Goal: Information Seeking & Learning: Learn about a topic

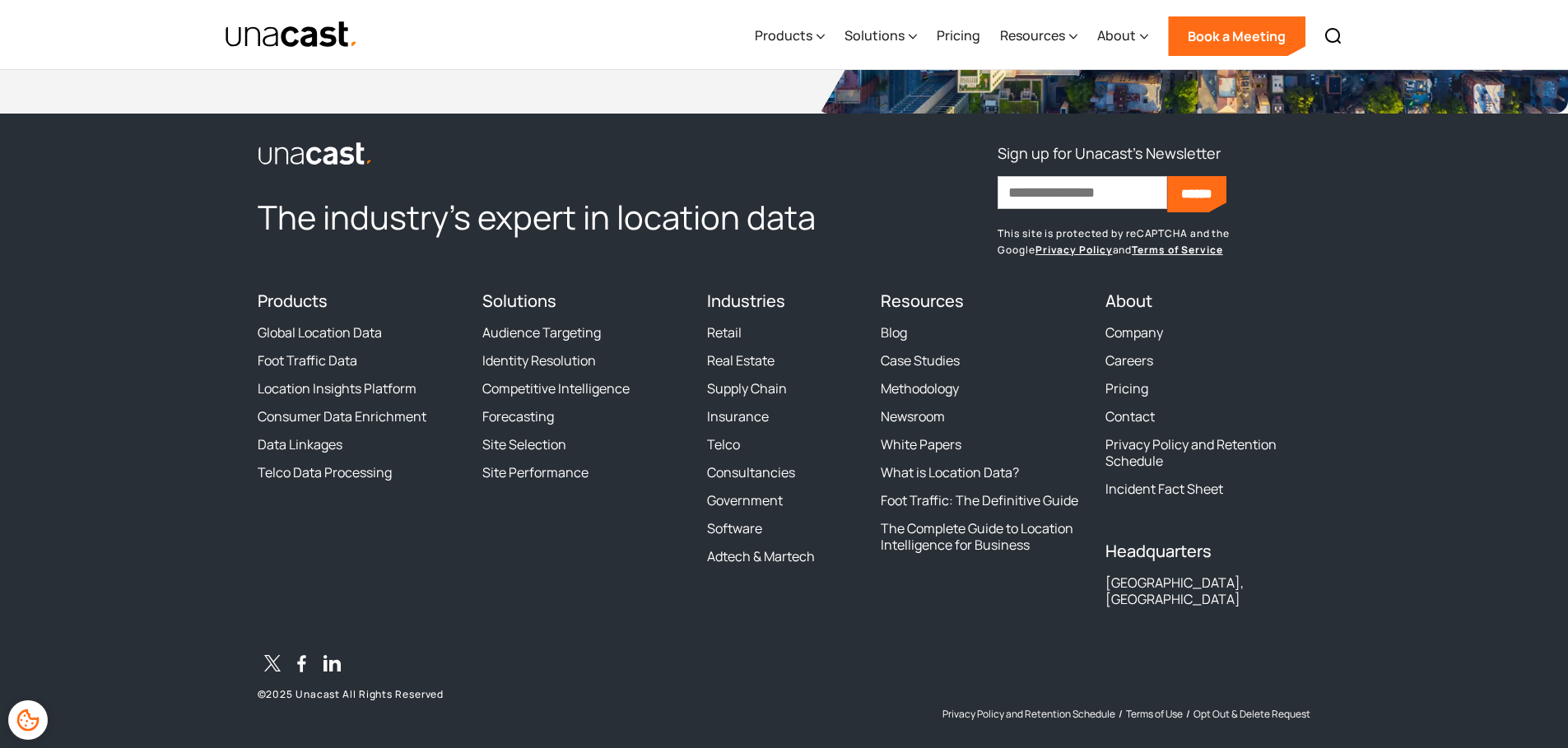
scroll to position [5030, 0]
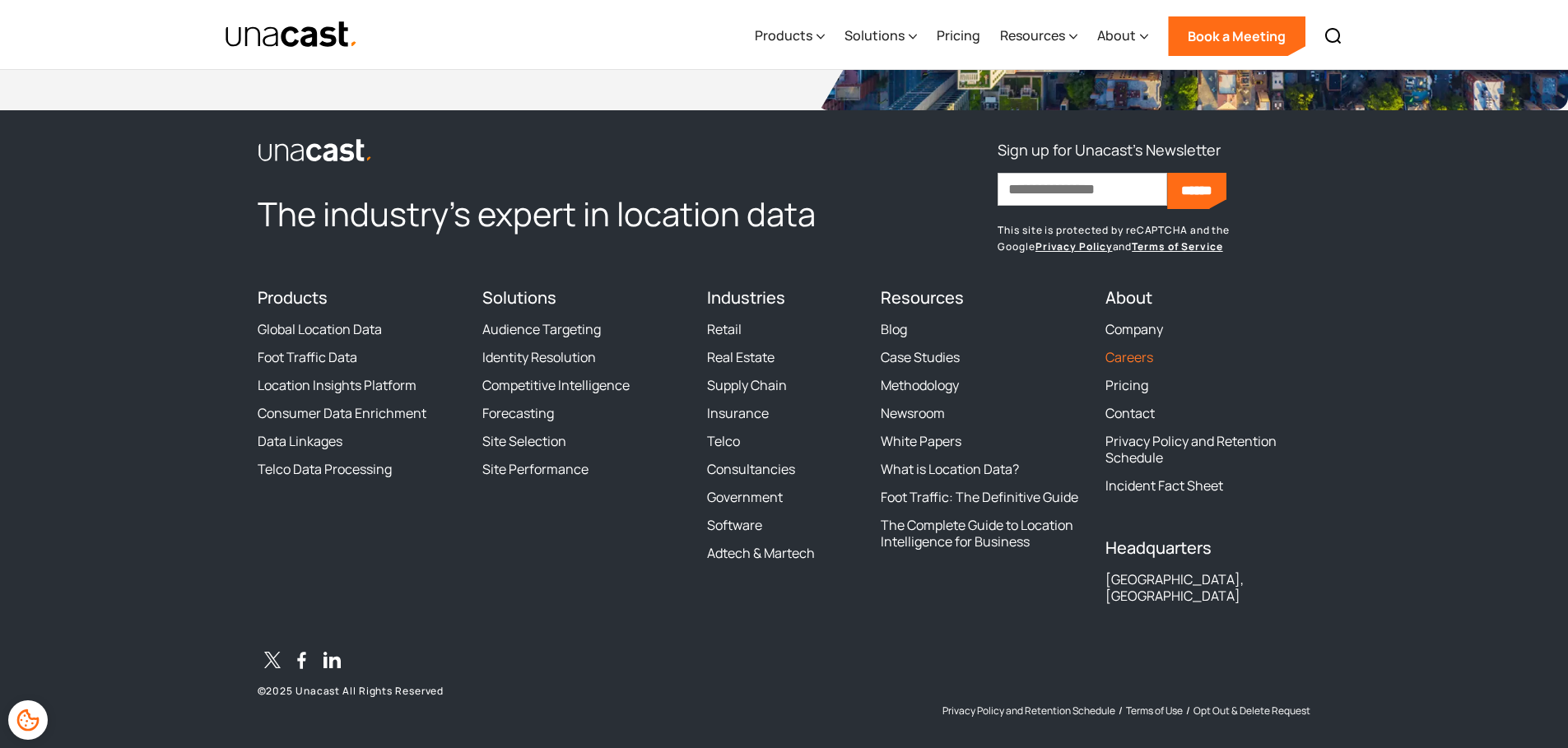
click at [1131, 357] on link "Careers" at bounding box center [1129, 357] width 47 height 17
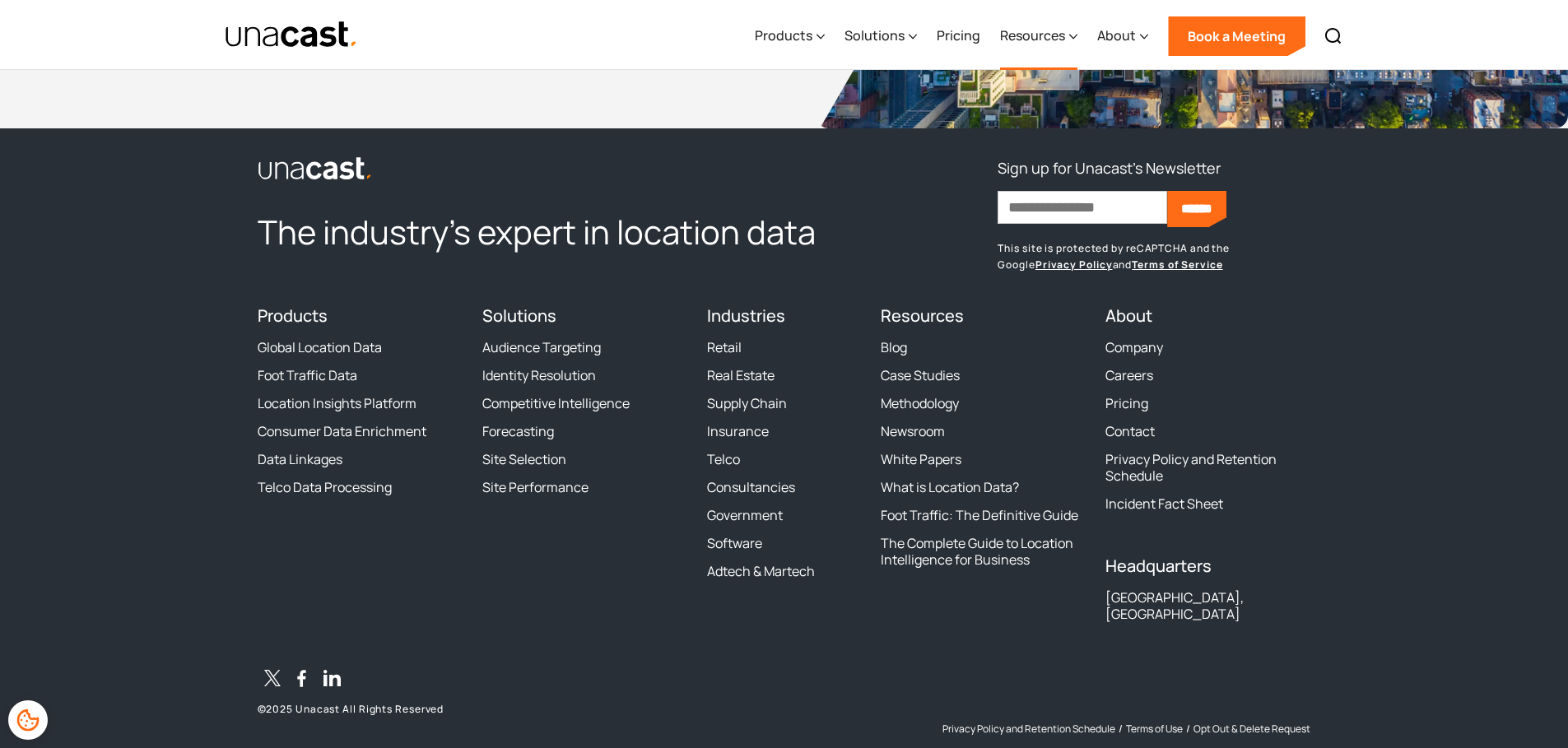
scroll to position [5038, 0]
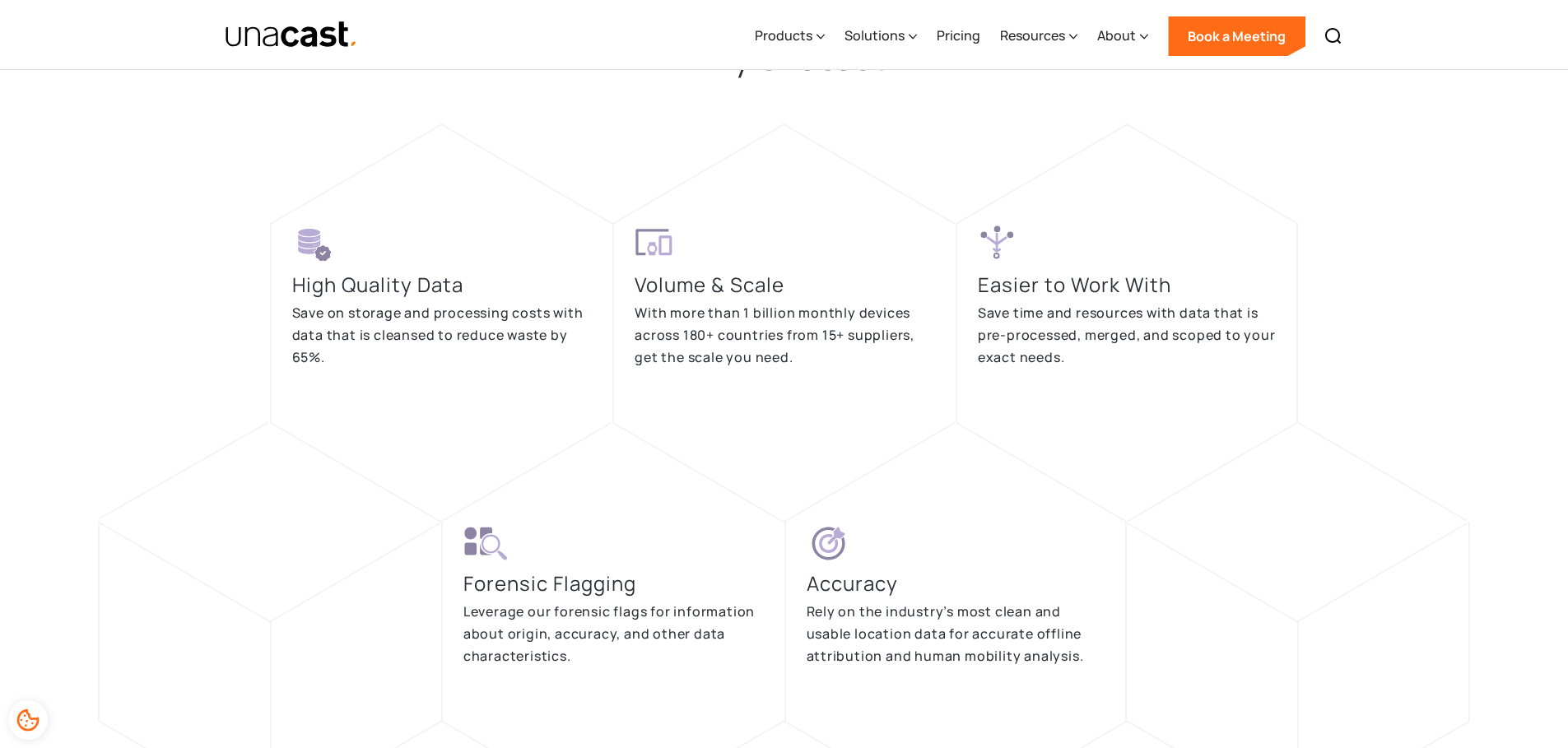
scroll to position [3309, 0]
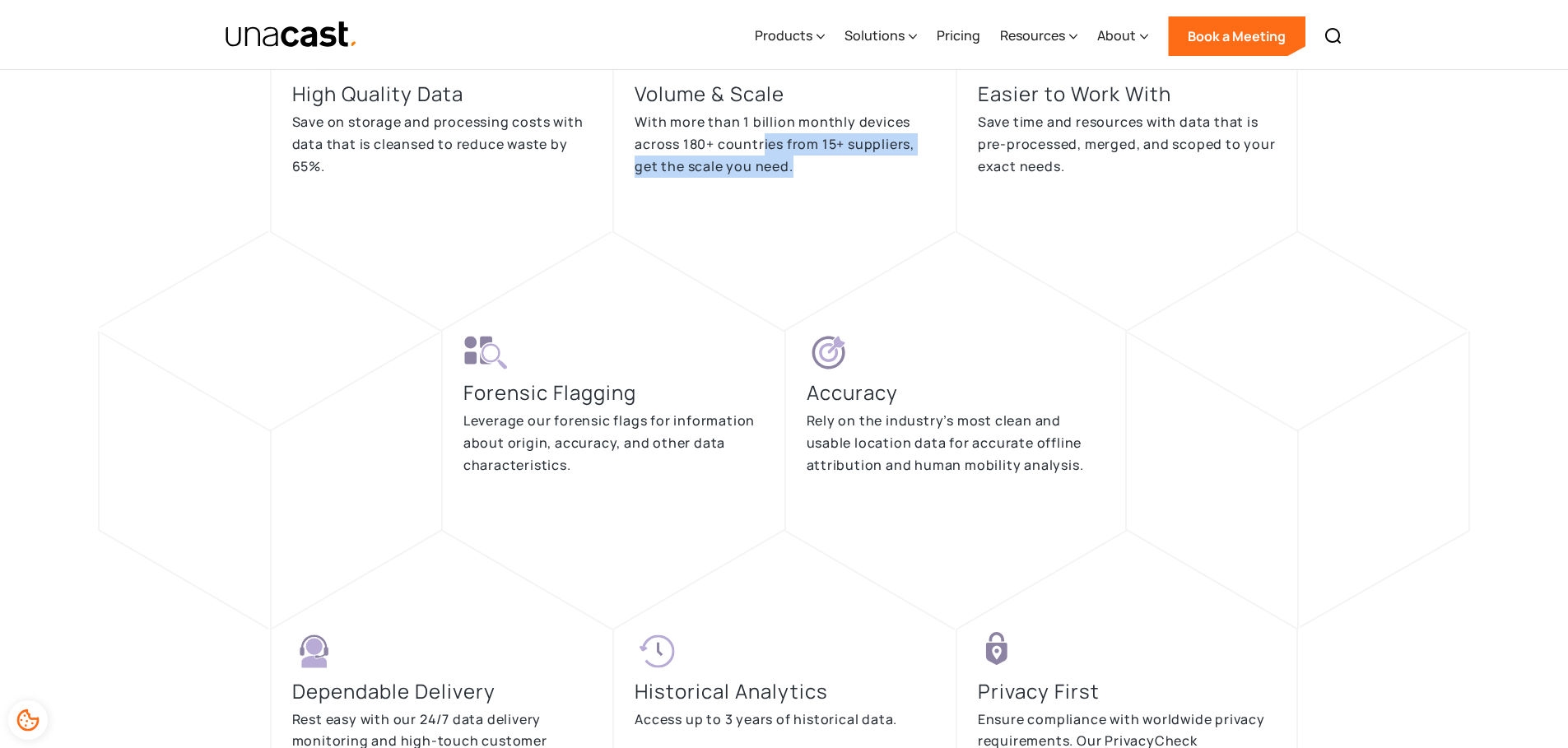
drag, startPoint x: 762, startPoint y: 146, endPoint x: 804, endPoint y: 199, distance: 67.6
click at [804, 199] on div "Volume & Scale With more than 1 billion monthly devices across 180+ countries f…" at bounding box center [784, 132] width 343 height 200
drag, startPoint x: 812, startPoint y: 174, endPoint x: 832, endPoint y: 131, distance: 47.4
click at [832, 131] on p "With more than 1 billion monthly devices across 180+ countries from 15+ supplie…" at bounding box center [784, 143] width 300 height 66
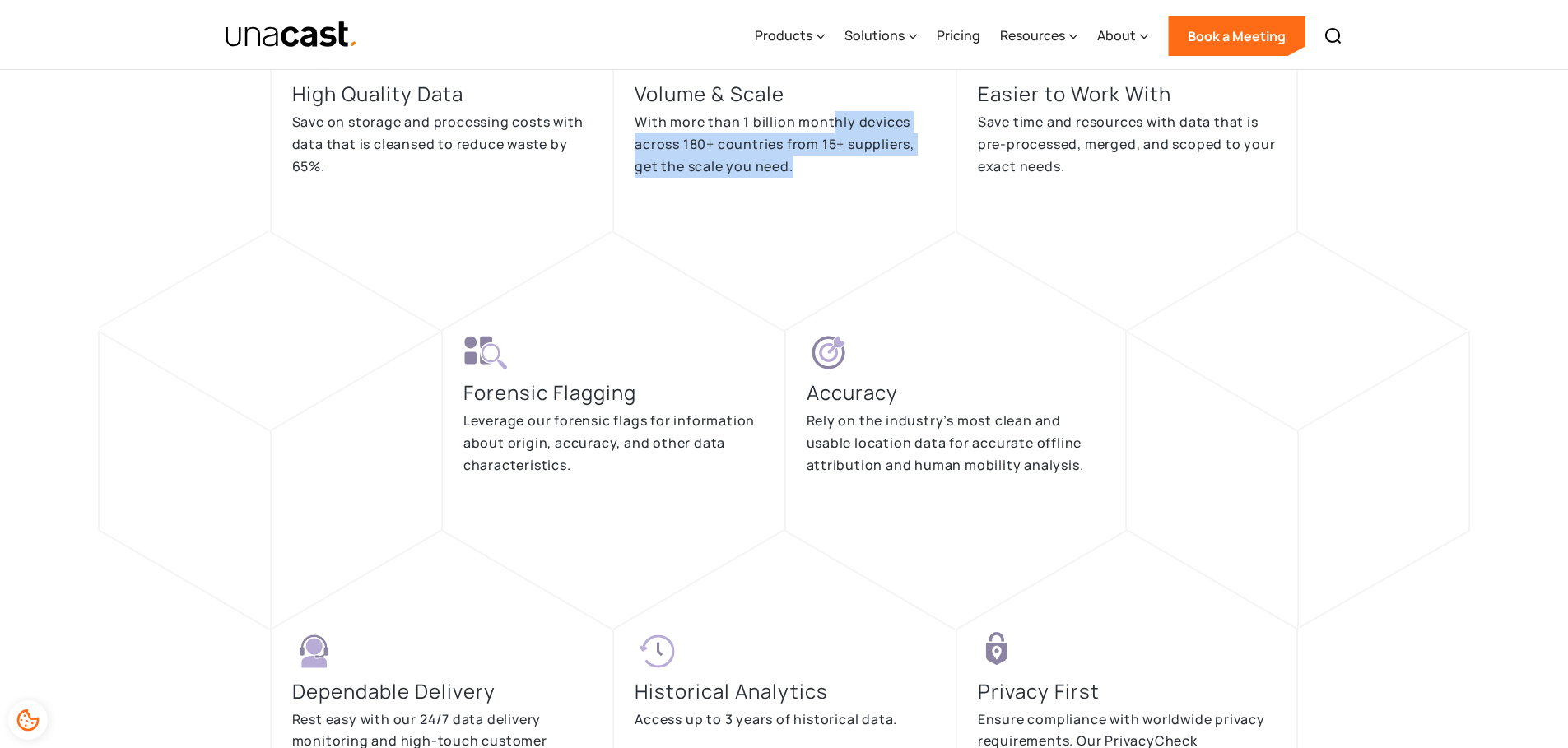
click at [832, 131] on p "With more than 1 billion monthly devices across 180+ countries from 15+ supplie…" at bounding box center [784, 143] width 300 height 66
drag, startPoint x: 826, startPoint y: 120, endPoint x: 841, endPoint y: 173, distance: 55.1
click at [841, 173] on p "With more than 1 billion monthly devices across 180+ countries from 15+ supplie…" at bounding box center [784, 143] width 300 height 66
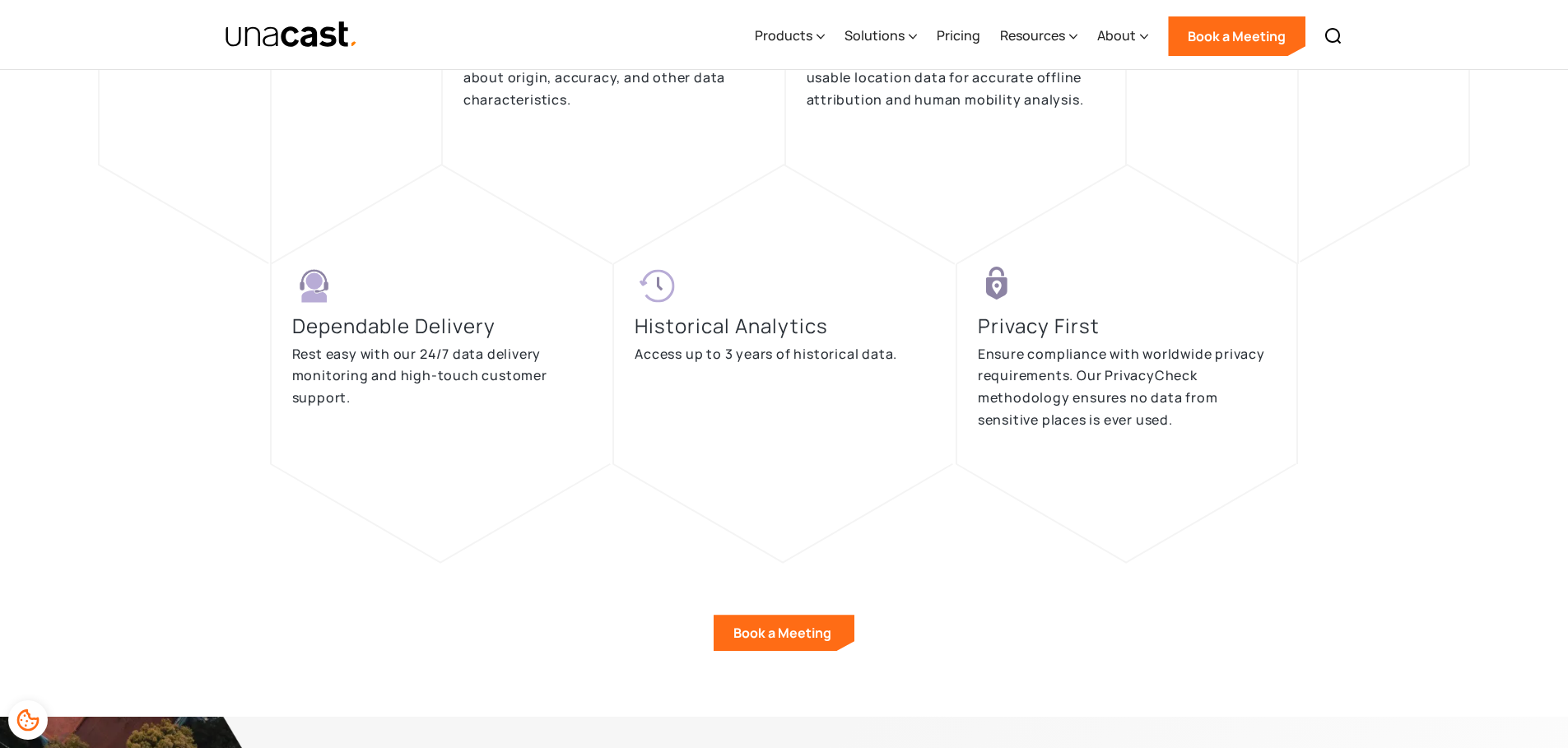
scroll to position [3108, 0]
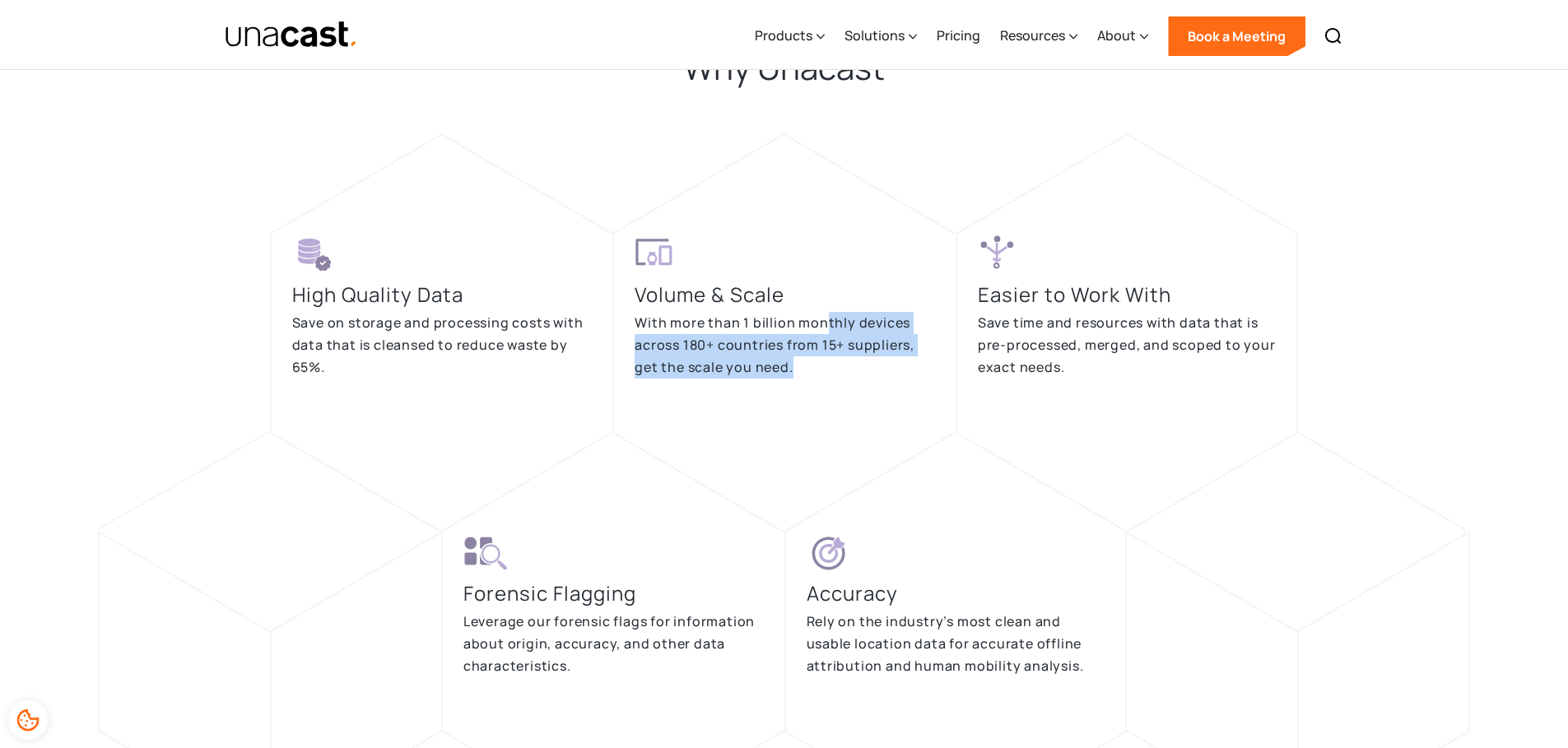
click at [852, 348] on p "With more than 1 billion monthly devices across 180+ countries from 15+ supplie…" at bounding box center [784, 344] width 300 height 66
drag, startPoint x: 852, startPoint y: 348, endPoint x: 863, endPoint y: 362, distance: 17.8
click at [863, 362] on p "With more than 1 billion monthly devices across 180+ countries from 15+ supplie…" at bounding box center [784, 344] width 300 height 66
click at [840, 323] on p "With more than 1 billion monthly devices across 180+ countries from 15+ supplie…" at bounding box center [784, 344] width 300 height 66
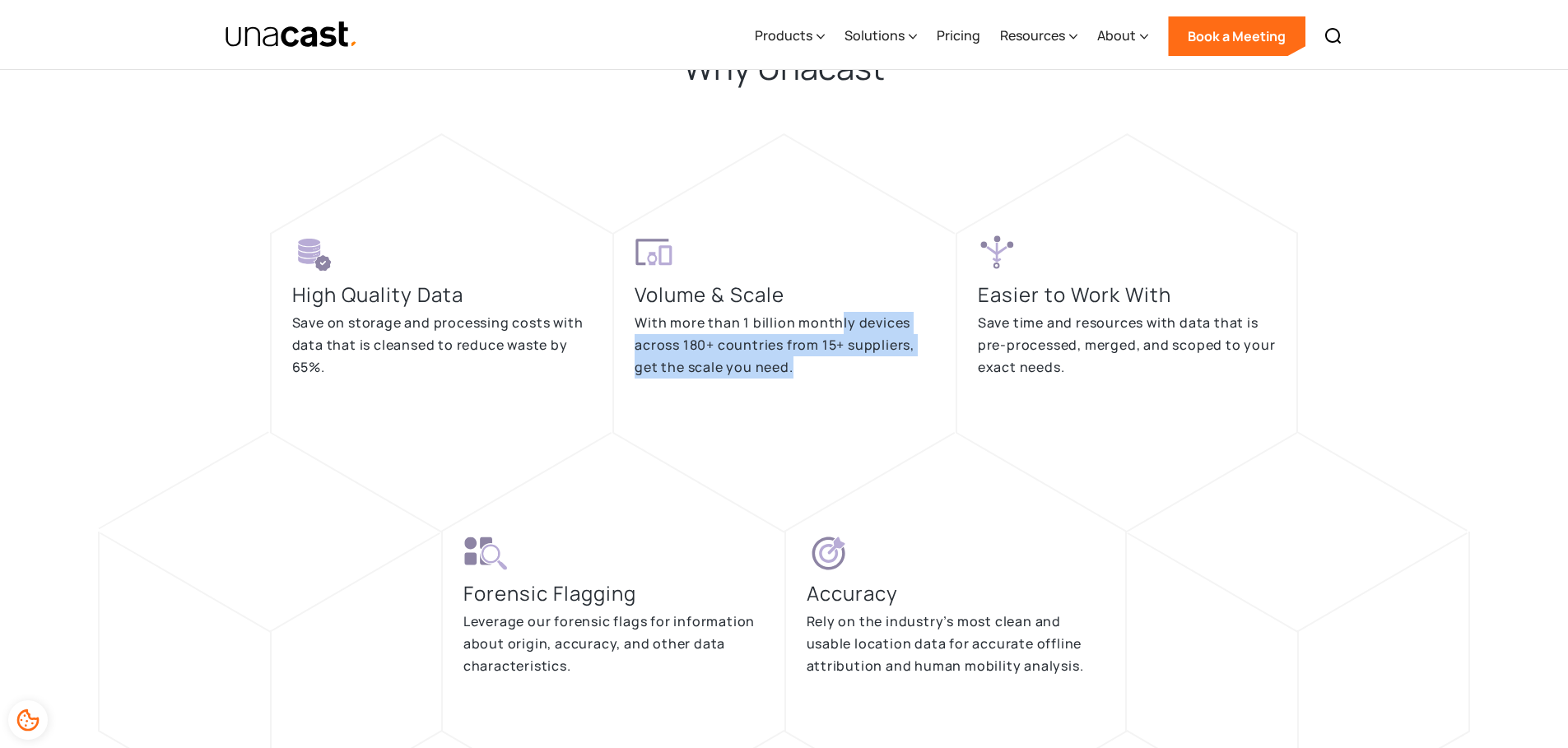
click at [840, 323] on p "With more than 1 billion monthly devices across 180+ countries from 15+ supplie…" at bounding box center [784, 344] width 300 height 66
drag, startPoint x: 846, startPoint y: 331, endPoint x: 853, endPoint y: 352, distance: 22.1
click at [853, 352] on p "With more than 1 billion monthly devices across 180+ countries from 15+ supplie…" at bounding box center [784, 344] width 300 height 66
click at [836, 329] on p "With more than 1 billion monthly devices across 180+ countries from 15+ supplie…" at bounding box center [784, 344] width 300 height 66
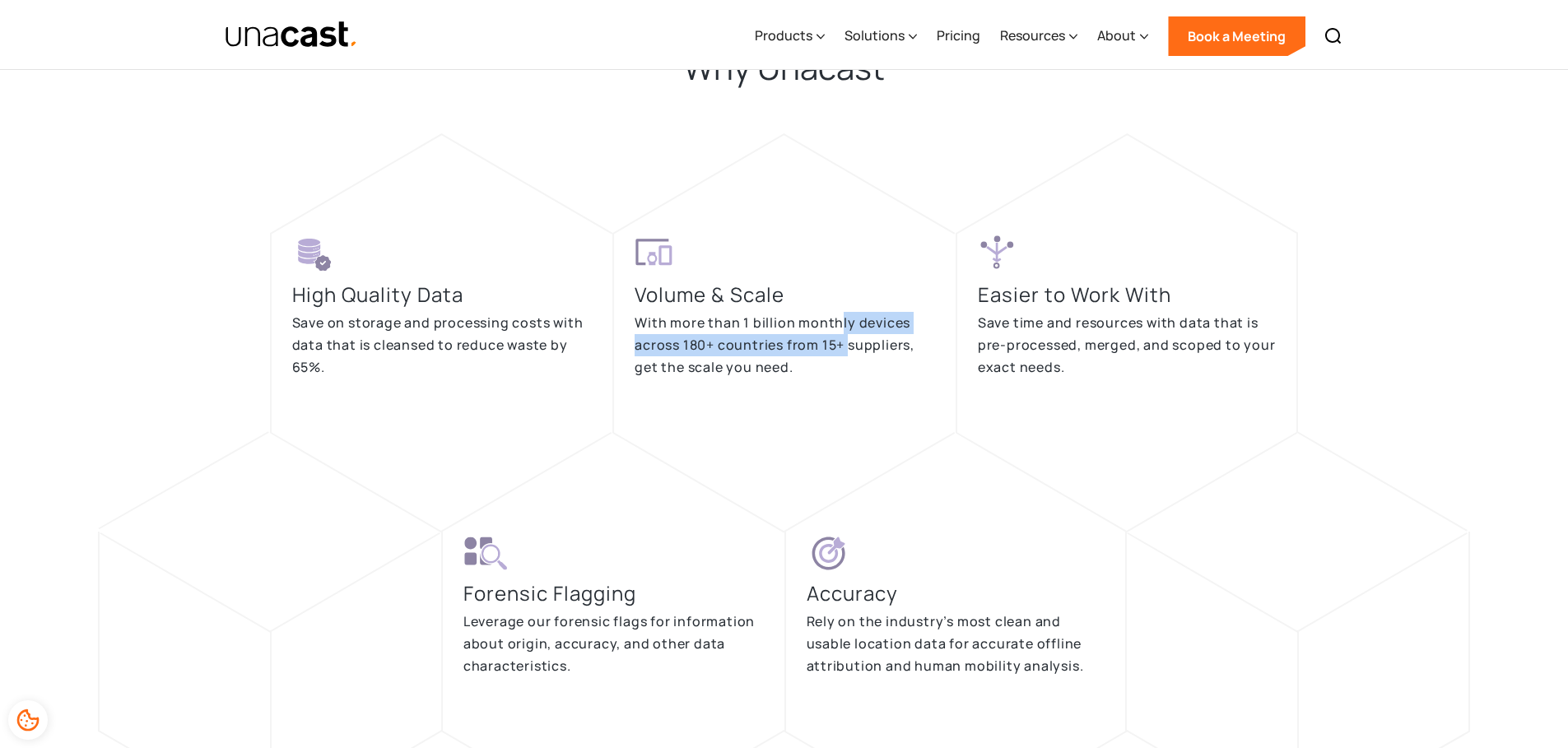
click at [836, 329] on p "With more than 1 billion monthly devices across 180+ countries from 15+ supplie…" at bounding box center [784, 344] width 300 height 66
drag, startPoint x: 836, startPoint y: 329, endPoint x: 890, endPoint y: 383, distance: 76.4
click at [890, 383] on div "Volume & Scale With more than 1 billion monthly devices across 180+ countries f…" at bounding box center [784, 315] width 300 height 165
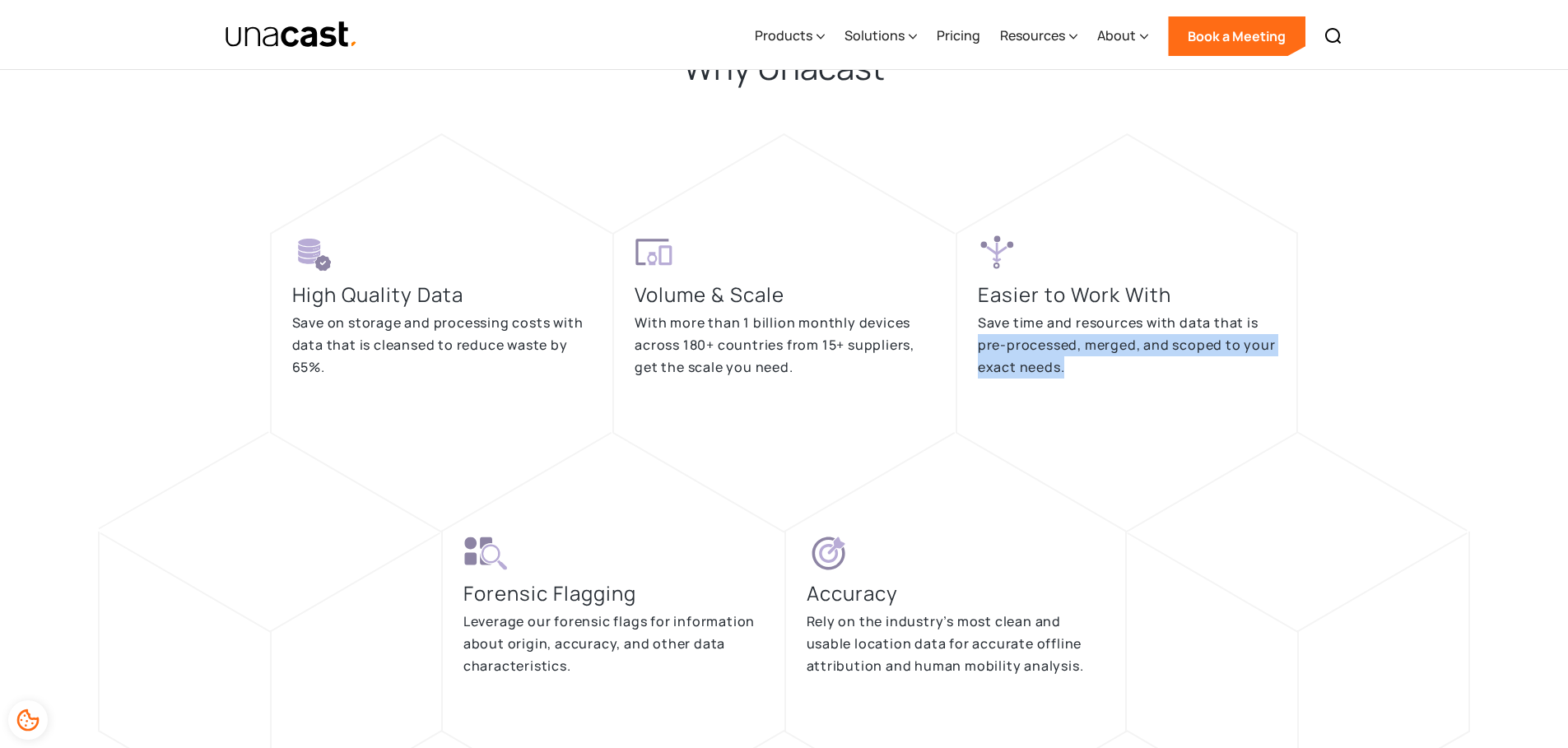
drag, startPoint x: 965, startPoint y: 354, endPoint x: 1067, endPoint y: 378, distance: 104.8
click at [1067, 378] on div "Easier to Work With Save time and resources with data that is pre-processed, me…" at bounding box center [1127, 333] width 343 height 200
click at [1067, 378] on p "Save time and resources with data that is pre-processed, merged, and scoped to …" at bounding box center [1127, 344] width 299 height 66
drag, startPoint x: 1054, startPoint y: 357, endPoint x: 1049, endPoint y: 349, distance: 9.4
click at [1049, 349] on p "Save time and resources with data that is pre-processed, merged, and scoped to …" at bounding box center [1127, 344] width 299 height 66
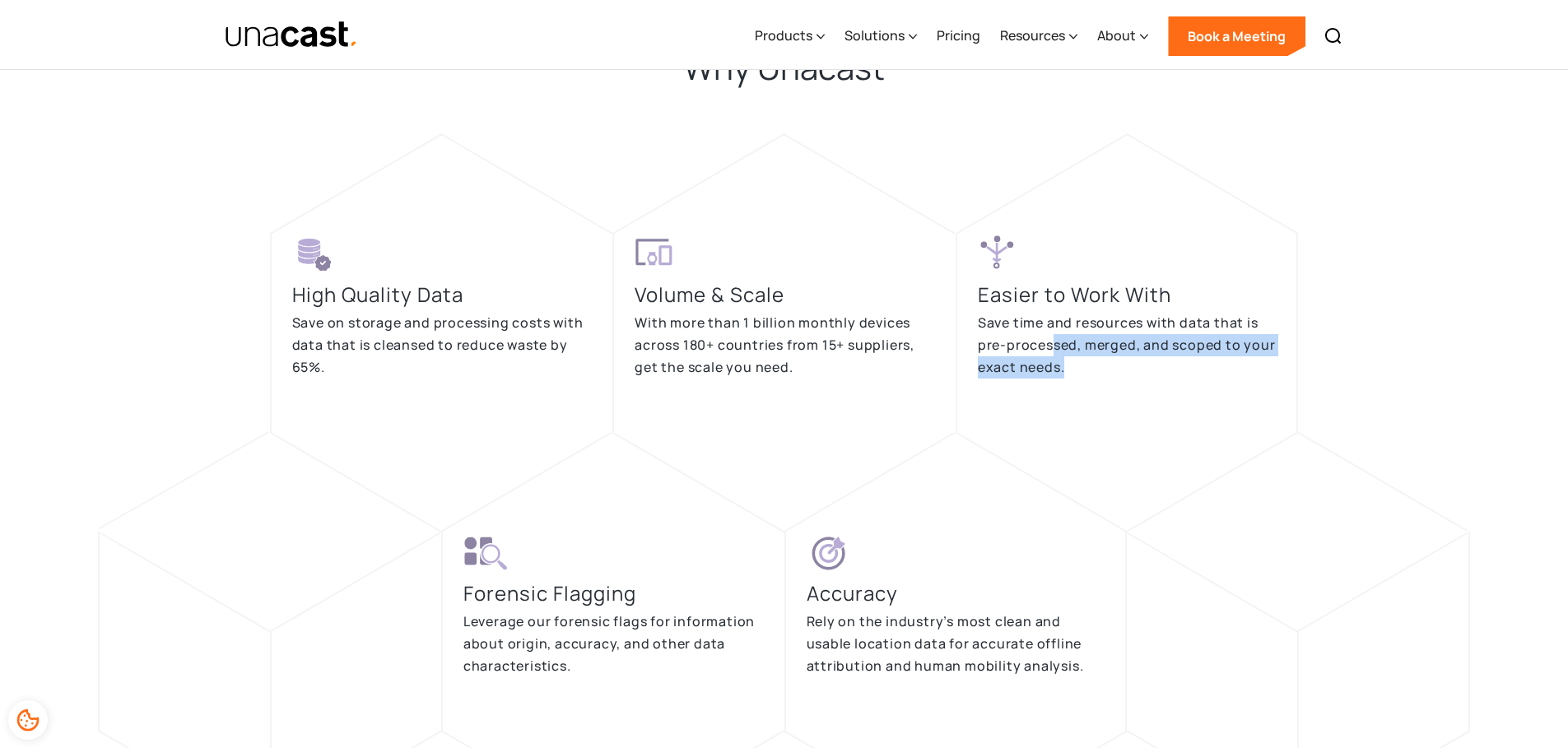
click at [1049, 349] on p "Save time and resources with data that is pre-processed, merged, and scoped to …" at bounding box center [1127, 344] width 299 height 66
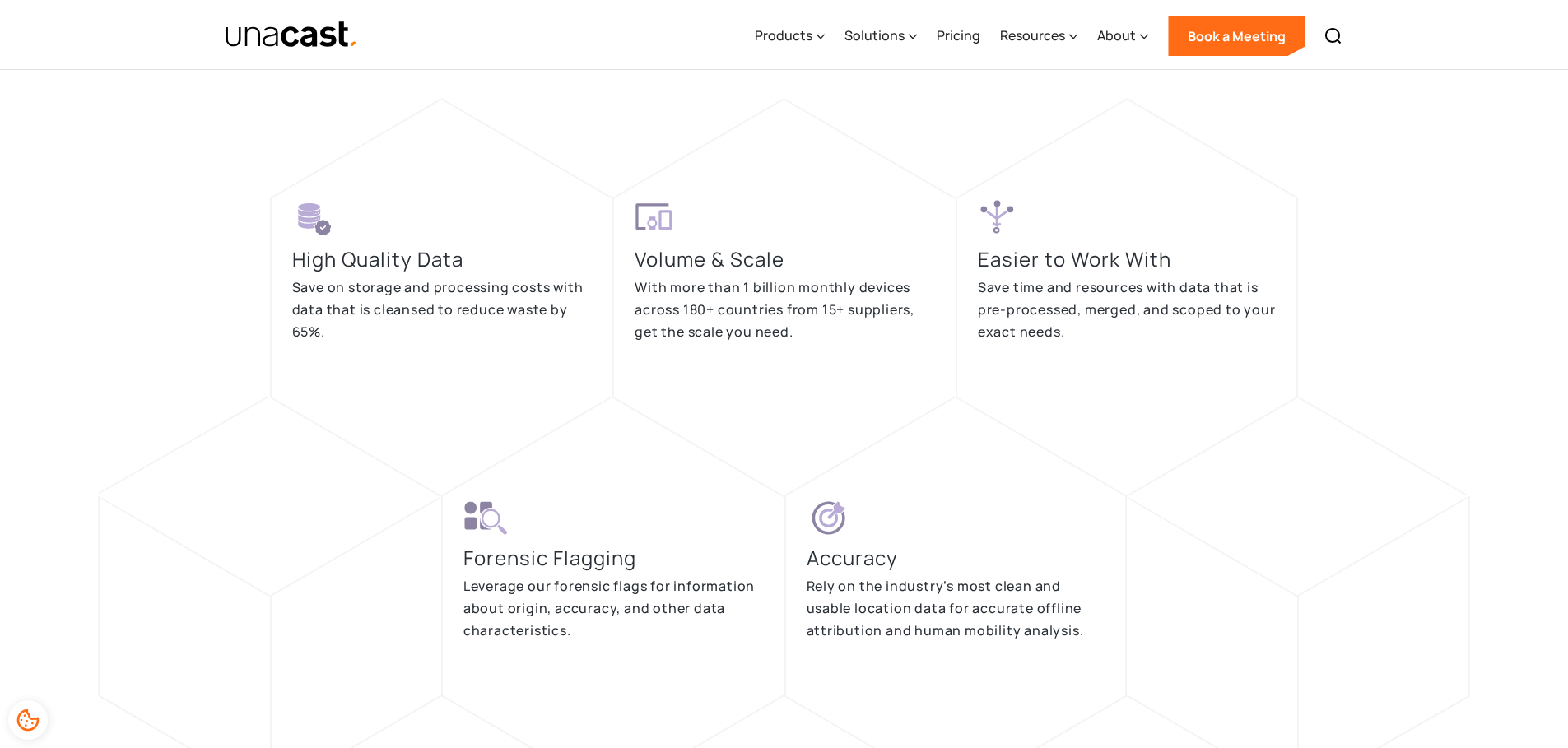
scroll to position [3144, 0]
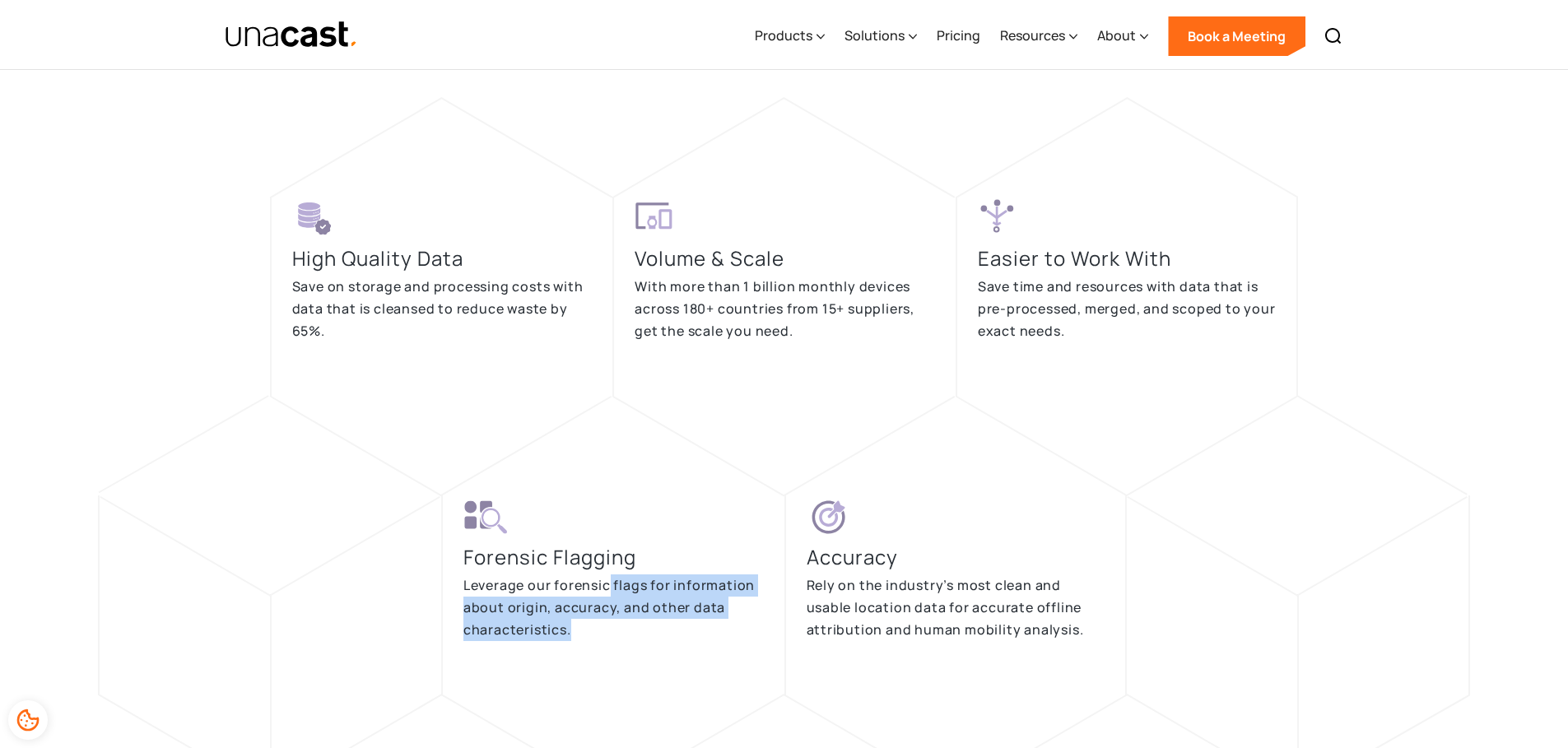
drag, startPoint x: 608, startPoint y: 582, endPoint x: 638, endPoint y: 624, distance: 51.6
click at [638, 624] on p "Leverage our forensic flags for information about origin, accuracy, and other d…" at bounding box center [613, 607] width 300 height 66
drag, startPoint x: 638, startPoint y: 624, endPoint x: 632, endPoint y: 588, distance: 36.5
click at [632, 588] on p "Leverage our forensic flags for information about origin, accuracy, and other d…" at bounding box center [613, 607] width 300 height 66
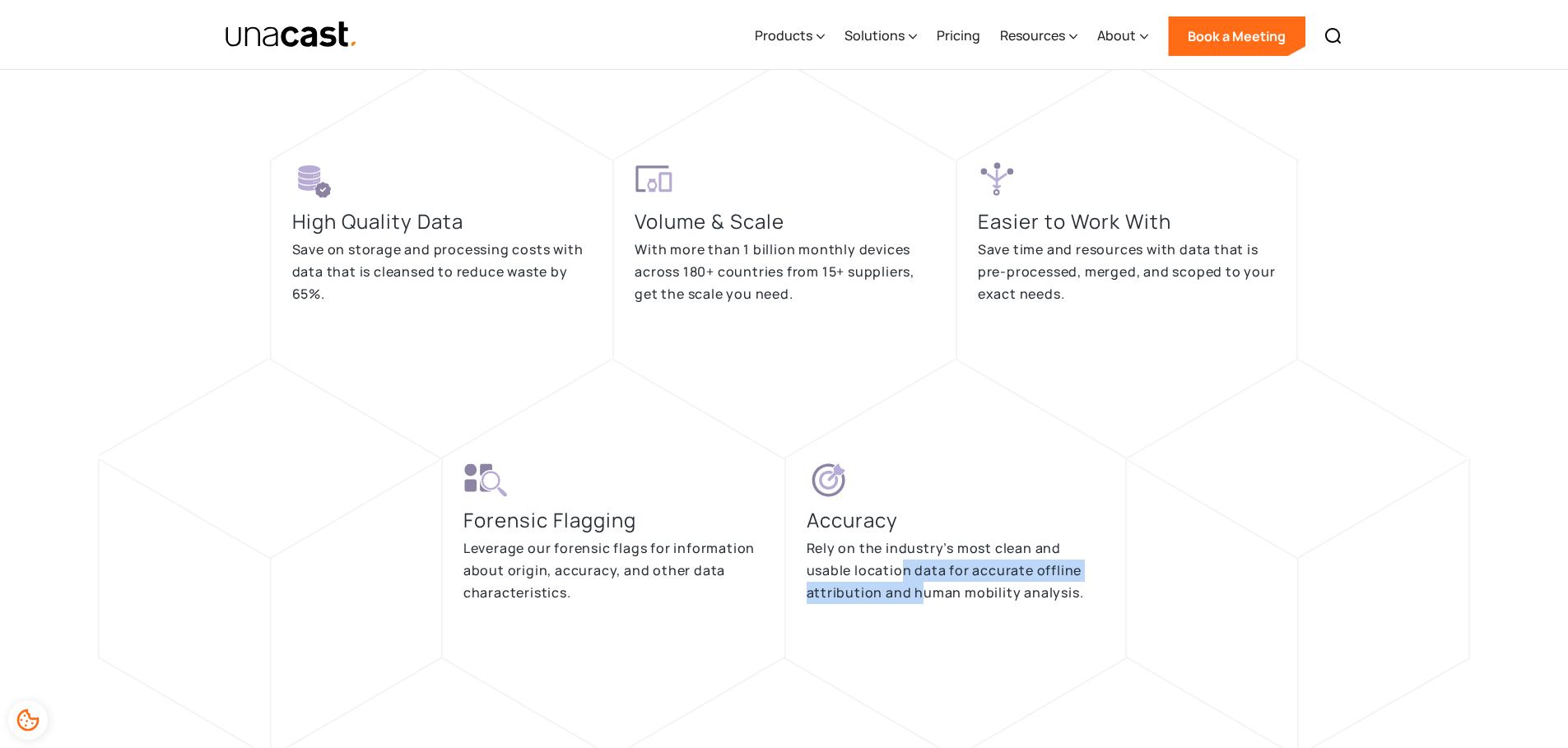
click at [918, 594] on p "Rely on the industry’s most clean and usable location data for accurate offline…" at bounding box center [955, 570] width 299 height 66
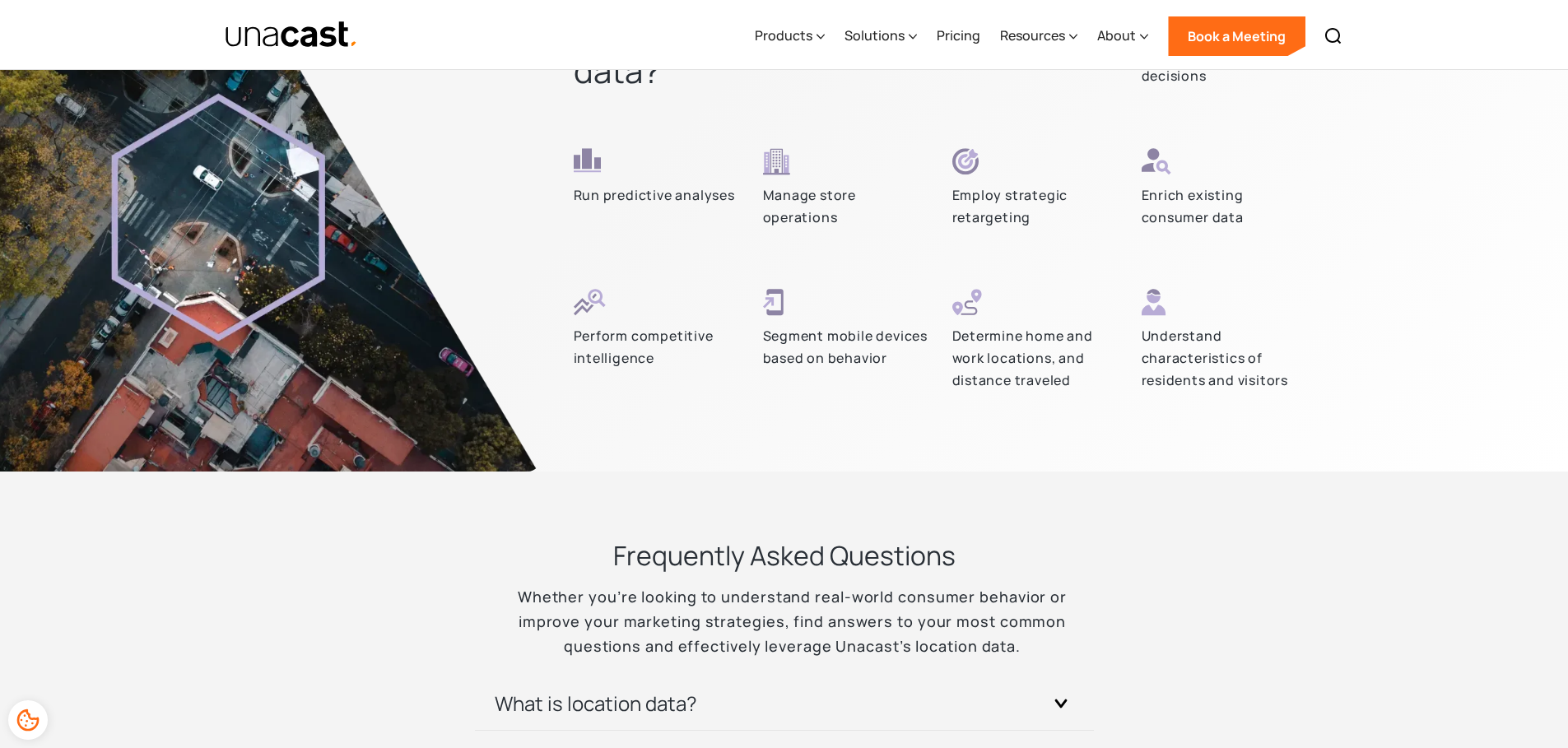
scroll to position [4178, 0]
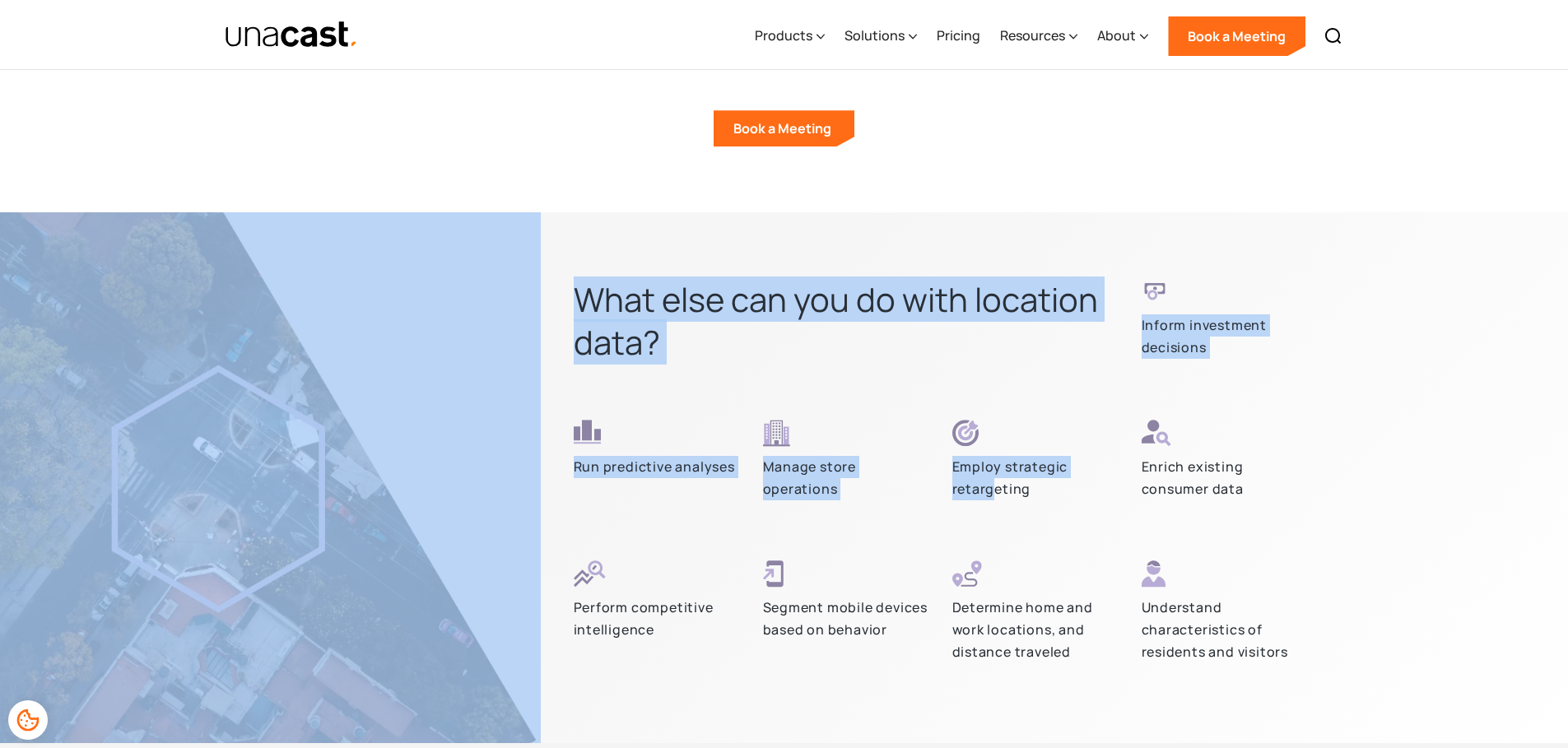
drag, startPoint x: 1525, startPoint y: 196, endPoint x: 995, endPoint y: 491, distance: 606.6
click at [995, 491] on p "Employ strategic retargeting" at bounding box center [1037, 478] width 170 height 43
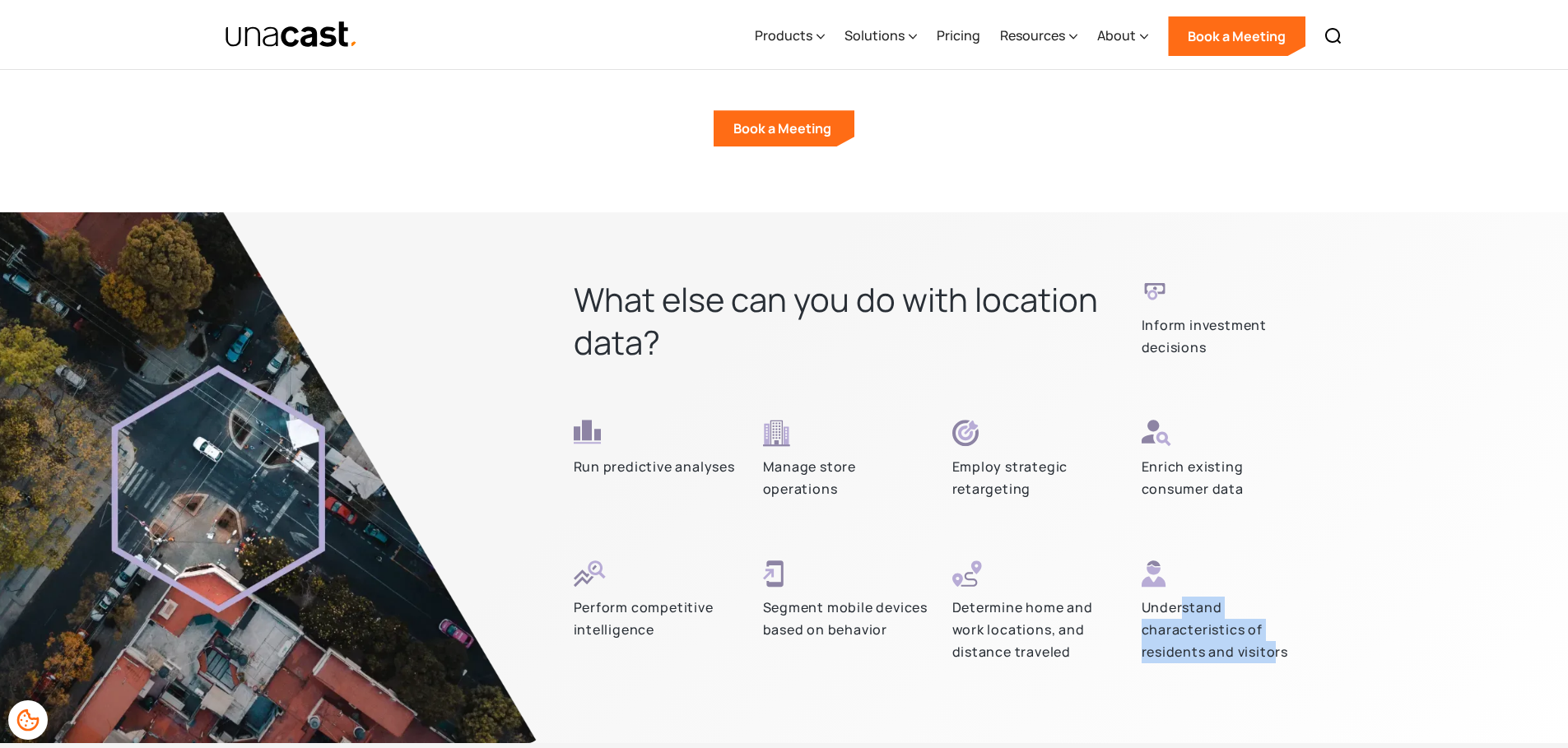
drag, startPoint x: 1273, startPoint y: 643, endPoint x: 1184, endPoint y: 606, distance: 96.4
click at [1184, 606] on p "Understand characteristics of residents and visitors" at bounding box center [1227, 629] width 170 height 66
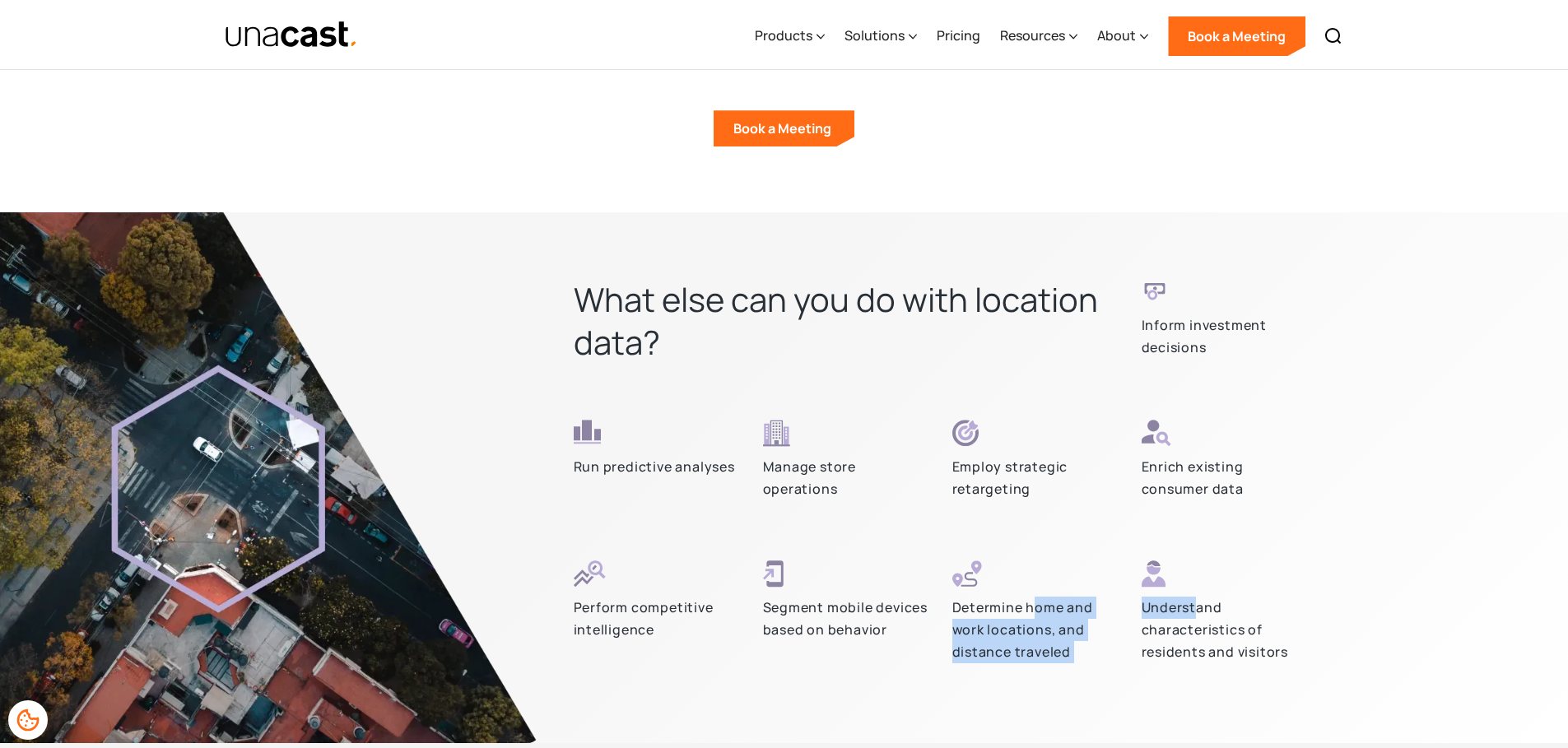
drag, startPoint x: 1228, startPoint y: 651, endPoint x: 1035, endPoint y: 602, distance: 199.1
click at [1035, 602] on div "What else can you do with location data? Inform investment decisions Run predic…" at bounding box center [942, 510] width 737 height 465
click at [1035, 602] on p "Determine home and work locations, and distance traveled" at bounding box center [1037, 629] width 170 height 66
drag, startPoint x: 1049, startPoint y: 625, endPoint x: 1069, endPoint y: 649, distance: 31.2
click at [1069, 649] on p "Determine home and work locations, and distance traveled" at bounding box center [1037, 629] width 170 height 66
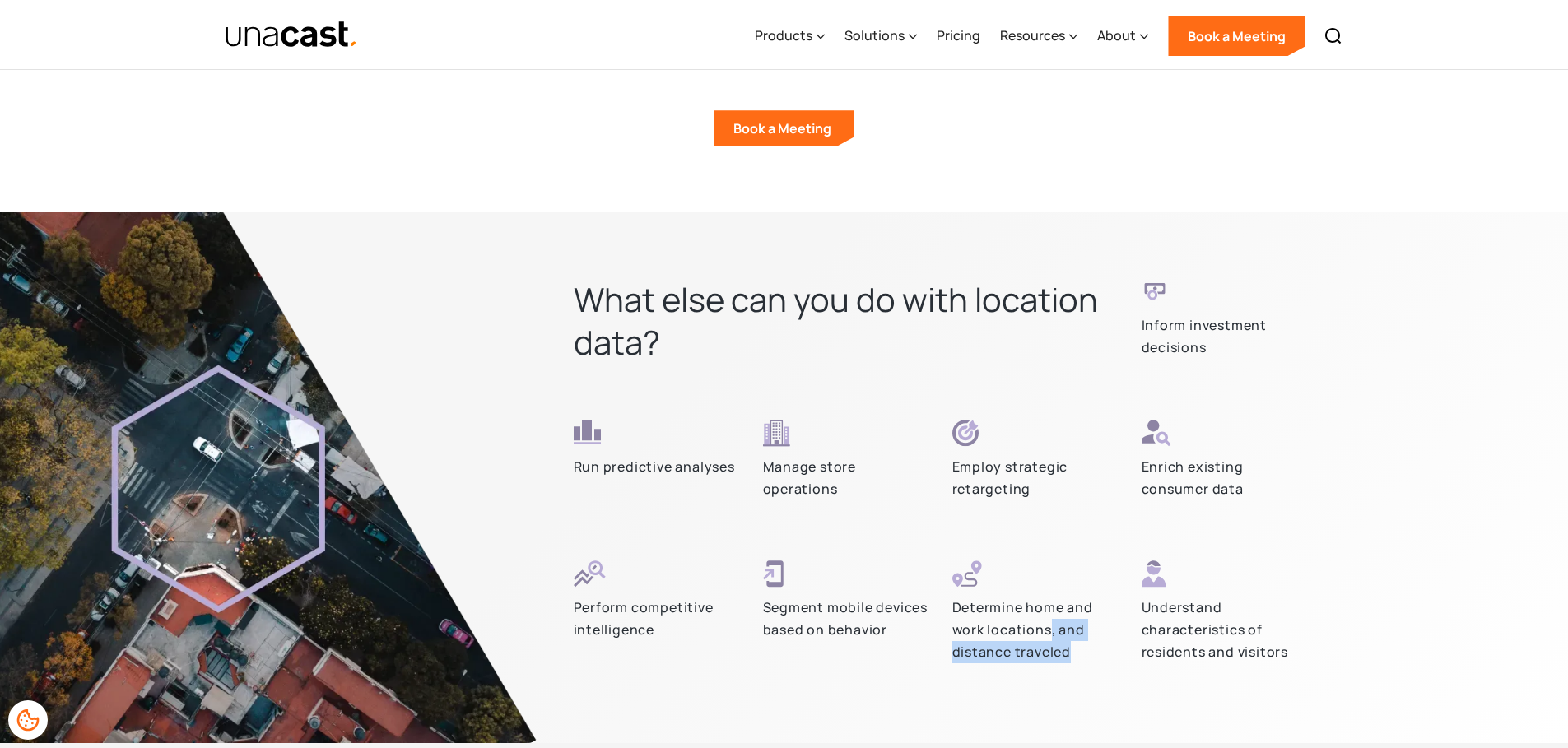
click at [1069, 649] on p "Determine home and work locations, and distance traveled" at bounding box center [1037, 629] width 170 height 66
drag, startPoint x: 814, startPoint y: 622, endPoint x: 789, endPoint y: 608, distance: 28.7
click at [803, 607] on p "Segment mobile devices based on behavior" at bounding box center [848, 618] width 170 height 43
drag, startPoint x: 659, startPoint y: 636, endPoint x: 651, endPoint y: 592, distance: 44.7
click at [651, 592] on div "Perform competitive intelligence" at bounding box center [658, 610] width 170 height 100
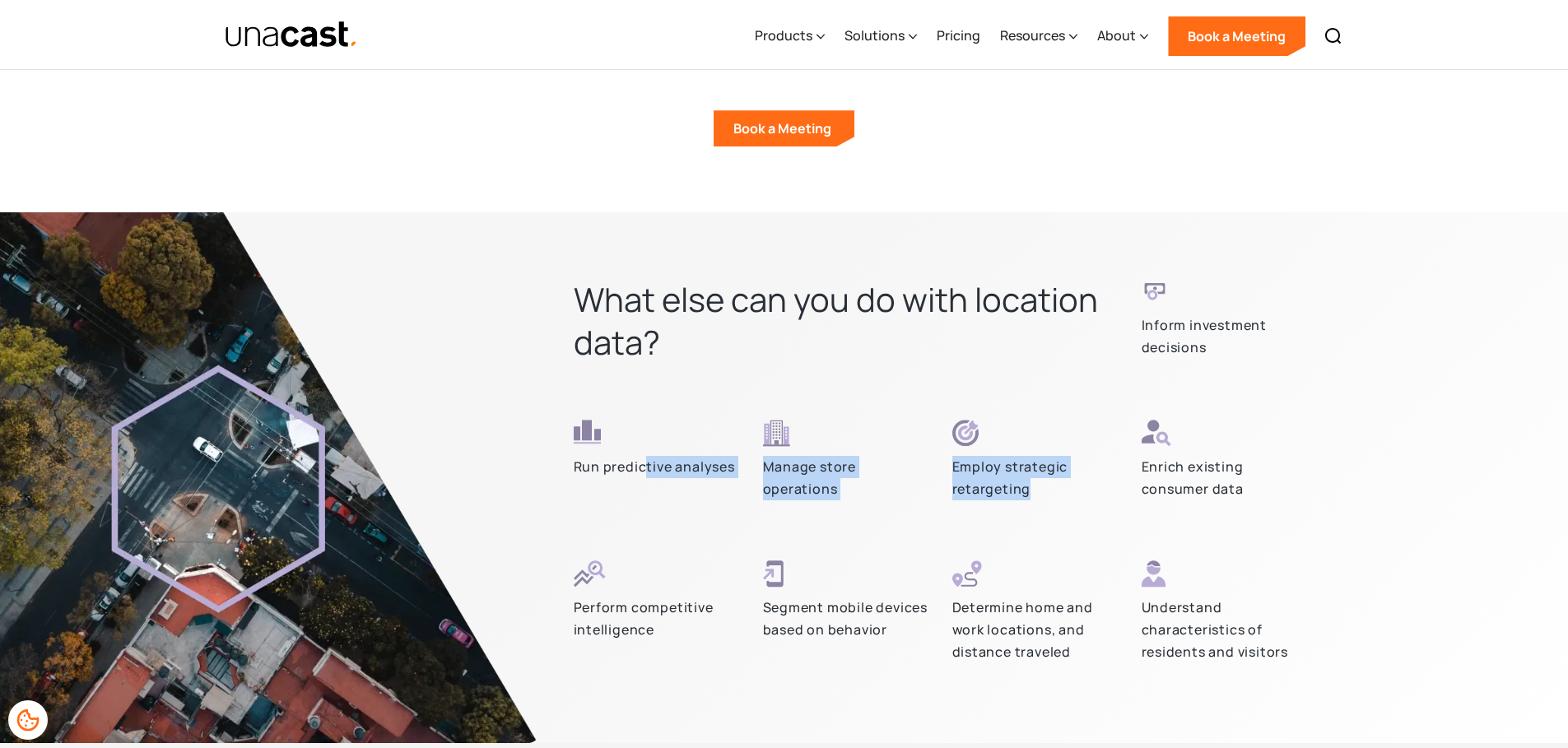
drag, startPoint x: 706, startPoint y: 467, endPoint x: 1052, endPoint y: 495, distance: 347.1
click at [1052, 495] on div "What else can you do with location data? Inform investment decisions Run predic…" at bounding box center [942, 510] width 737 height 465
click at [1052, 495] on p "Employ strategic retargeting" at bounding box center [1037, 478] width 170 height 43
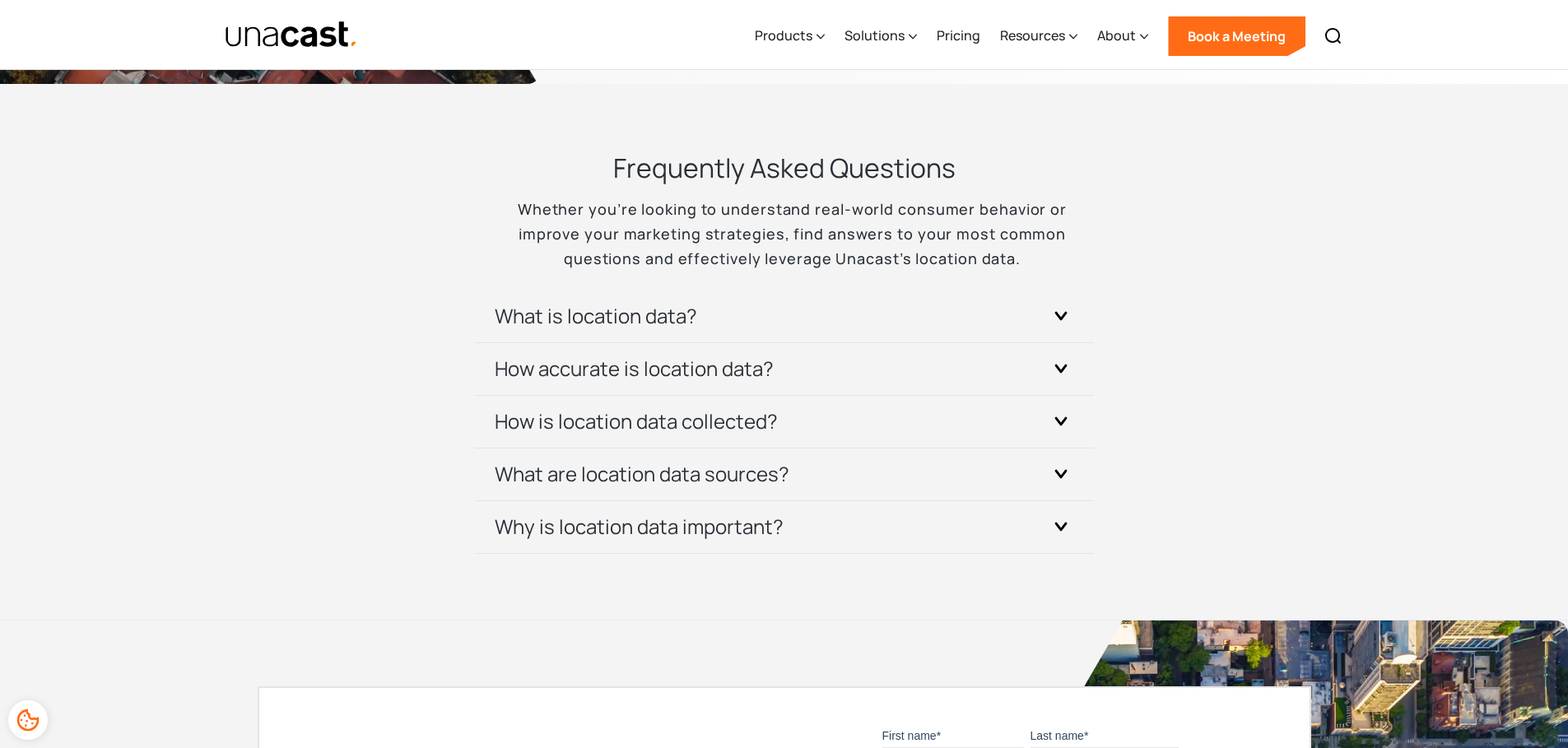
scroll to position [4833, 0]
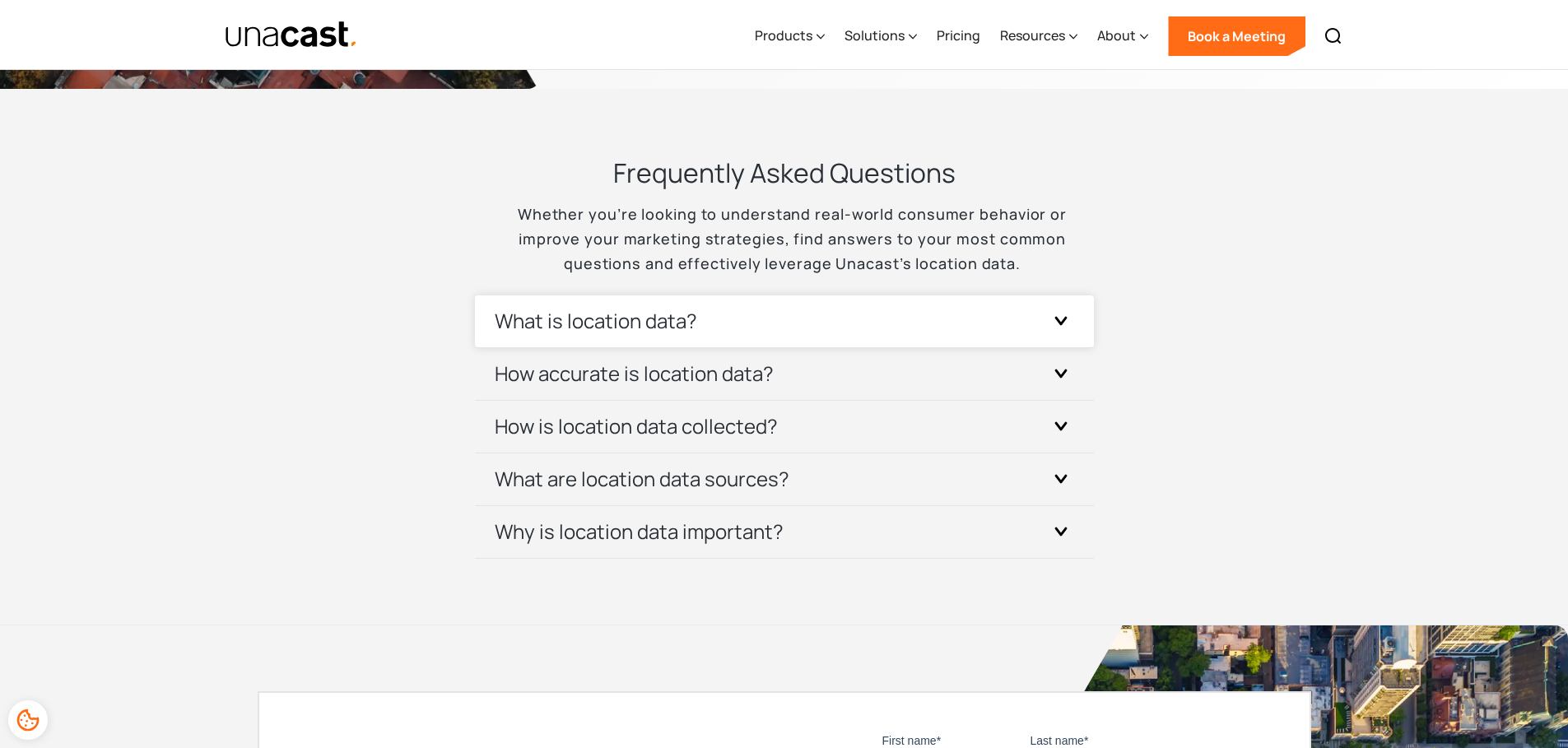
click at [925, 336] on div "What is location data?" at bounding box center [784, 321] width 579 height 52
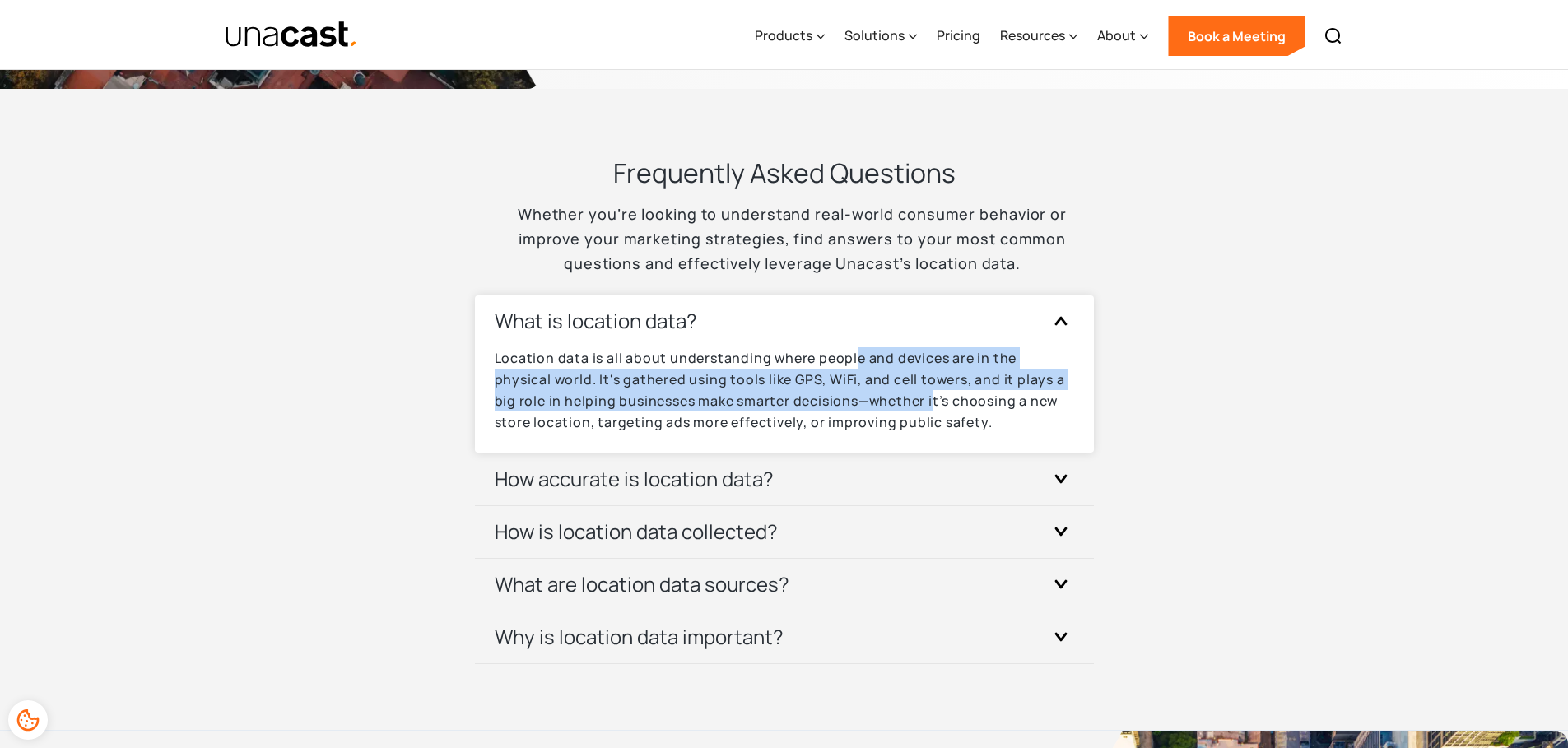
drag, startPoint x: 855, startPoint y: 367, endPoint x: 935, endPoint y: 400, distance: 86.5
click at [935, 400] on p "Location data is all about understanding where people and devices are in the ph…" at bounding box center [784, 389] width 579 height 86
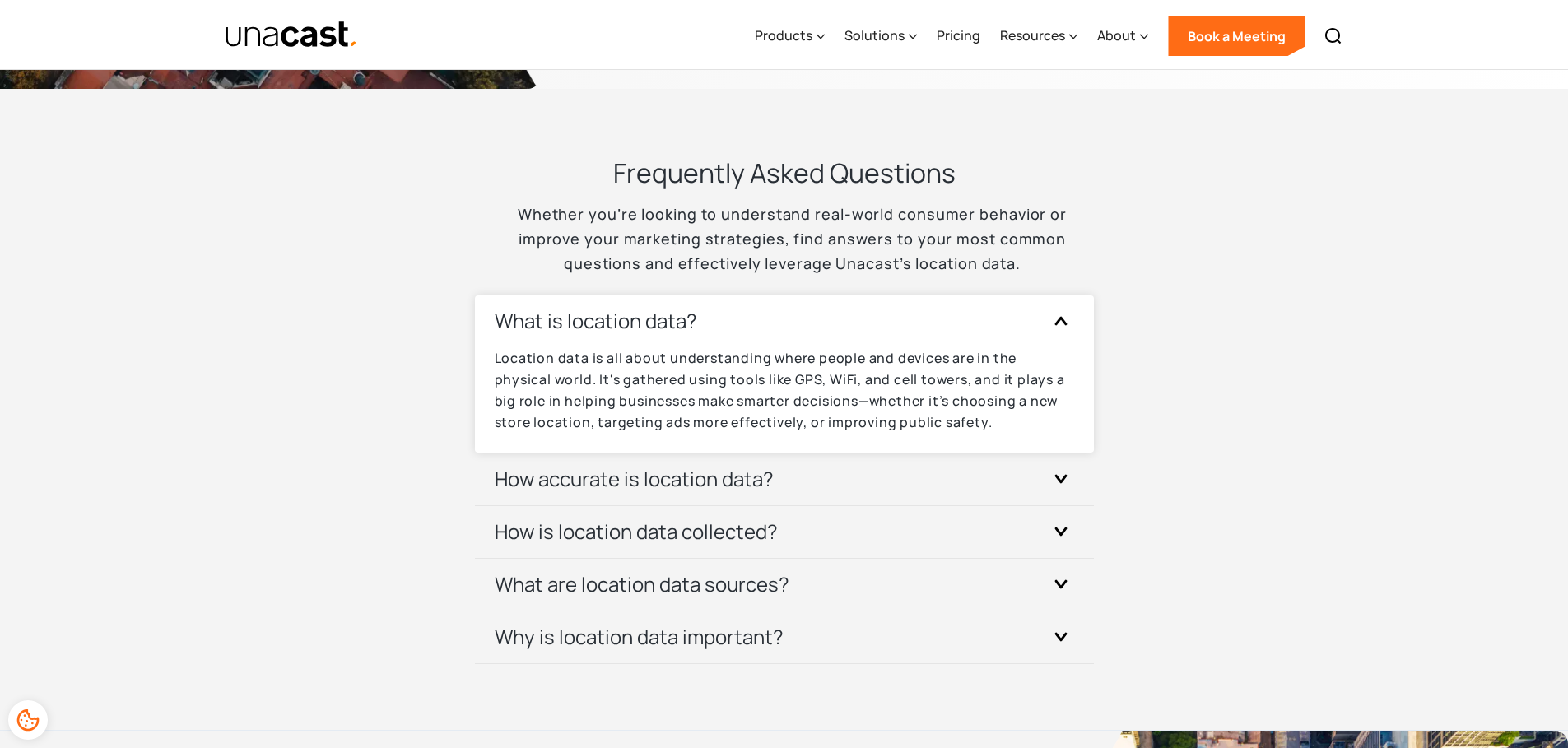
click at [935, 453] on div "How accurate is location data?" at bounding box center [784, 479] width 579 height 52
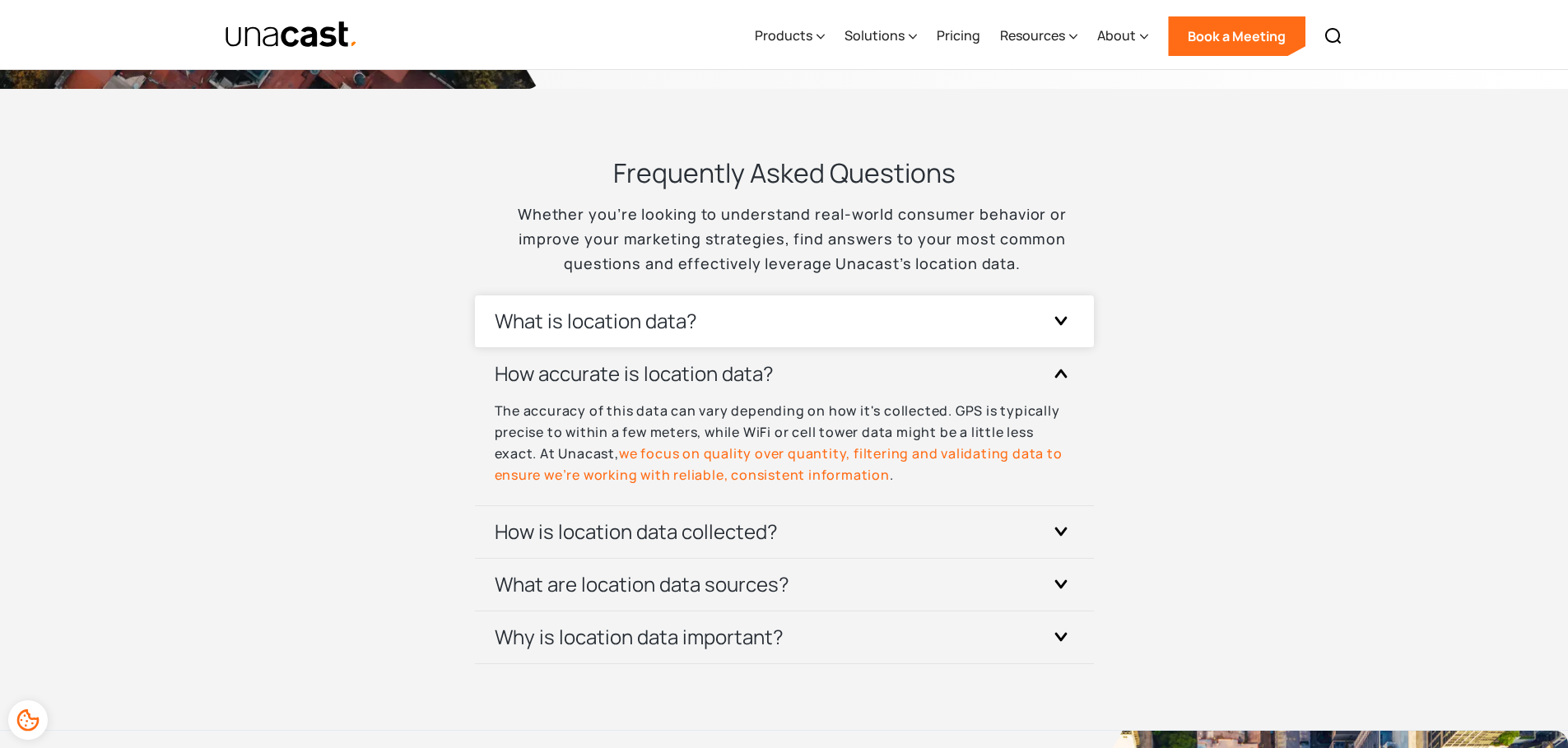
click at [896, 322] on div "What is location data?" at bounding box center [784, 321] width 579 height 52
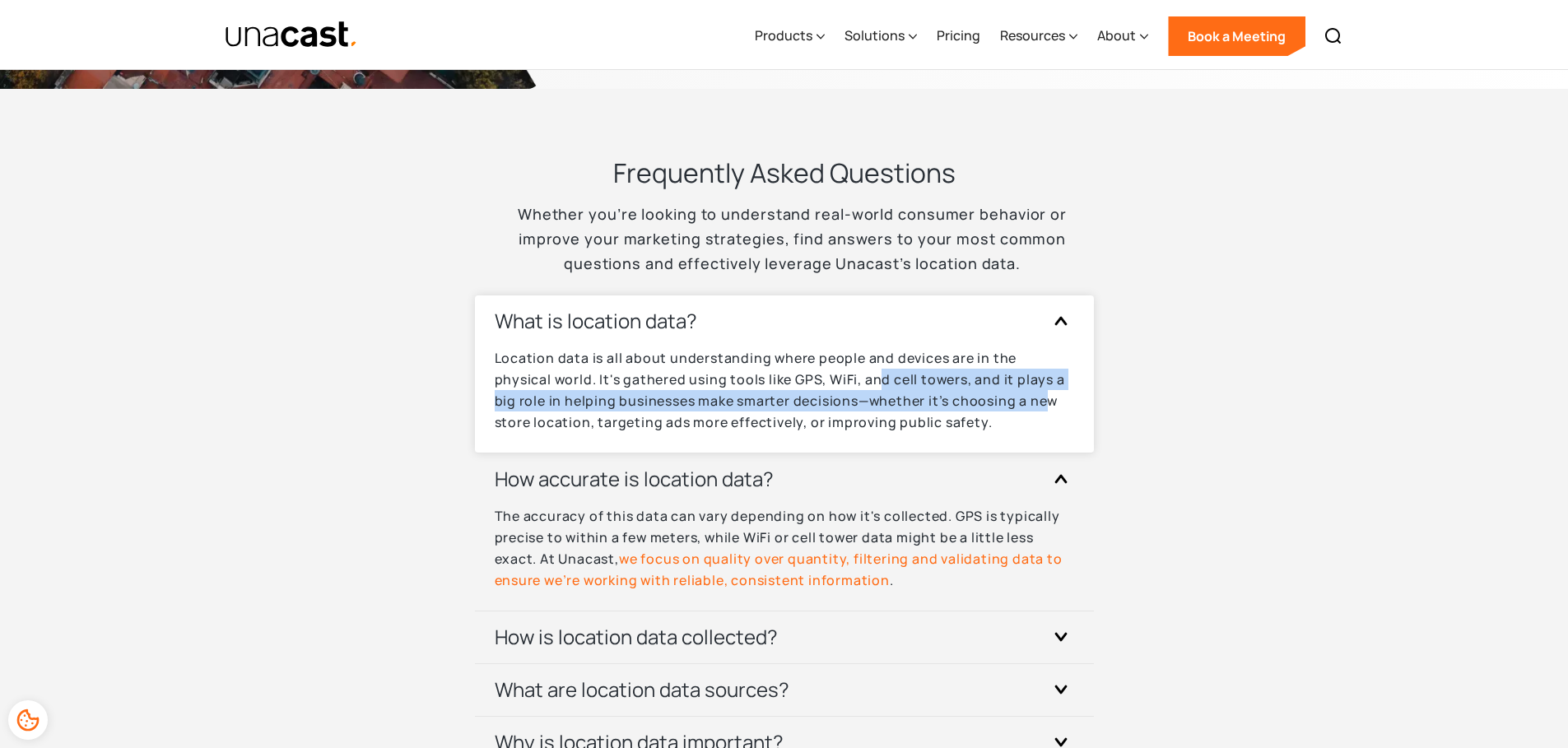
drag, startPoint x: 885, startPoint y: 372, endPoint x: 1049, endPoint y: 404, distance: 167.1
click at [1049, 404] on p "Location data is all about understanding where people and devices are in the ph…" at bounding box center [784, 389] width 579 height 86
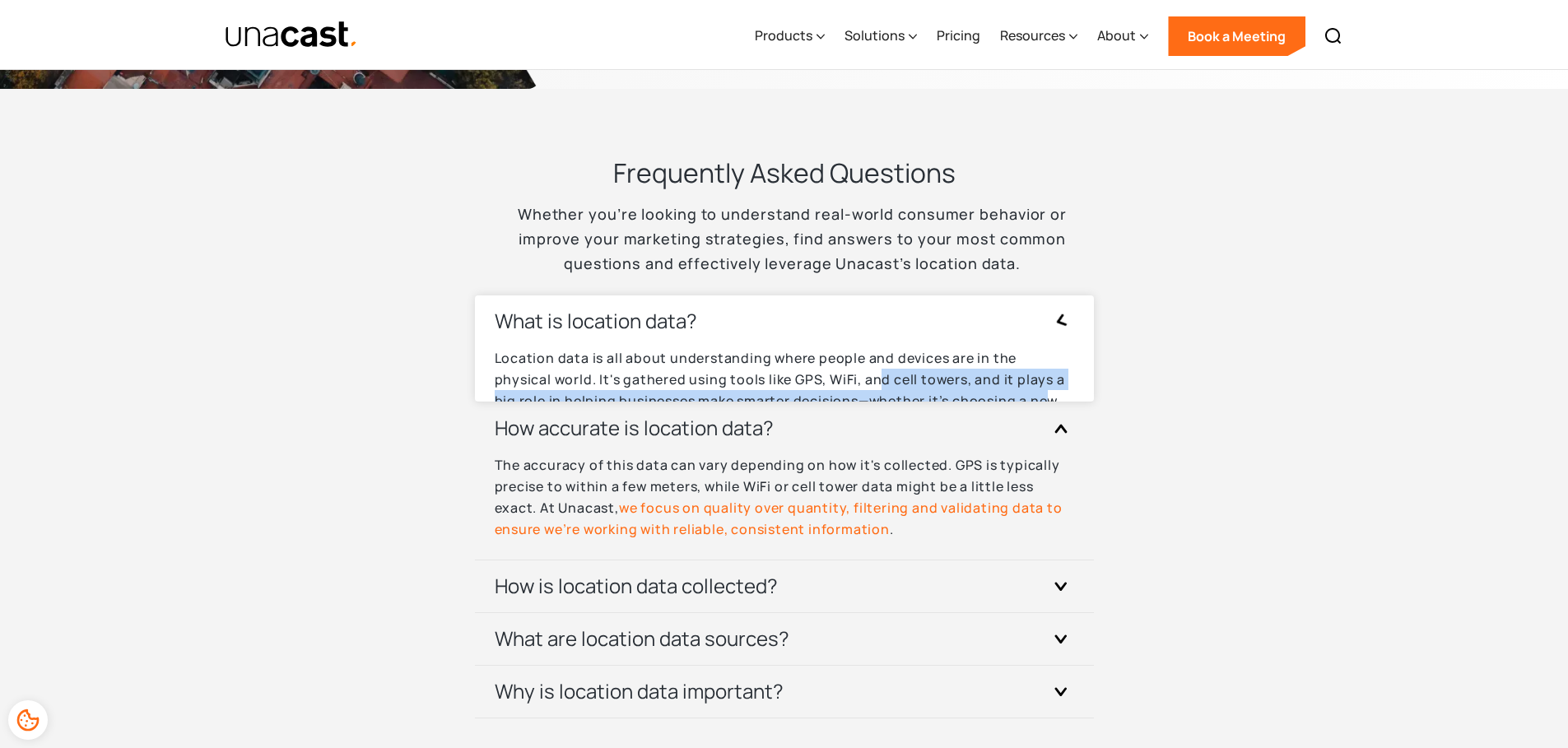
click at [1049, 404] on div "What is location data? Location data is all about understanding where people an…" at bounding box center [784, 507] width 579 height 424
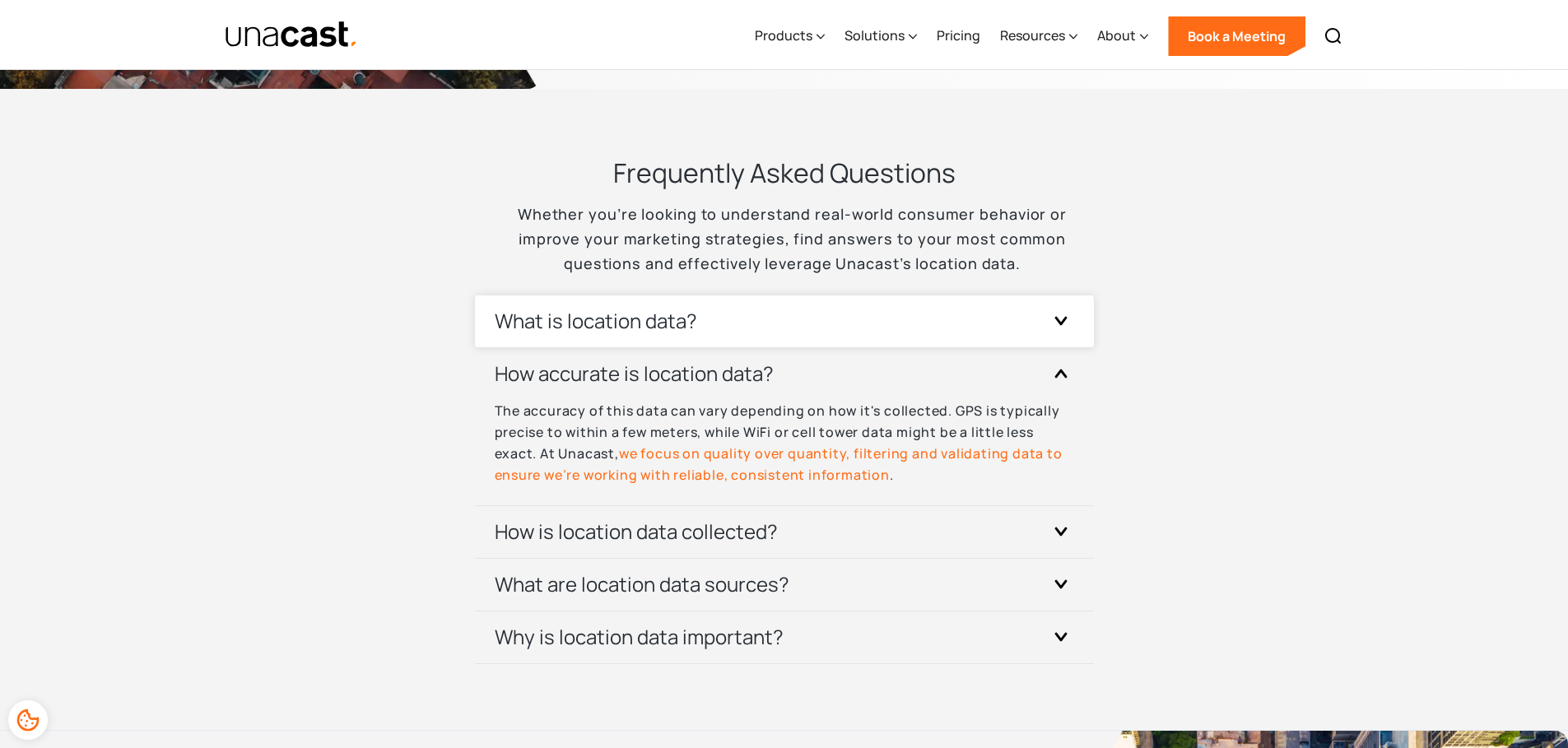
click at [1013, 332] on div "What is location data?" at bounding box center [784, 321] width 579 height 52
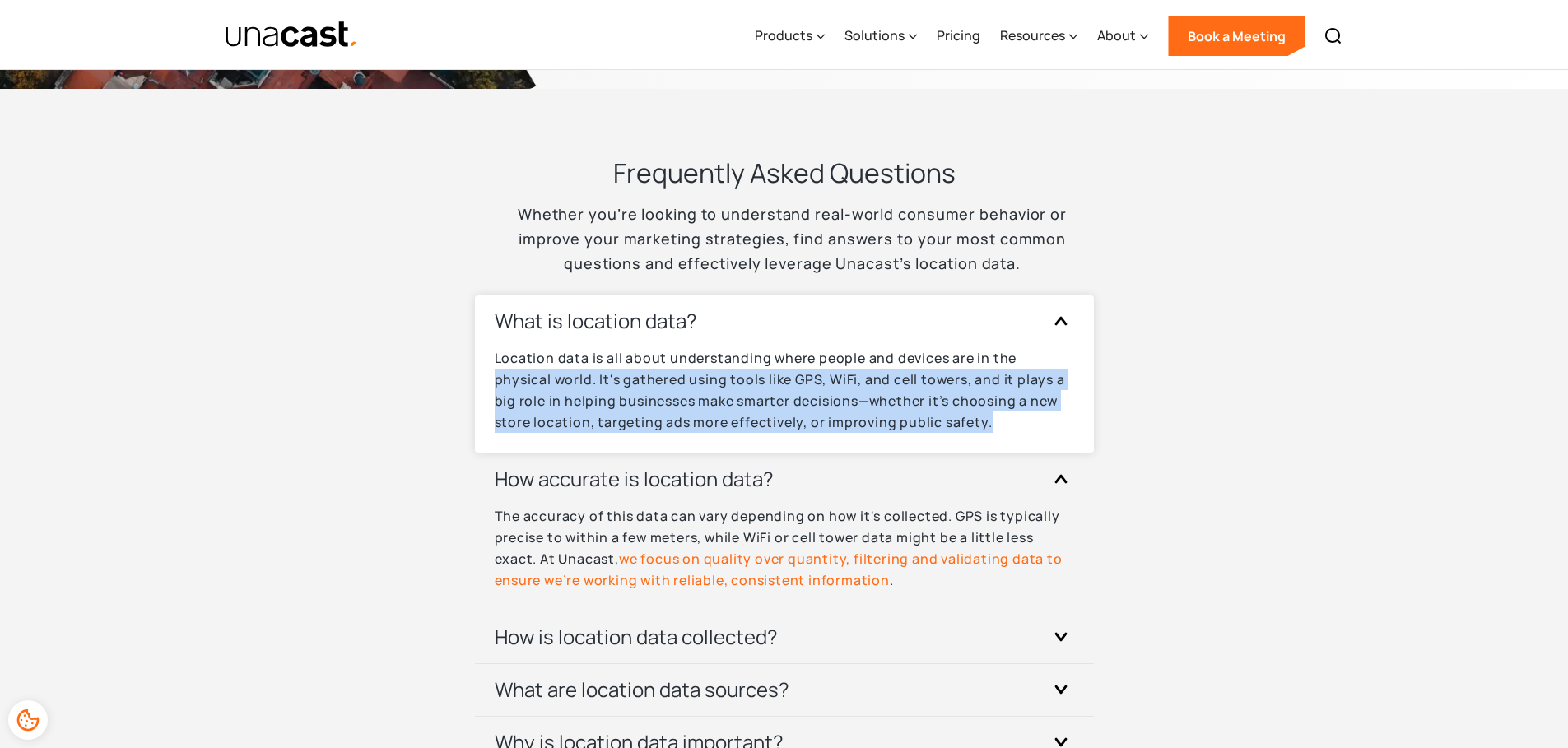
drag, startPoint x: 1024, startPoint y: 393, endPoint x: 1025, endPoint y: 415, distance: 22.0
click at [1025, 415] on p "Location data is all about understanding where people and devices are in the ph…" at bounding box center [784, 389] width 579 height 86
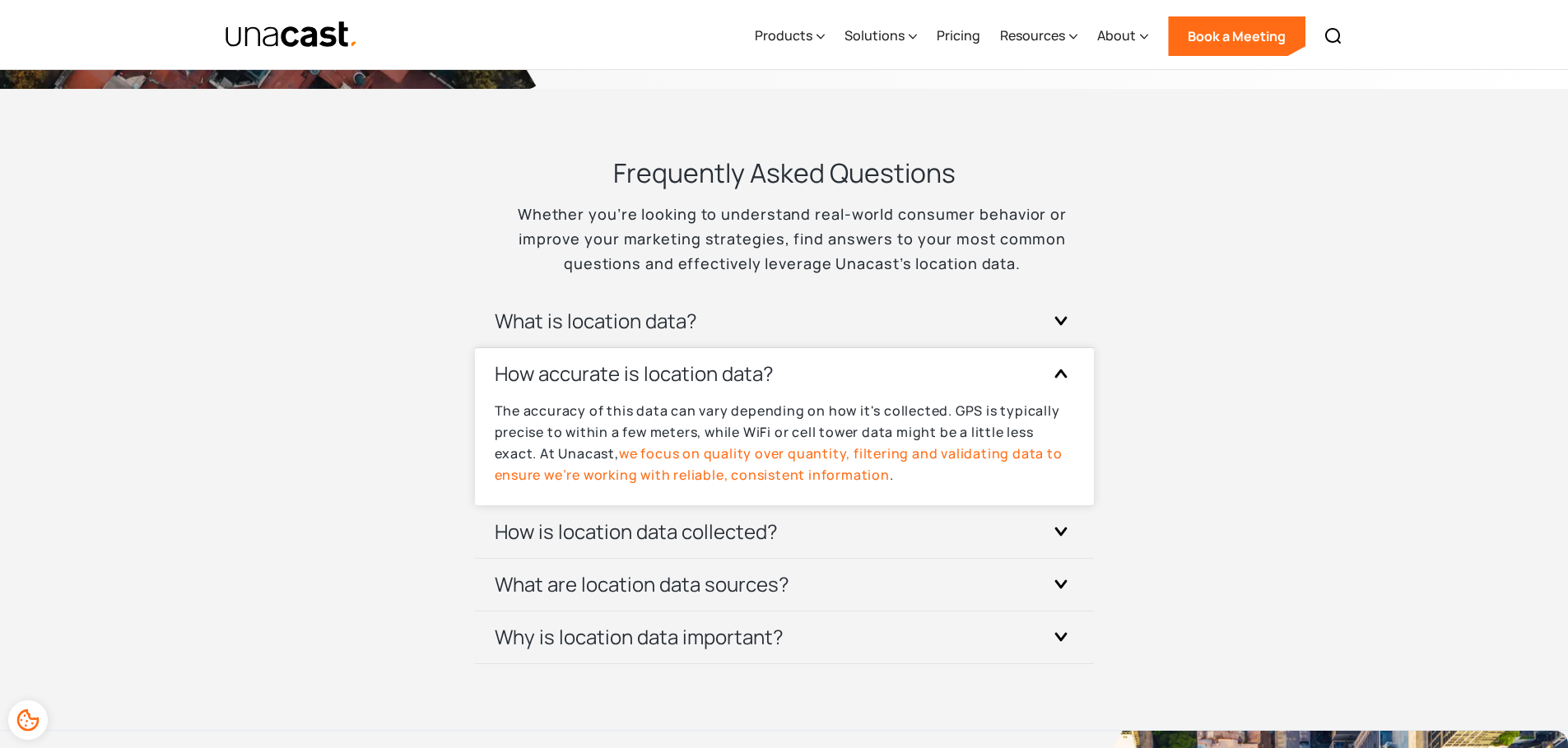
click at [920, 496] on div "The accuracy of this data can vary depending on how it's collected. GPS is typi…" at bounding box center [784, 453] width 579 height 106
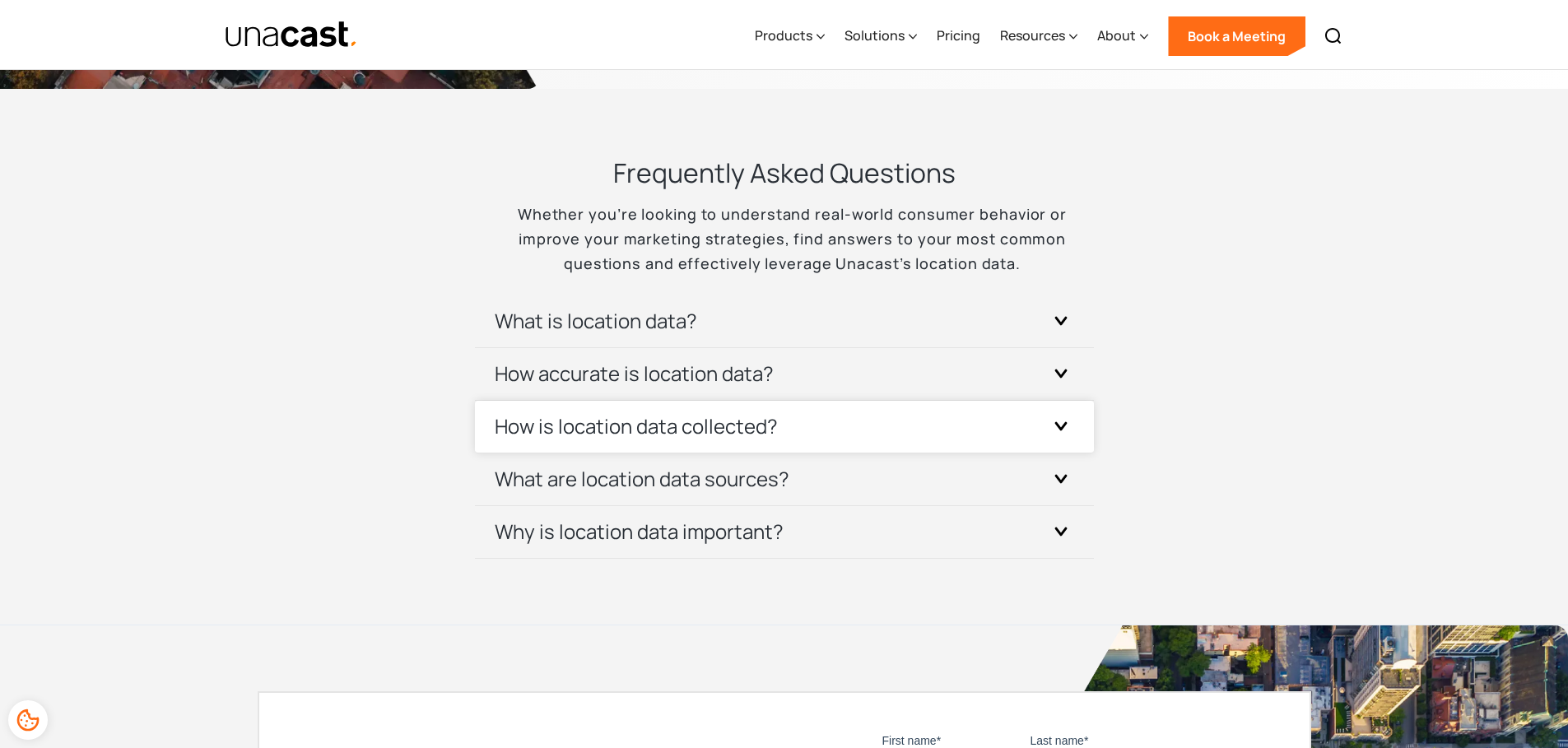
click at [908, 443] on div "How is location data collected?" at bounding box center [784, 427] width 579 height 52
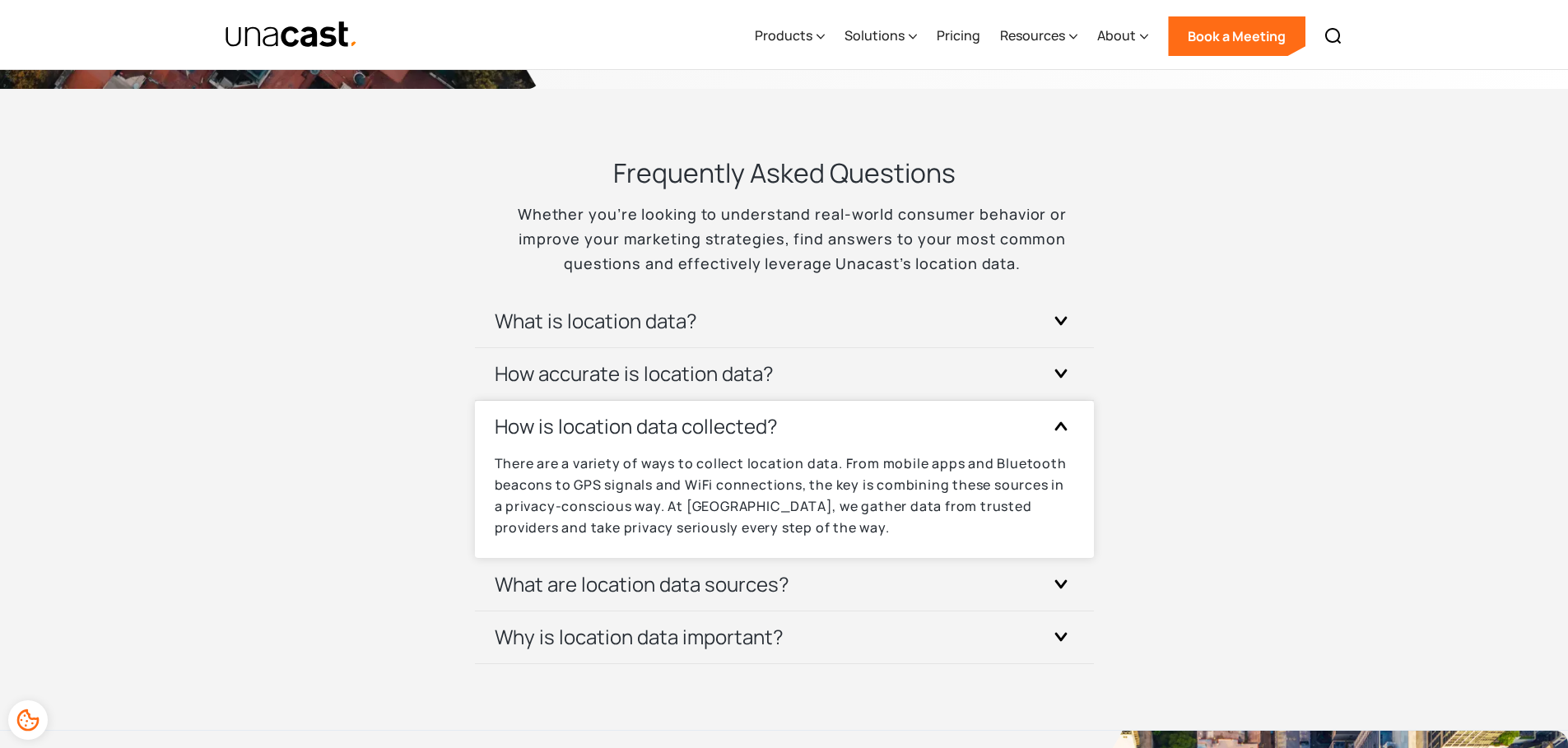
click at [913, 404] on div "How is location data collected?" at bounding box center [784, 427] width 579 height 52
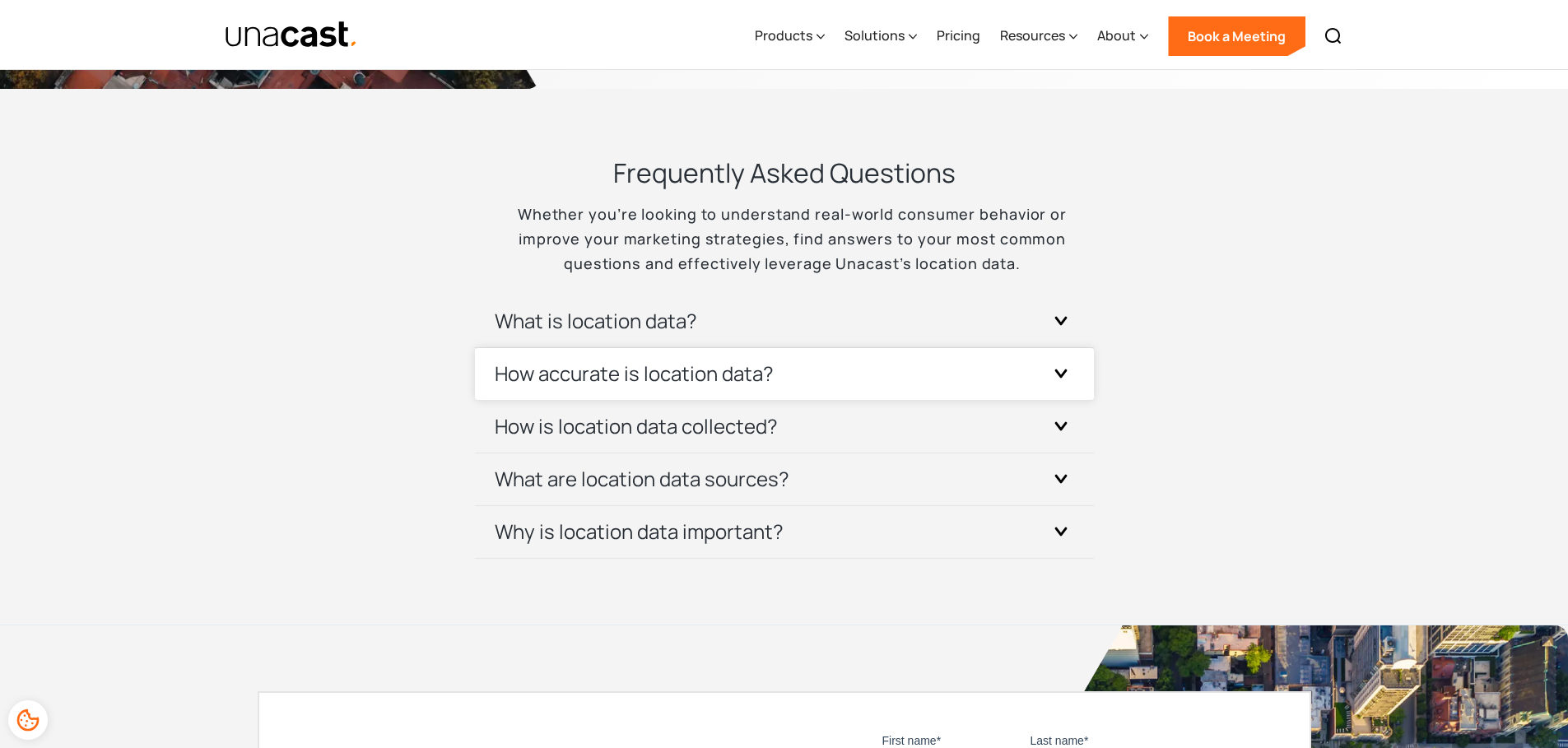
click at [911, 364] on div "How accurate is location data?" at bounding box center [784, 374] width 579 height 52
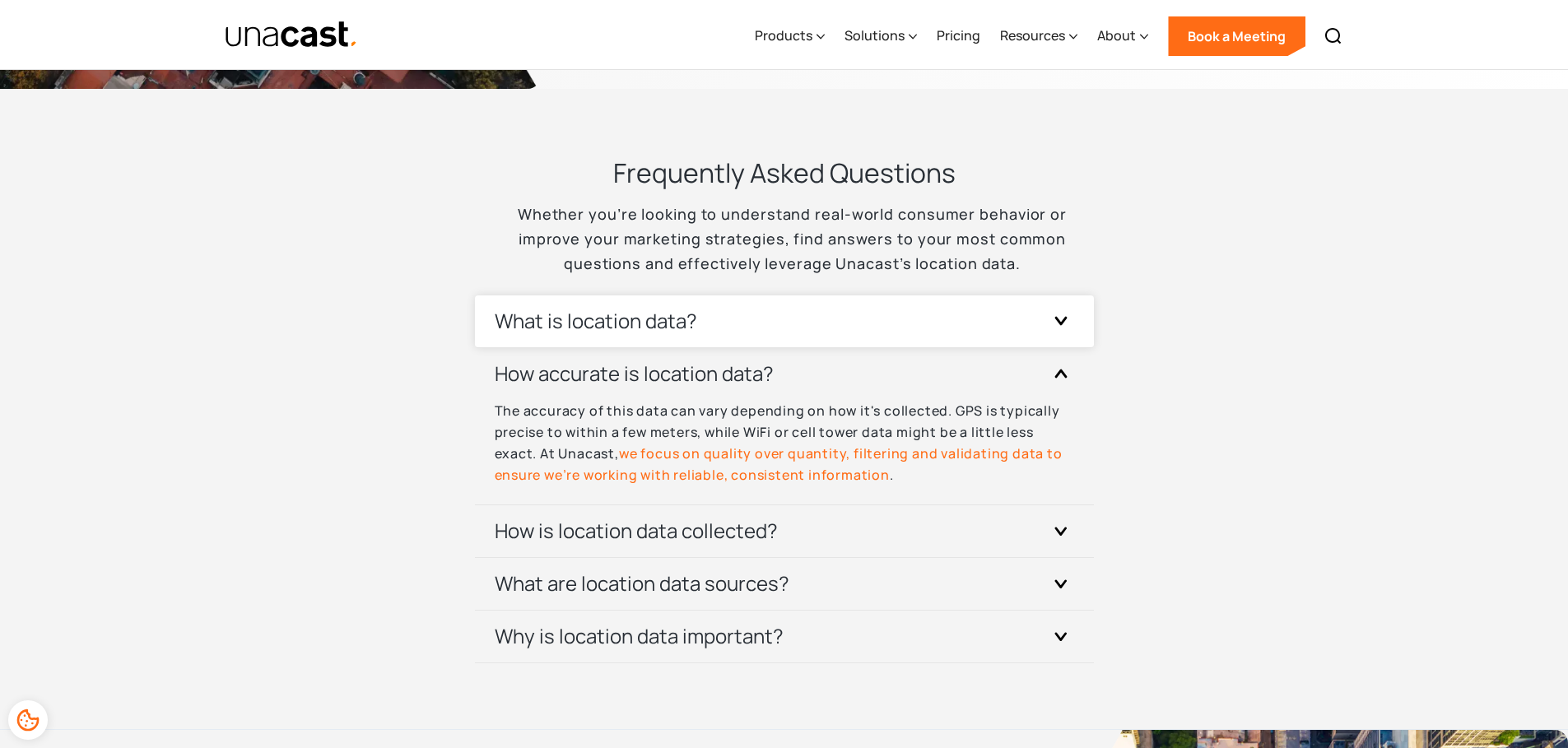
click at [914, 336] on div "What is location data?" at bounding box center [784, 321] width 579 height 52
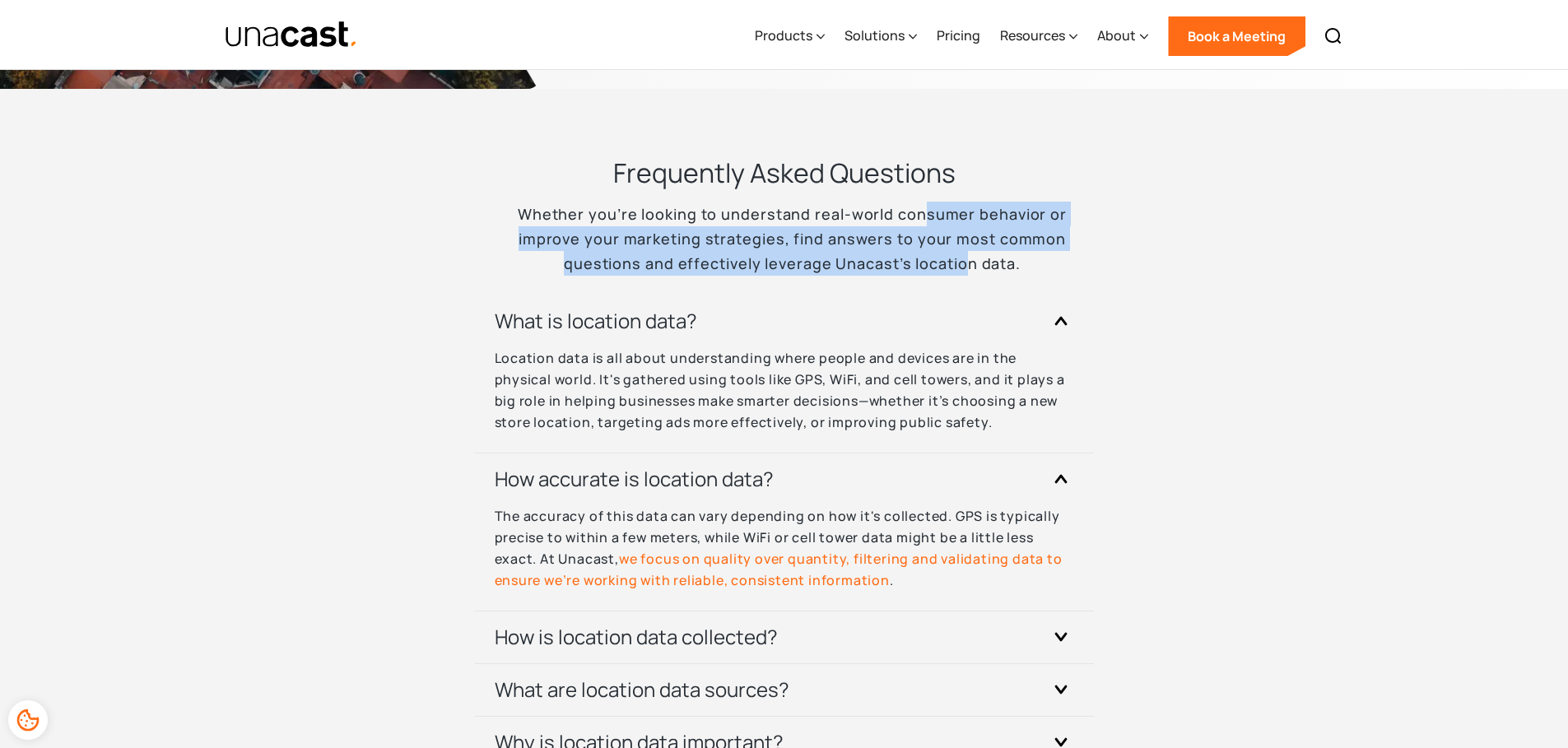
drag, startPoint x: 961, startPoint y: 273, endPoint x: 923, endPoint y: 217, distance: 67.7
click at [923, 217] on p "Whether you’re looking to understand real-world consumer behavior or improve yo…" at bounding box center [785, 238] width 618 height 74
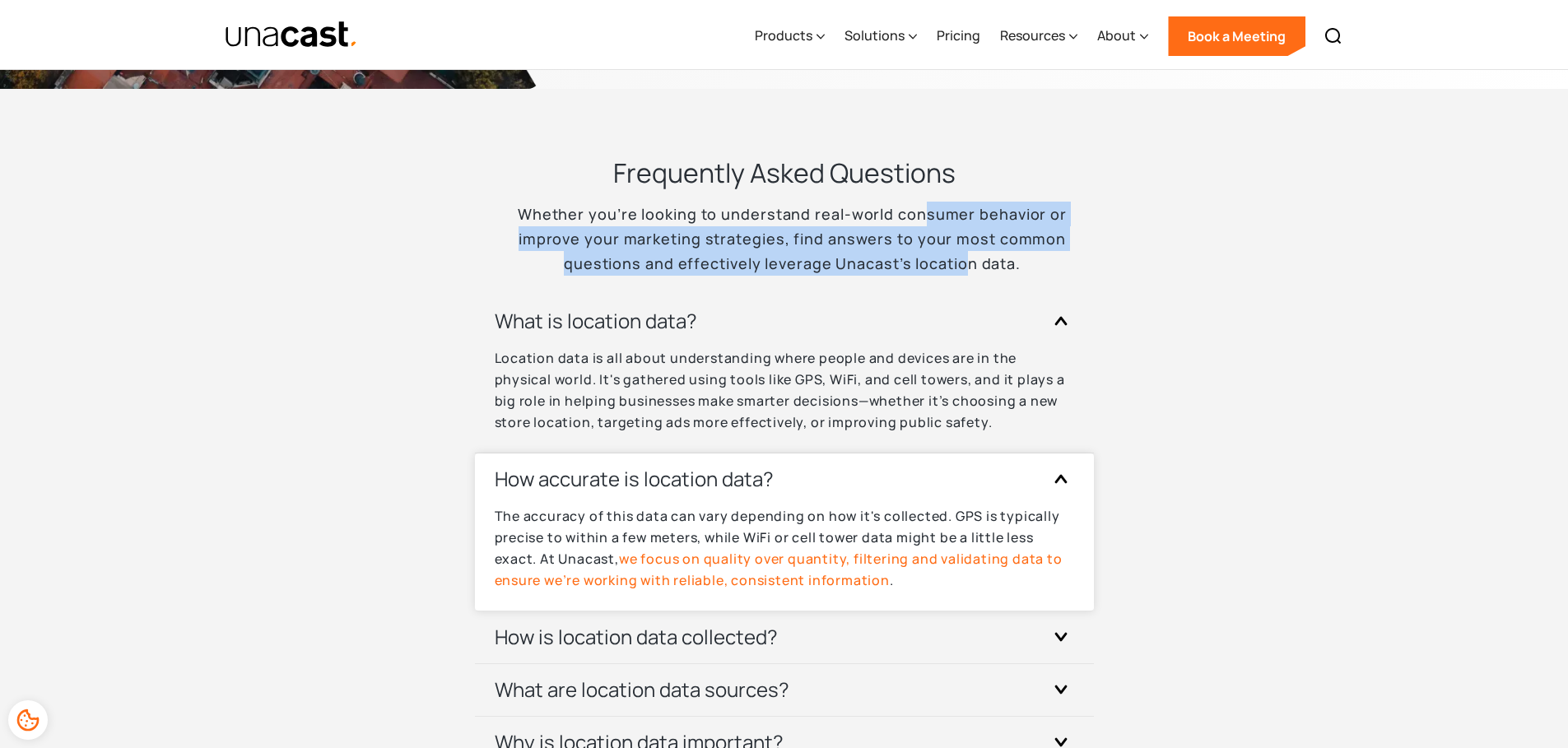
click at [890, 518] on p "The accuracy of this data can vary depending on how it's collected. GPS is typi…" at bounding box center [784, 547] width 579 height 86
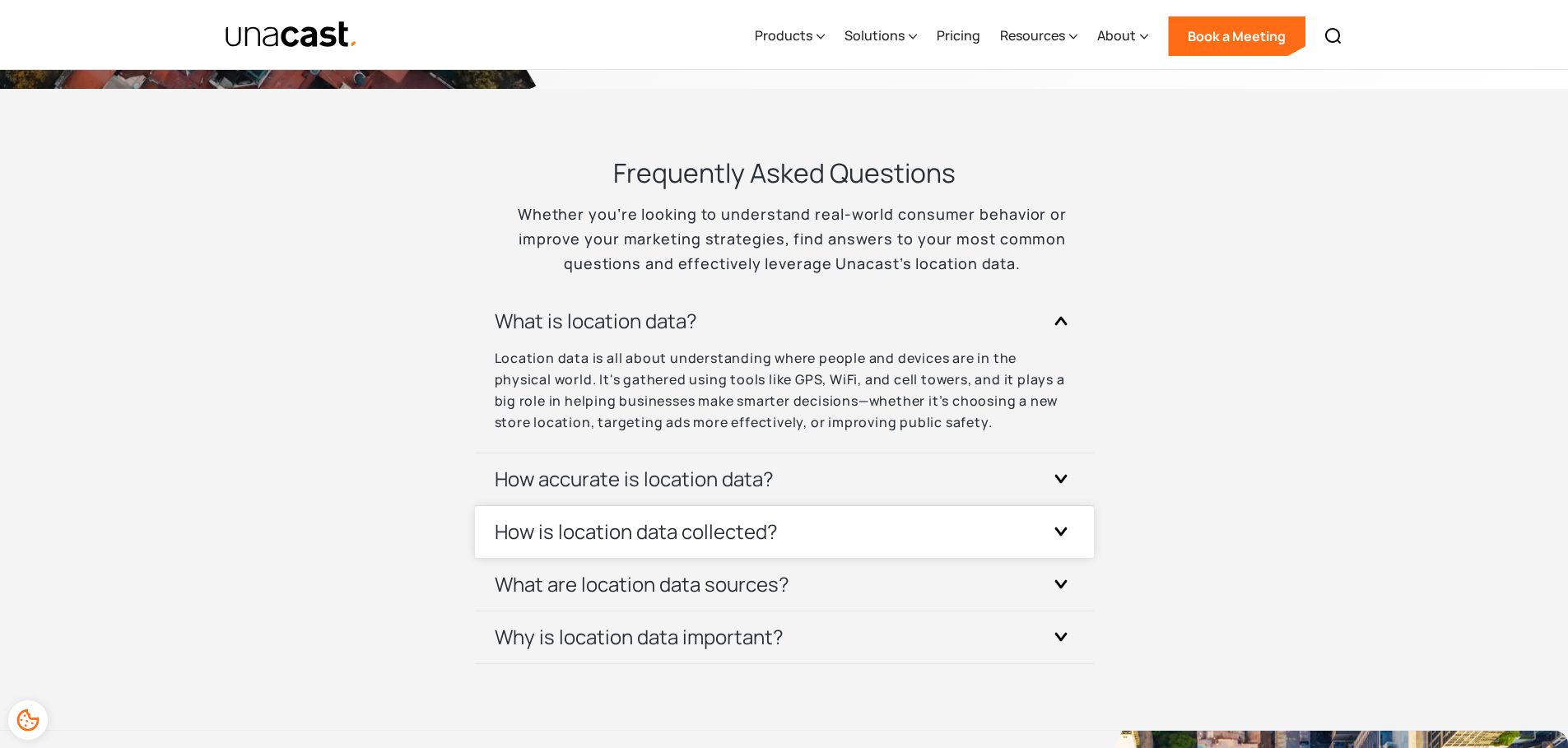
click at [895, 538] on div "How is location data collected?" at bounding box center [784, 532] width 579 height 52
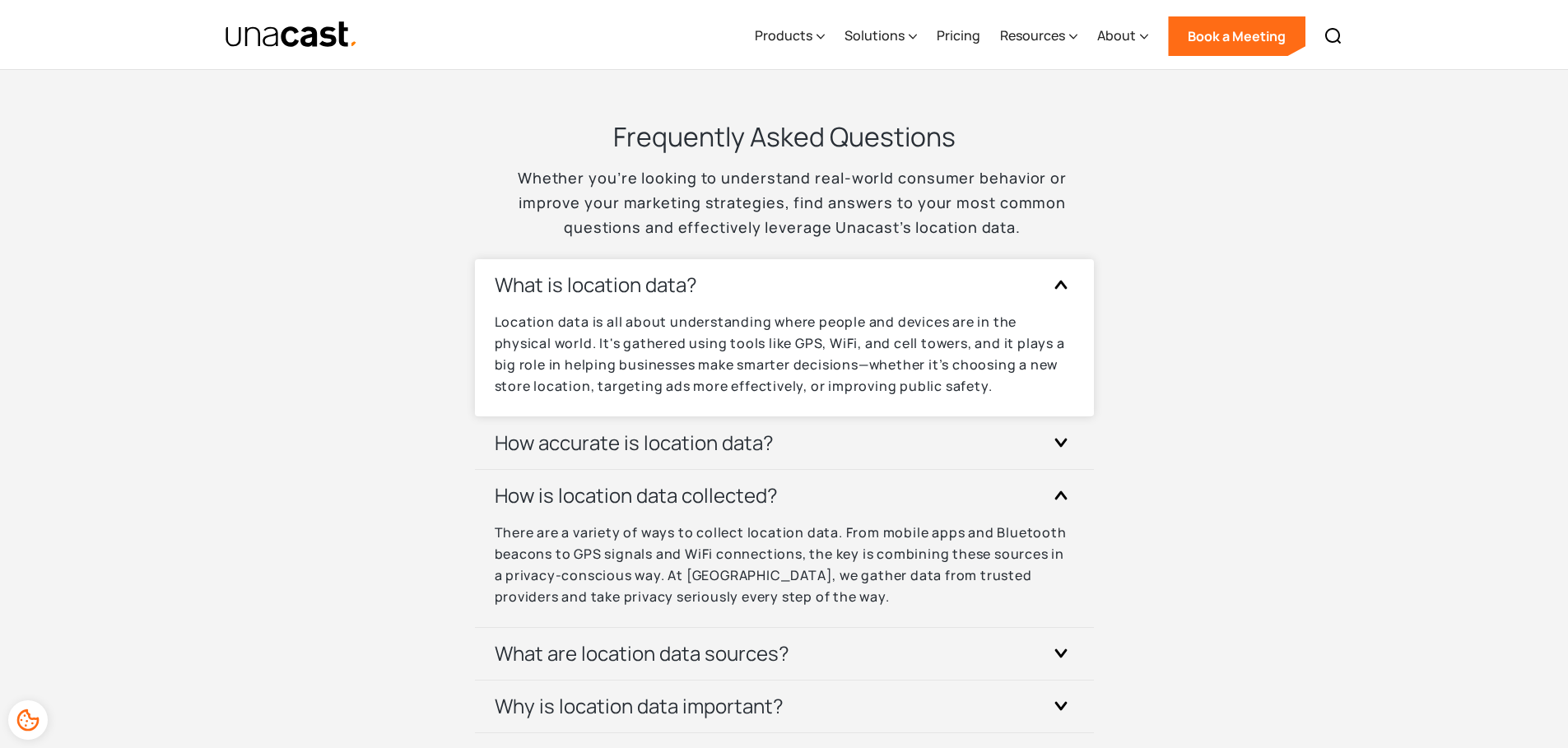
scroll to position [4893, 0]
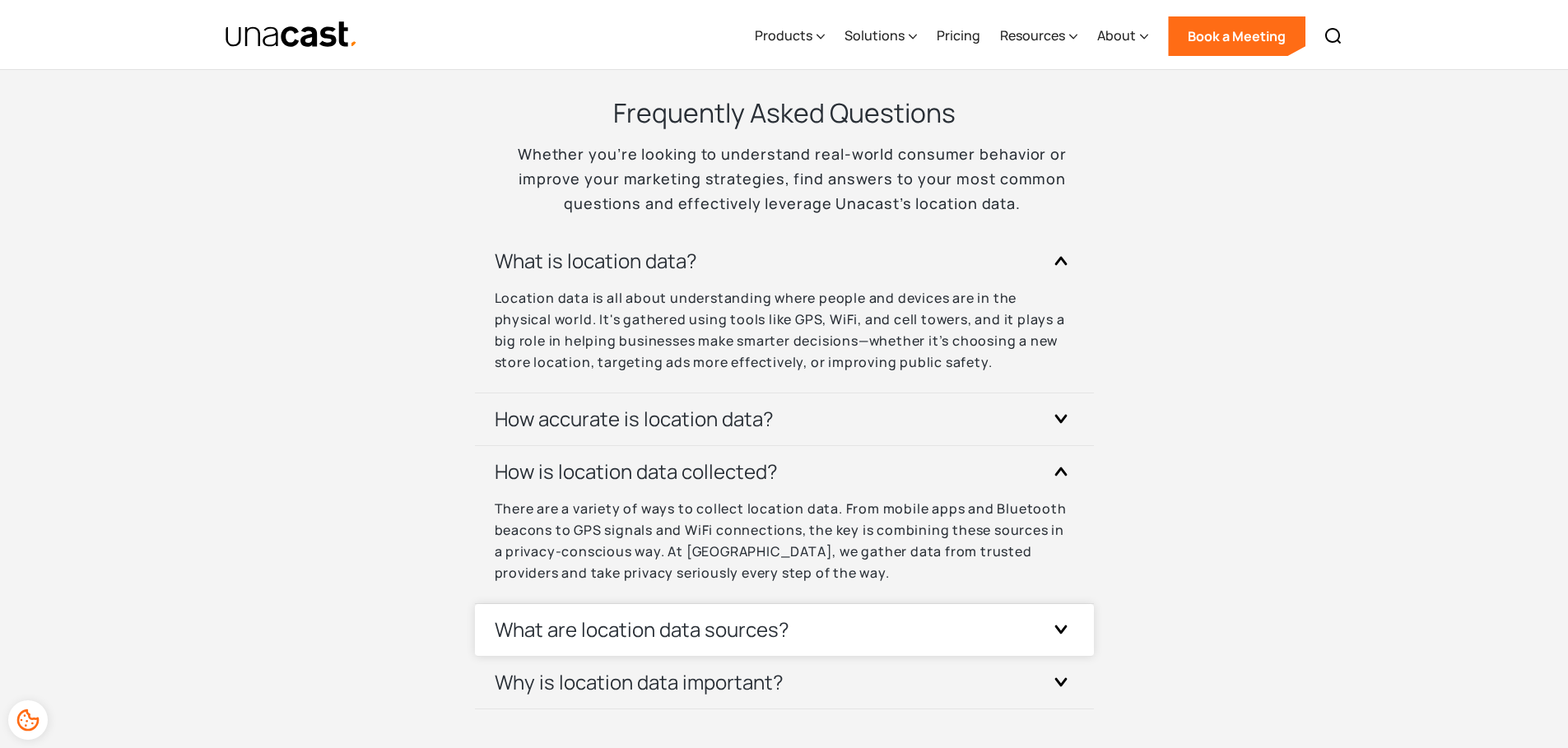
drag, startPoint x: 896, startPoint y: 641, endPoint x: 888, endPoint y: 629, distance: 14.4
click at [895, 641] on div "What are location data sources?" at bounding box center [784, 630] width 579 height 52
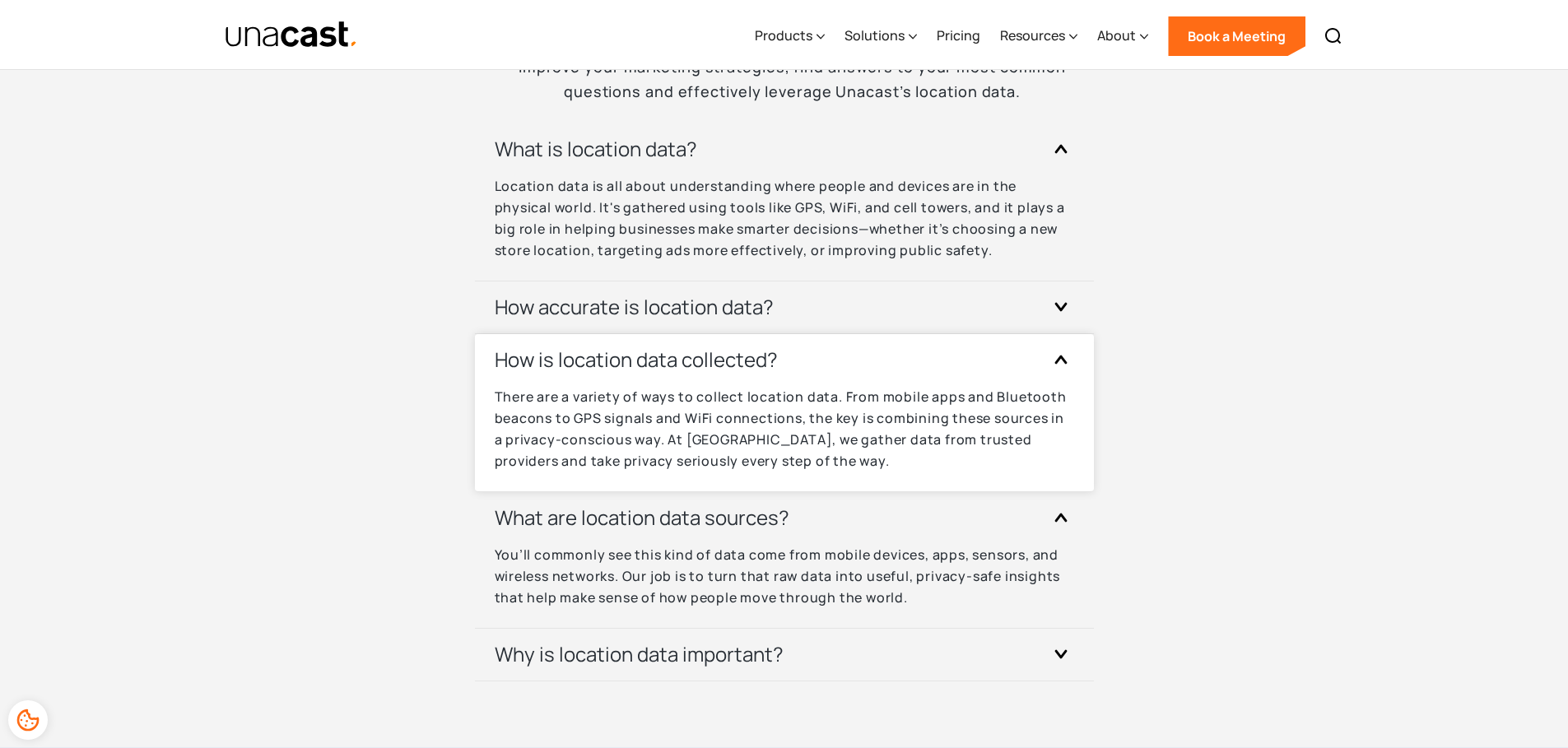
scroll to position [5095, 0]
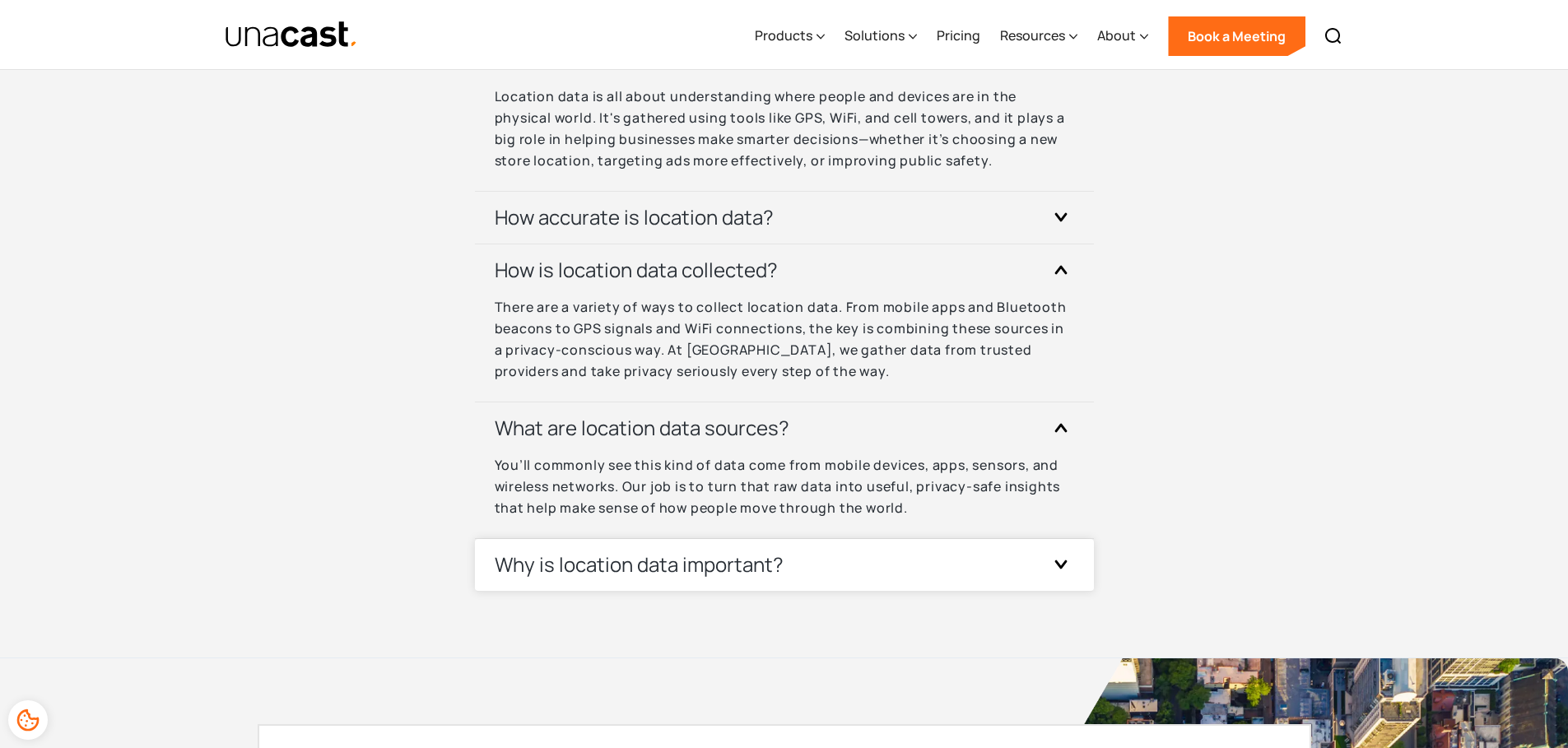
click at [905, 564] on div "Why is location data important?" at bounding box center [784, 565] width 579 height 52
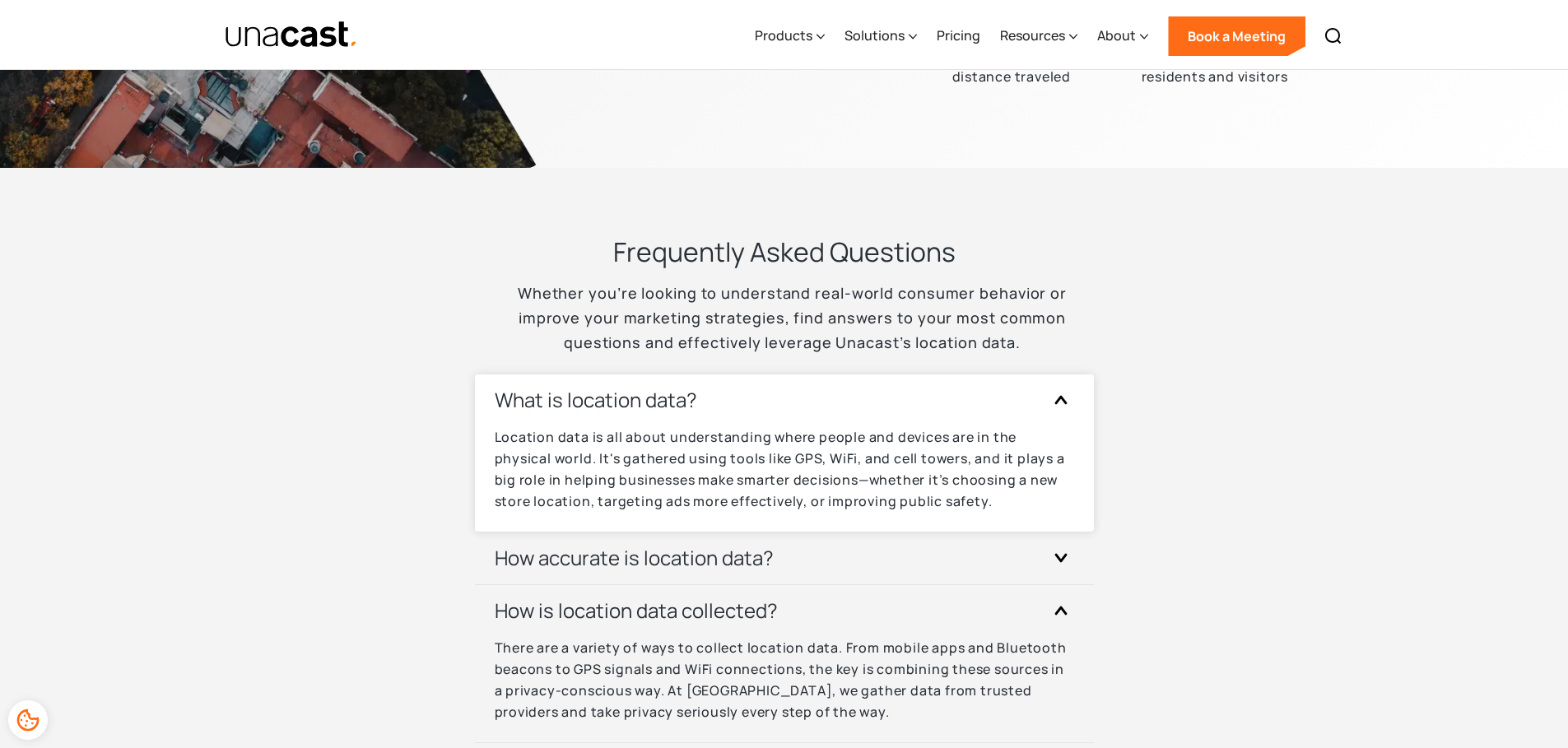
scroll to position [4939, 0]
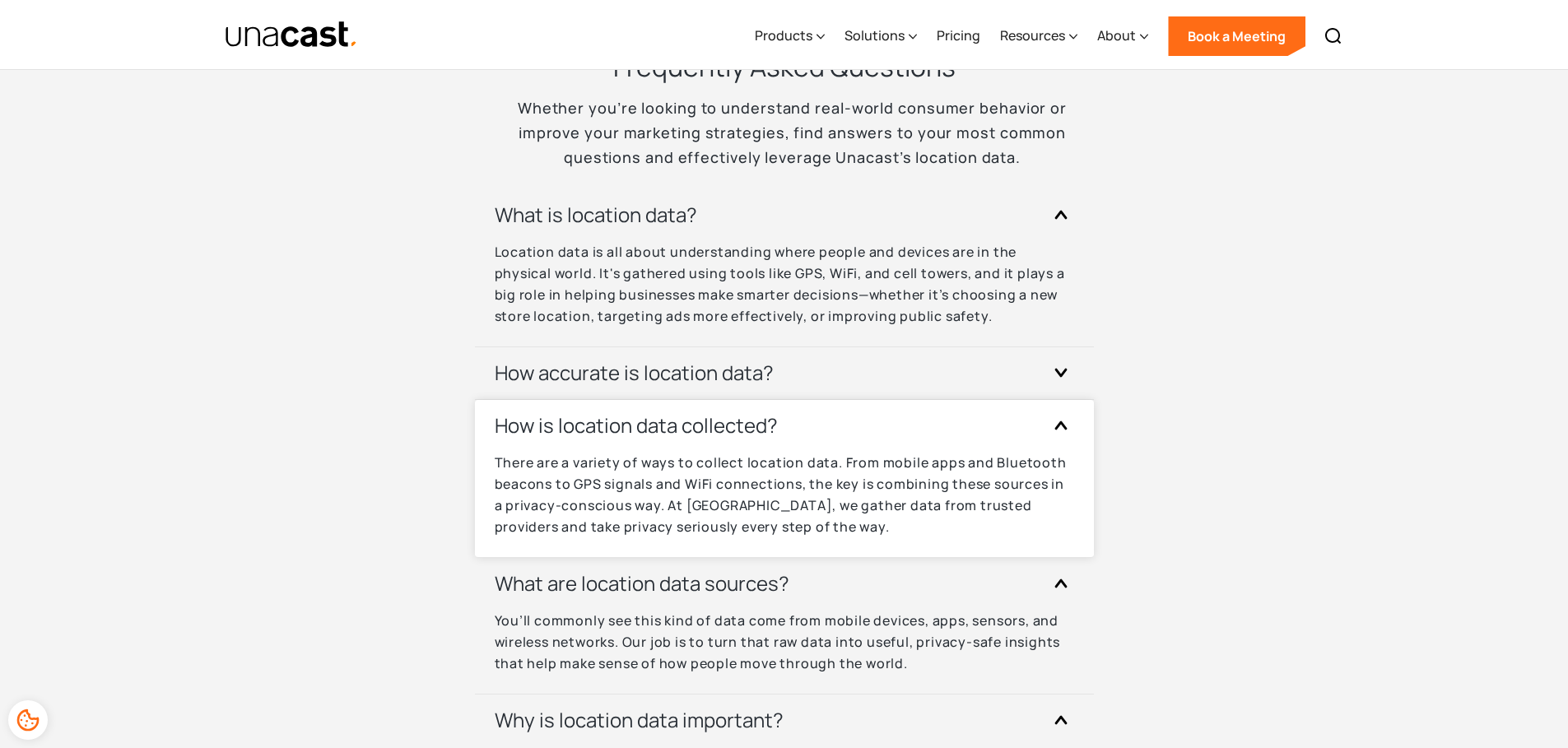
click at [934, 431] on div "How is location data collected?" at bounding box center [784, 426] width 579 height 52
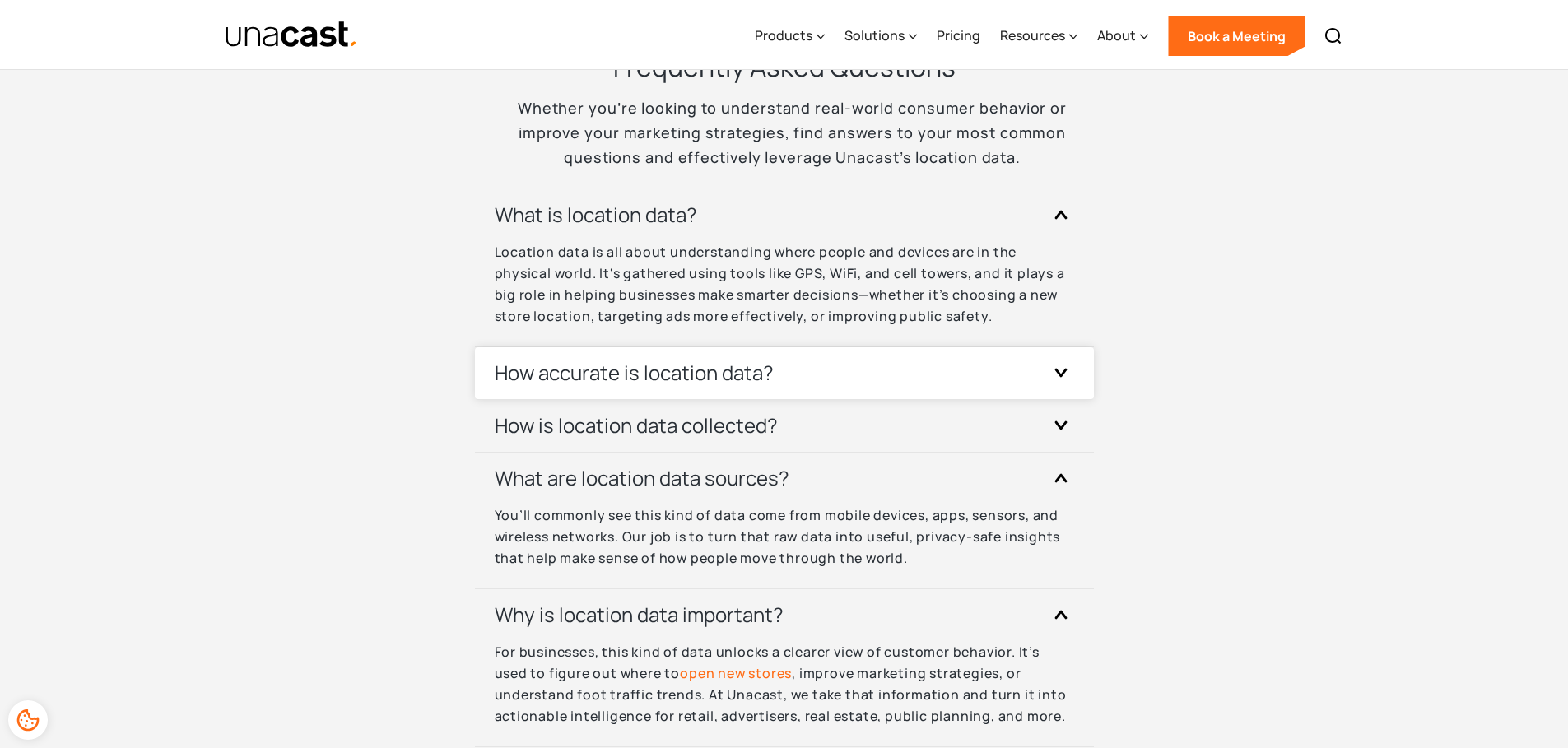
click at [930, 392] on div "How accurate is location data?" at bounding box center [784, 373] width 579 height 52
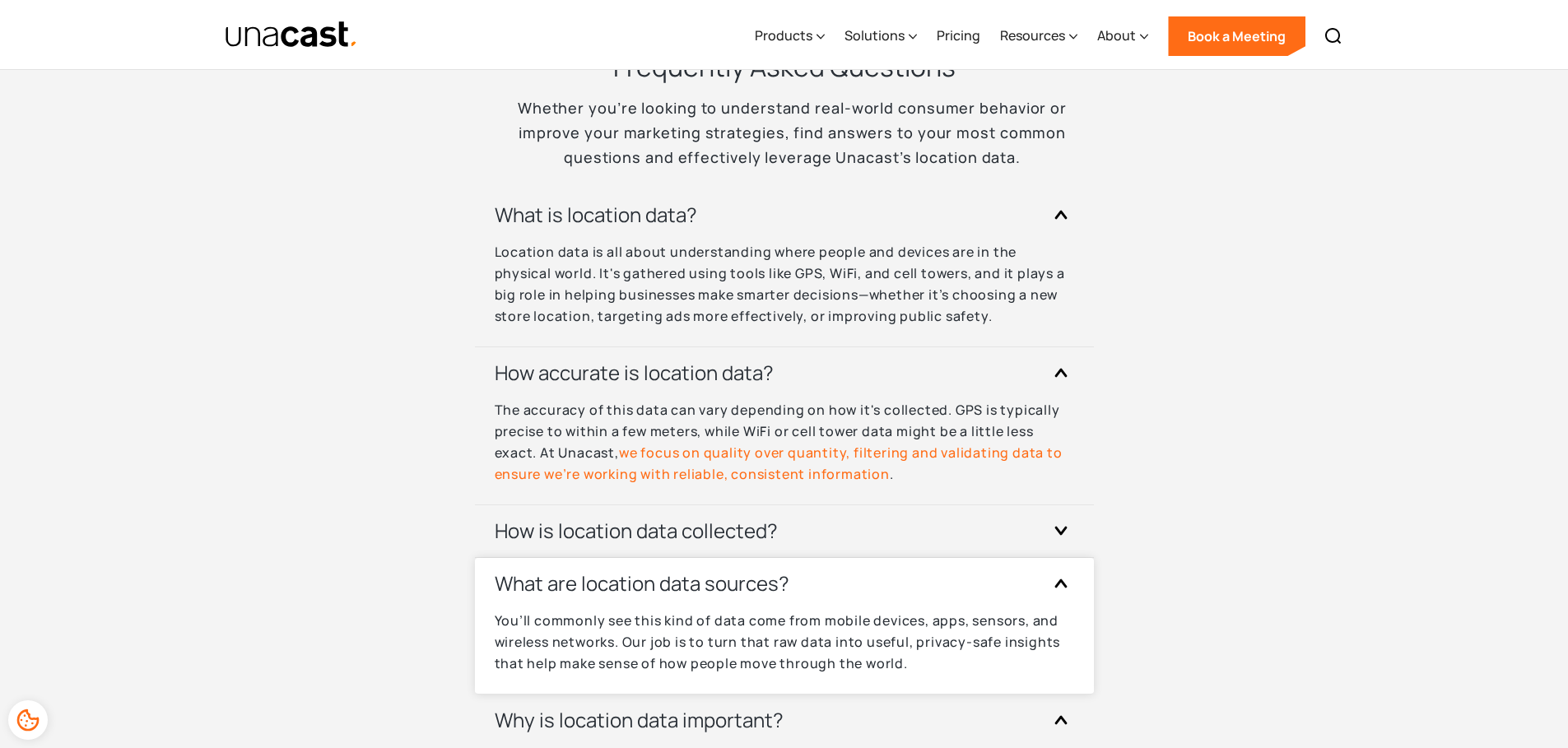
click at [909, 563] on div "What are location data sources?" at bounding box center [784, 583] width 579 height 52
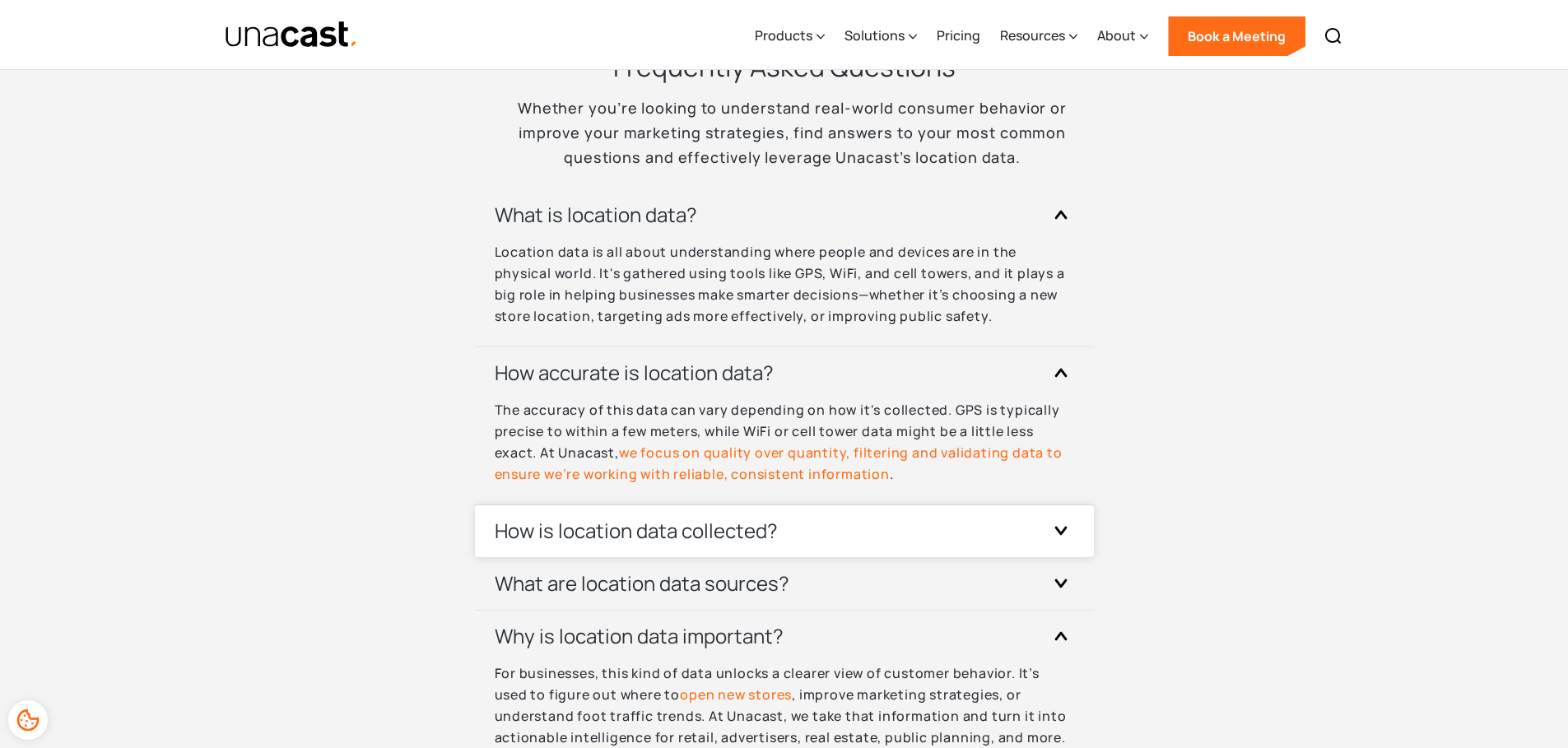
click at [905, 555] on div "How is location data collected?" at bounding box center [784, 531] width 579 height 52
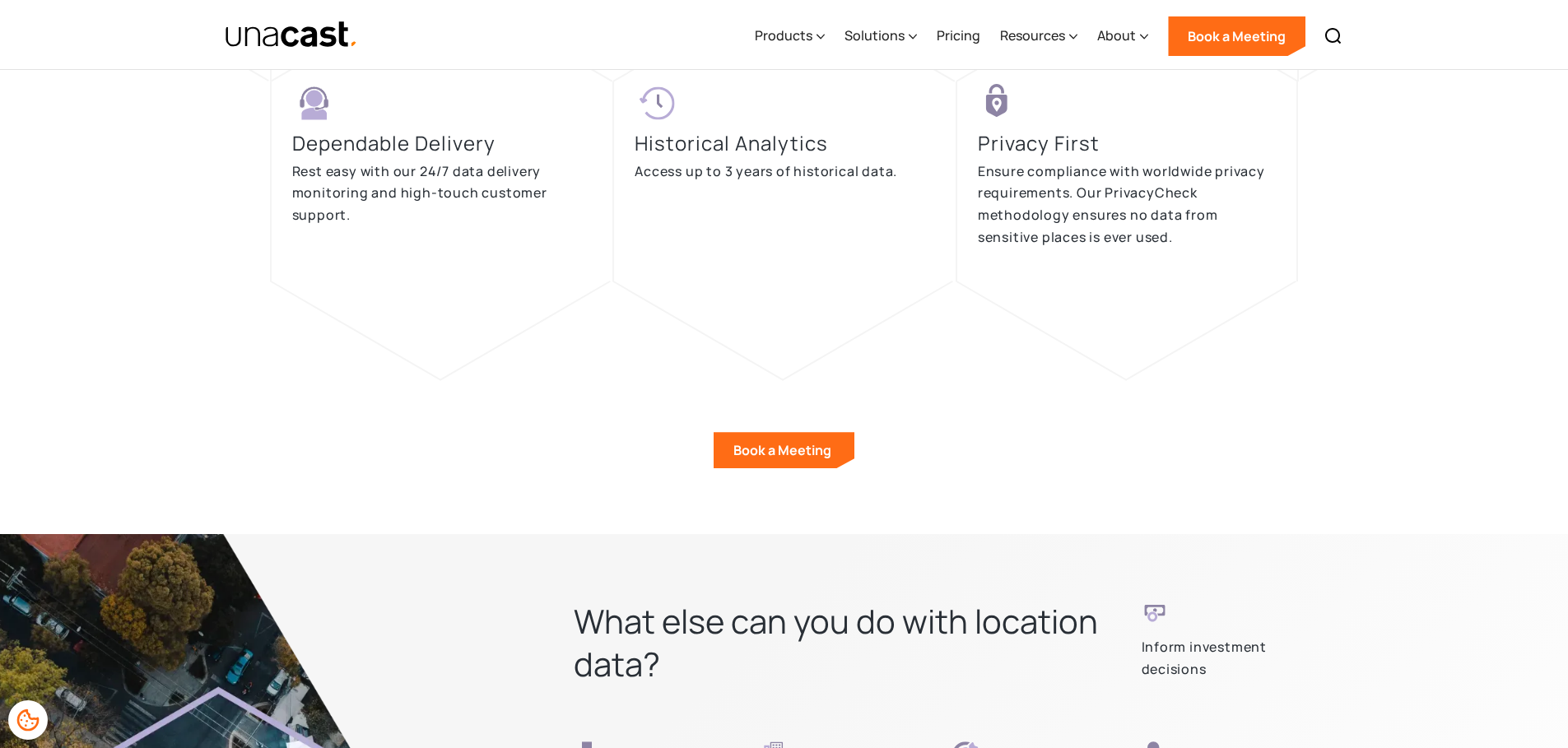
scroll to position [3949, 0]
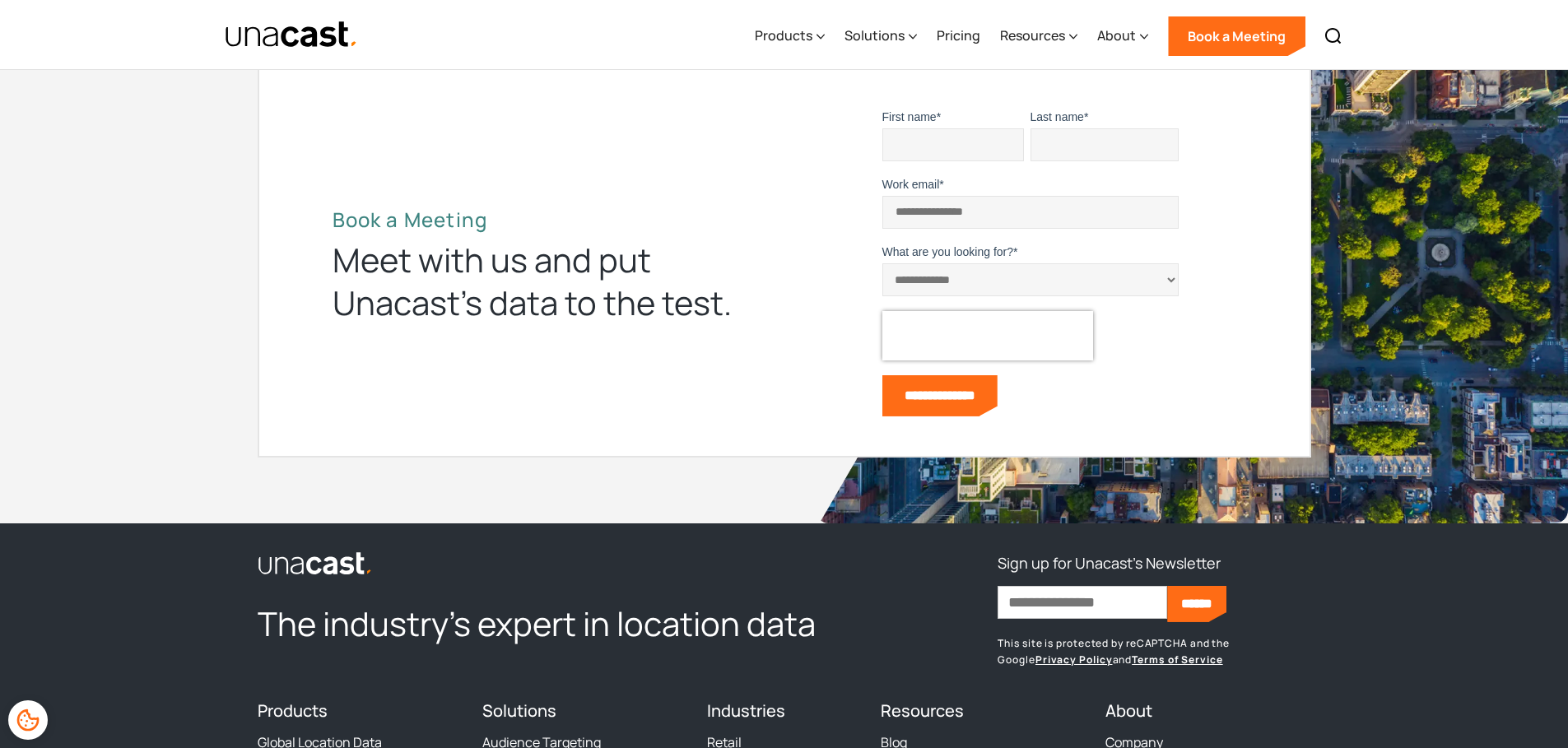
scroll to position [5458, 0]
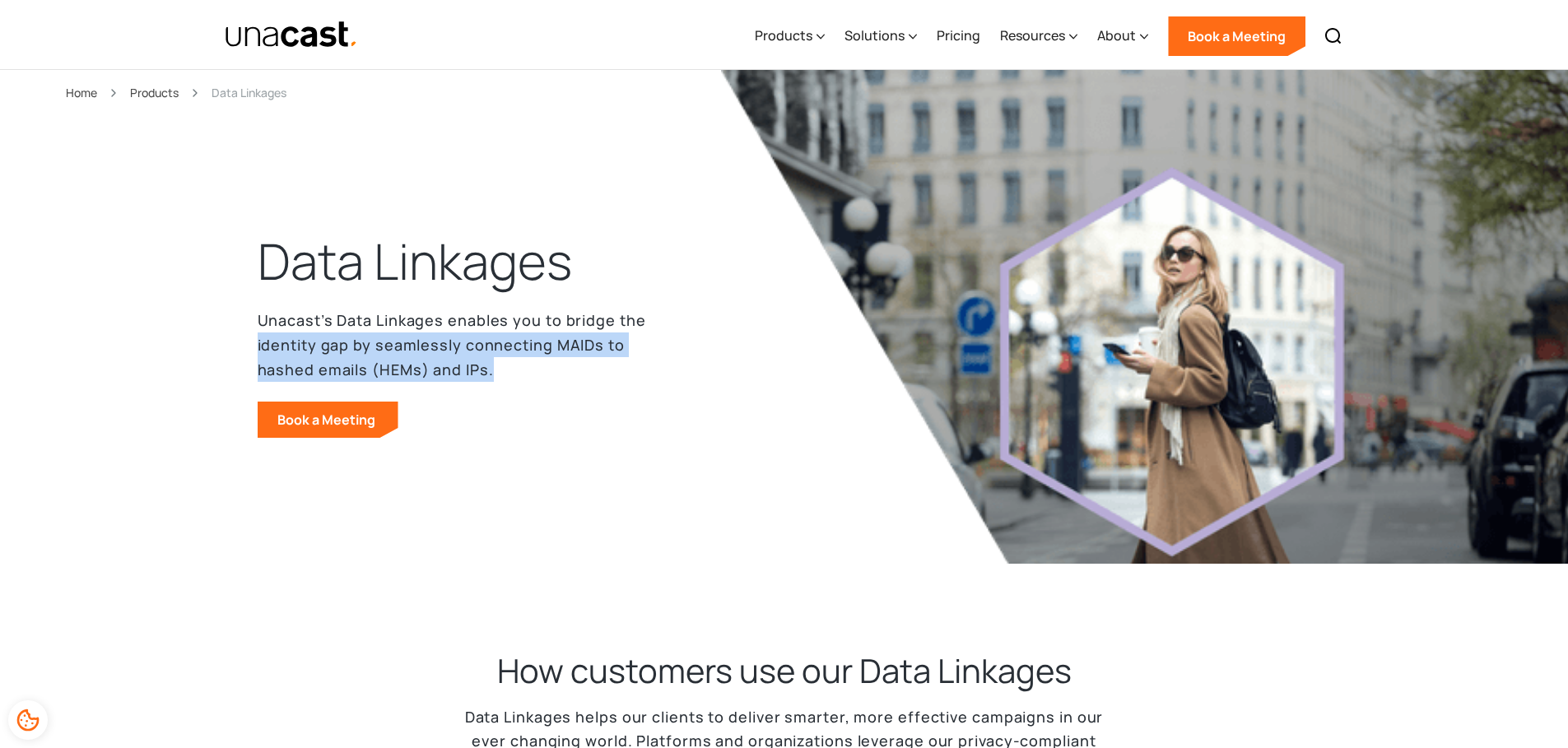
drag, startPoint x: 685, startPoint y: 318, endPoint x: 709, endPoint y: 362, distance: 50.1
click at [709, 362] on div "Data Linkages Unacast’s Data Linkages enables you to bridge the identity gap by…" at bounding box center [495, 349] width 474 height 176
drag, startPoint x: 709, startPoint y: 362, endPoint x: 706, endPoint y: 343, distance: 19.2
click at [706, 343] on div "Data Linkages Unacast’s Data Linkages enables you to bridge the identity gap by…" at bounding box center [495, 349] width 474 height 176
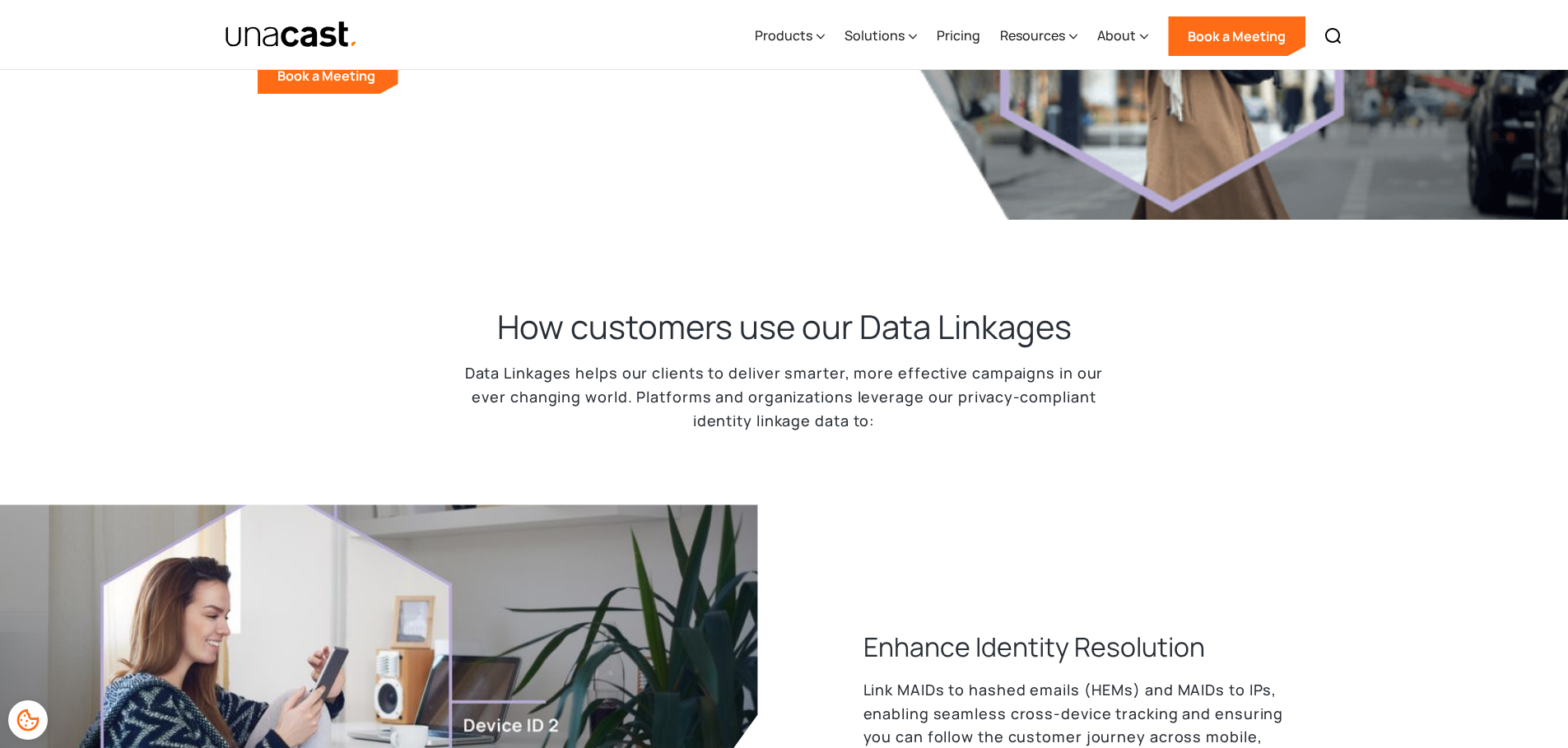
scroll to position [379, 0]
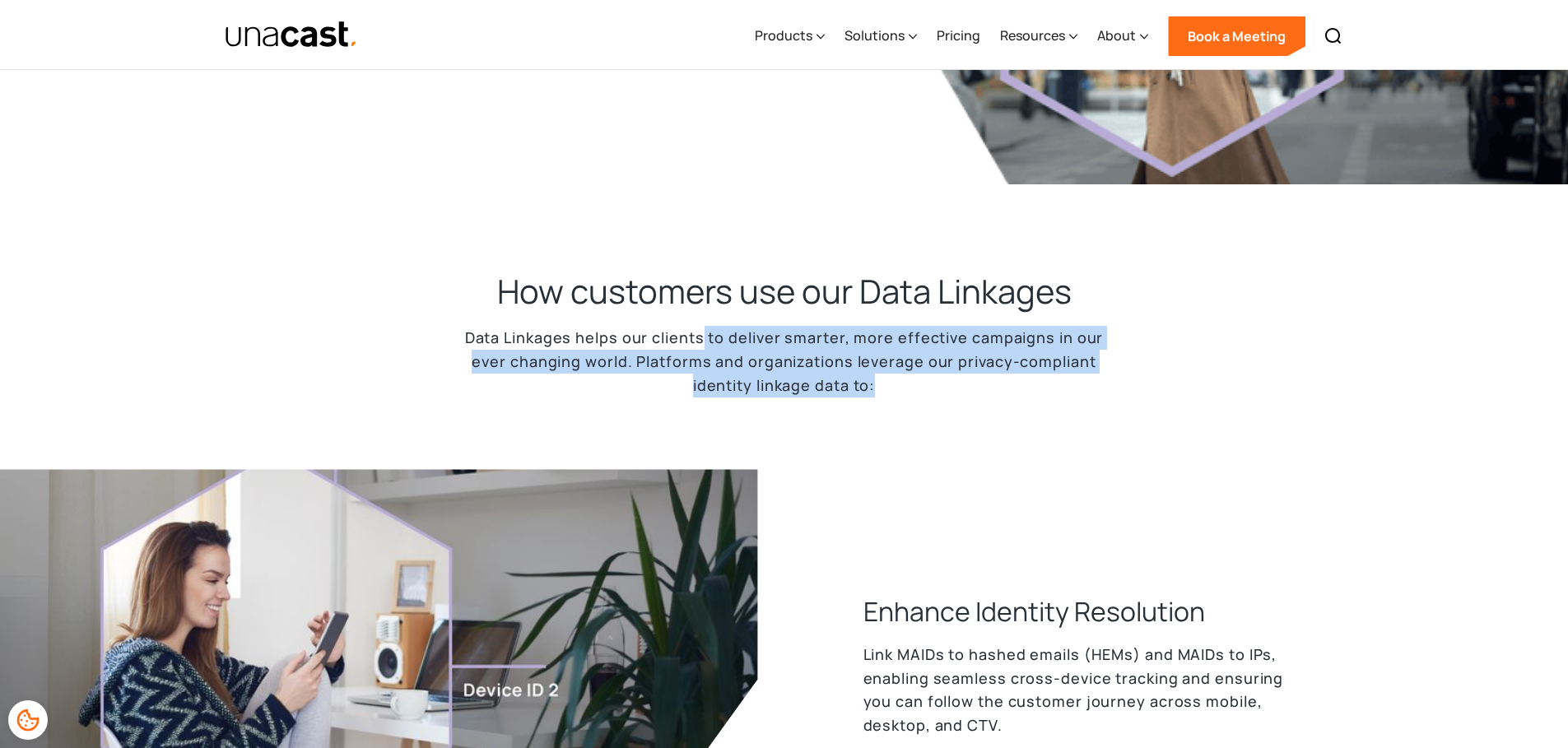
drag, startPoint x: 707, startPoint y: 341, endPoint x: 1025, endPoint y: 382, distance: 320.6
click at [1025, 382] on p "Data Linkages helps our clients to deliver smarter, more effective campaigns in…" at bounding box center [784, 361] width 658 height 71
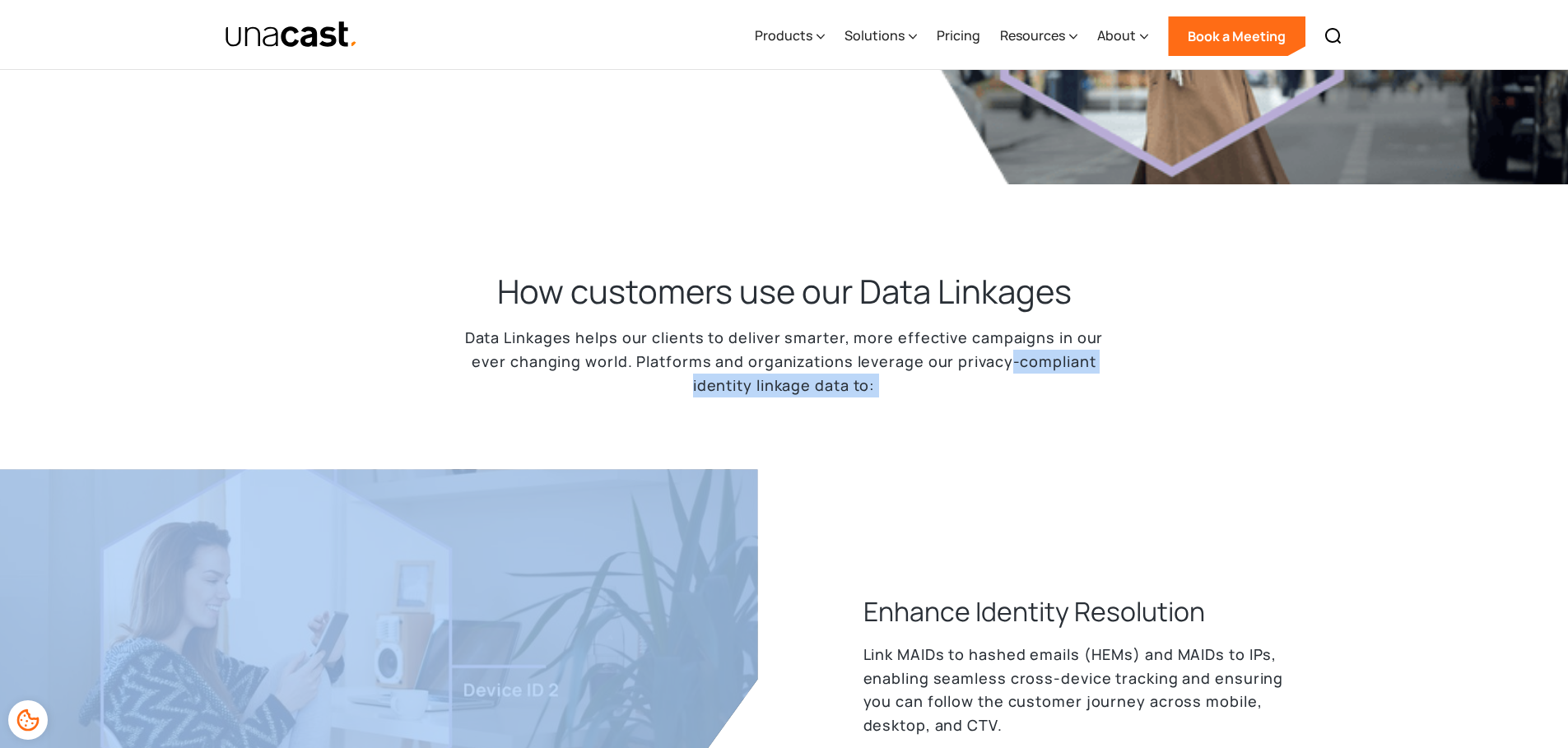
drag, startPoint x: 1025, startPoint y: 382, endPoint x: 1009, endPoint y: 354, distance: 32.2
click at [1009, 354] on p "Data Linkages helps our clients to deliver smarter, more effective campaigns in…" at bounding box center [784, 361] width 658 height 71
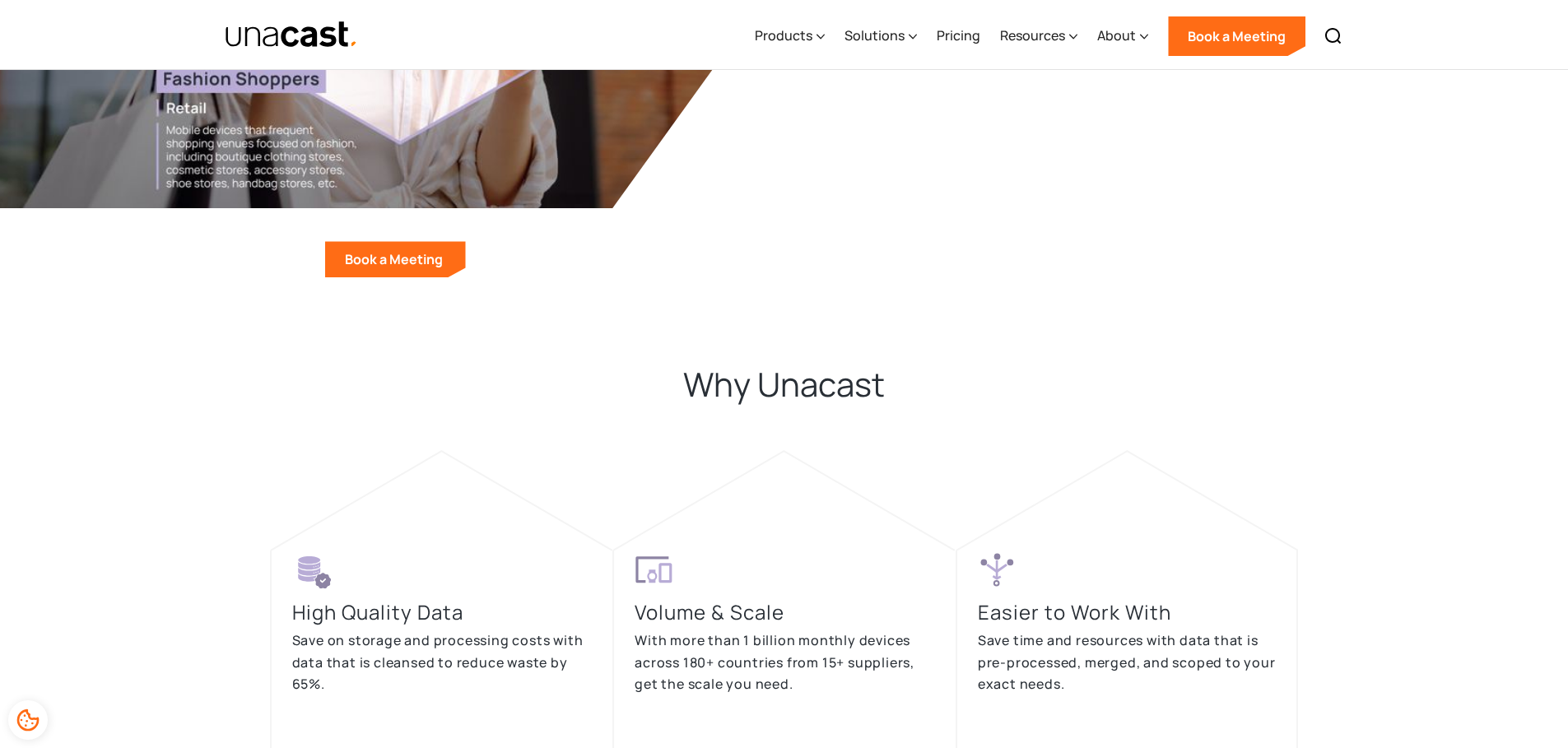
scroll to position [3297, 0]
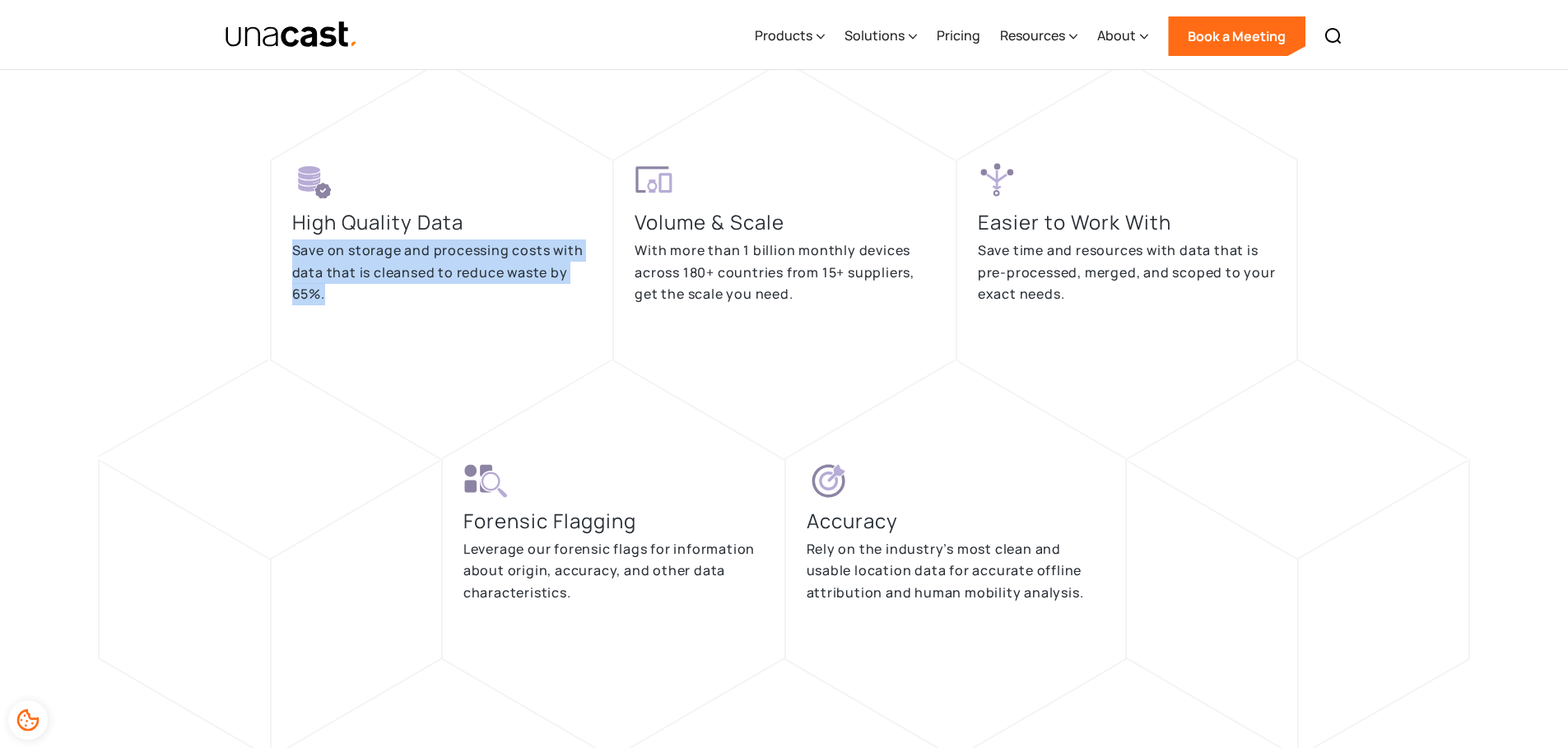
drag, startPoint x: 480, startPoint y: 240, endPoint x: 612, endPoint y: 317, distance: 152.8
click at [612, 317] on div "High Quality Data Save on storage and processing costs with data that is cleans…" at bounding box center [441, 260] width 343 height 200
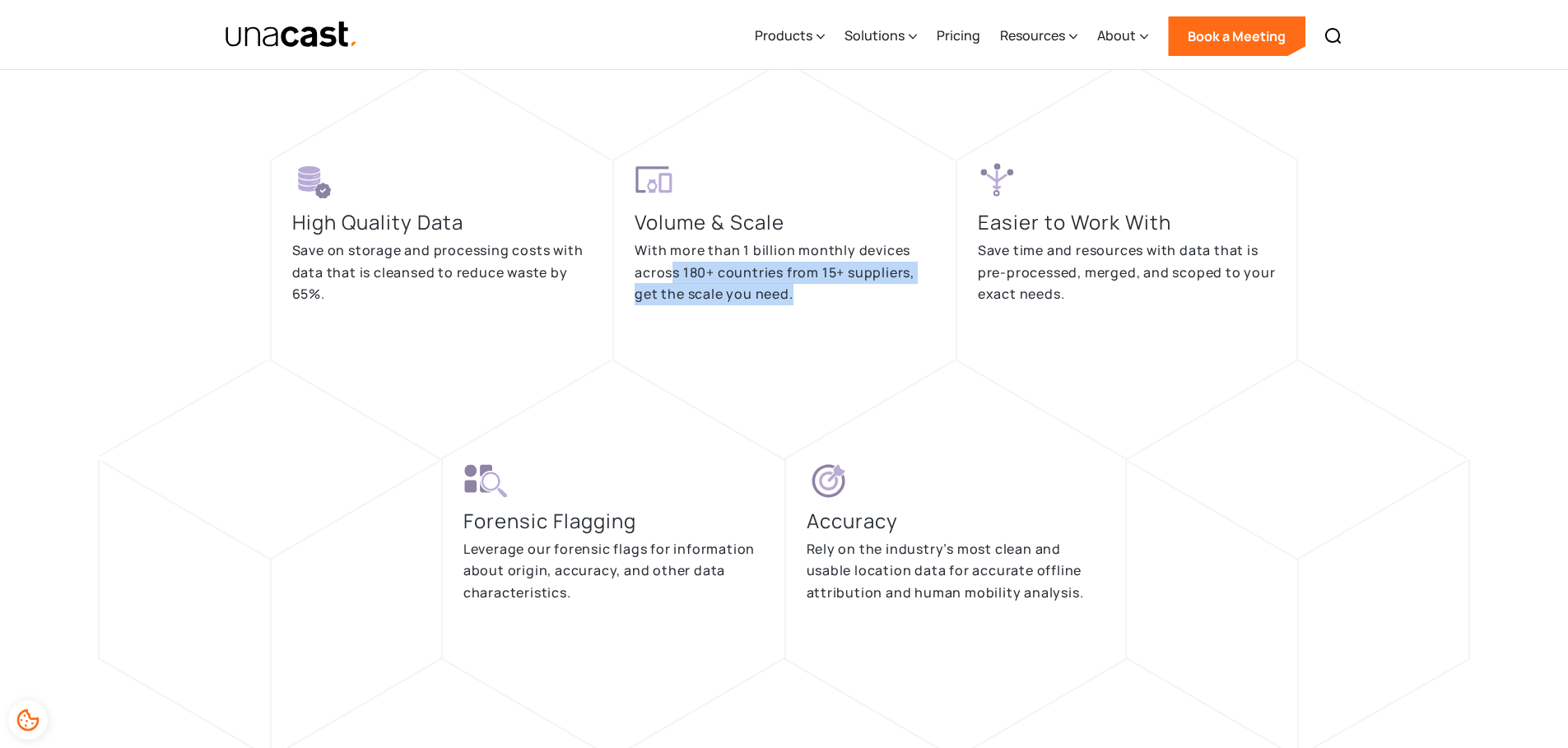
drag, startPoint x: 671, startPoint y: 280, endPoint x: 851, endPoint y: 314, distance: 183.2
click at [856, 315] on div "Volume & Scale With more than 1 billion monthly devices across 180+ countries f…" at bounding box center [784, 243] width 300 height 165
click at [851, 313] on div "Volume & Scale With more than 1 billion monthly devices across 180+ countries f…" at bounding box center [784, 243] width 300 height 165
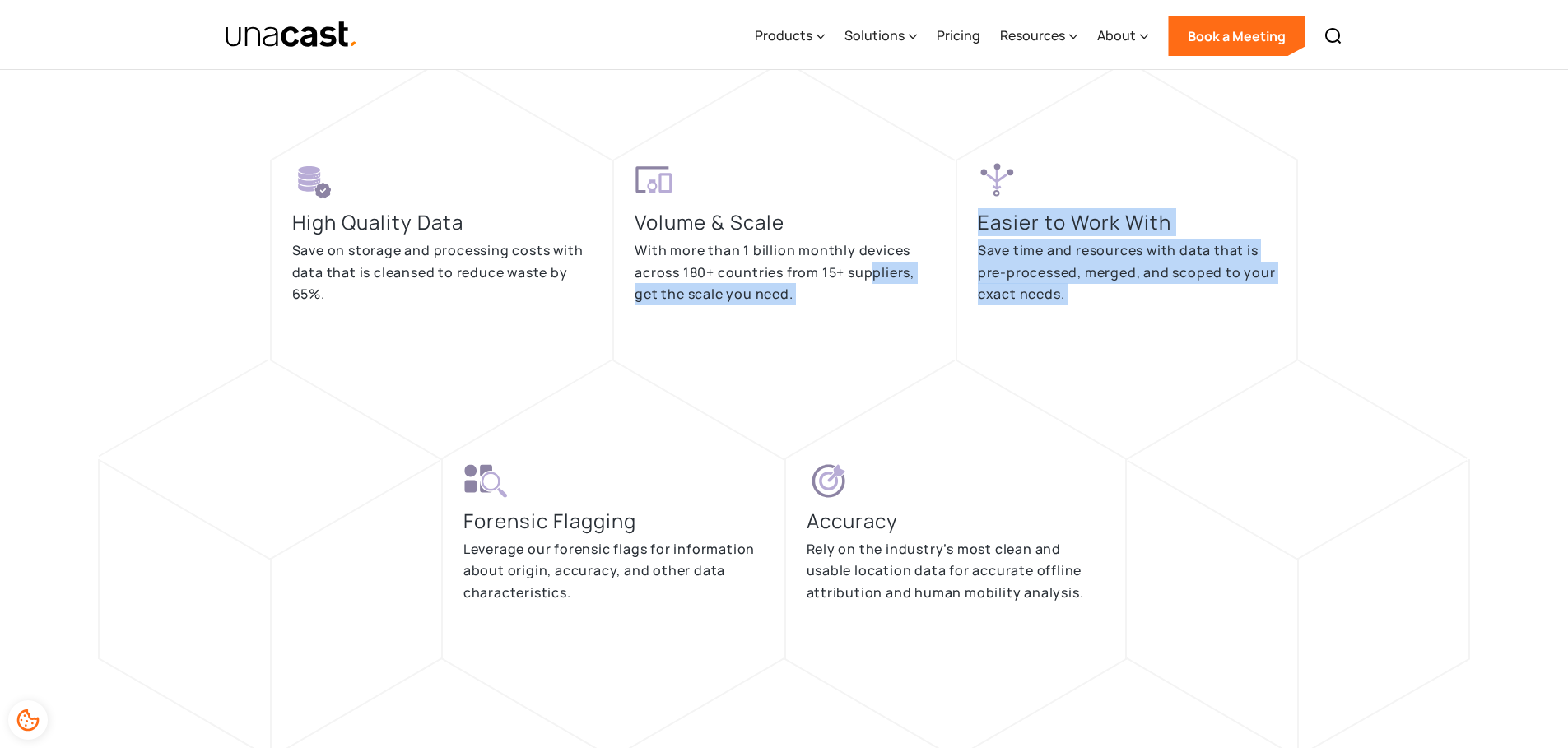
drag, startPoint x: 886, startPoint y: 325, endPoint x: 930, endPoint y: 482, distance: 163.0
click at [932, 469] on div "High Quality Data Save on storage and processing costs with data that is cleans…" at bounding box center [784, 585] width 1437 height 1047
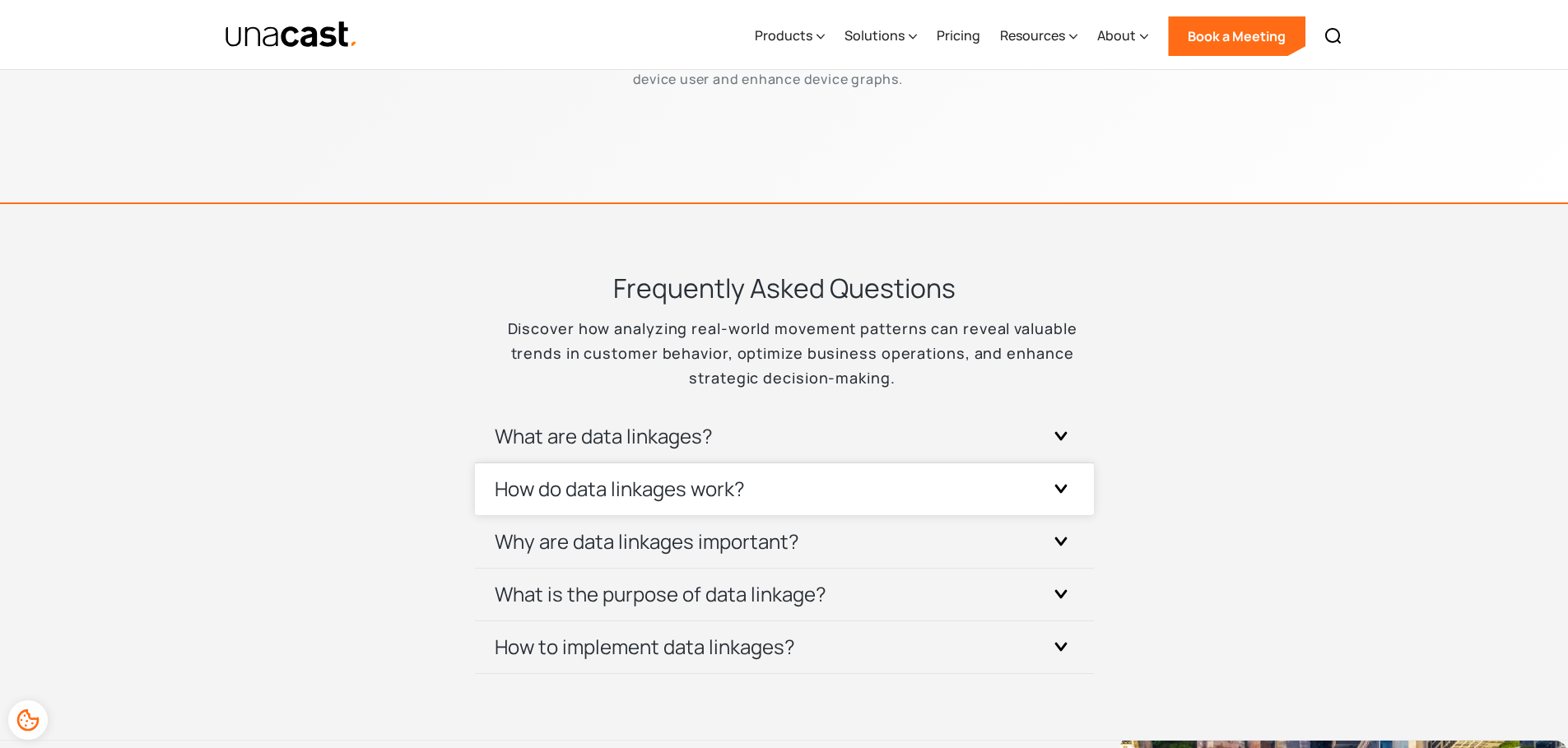
scroll to position [4976, 0]
click at [913, 487] on div "How do data linkages work?" at bounding box center [784, 488] width 579 height 52
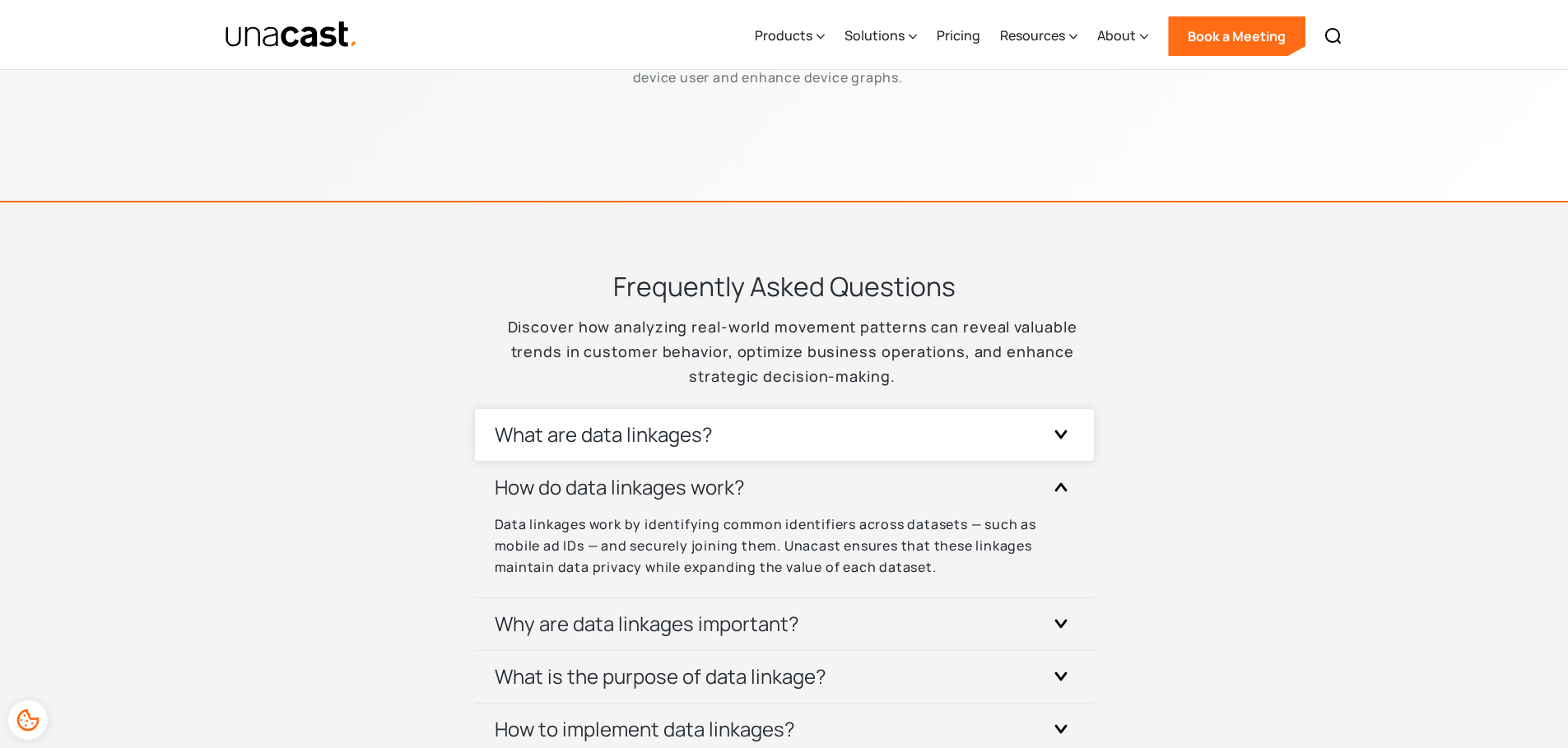
click at [906, 458] on div "What are data linkages?" at bounding box center [784, 434] width 579 height 52
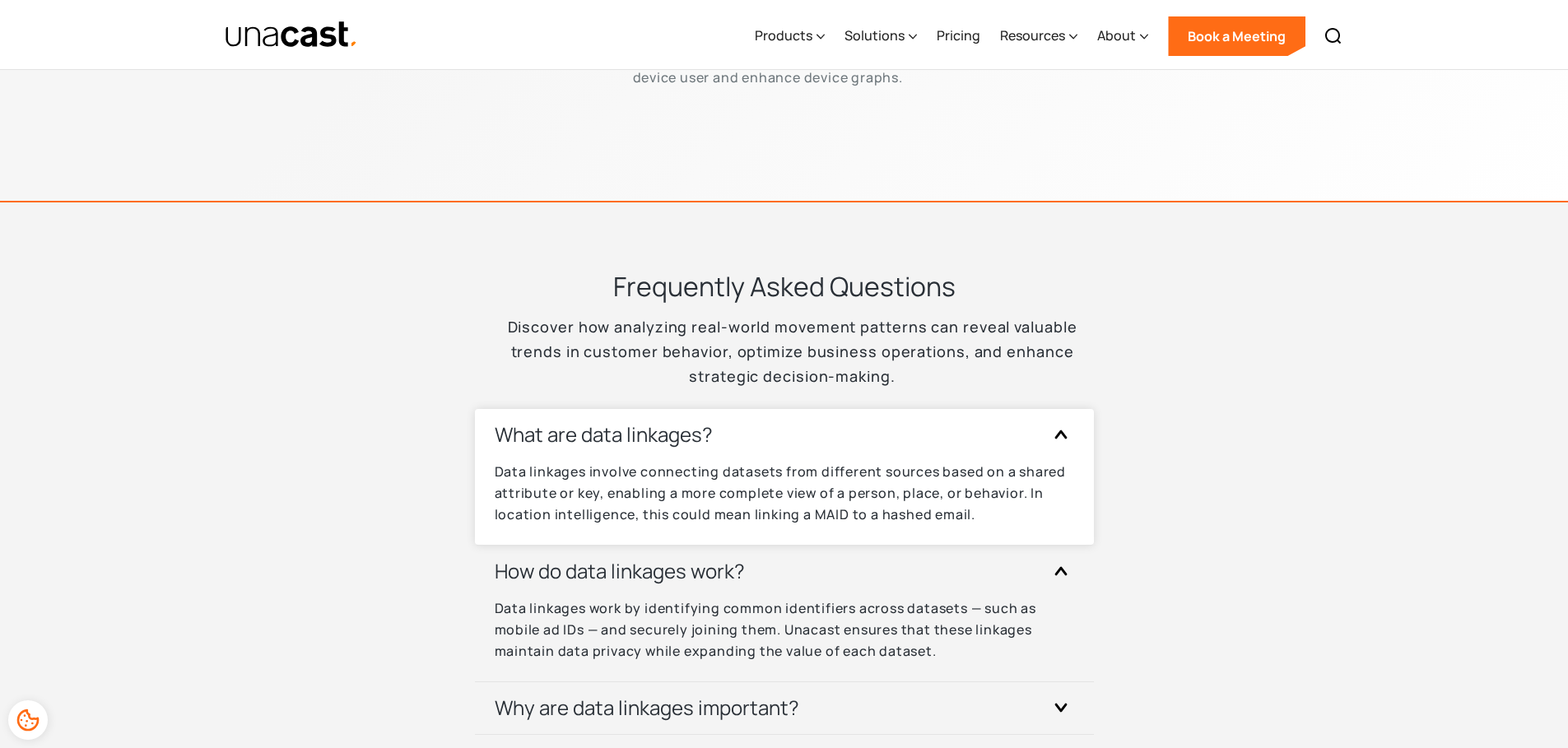
scroll to position [5317, 0]
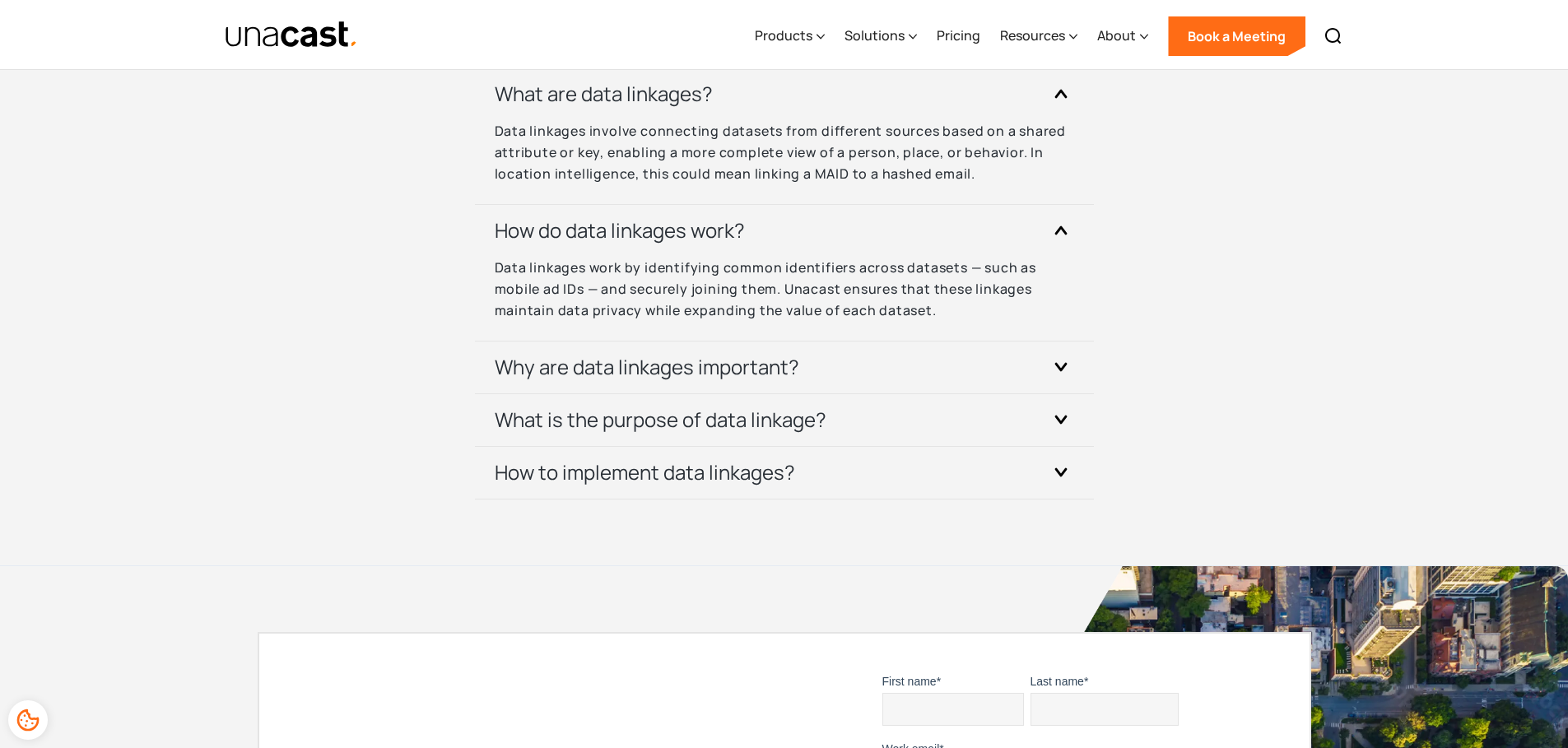
click at [919, 499] on section "Frequently Asked Questions Discover how analyzing real-world movement patterns …" at bounding box center [784, 213] width 1568 height 703
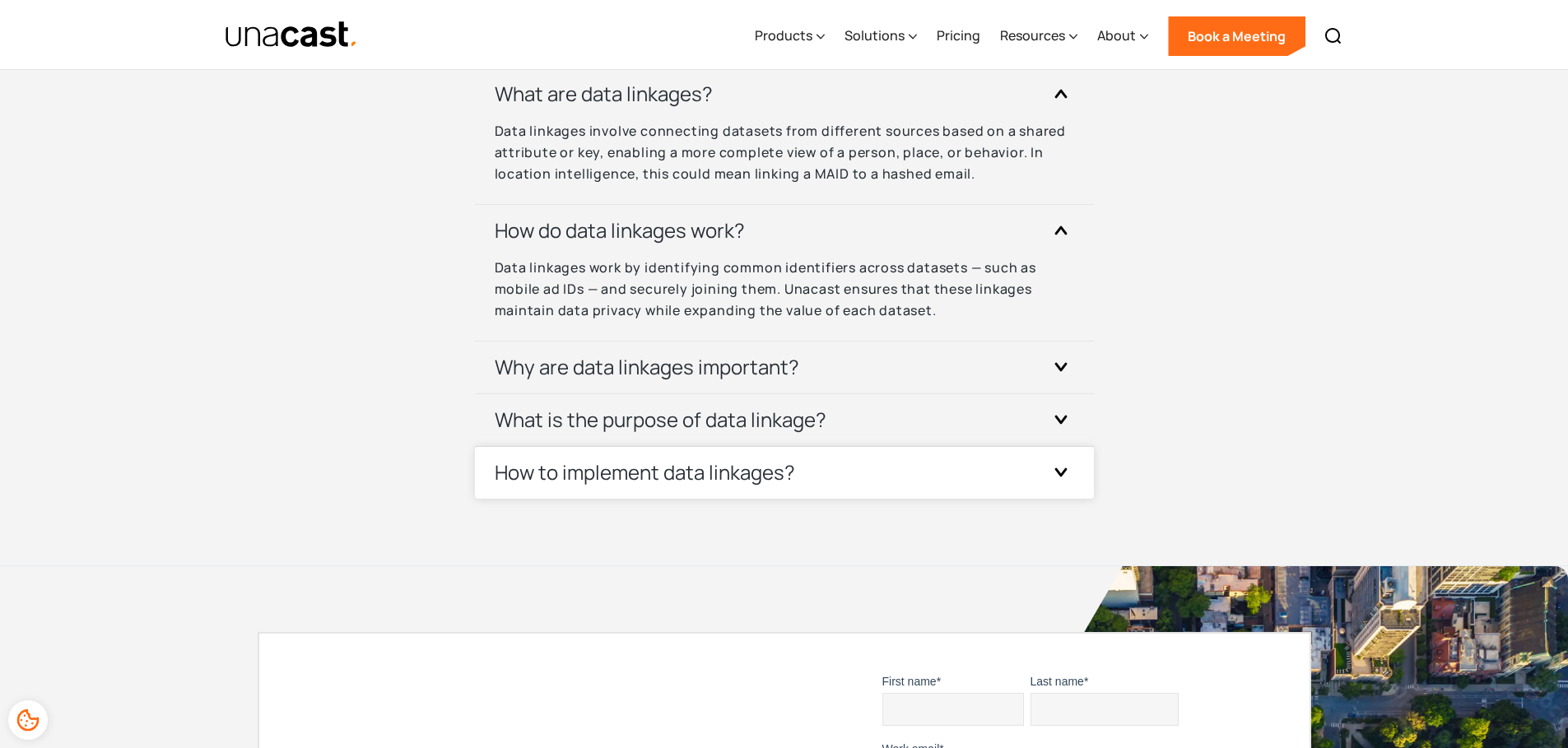
click at [912, 447] on div "How to implement data linkages?" at bounding box center [784, 473] width 579 height 52
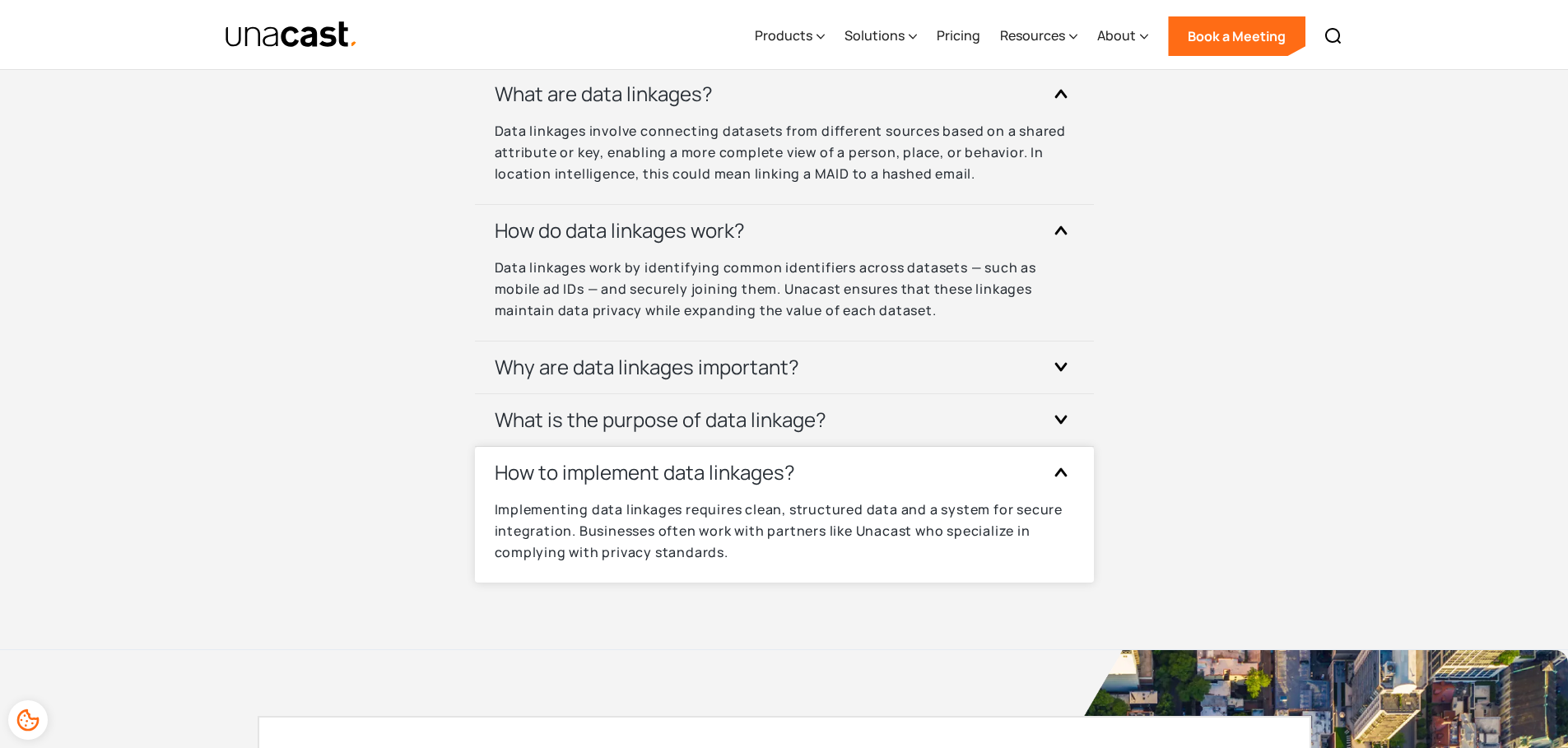
click at [905, 450] on div "How to implement data linkages?" at bounding box center [784, 473] width 579 height 52
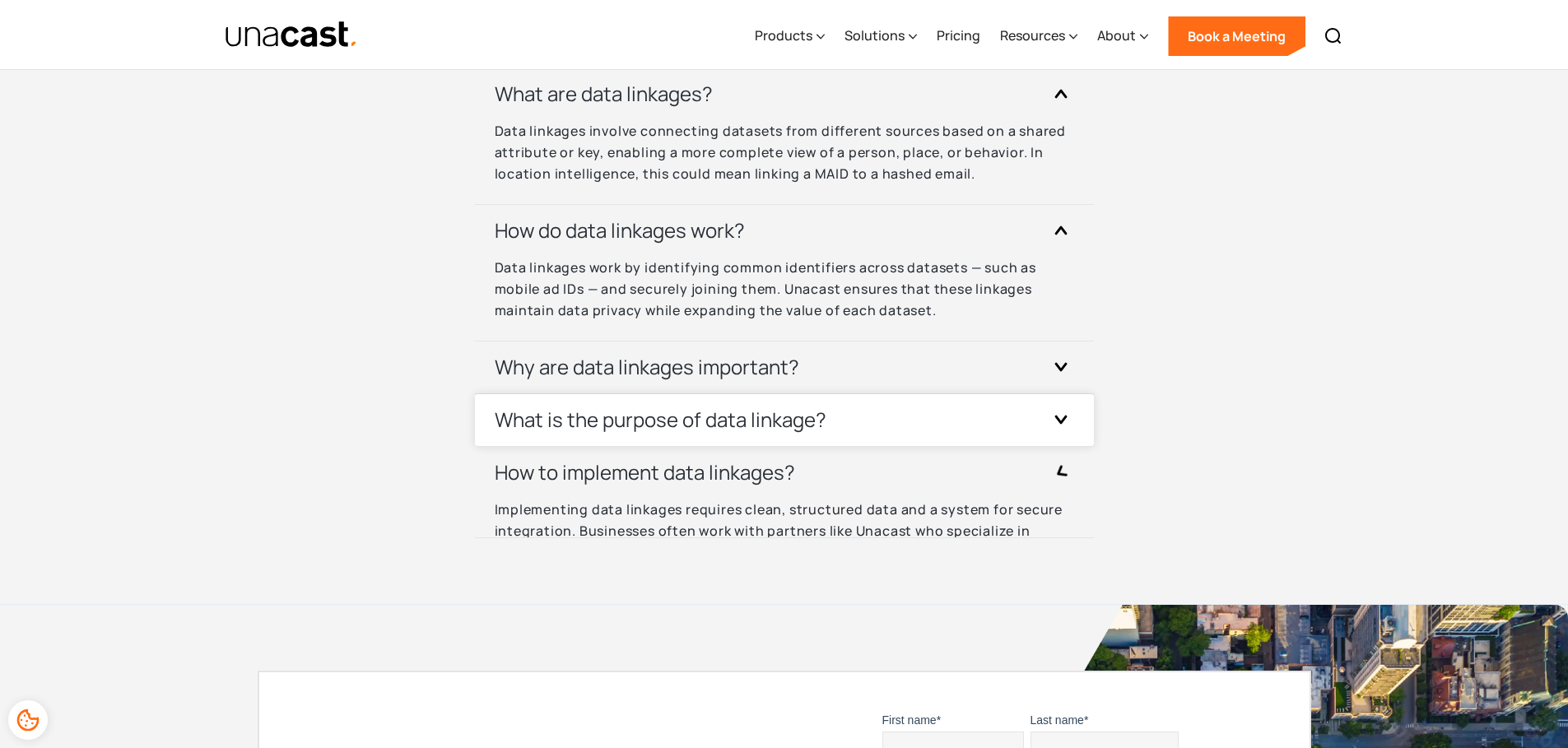
click at [900, 433] on div "What is the purpose of data linkage?" at bounding box center [784, 420] width 579 height 52
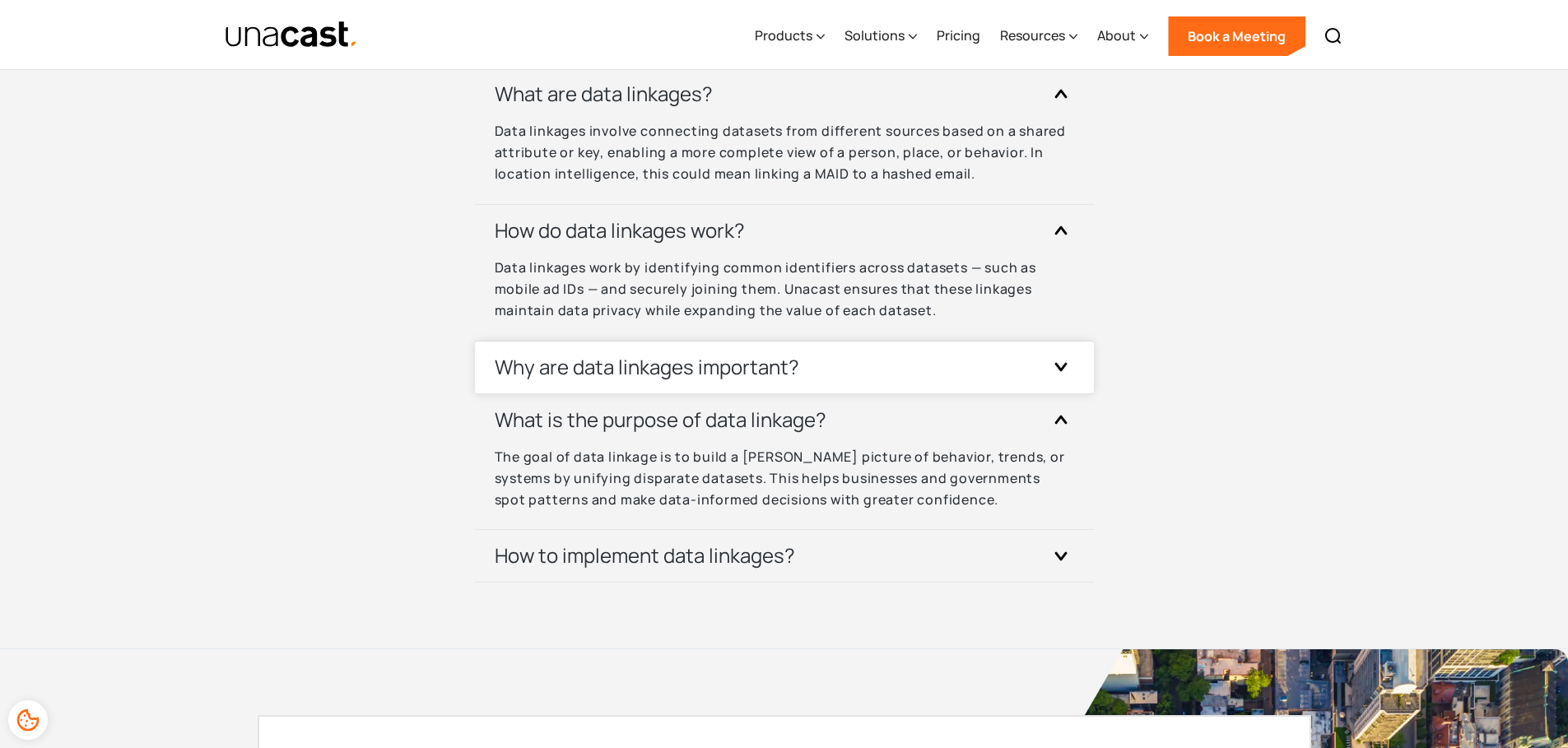
click at [903, 387] on div "Why are data linkages important?" at bounding box center [784, 367] width 579 height 52
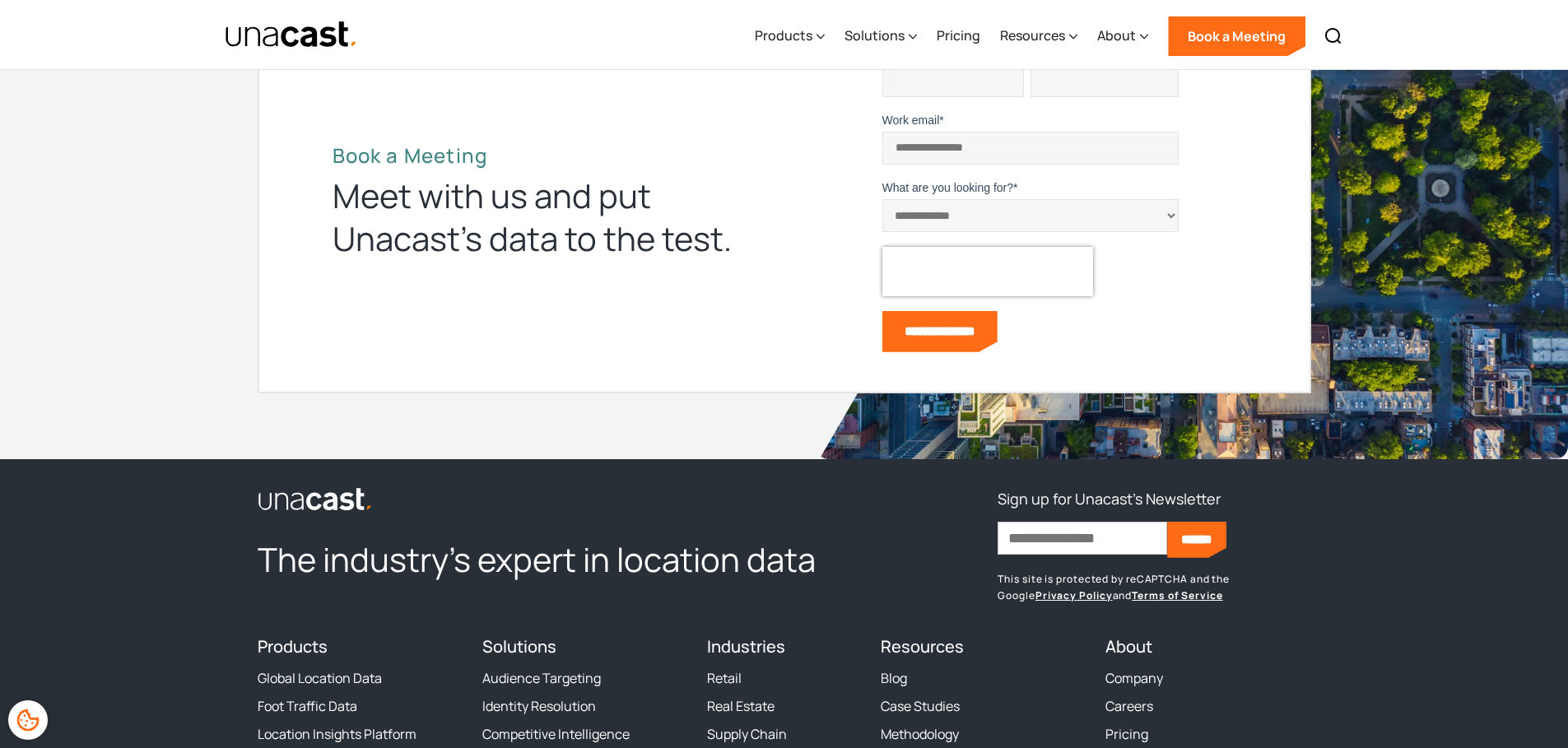
scroll to position [6511, 0]
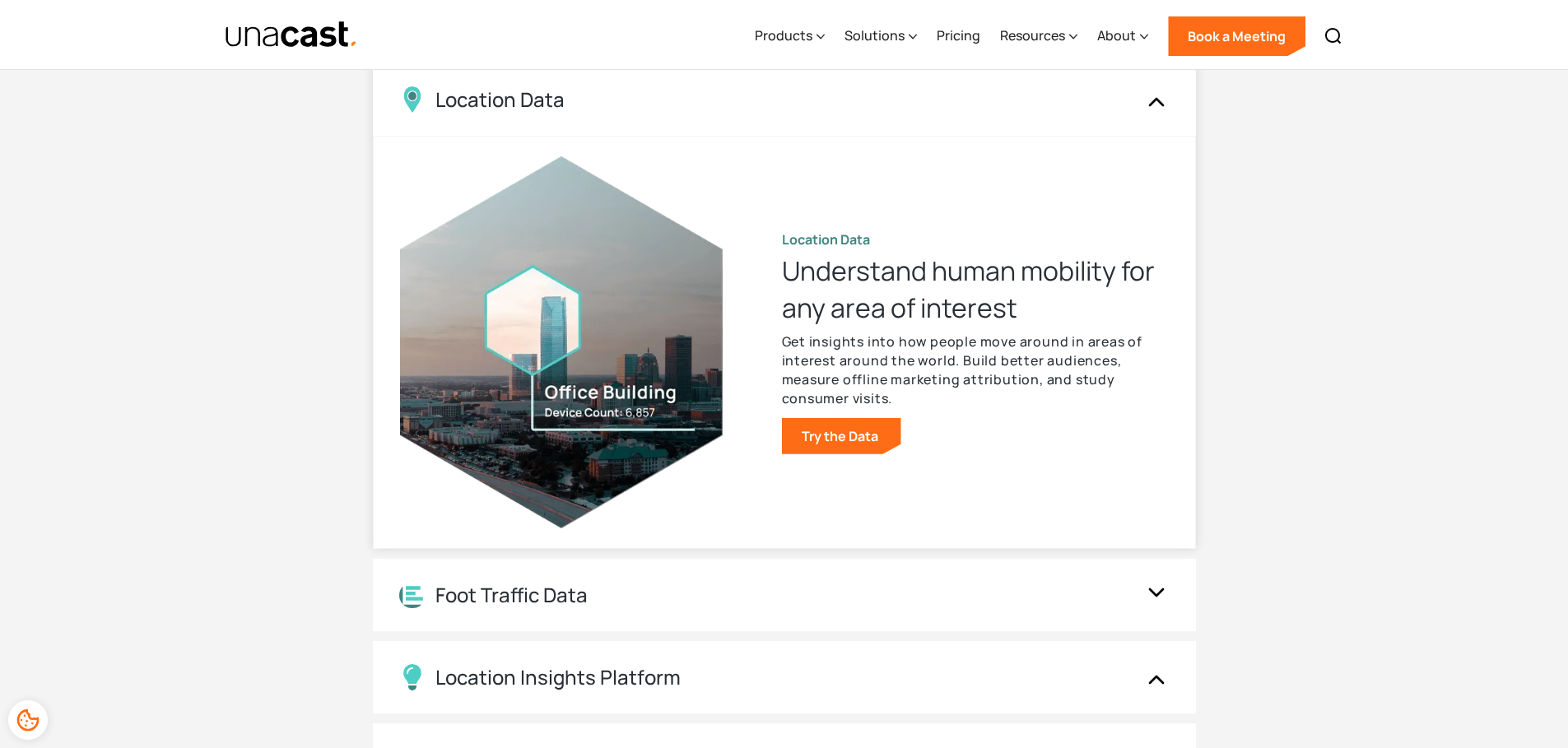
scroll to position [1954, 0]
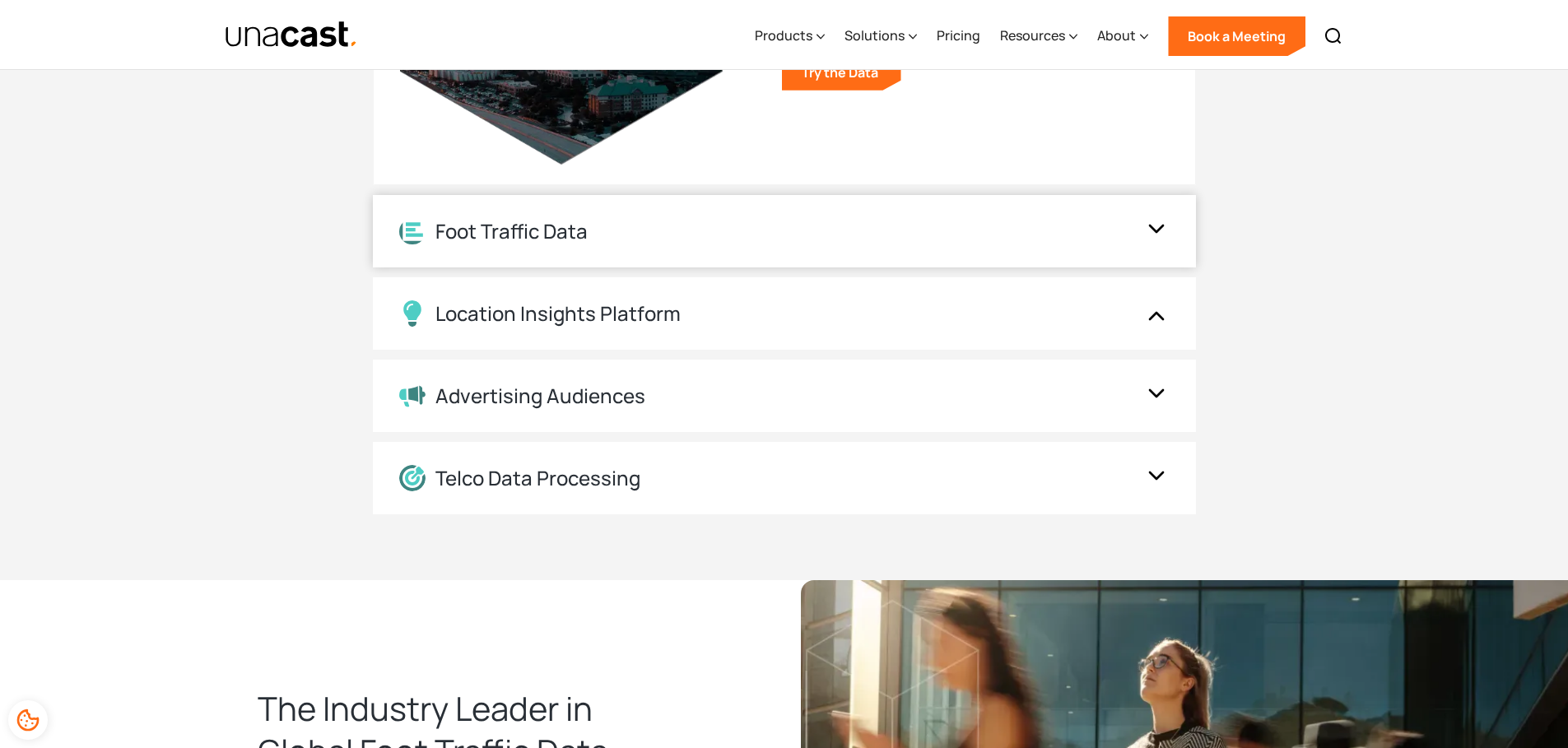
click at [719, 264] on div "Foot Traffic Data" at bounding box center [784, 230] width 823 height 72
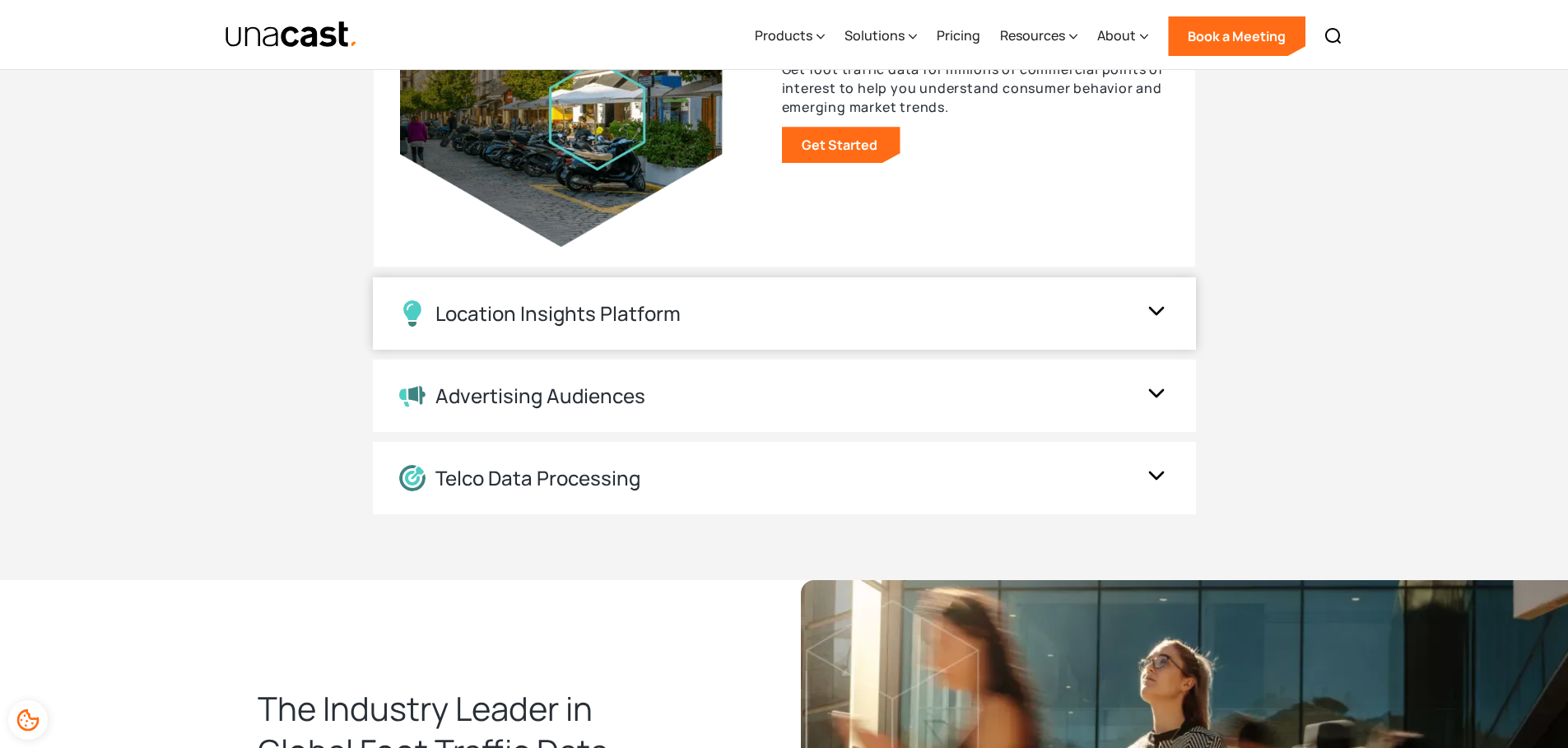
click at [722, 312] on div "Location Insights Platform" at bounding box center [768, 314] width 737 height 27
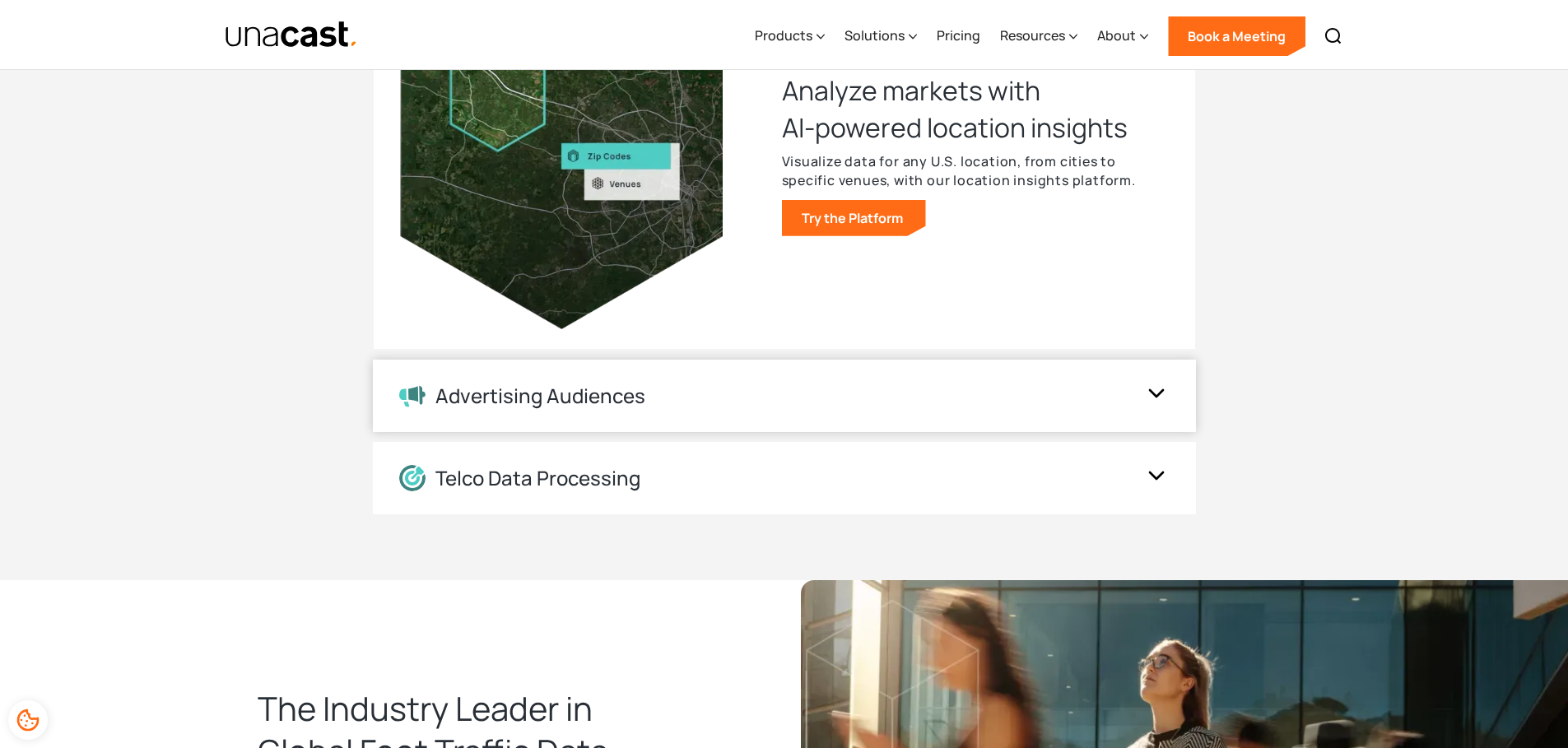
click at [731, 396] on div "Advertising Audiences" at bounding box center [768, 396] width 737 height 24
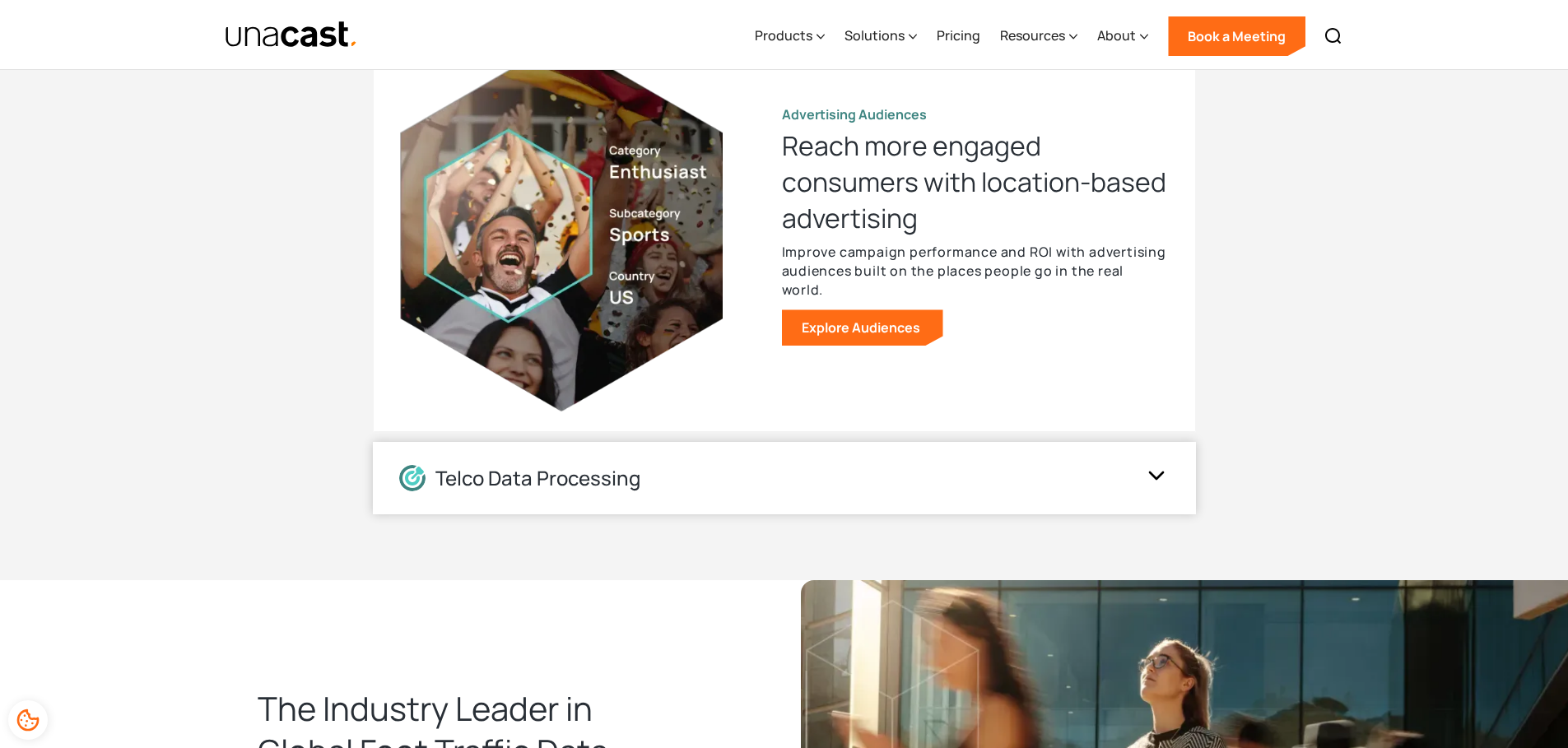
click at [727, 471] on div "Telco Data Processing" at bounding box center [768, 478] width 737 height 27
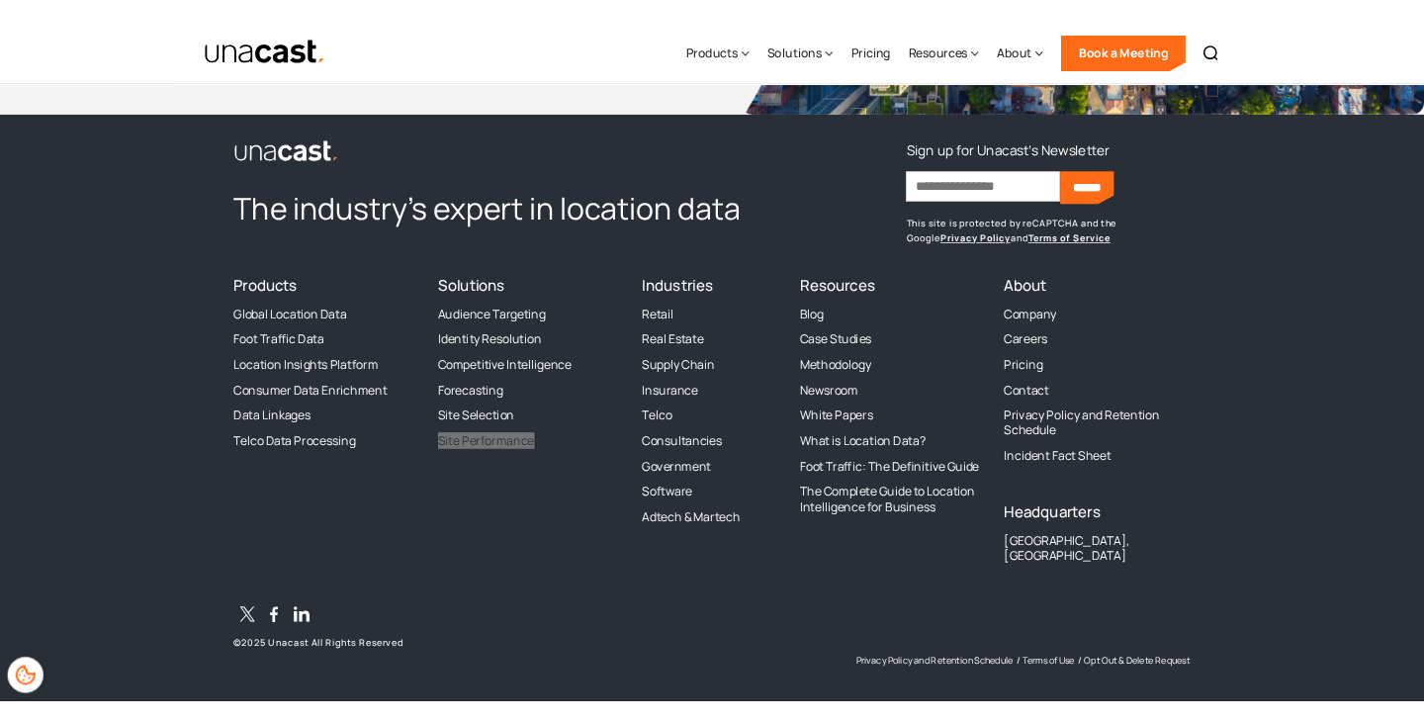
scroll to position [5992, 0]
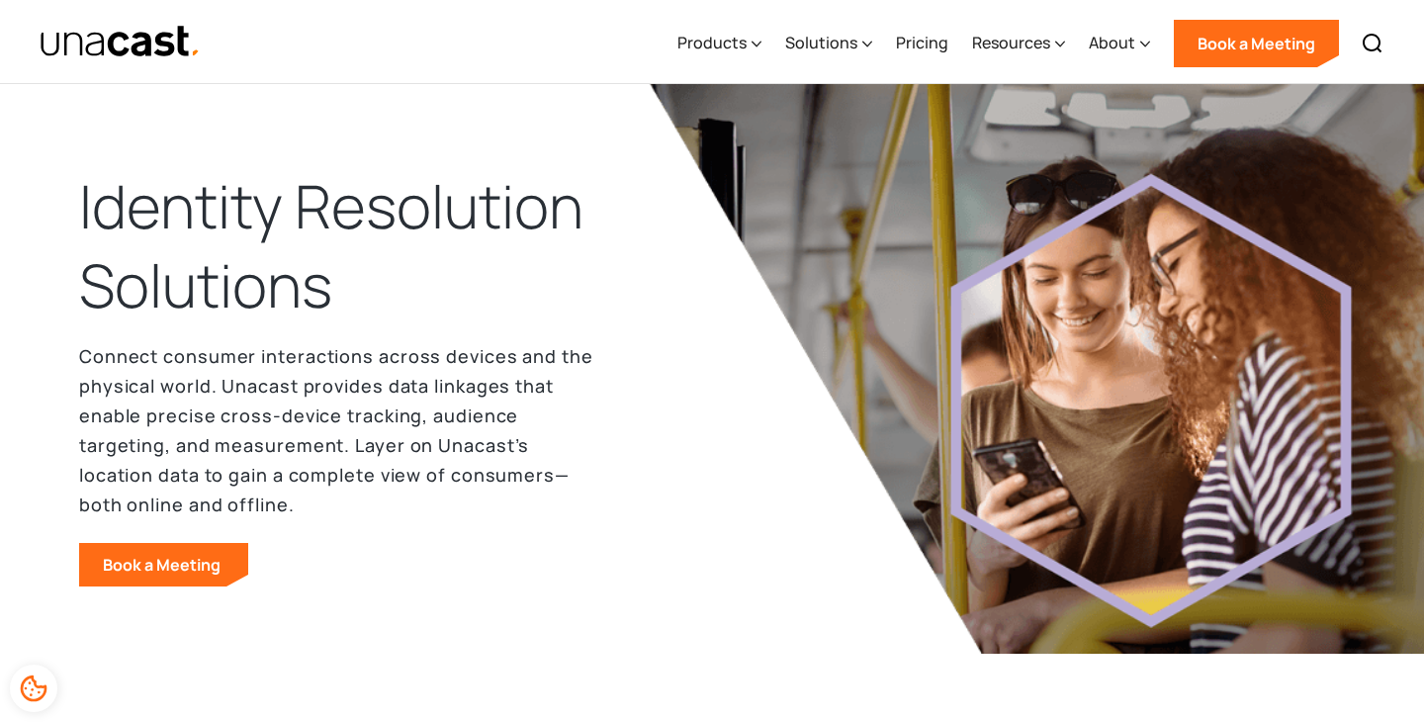
scroll to position [25, 0]
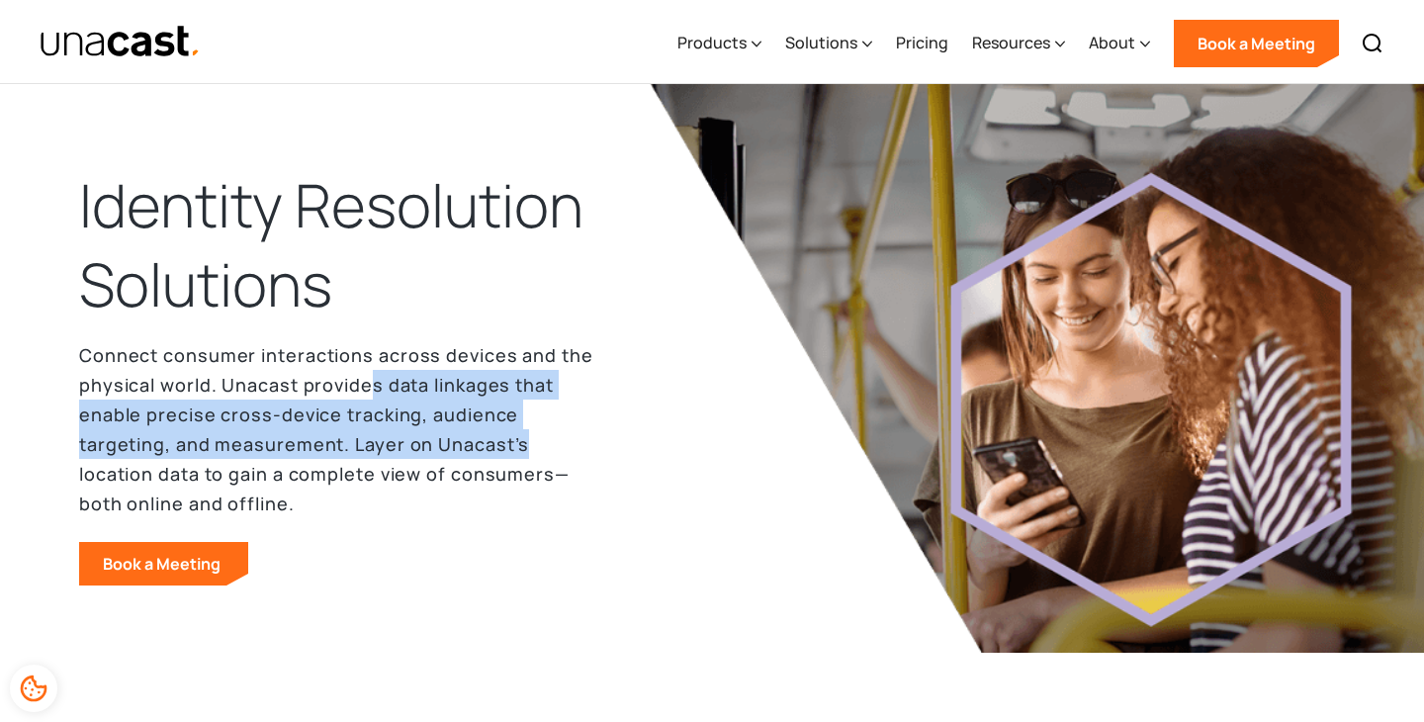
drag, startPoint x: 371, startPoint y: 388, endPoint x: 545, endPoint y: 438, distance: 181.2
click at [545, 438] on p "Connect consumer interactions across devices and the physical world. Unacast pr…" at bounding box center [336, 429] width 514 height 178
drag, startPoint x: 545, startPoint y: 438, endPoint x: 541, endPoint y: 390, distance: 48.6
click at [541, 390] on p "Connect consumer interactions across devices and the physical world. Unacast pr…" at bounding box center [336, 429] width 514 height 178
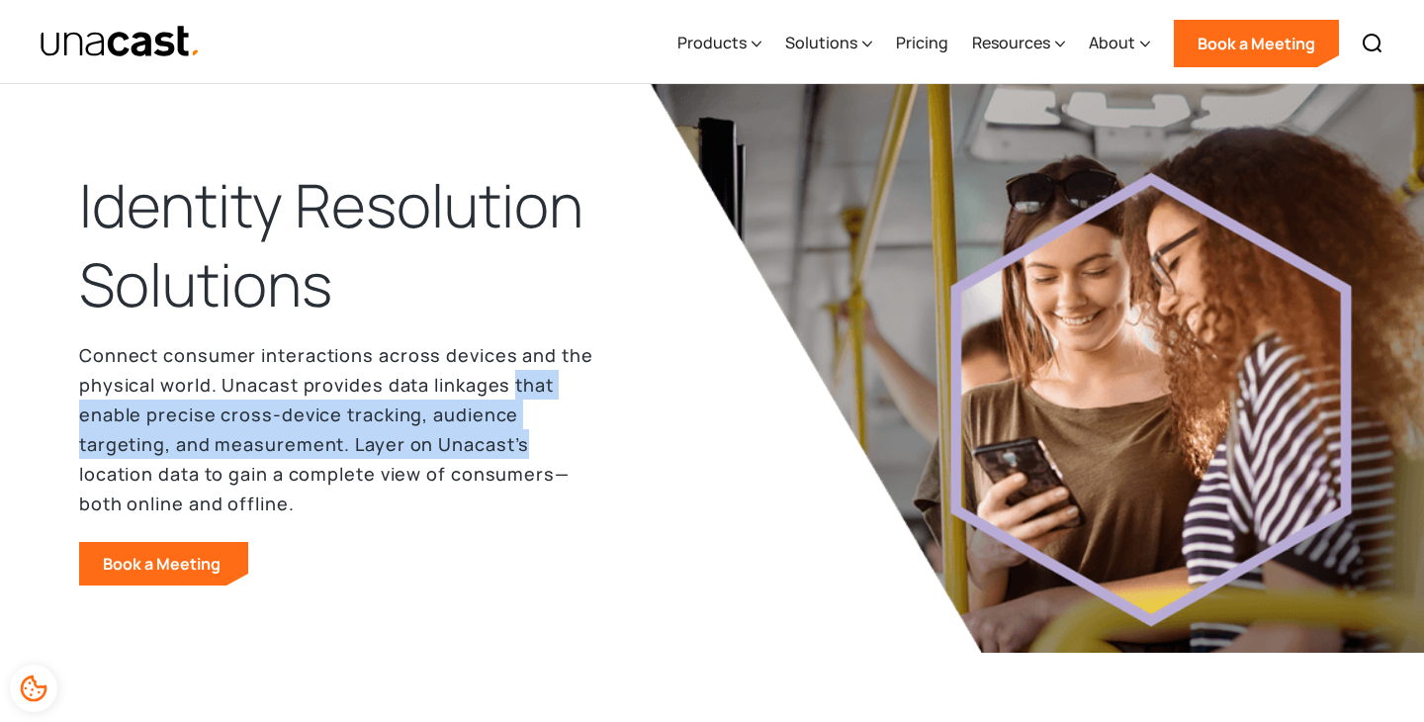
click at [541, 390] on p "Connect consumer interactions across devices and the physical world. Unacast pr…" at bounding box center [336, 429] width 514 height 178
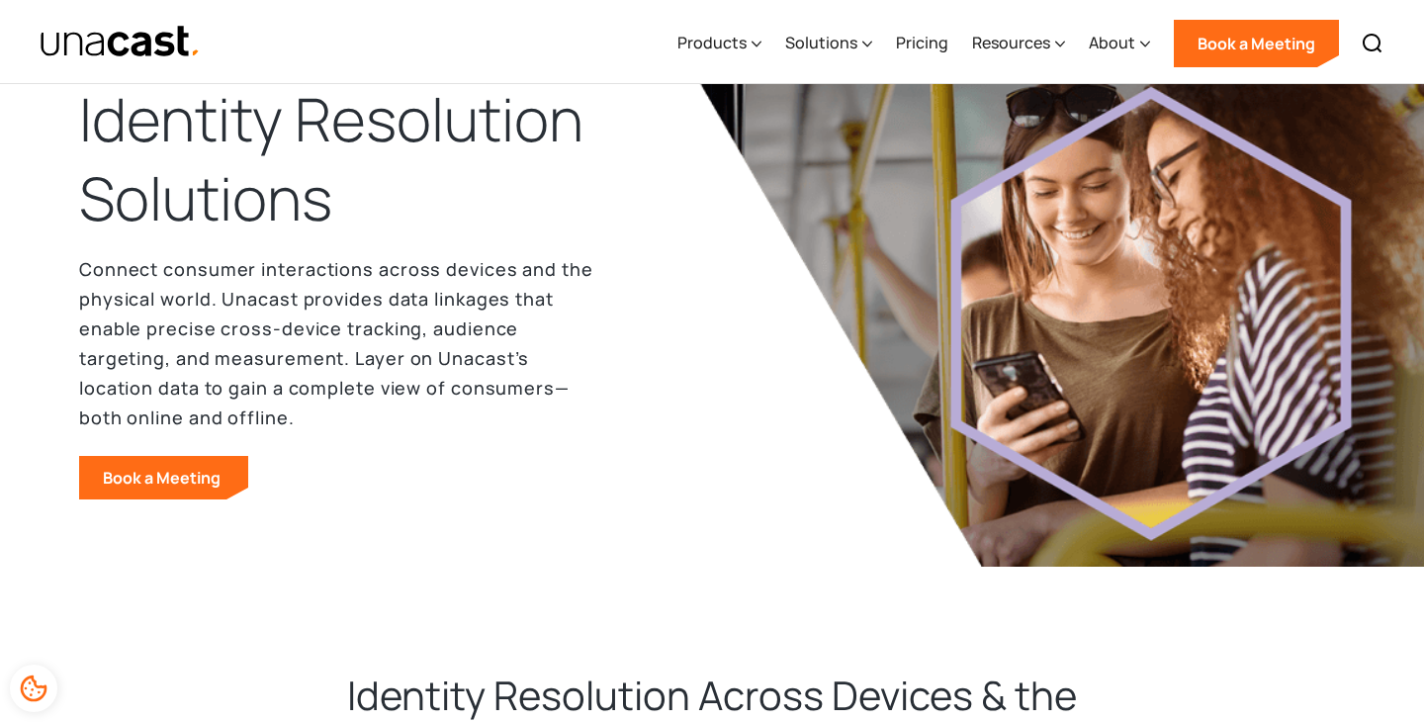
scroll to position [114, 0]
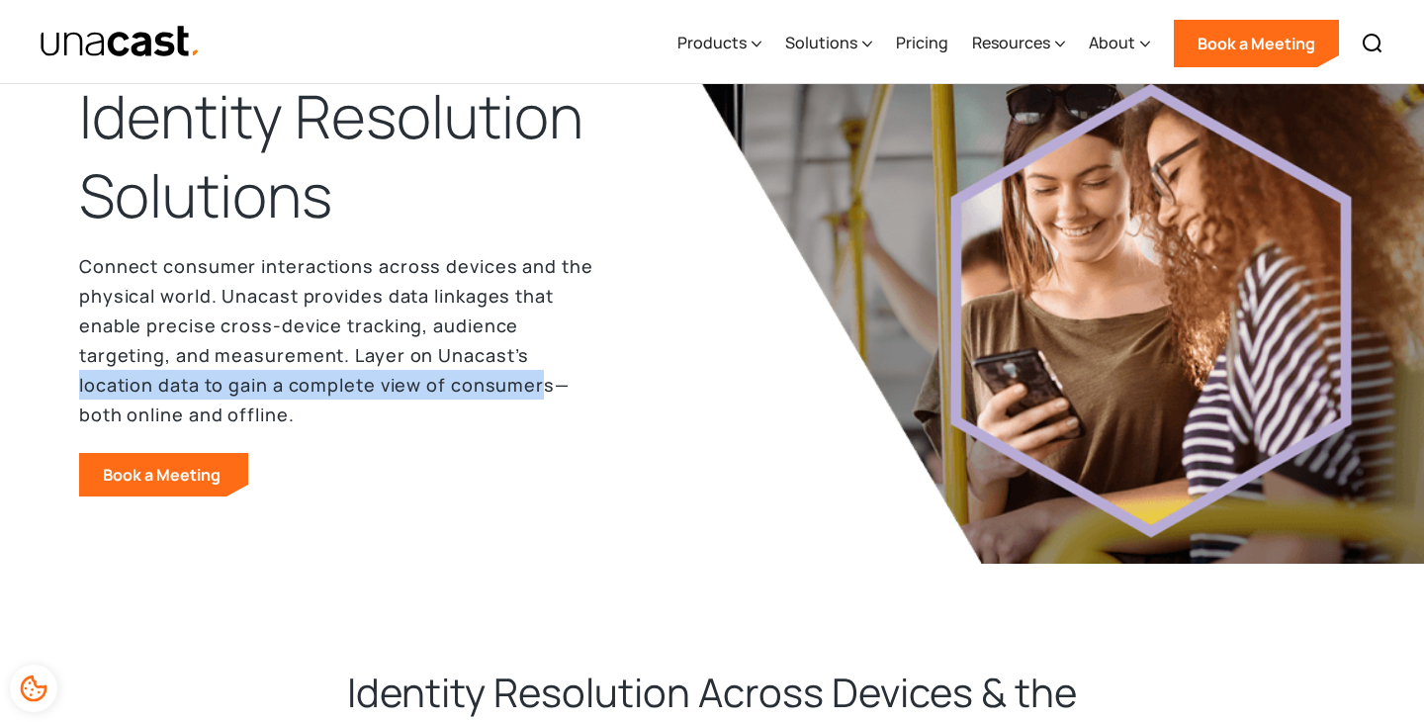
drag, startPoint x: 541, startPoint y: 390, endPoint x: 530, endPoint y: 344, distance: 46.8
click at [530, 344] on p "Connect consumer interactions across devices and the physical world. Unacast pr…" at bounding box center [336, 340] width 514 height 178
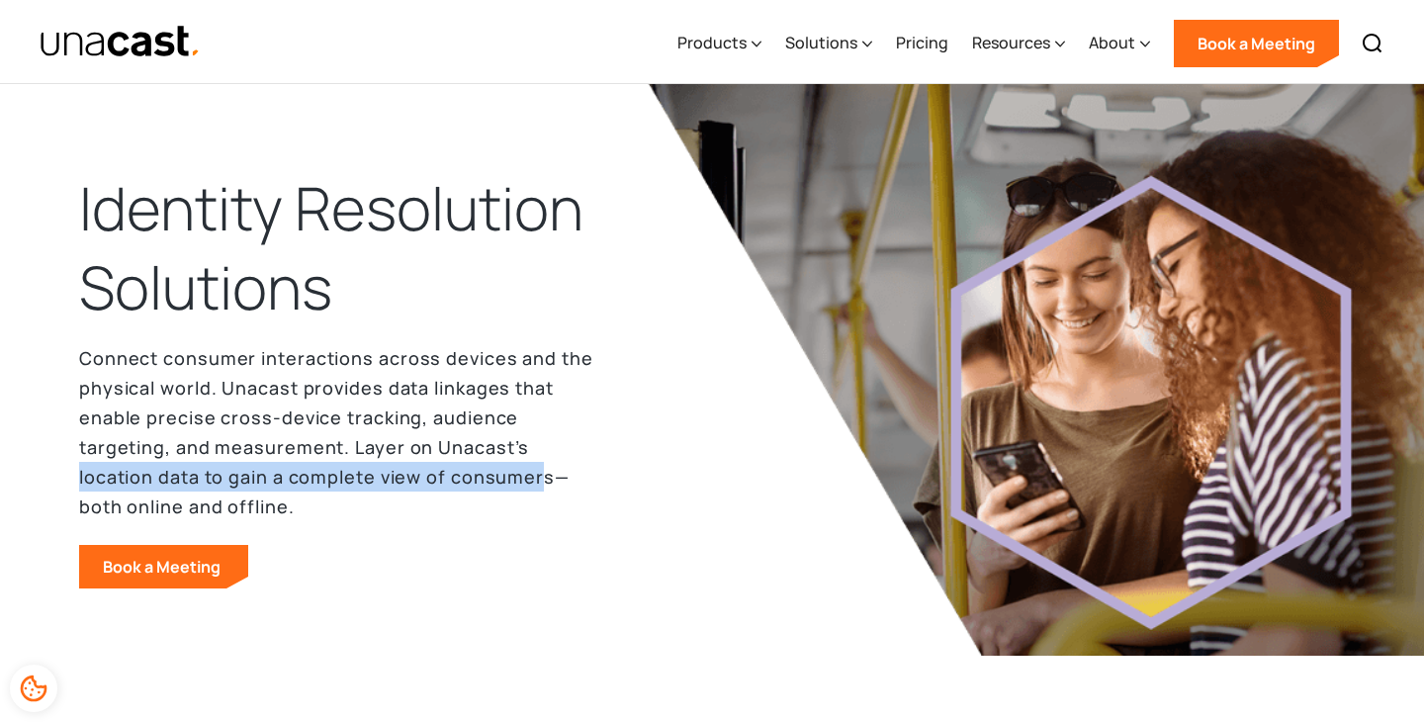
scroll to position [0, 0]
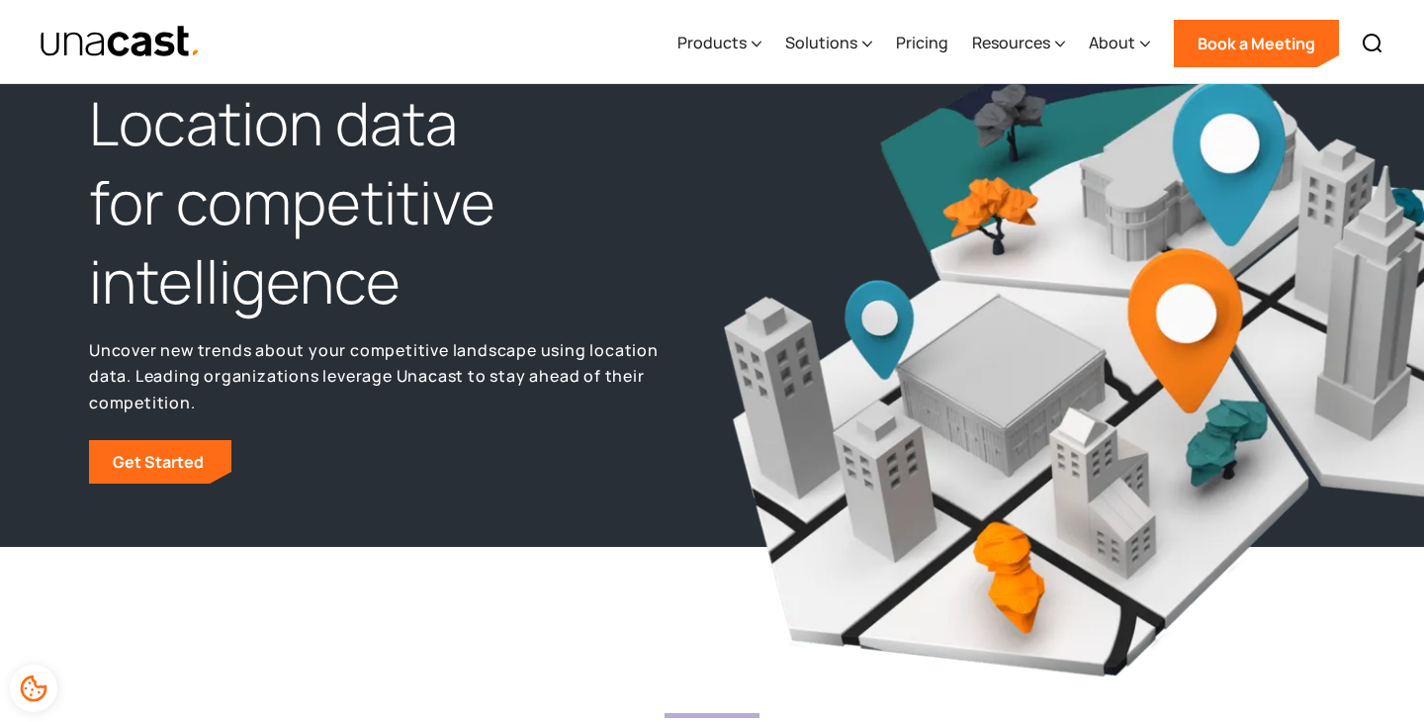
scroll to position [72, 0]
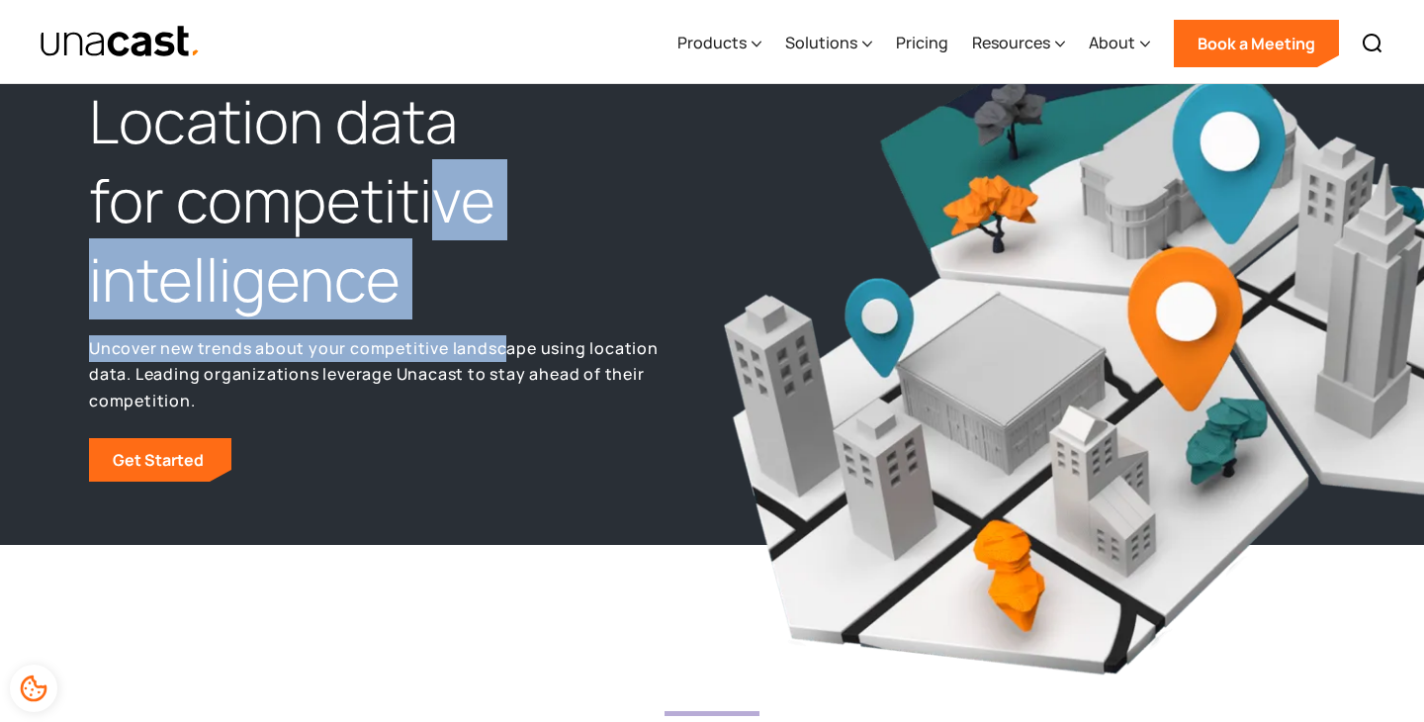
drag, startPoint x: 455, startPoint y: 254, endPoint x: 500, endPoint y: 353, distance: 108.8
click at [500, 353] on div "Location data for competitive intelligence Uncover new trends about your compet…" at bounding box center [395, 281] width 633 height 399
click at [500, 353] on p "Uncover new trends about your competitive landscape using location data. Leadin…" at bounding box center [395, 374] width 613 height 79
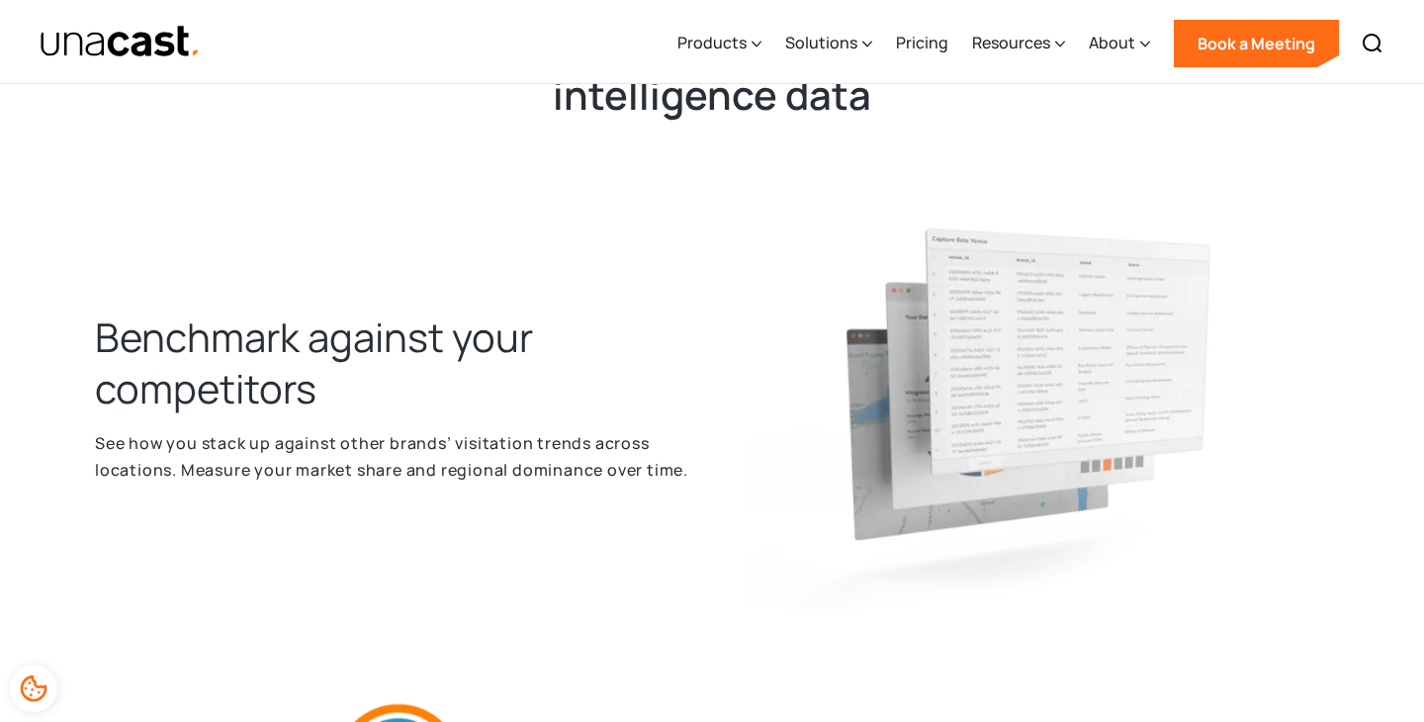
scroll to position [835, 0]
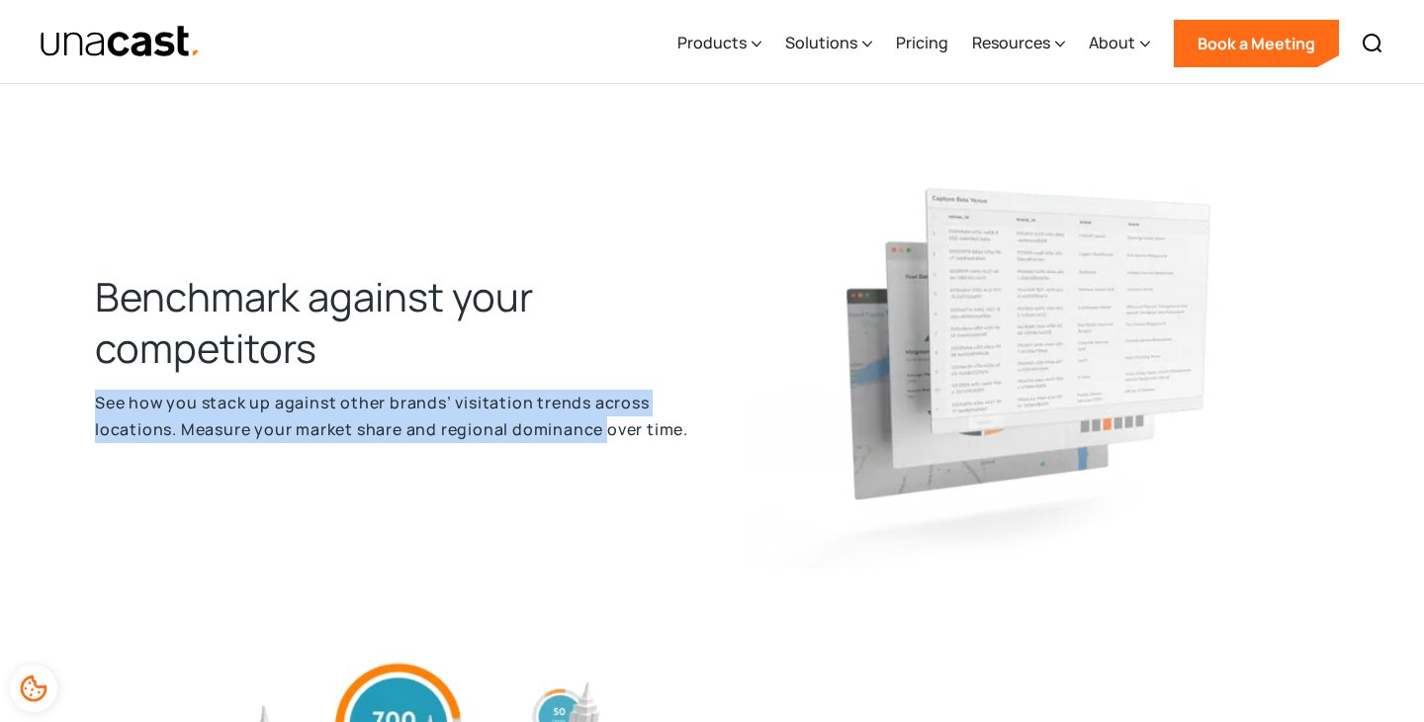
drag, startPoint x: 501, startPoint y: 350, endPoint x: 607, endPoint y: 399, distance: 116.4
click at [607, 399] on div "Benchmark against your competitors See how you stack up against other brands’ v…" at bounding box center [391, 368] width 625 height 467
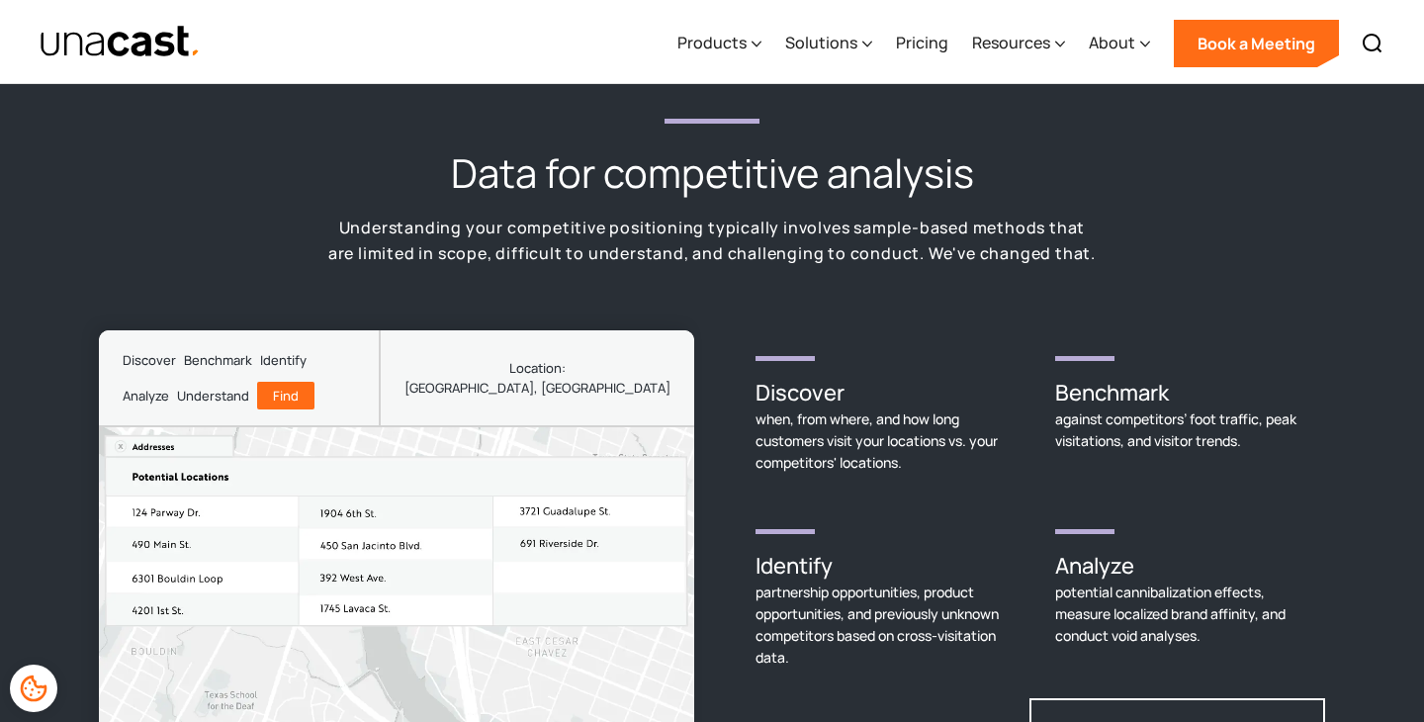
scroll to position [2622, 0]
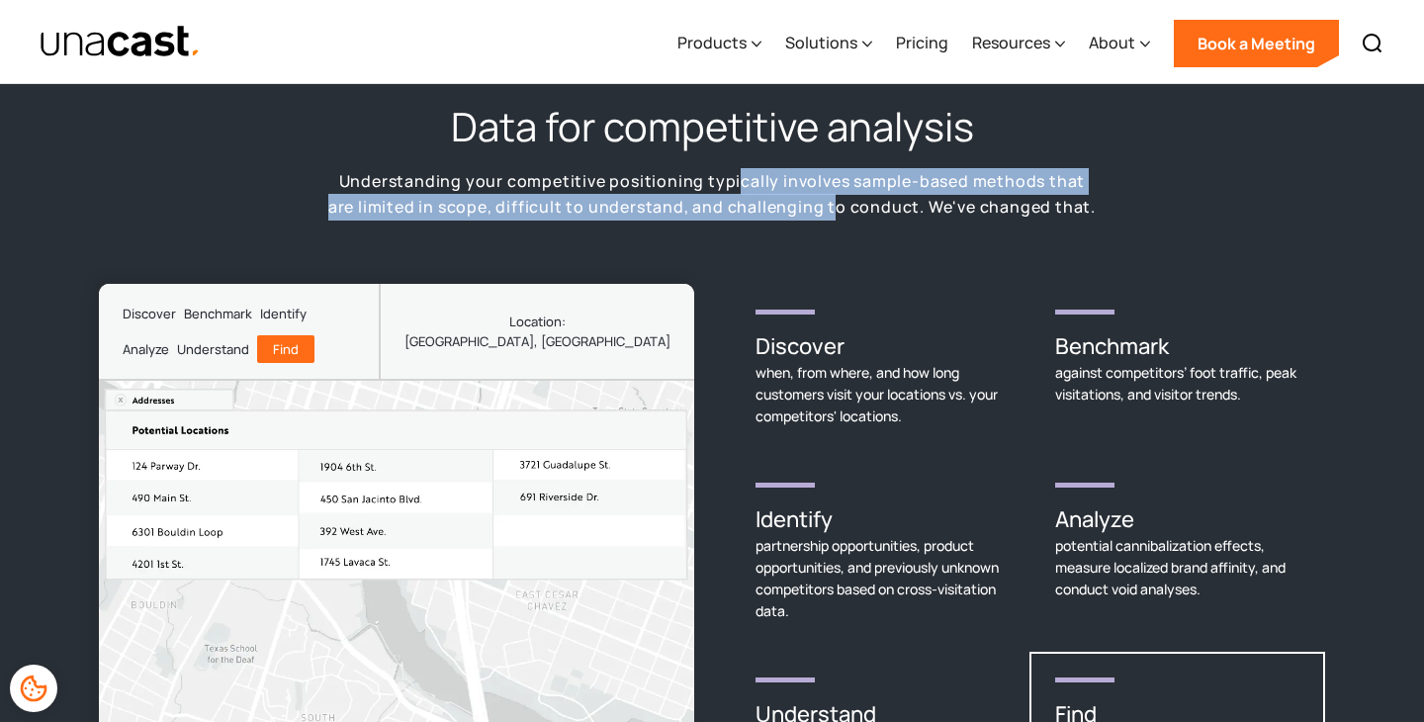
drag, startPoint x: 725, startPoint y: 146, endPoint x: 818, endPoint y: 184, distance: 100.3
click at [818, 184] on p "Understanding your competitive positioning typically involves sample-based meth…" at bounding box center [711, 194] width 771 height 52
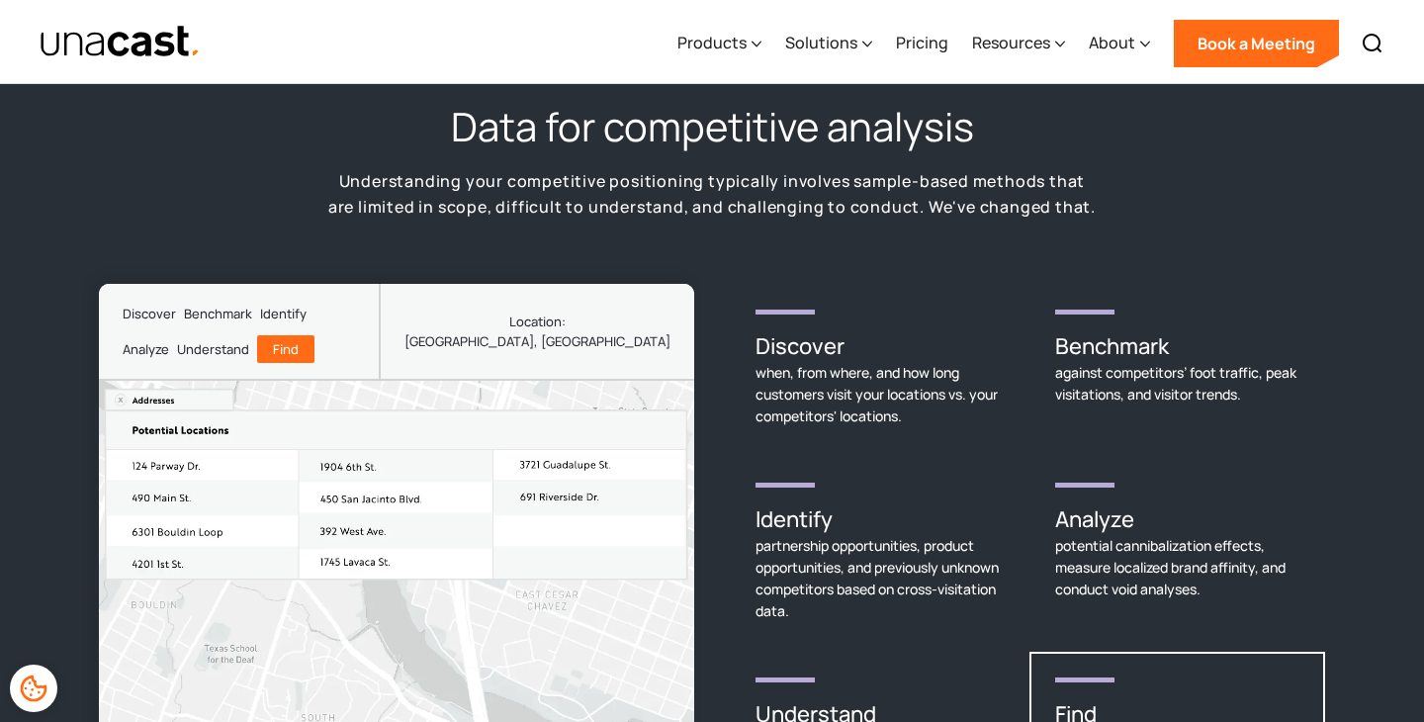
click at [818, 184] on p "Understanding your competitive positioning typically involves sample-based meth…" at bounding box center [711, 194] width 771 height 52
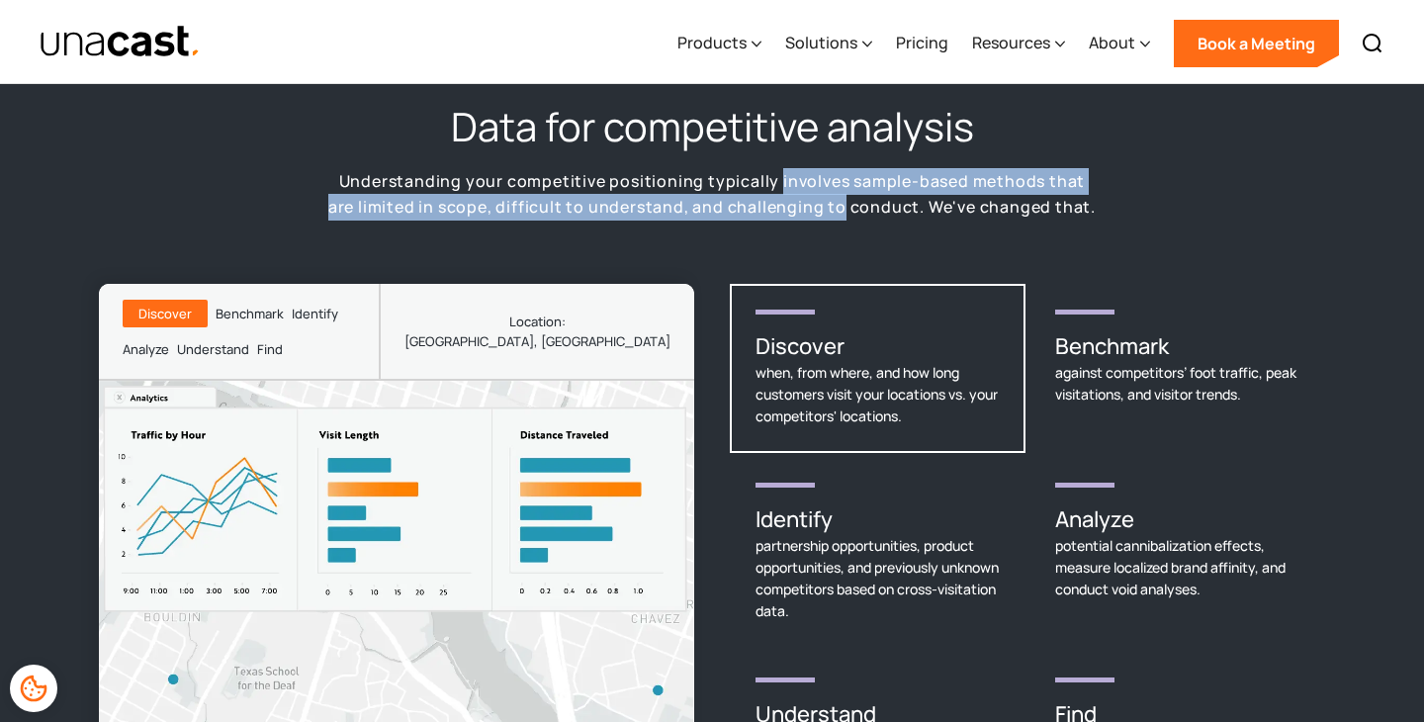
drag, startPoint x: 818, startPoint y: 184, endPoint x: 818, endPoint y: 166, distance: 17.8
click at [818, 168] on p "Understanding your competitive positioning typically involves sample-based meth…" at bounding box center [711, 194] width 771 height 52
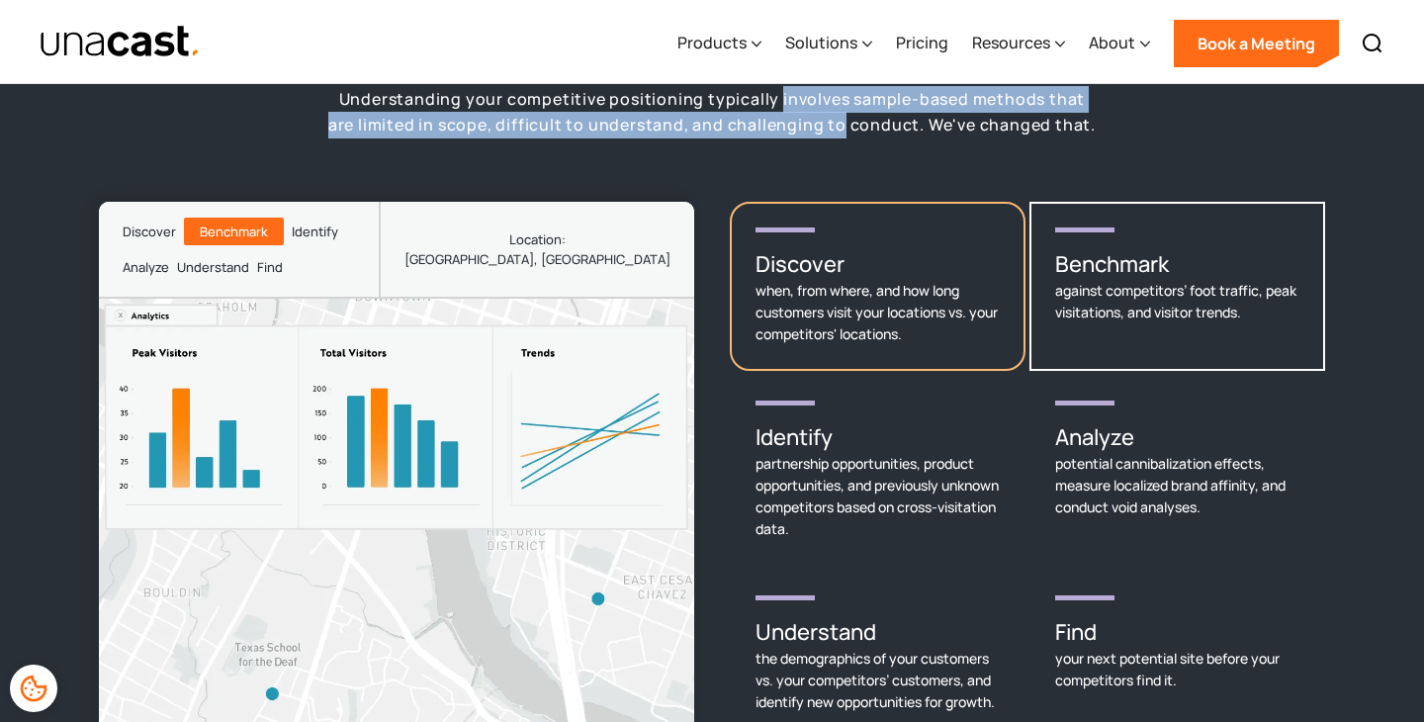
scroll to position [2901, 0]
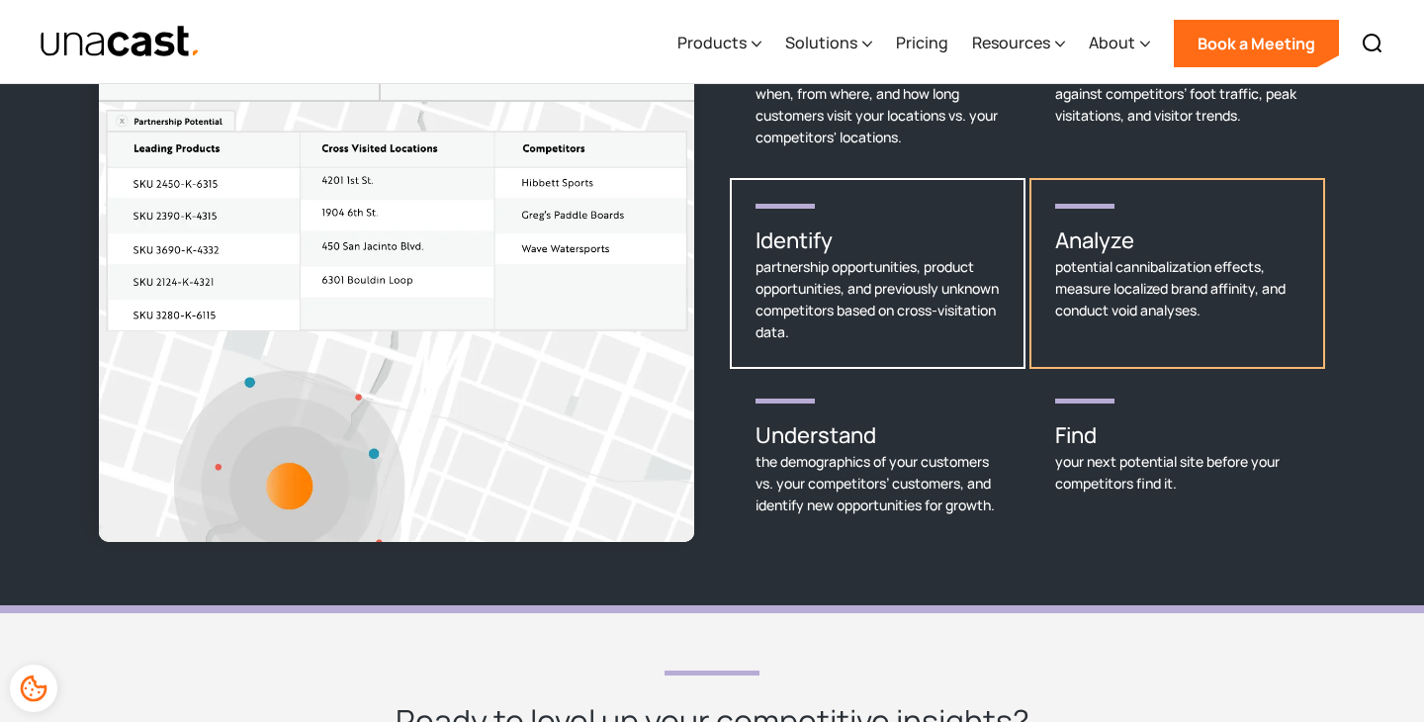
click at [1208, 256] on div "potential cannibalization effects, measure localized brand affinity, and conduc…" at bounding box center [1177, 288] width 244 height 65
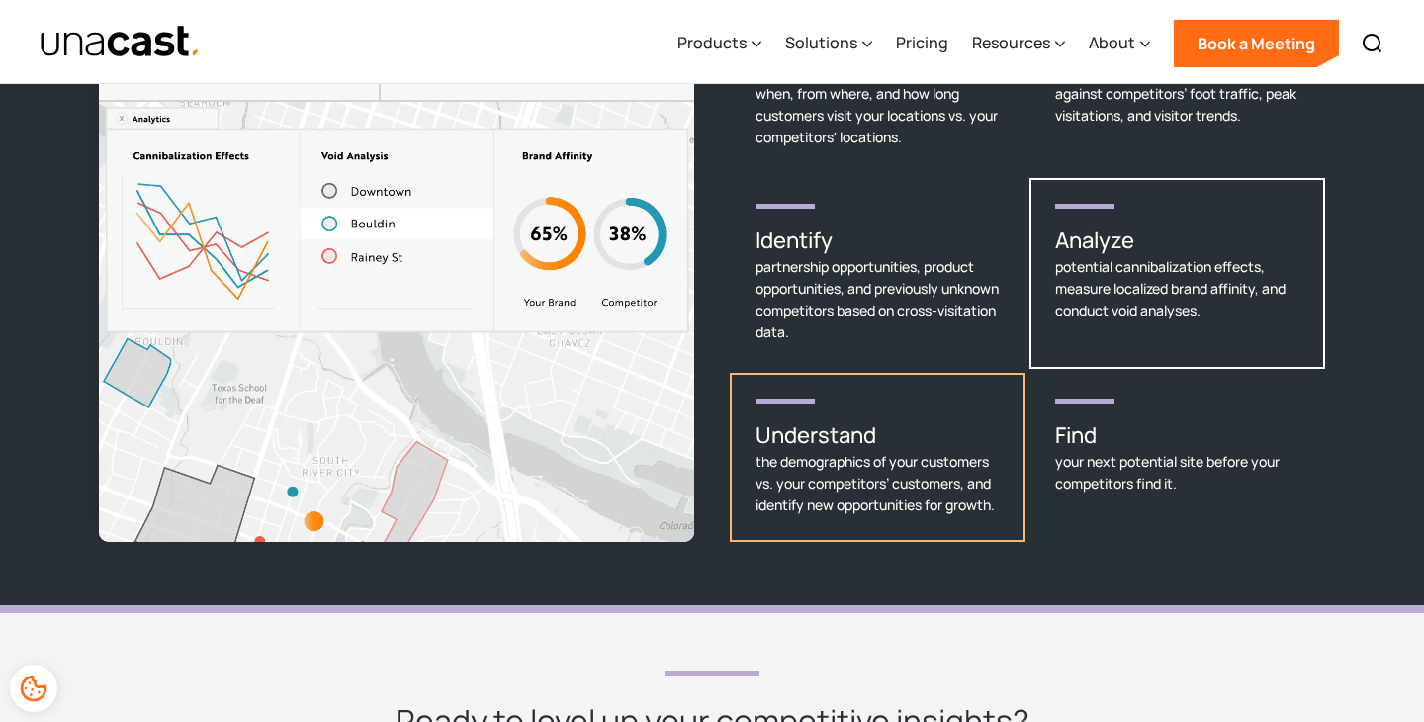
click at [886, 498] on div "the demographics of your customers vs. your competitors’ customers, and identif…" at bounding box center [877, 483] width 244 height 65
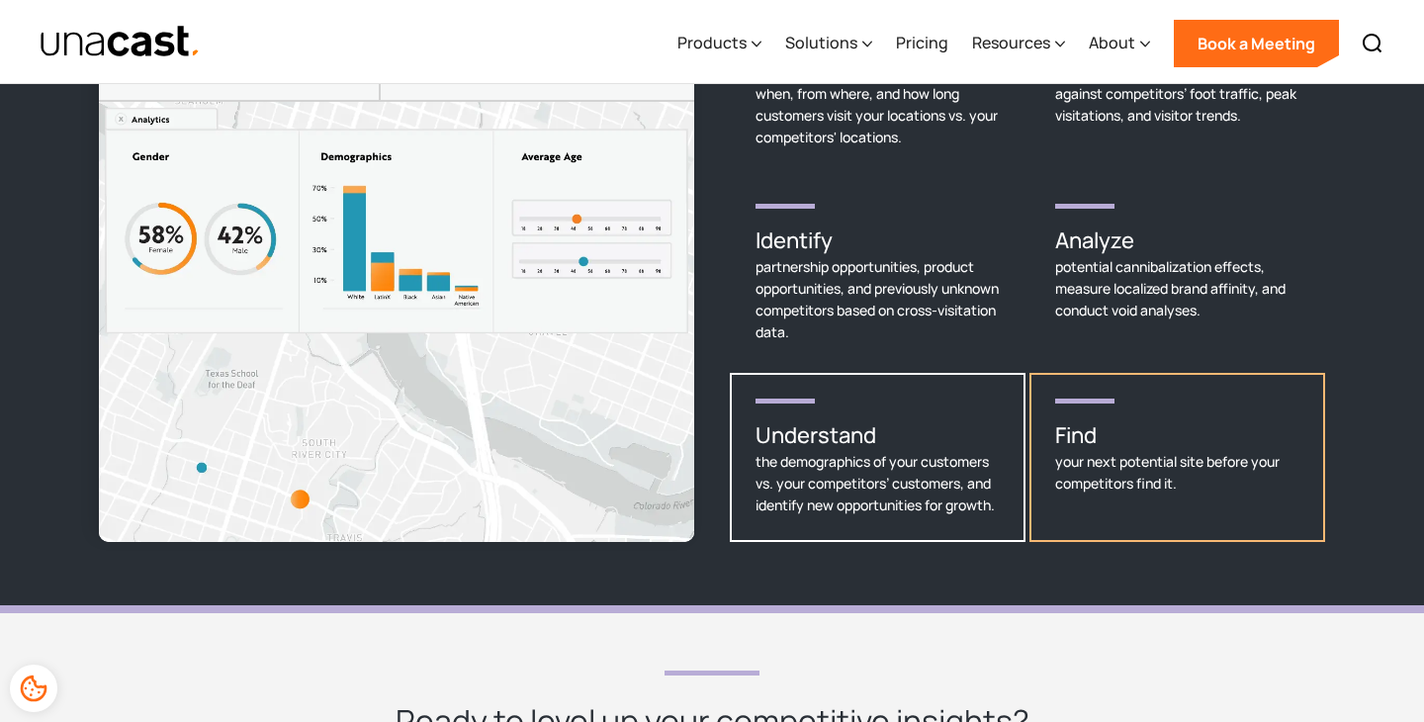
click at [1065, 465] on div "your next potential site before your competitors find it." at bounding box center [1177, 473] width 244 height 44
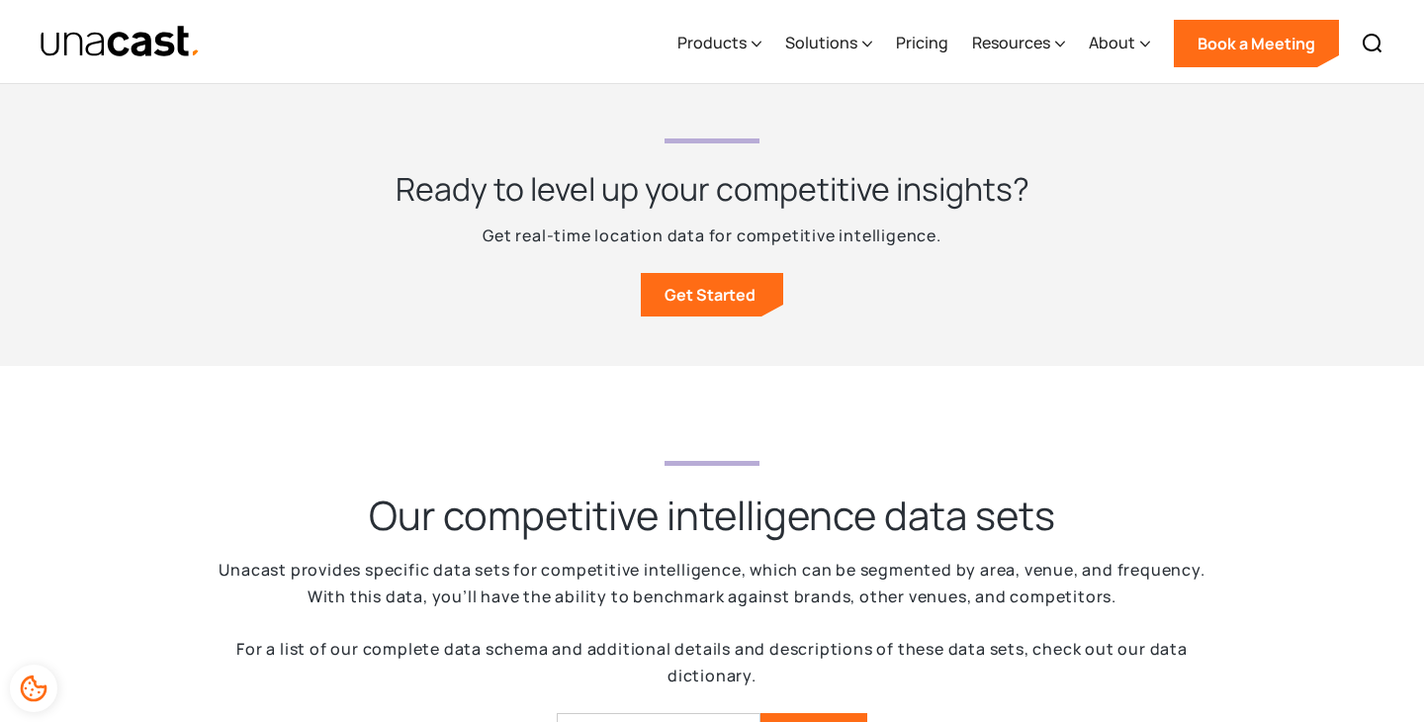
scroll to position [3768, 0]
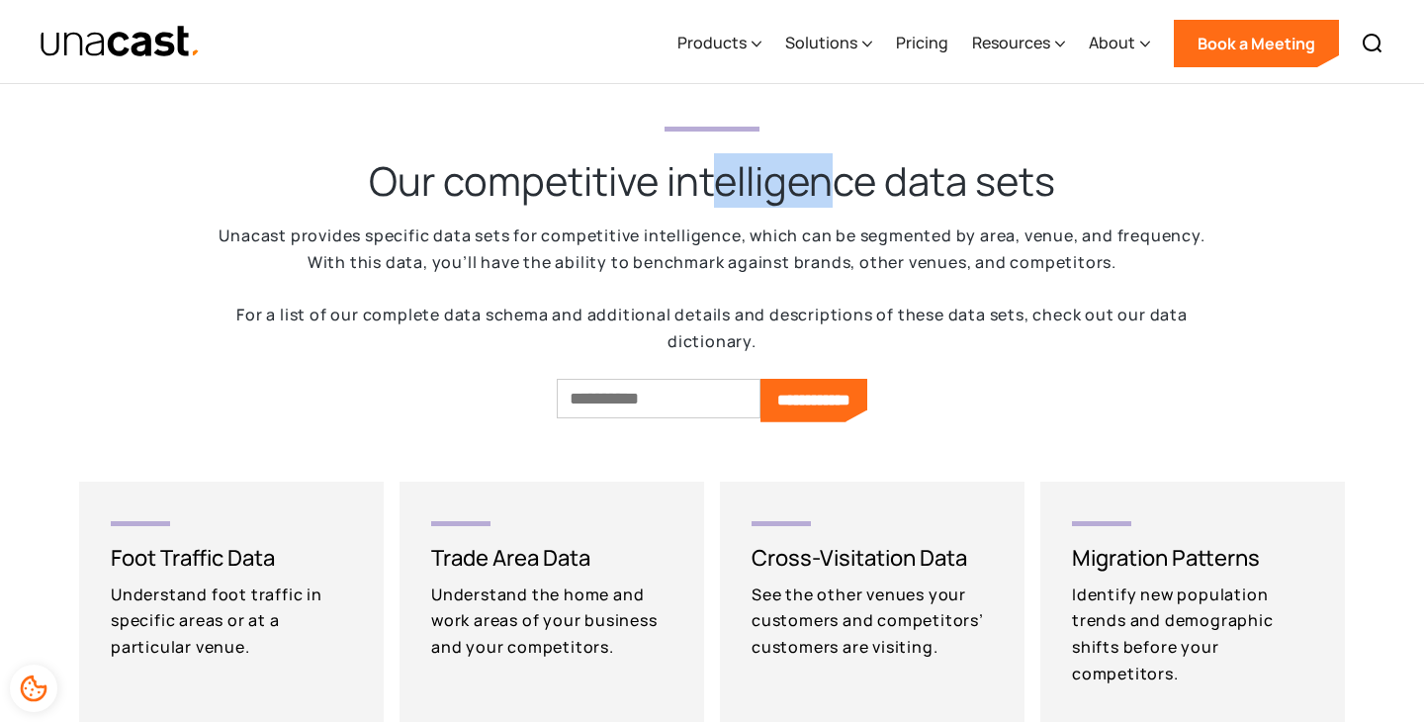
drag, startPoint x: 716, startPoint y: 179, endPoint x: 830, endPoint y: 196, distance: 115.0
click at [830, 196] on h2 "Our competitive intelligence data sets" at bounding box center [712, 180] width 686 height 51
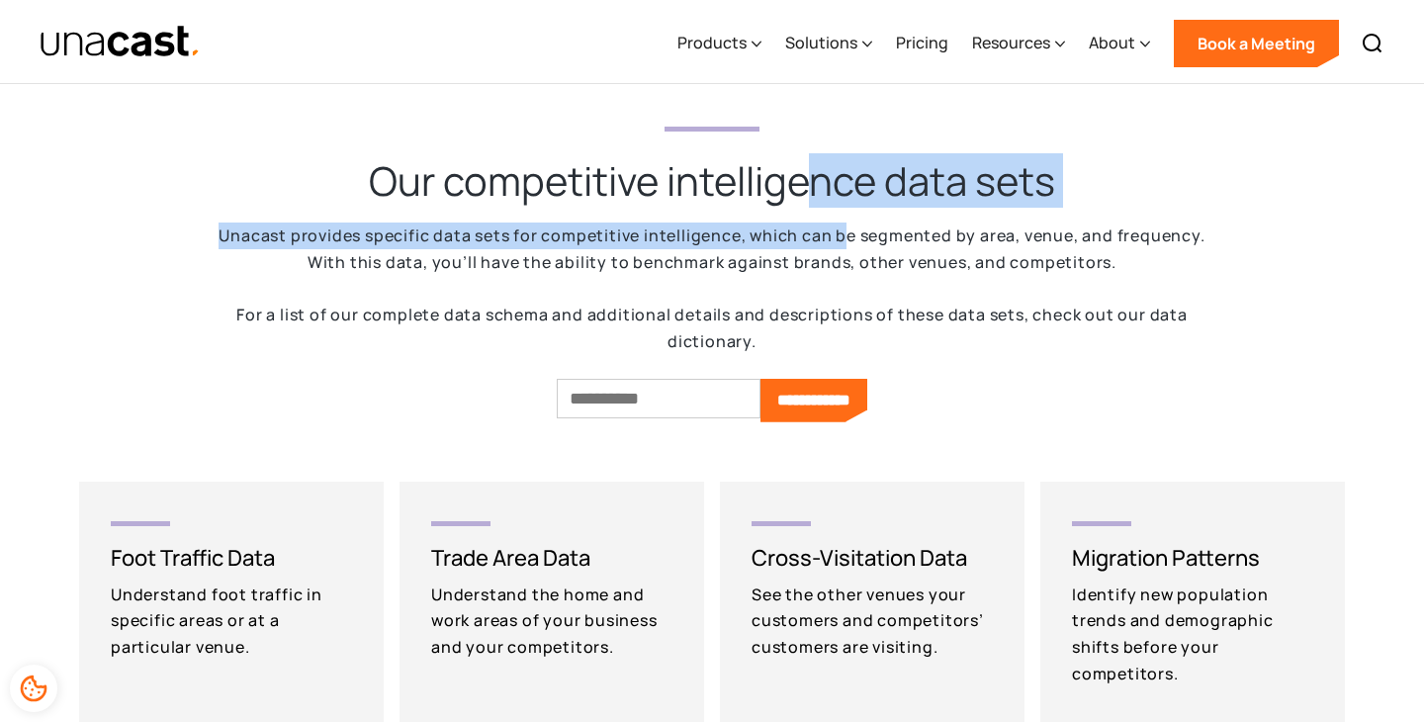
drag, startPoint x: 812, startPoint y: 194, endPoint x: 846, endPoint y: 243, distance: 60.4
click at [846, 243] on div "**********" at bounding box center [712, 271] width 989 height 304
click at [846, 243] on p "Unacast provides specific data sets for competitive intelligence, which can be …" at bounding box center [712, 288] width 989 height 133
drag, startPoint x: 846, startPoint y: 243, endPoint x: 836, endPoint y: 187, distance: 57.4
click at [836, 187] on div "**********" at bounding box center [712, 271] width 989 height 304
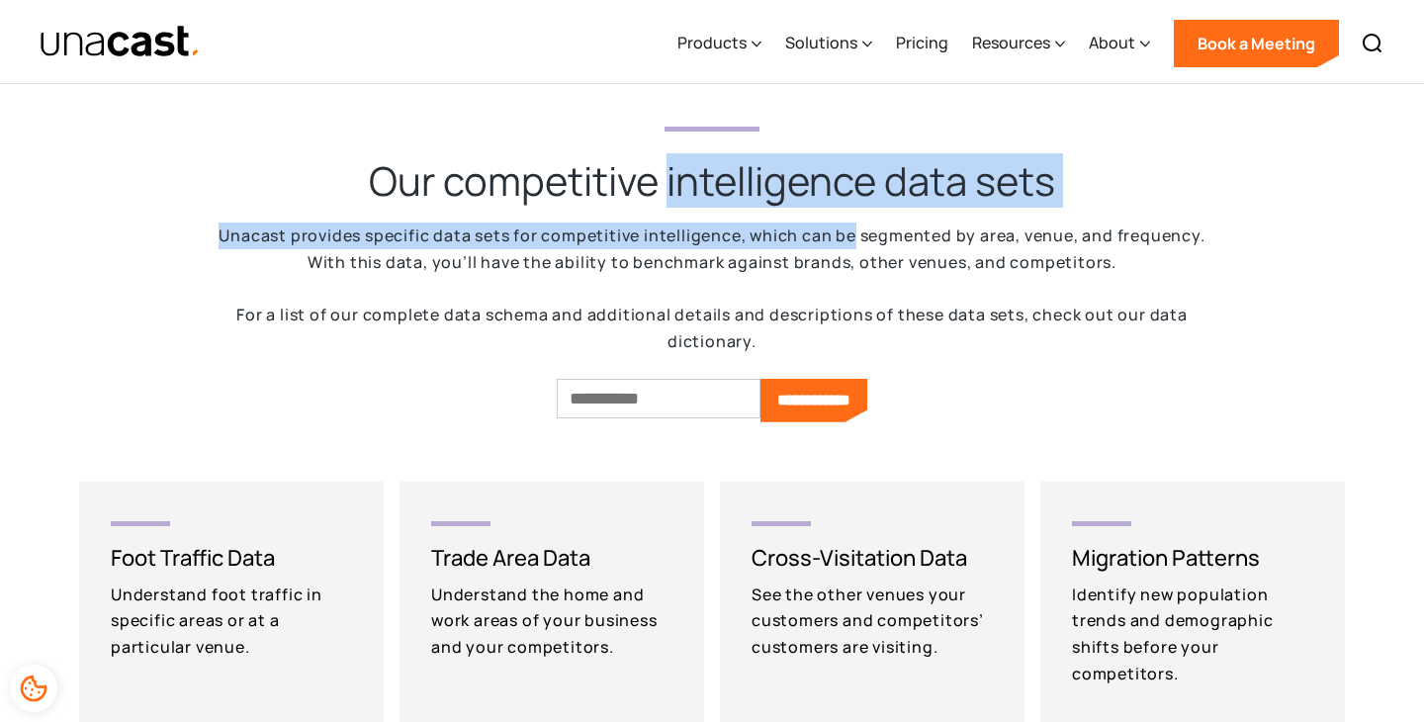
click at [836, 187] on h2 "Our competitive intelligence data sets" at bounding box center [712, 180] width 686 height 51
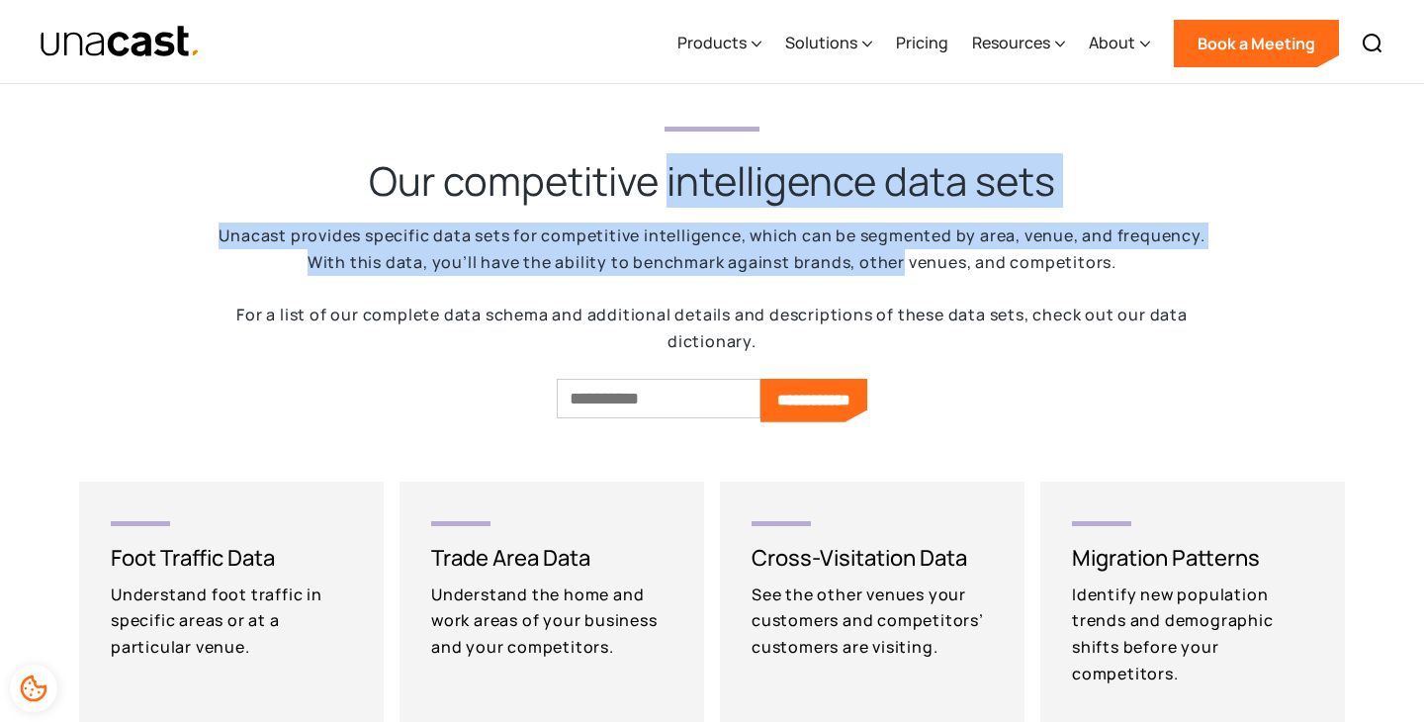
drag, startPoint x: 836, startPoint y: 187, endPoint x: 899, endPoint y: 265, distance: 100.5
click at [899, 265] on div "**********" at bounding box center [712, 271] width 989 height 304
click at [899, 265] on p "Unacast provides specific data sets for competitive intelligence, which can be …" at bounding box center [712, 288] width 989 height 133
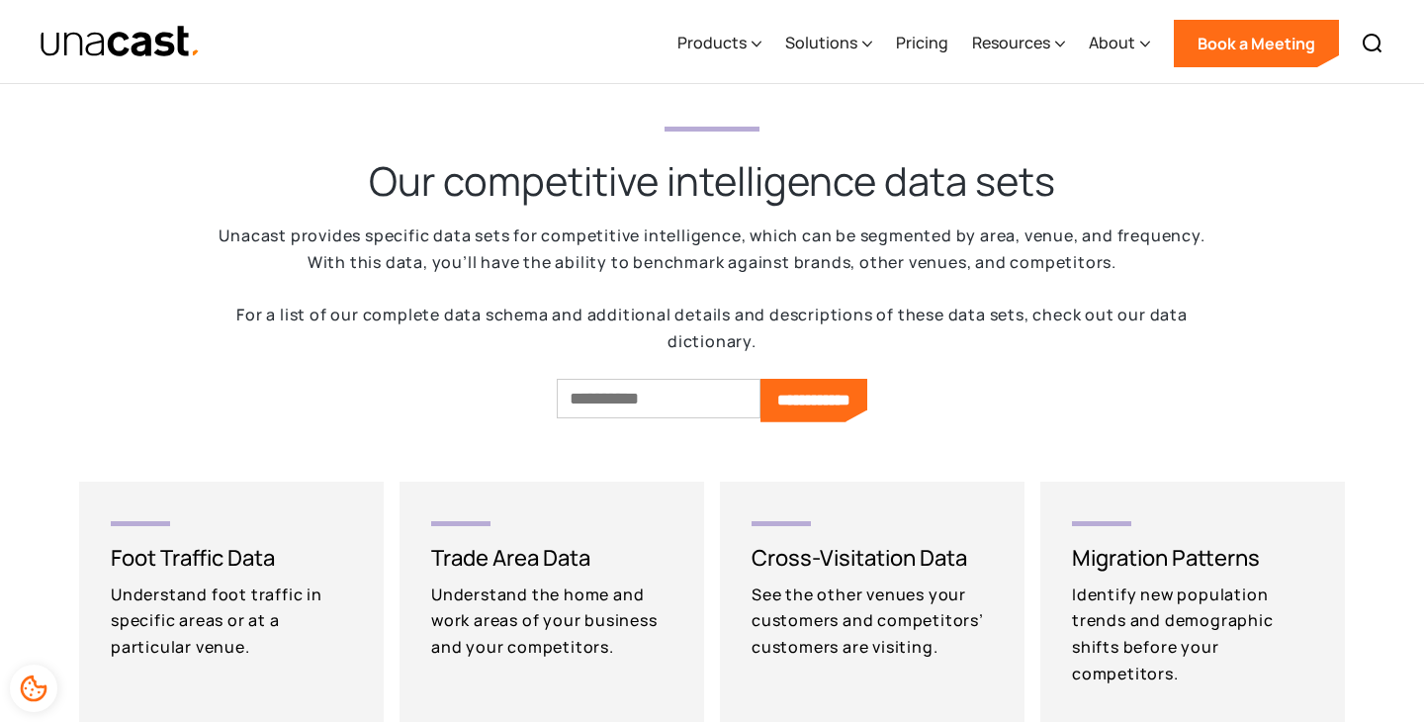
drag, startPoint x: 899, startPoint y: 265, endPoint x: 899, endPoint y: 211, distance: 54.4
click at [899, 211] on div "**********" at bounding box center [712, 271] width 989 height 304
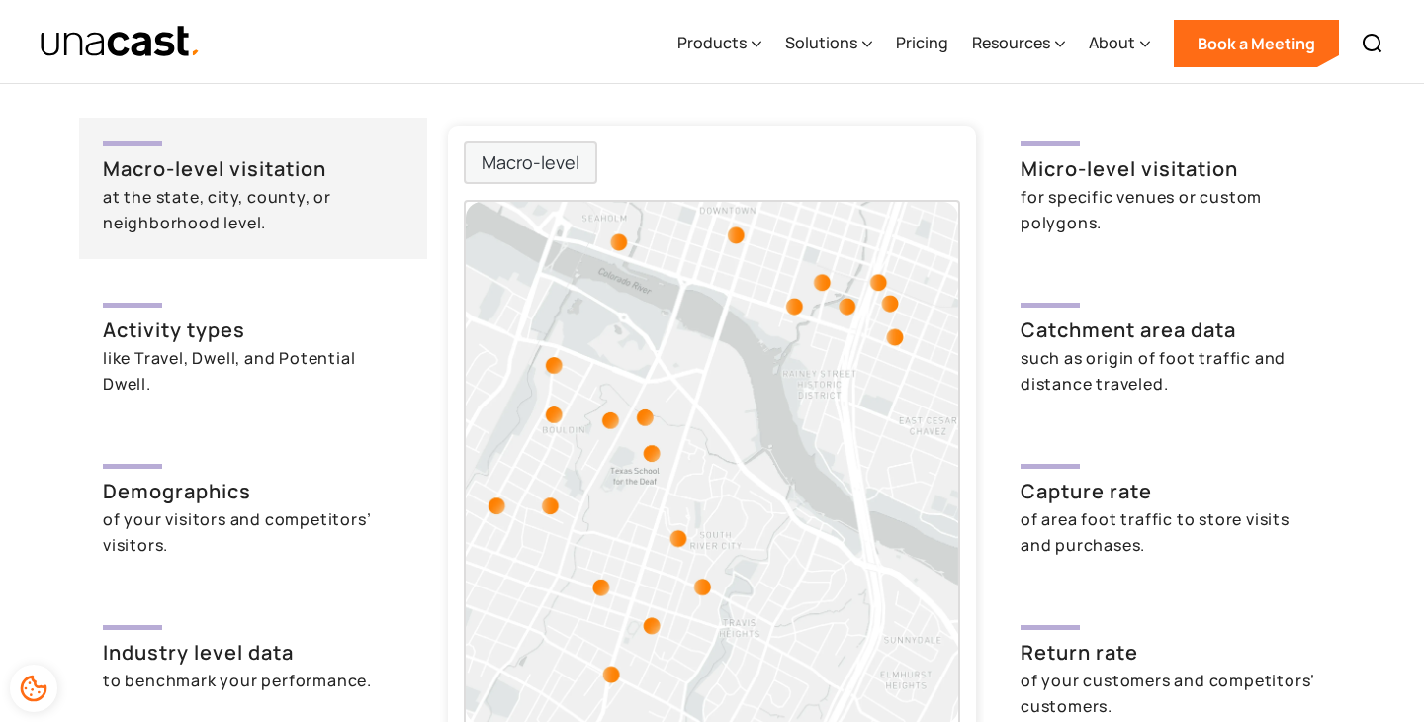
scroll to position [4676, 0]
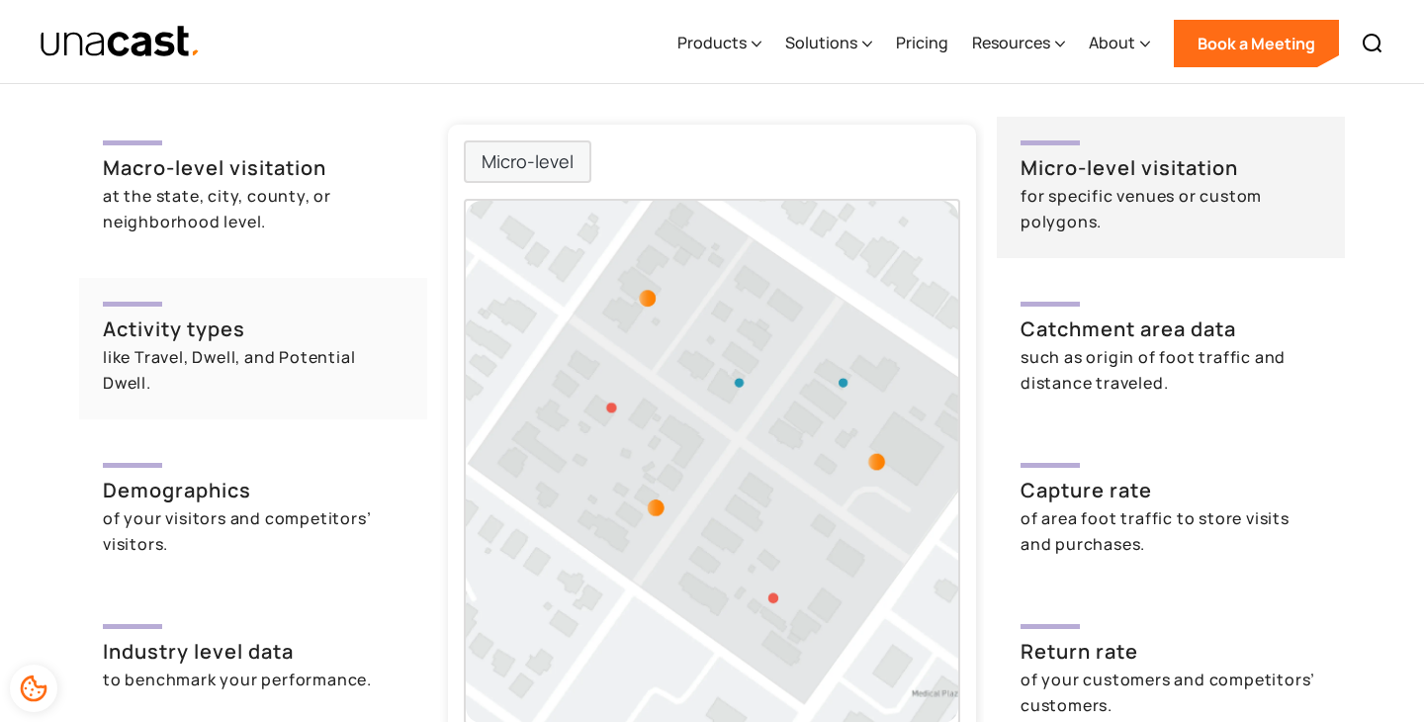
click at [267, 324] on h3 "Activity types" at bounding box center [253, 329] width 301 height 30
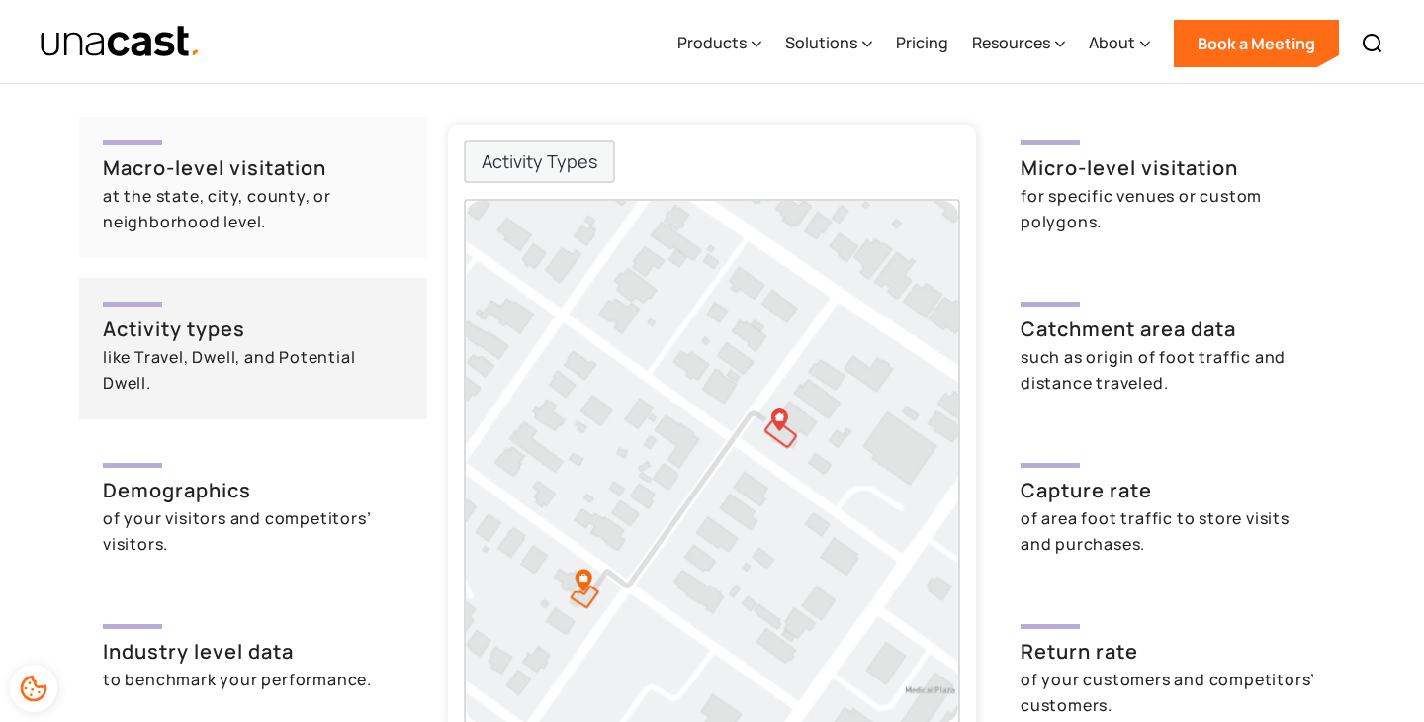
click at [303, 157] on h3 "Macro-level visitation" at bounding box center [253, 168] width 301 height 30
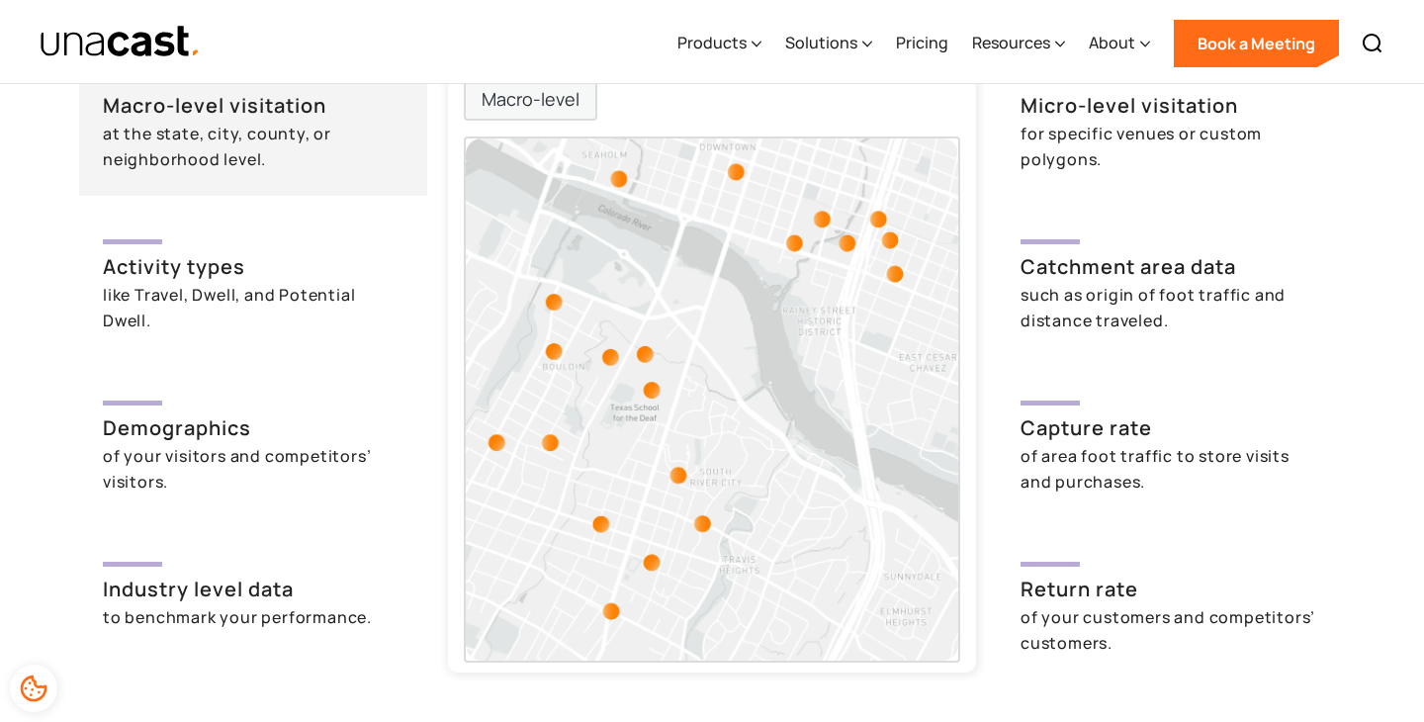
scroll to position [4740, 0]
click at [277, 267] on h3 "Activity types" at bounding box center [253, 266] width 301 height 30
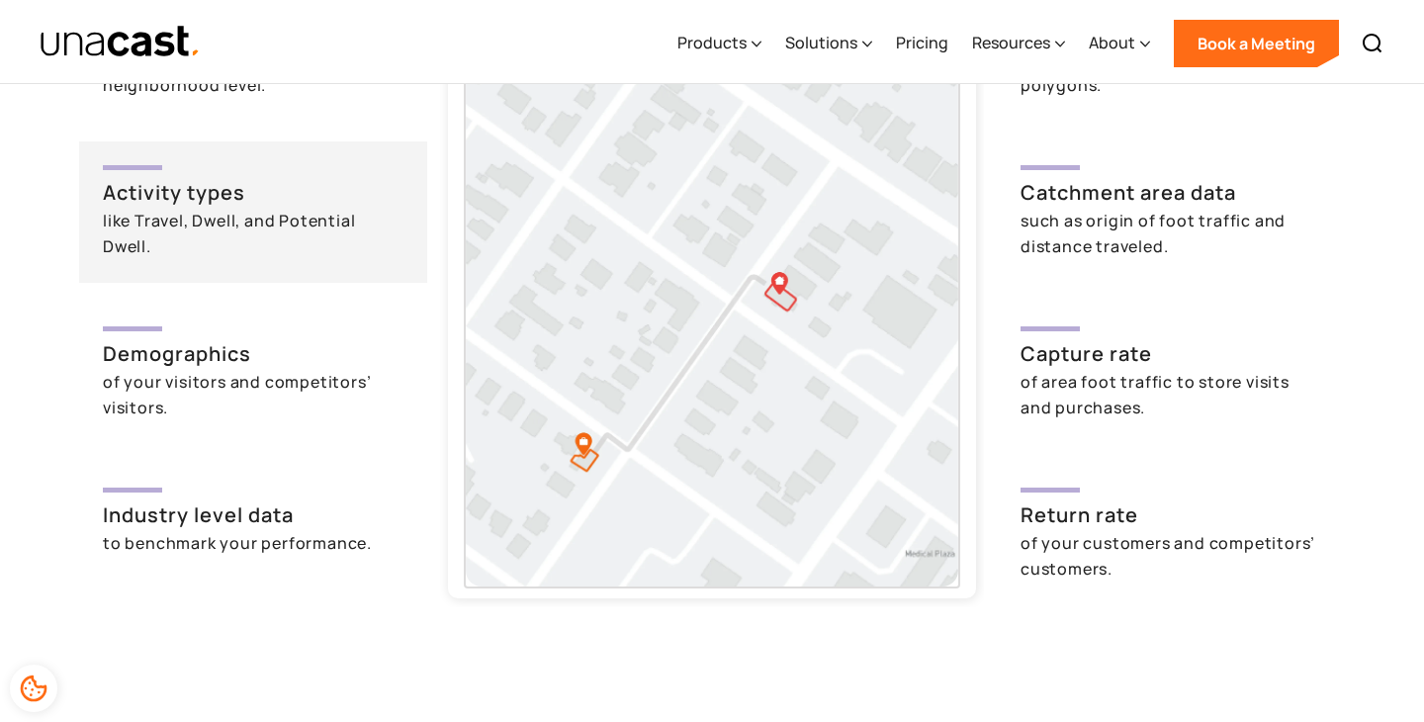
scroll to position [4825, 0]
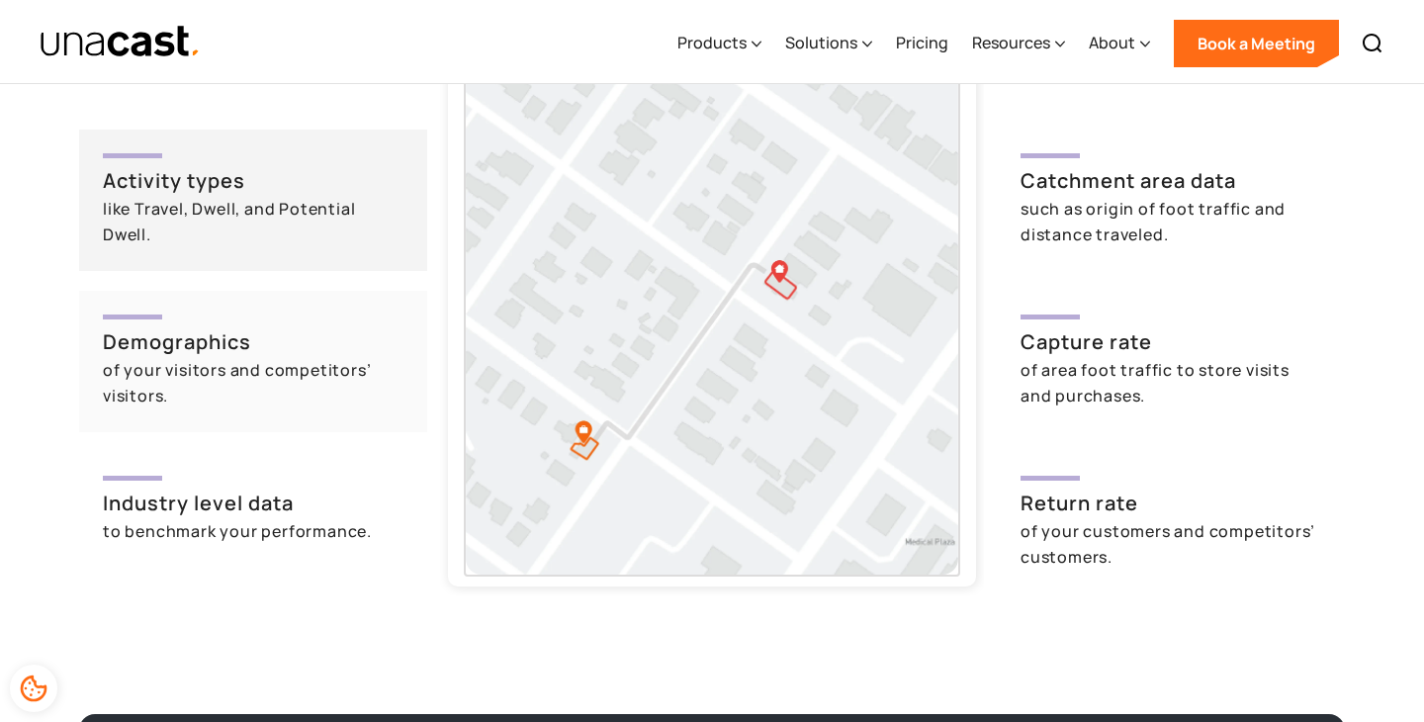
click at [273, 358] on div "of your visitors and competitors’ visitors." at bounding box center [253, 382] width 301 height 51
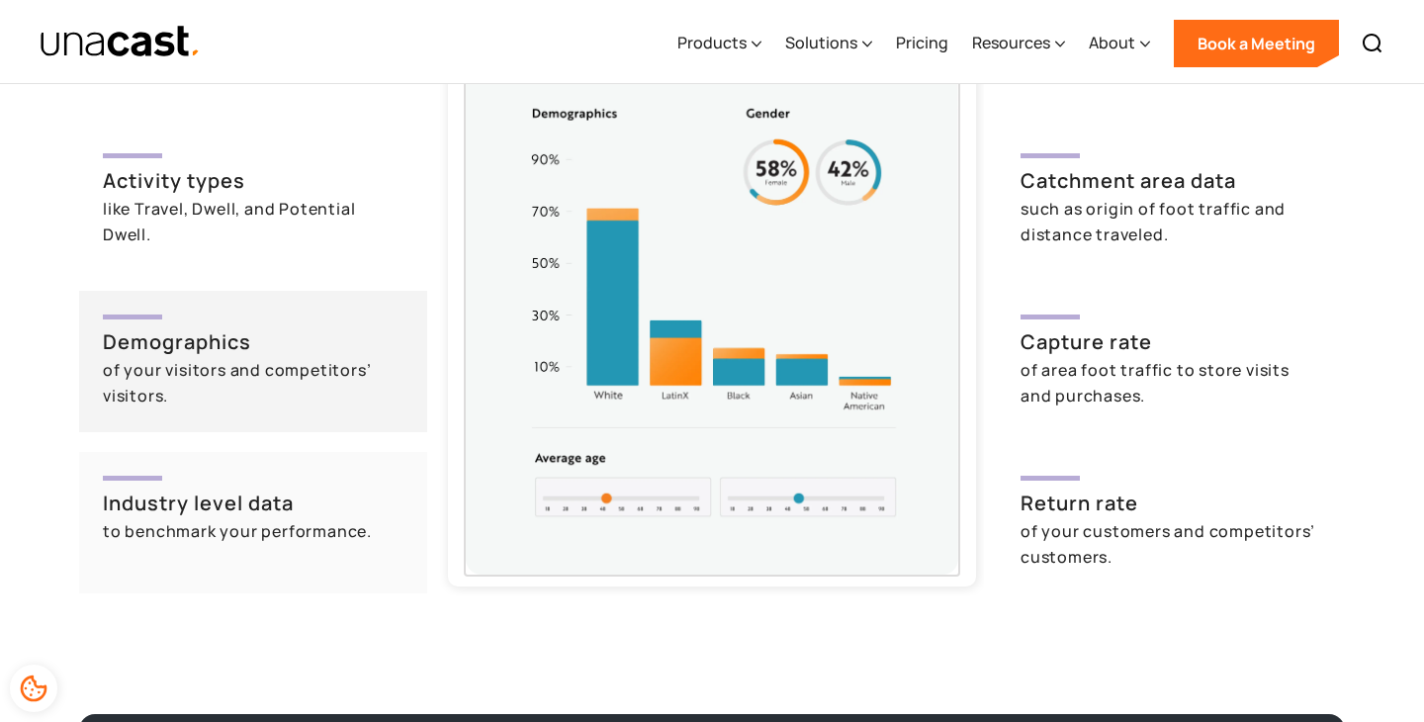
click at [277, 503] on h3 "Industry level data" at bounding box center [253, 503] width 301 height 30
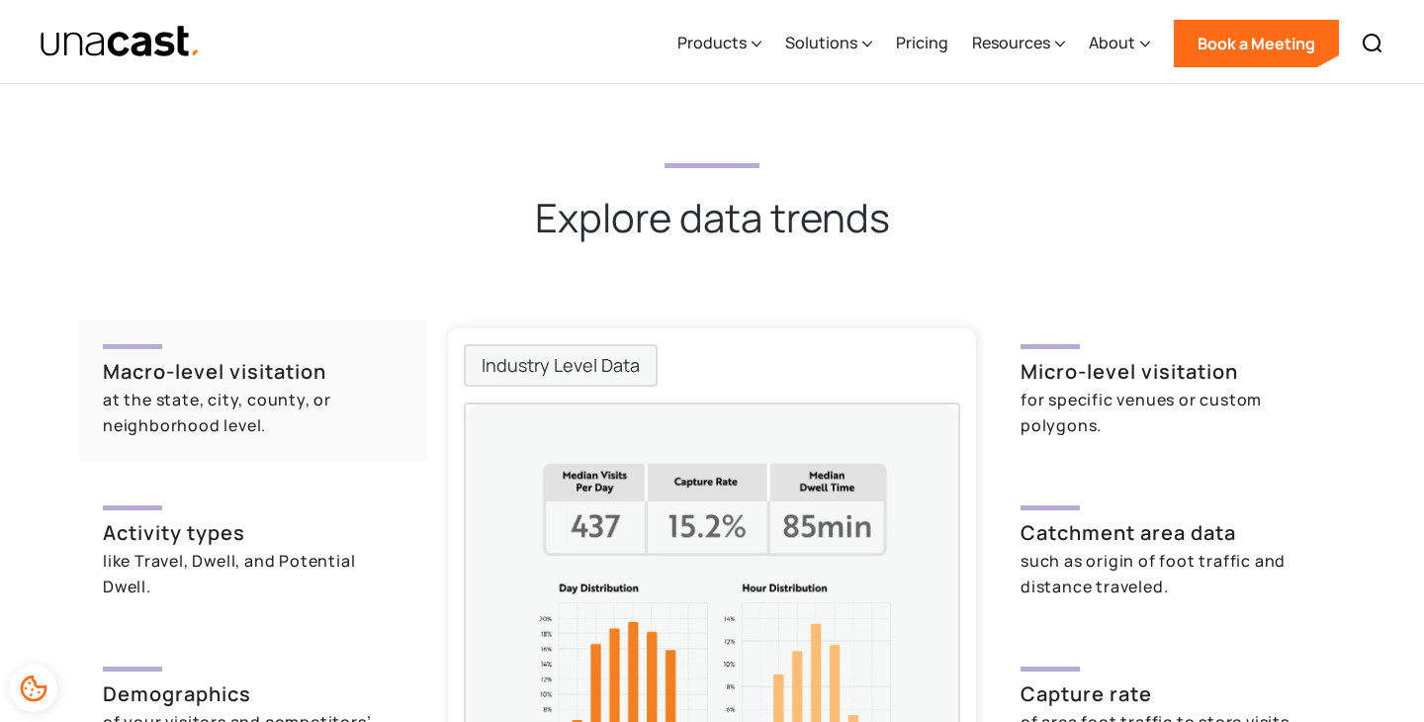
click at [291, 435] on div "at the state, city, county, or neighborhood level." at bounding box center [253, 412] width 301 height 51
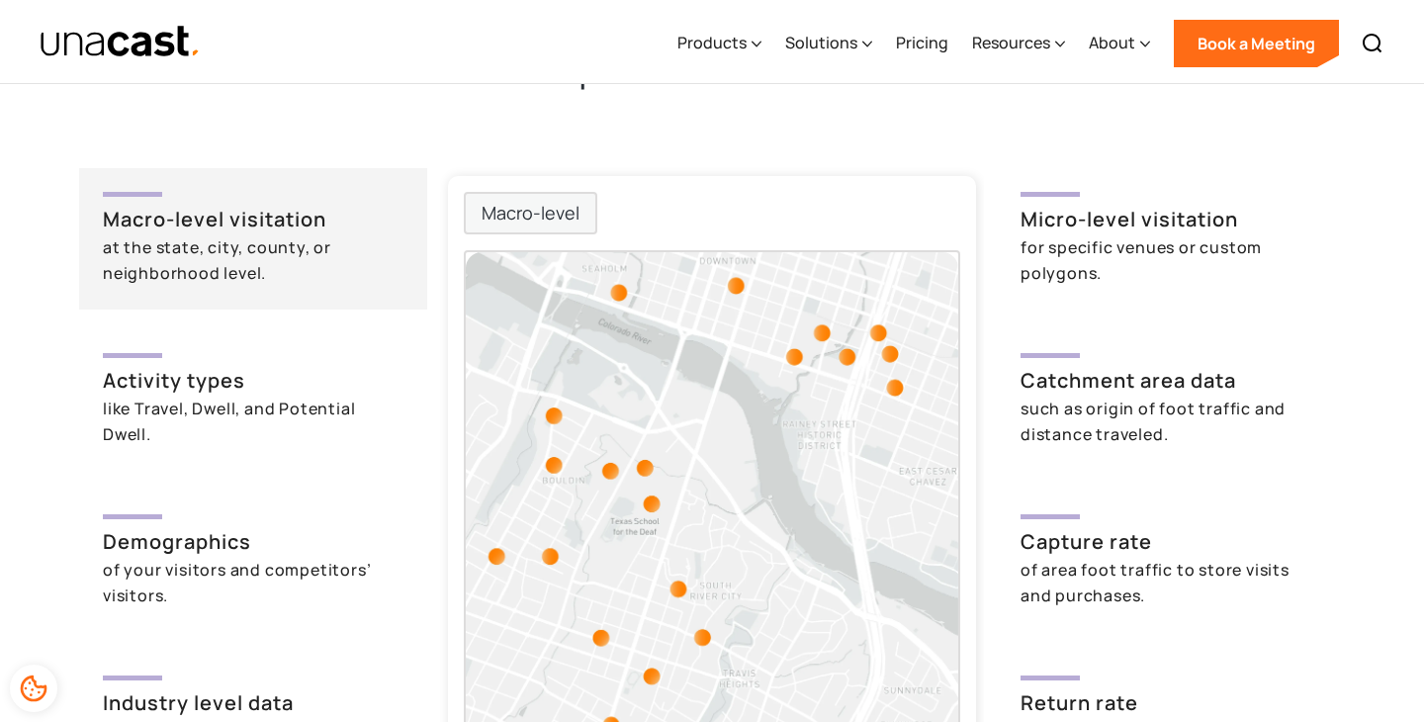
click at [291, 435] on div "like Travel, Dwell, and Potential Dwell." at bounding box center [253, 421] width 301 height 51
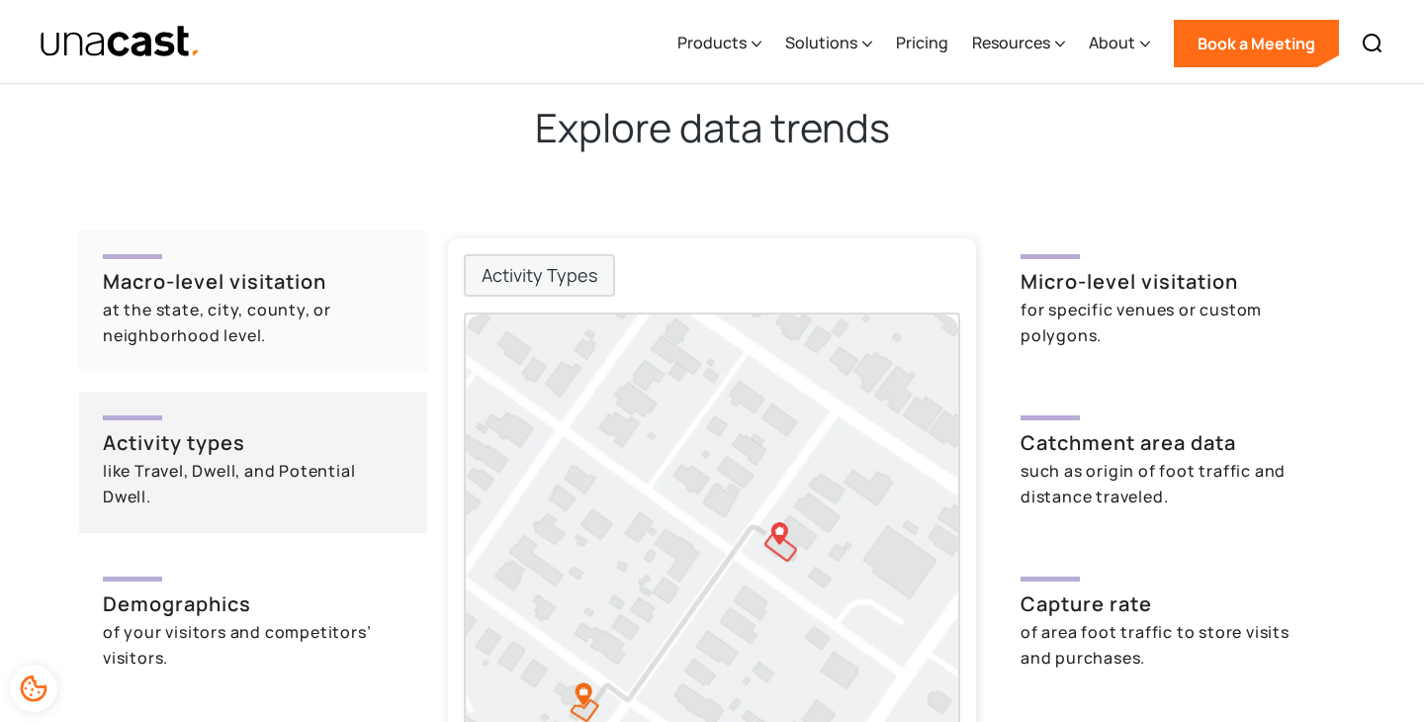
click at [301, 346] on div "at the state, city, county, or neighborhood level." at bounding box center [253, 322] width 301 height 51
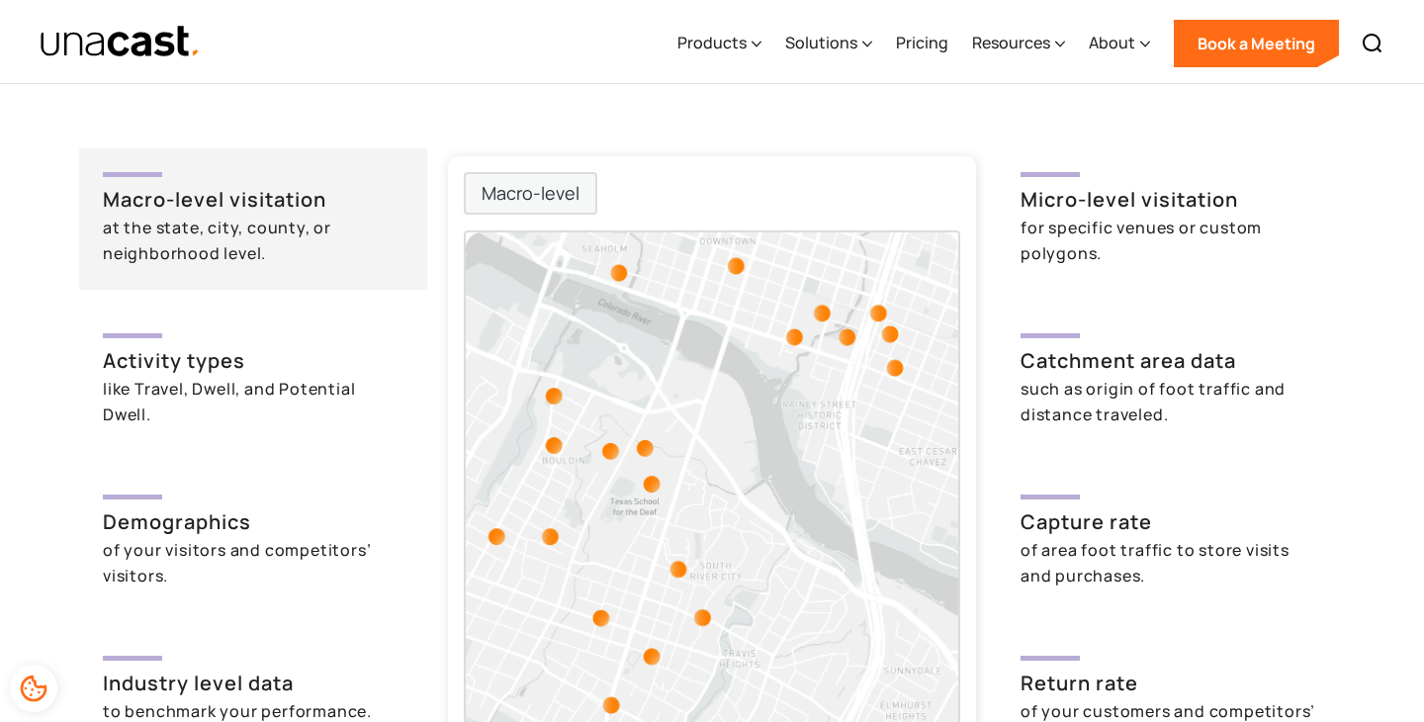
click at [301, 346] on h3 "Activity types" at bounding box center [253, 361] width 301 height 30
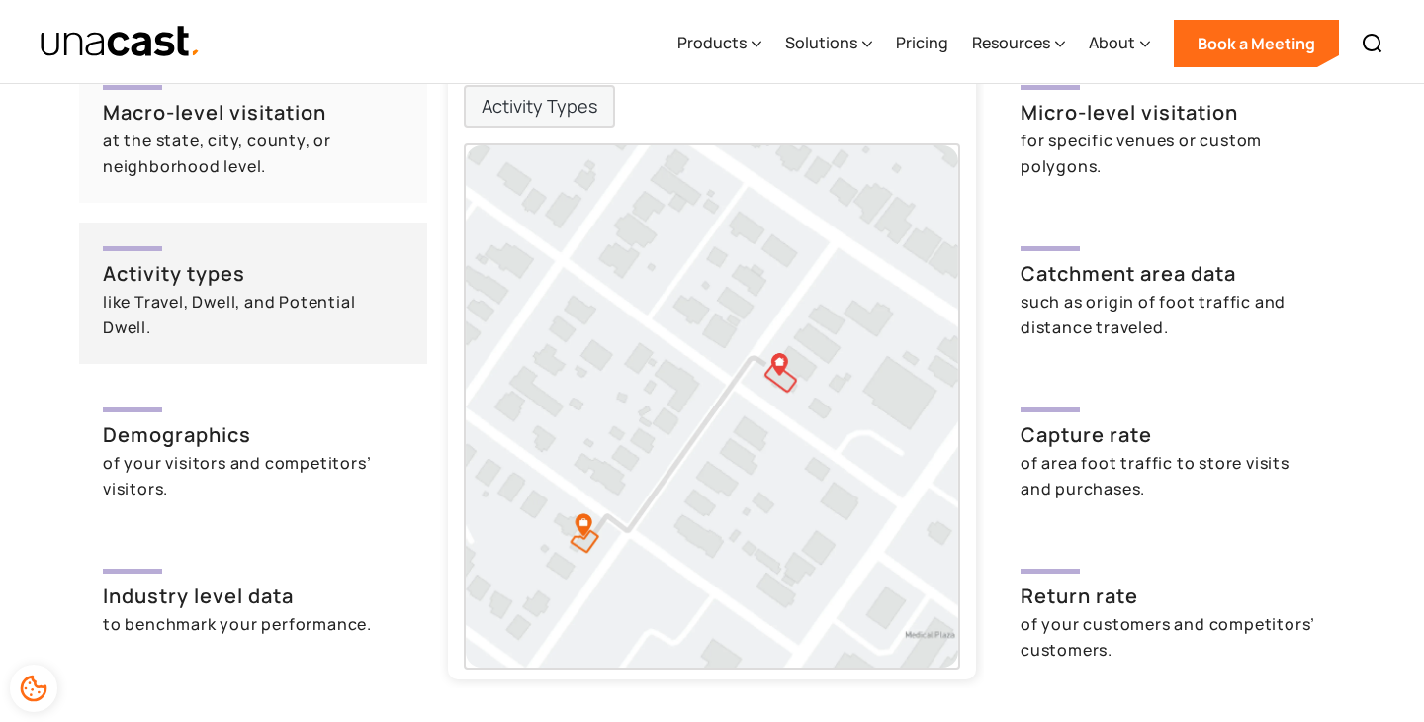
scroll to position [4749, 0]
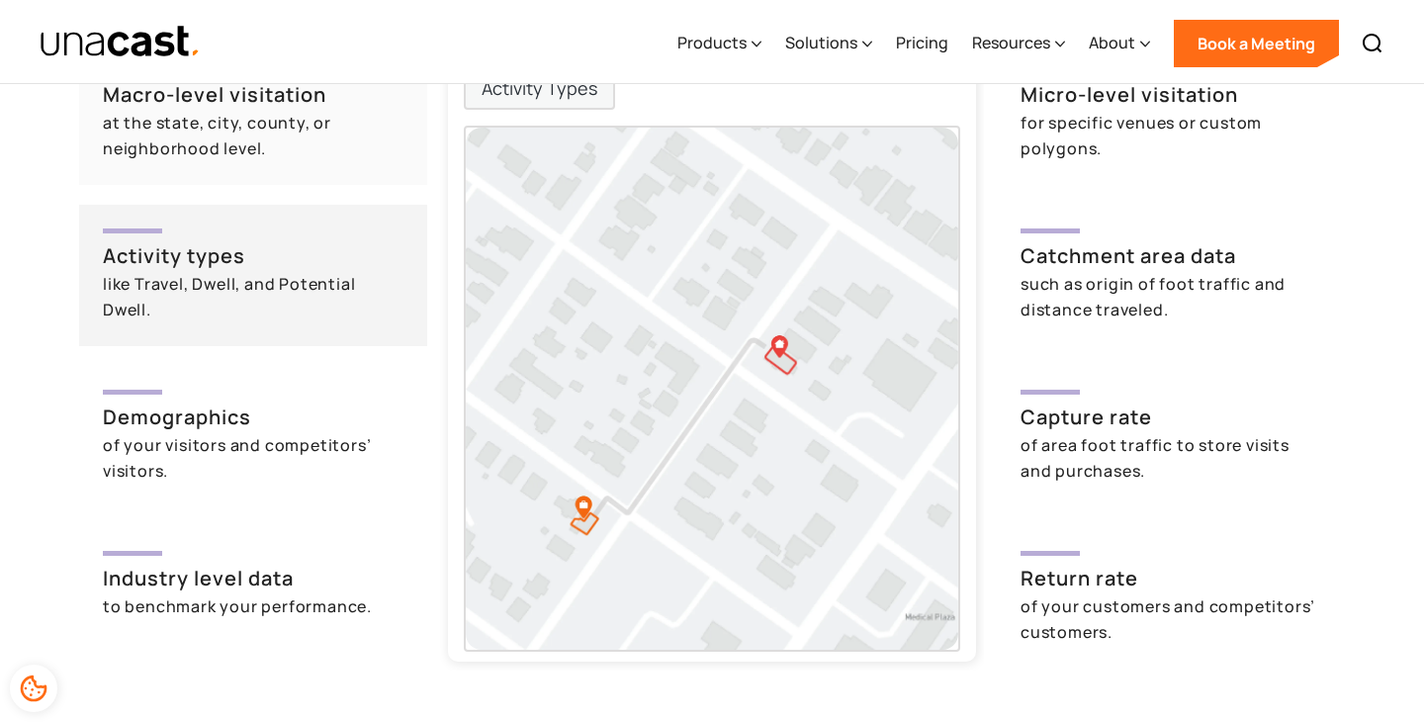
click at [301, 346] on div "Macro-level visitation at the state, city, county, or neighborhood level. Micro…" at bounding box center [712, 356] width 1266 height 629
click at [303, 416] on h3 "Demographics" at bounding box center [253, 417] width 301 height 30
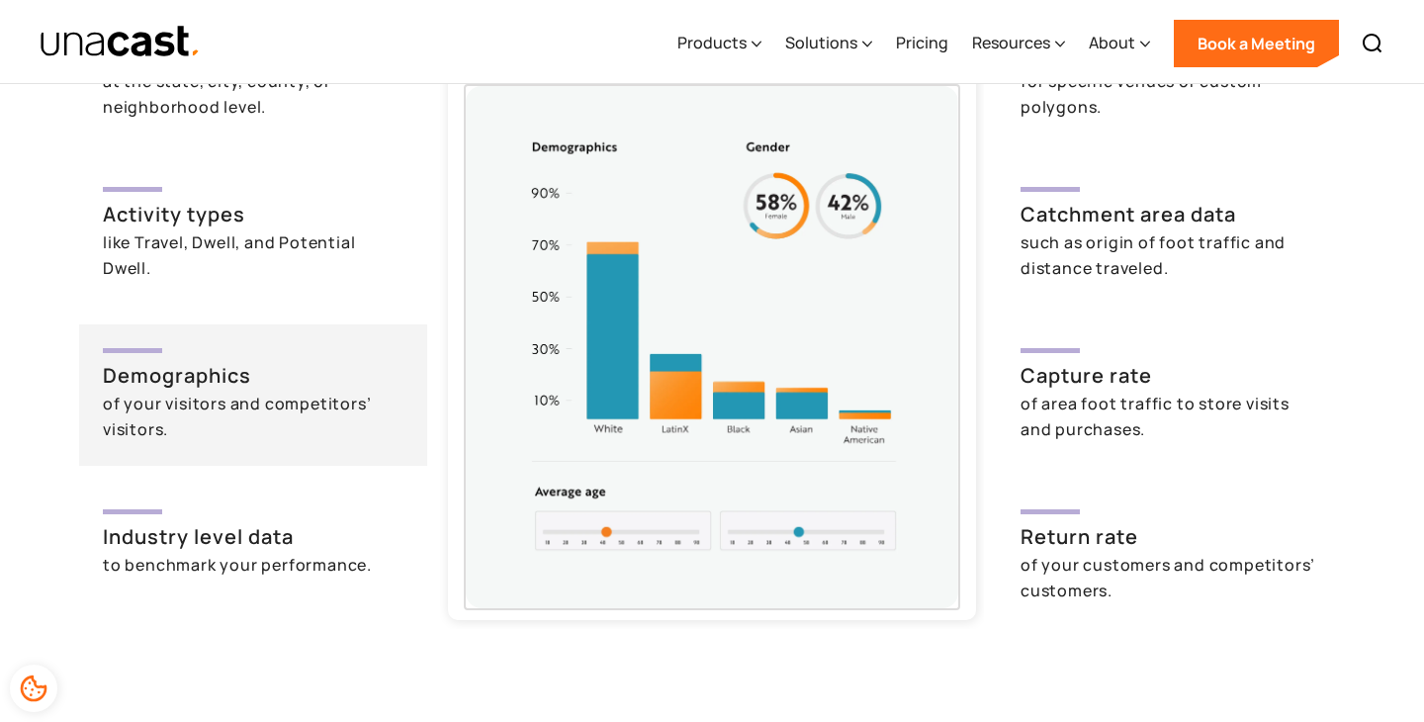
scroll to position [4794, 0]
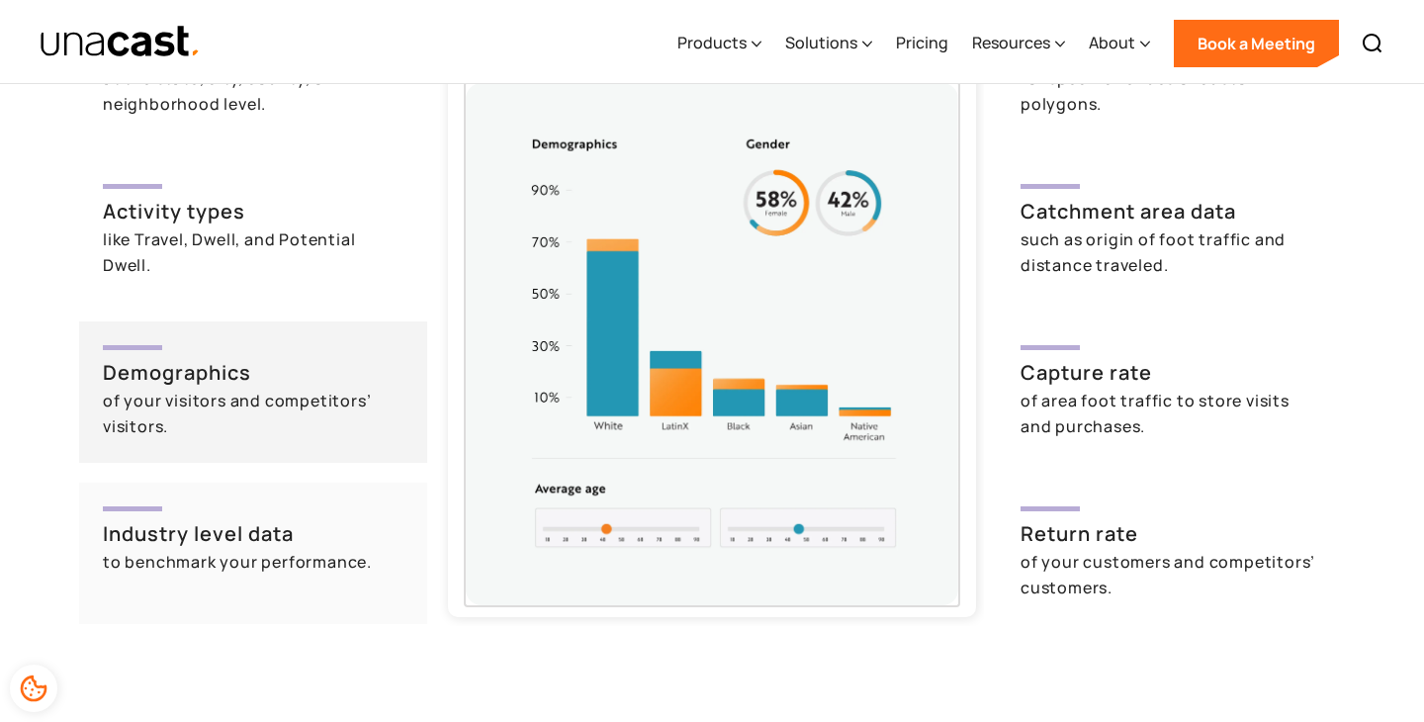
click at [280, 520] on h3 "Industry level data" at bounding box center [253, 534] width 301 height 30
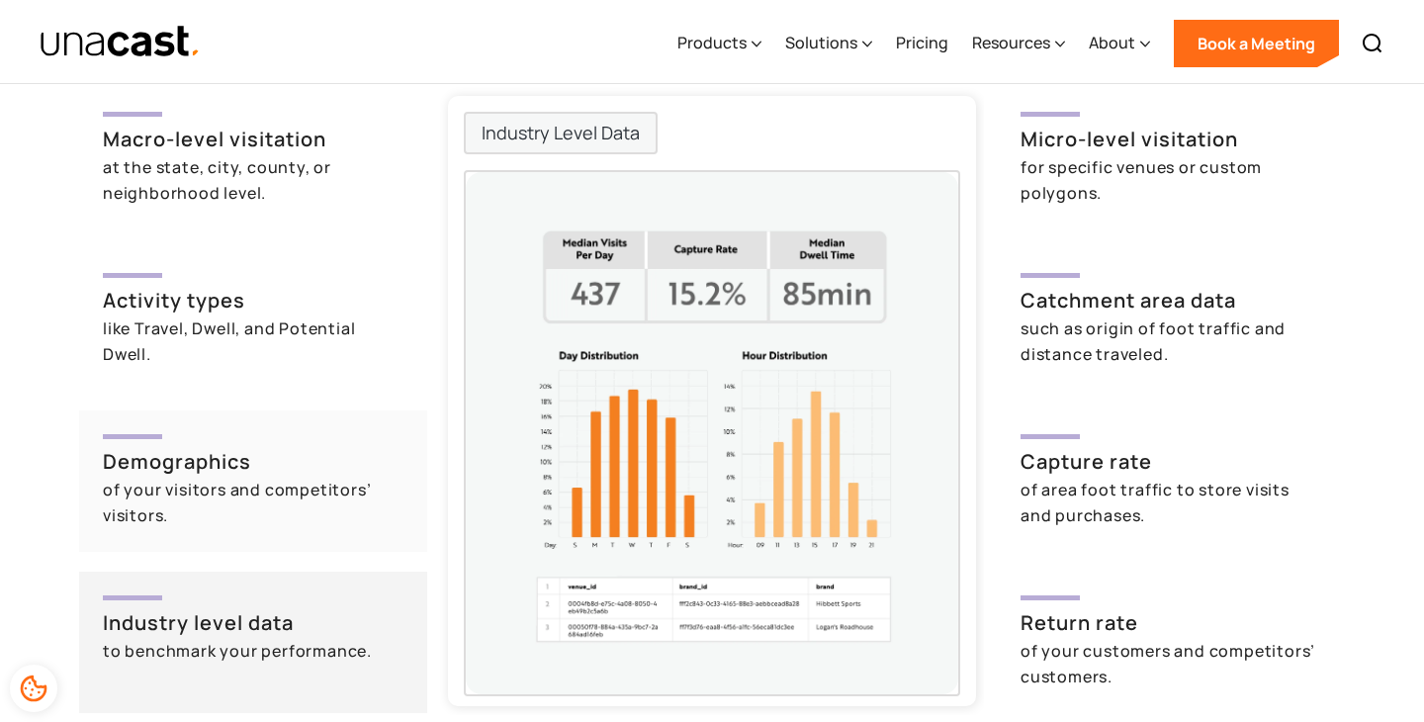
scroll to position [4712, 0]
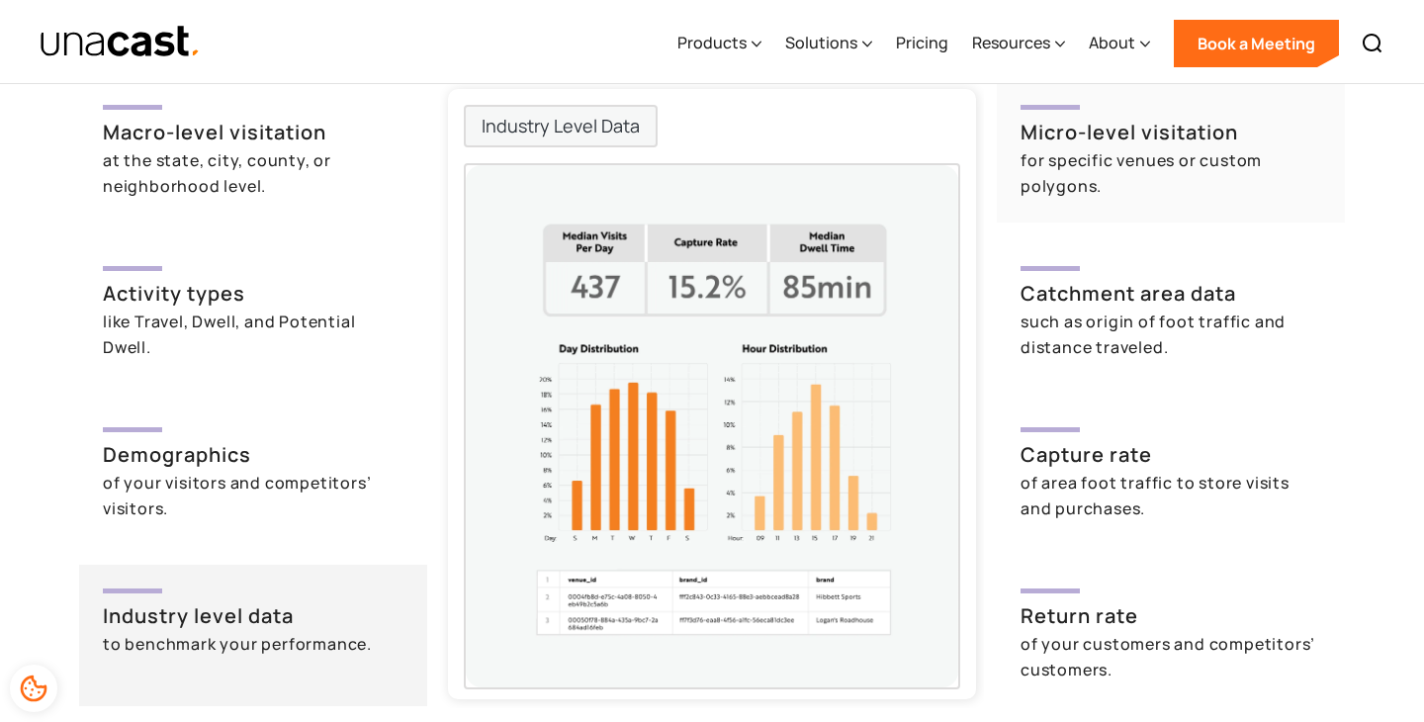
click at [1138, 177] on div "for specific venues or custom polygons." at bounding box center [1170, 172] width 301 height 51
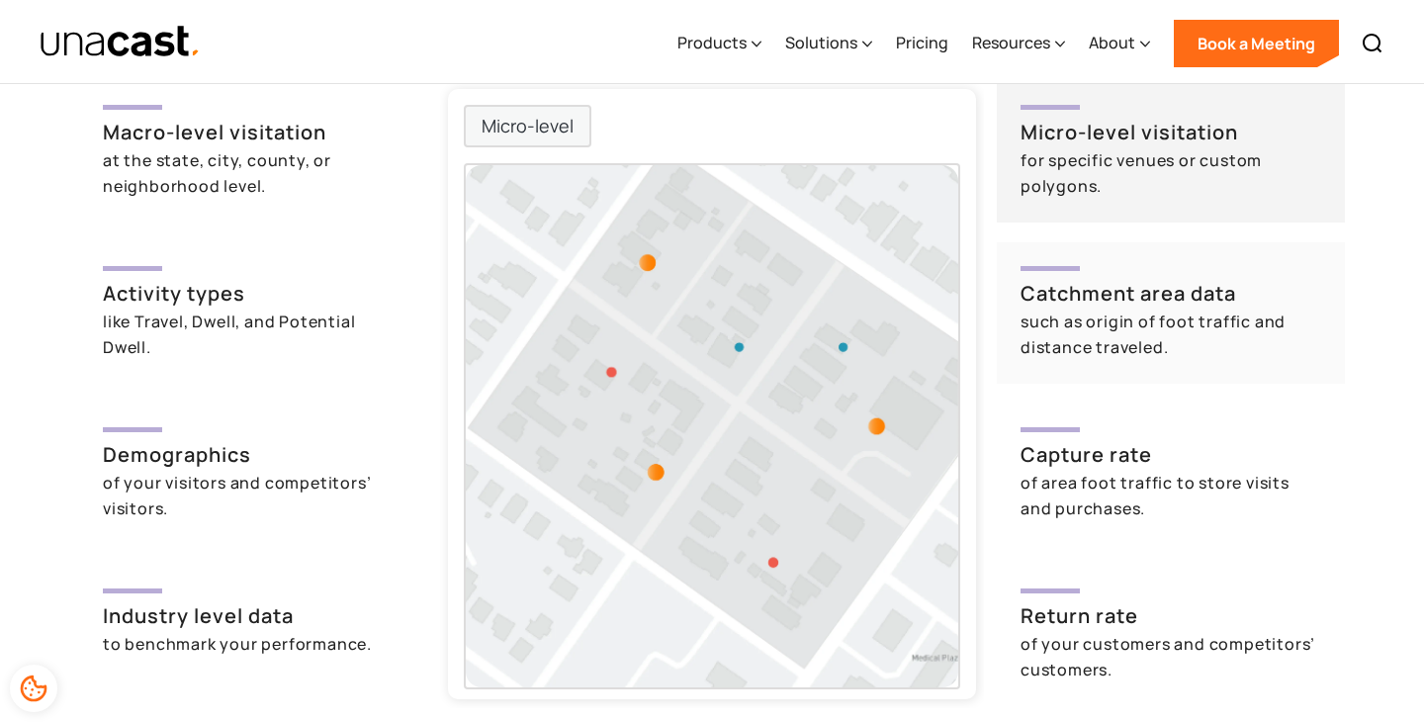
click at [1162, 360] on link "Catchment area data such as origin of foot traffic and distance traveled." at bounding box center [1171, 312] width 348 height 141
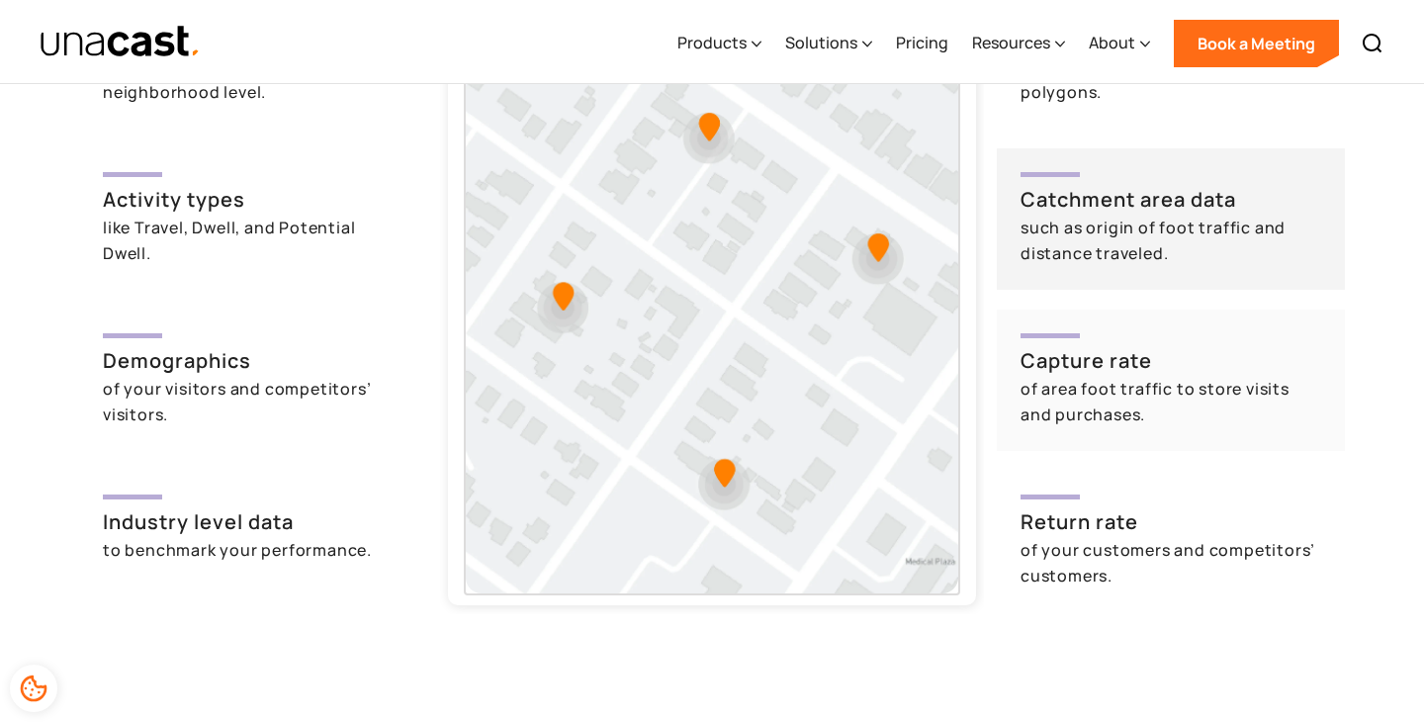
click at [1162, 370] on h3 "Capture rate" at bounding box center [1170, 361] width 301 height 30
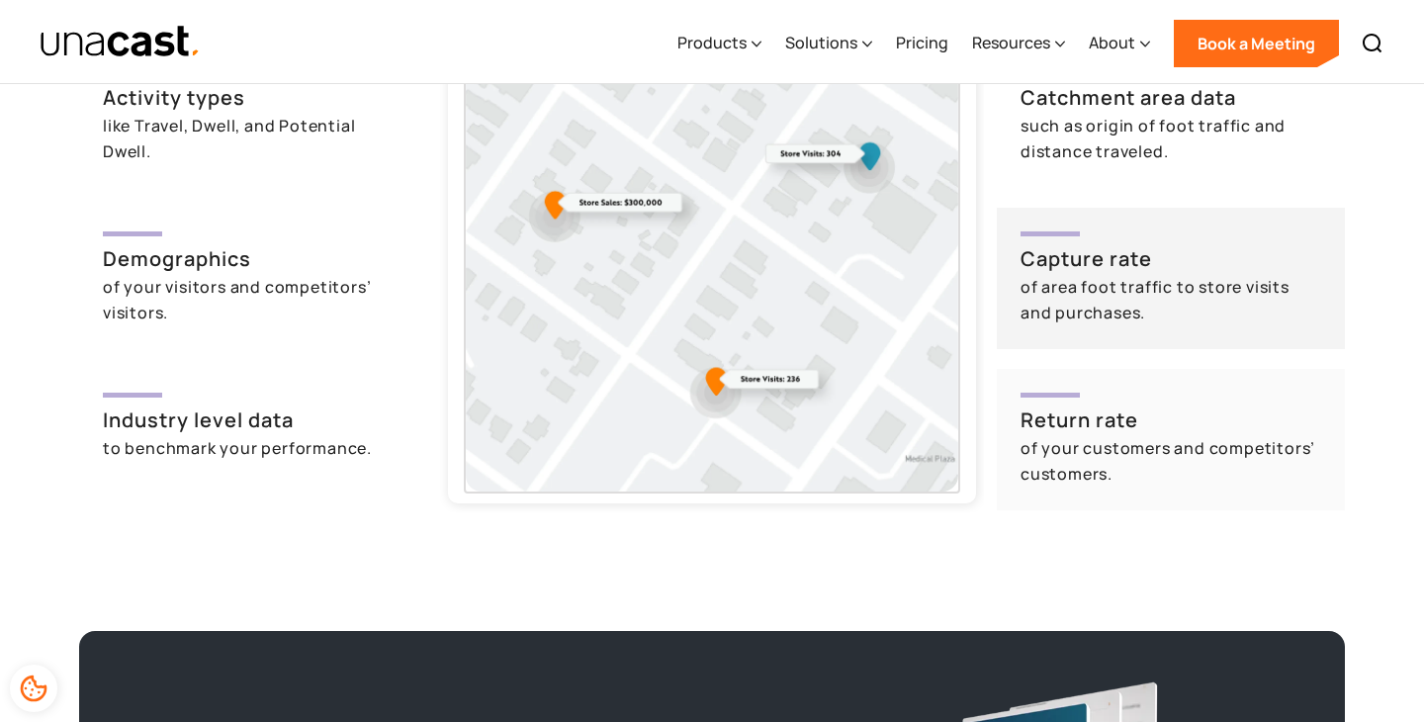
click at [1157, 465] on div "of your customers and competitors’ customers." at bounding box center [1170, 460] width 301 height 51
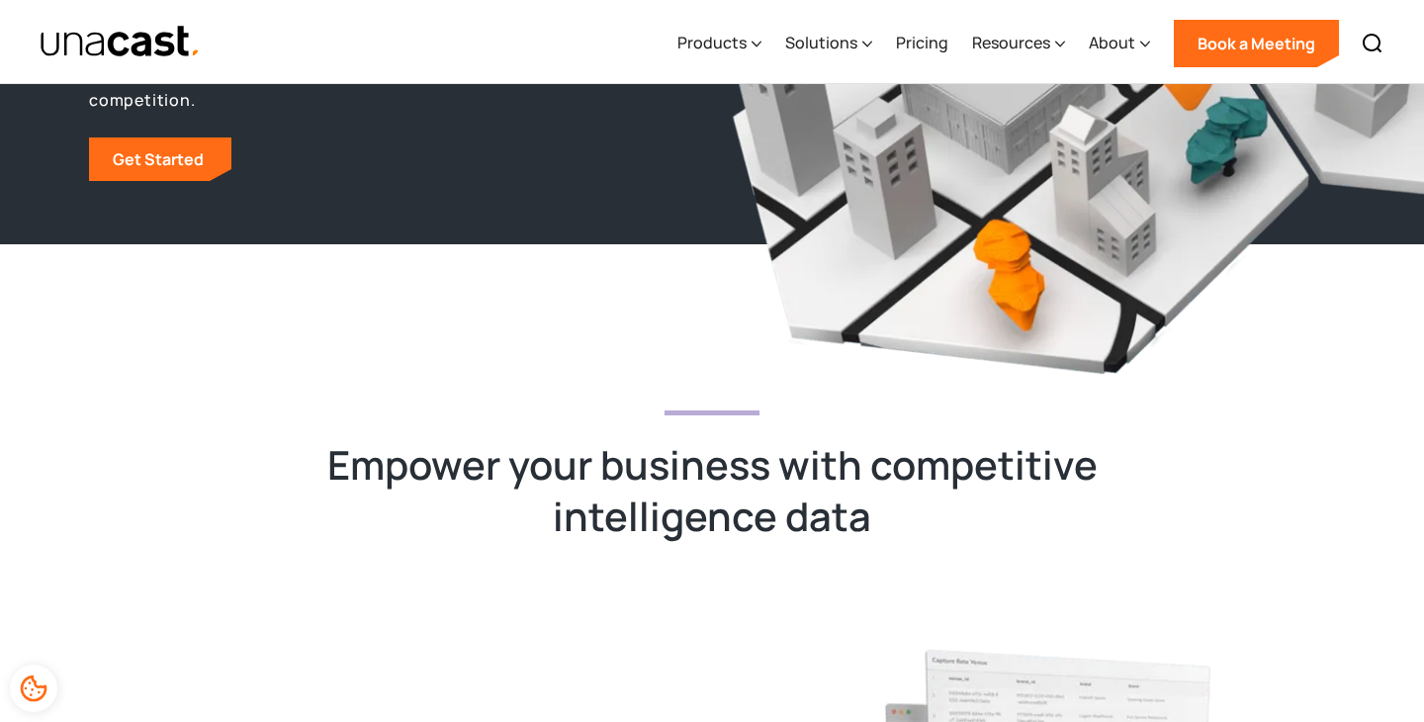
scroll to position [143, 0]
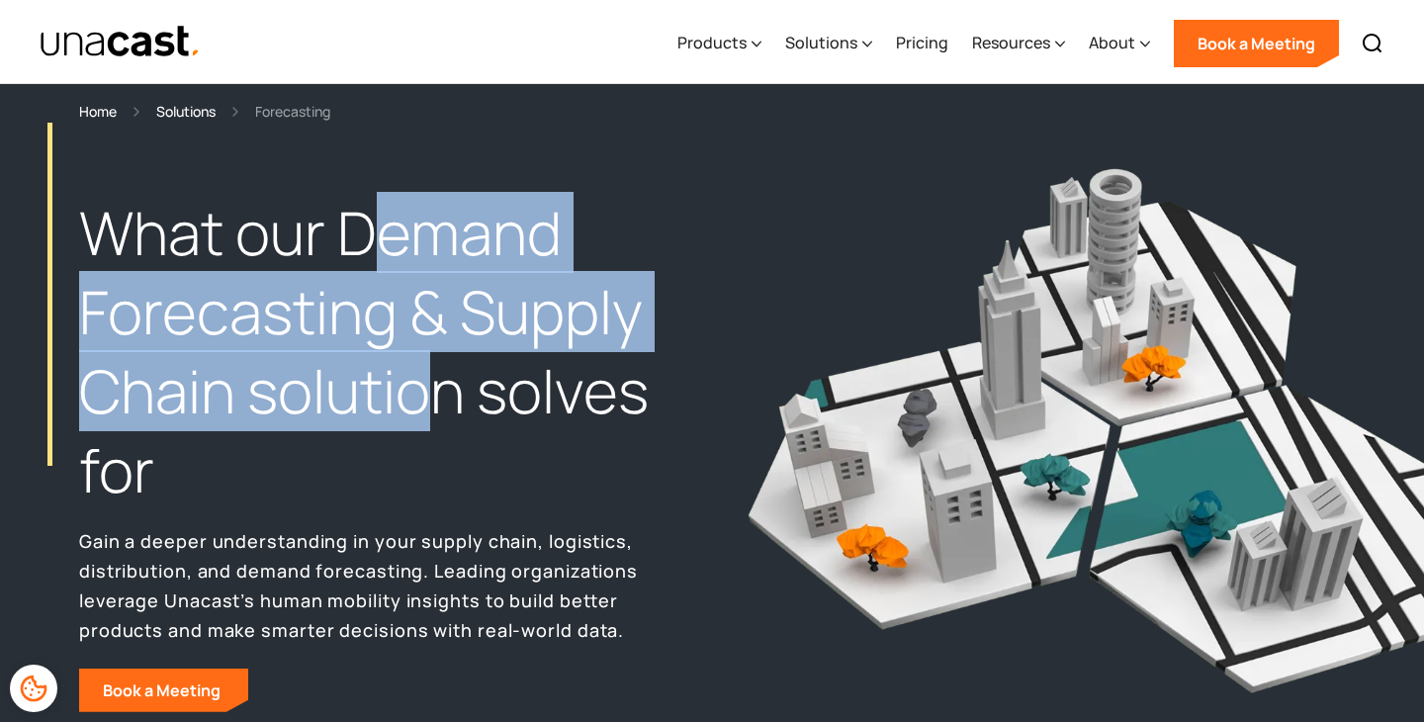
drag, startPoint x: 0, startPoint y: 0, endPoint x: 420, endPoint y: 380, distance: 566.4
click at [420, 380] on h1 "What our Demand Forecasting & Supply Chain solution solves for" at bounding box center [375, 351] width 593 height 315
click at [420, 381] on h1 "What our Demand Forecasting & Supply Chain solution solves for" at bounding box center [375, 351] width 593 height 315
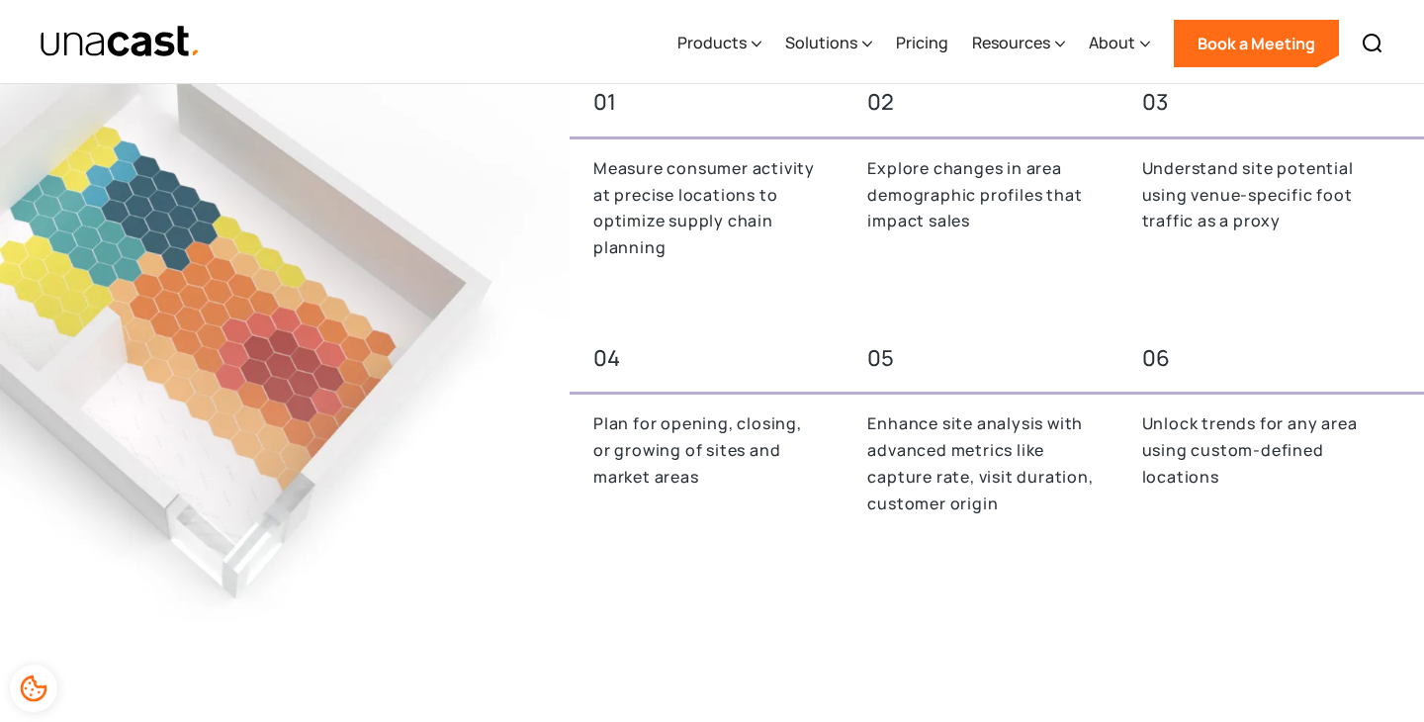
scroll to position [866, 0]
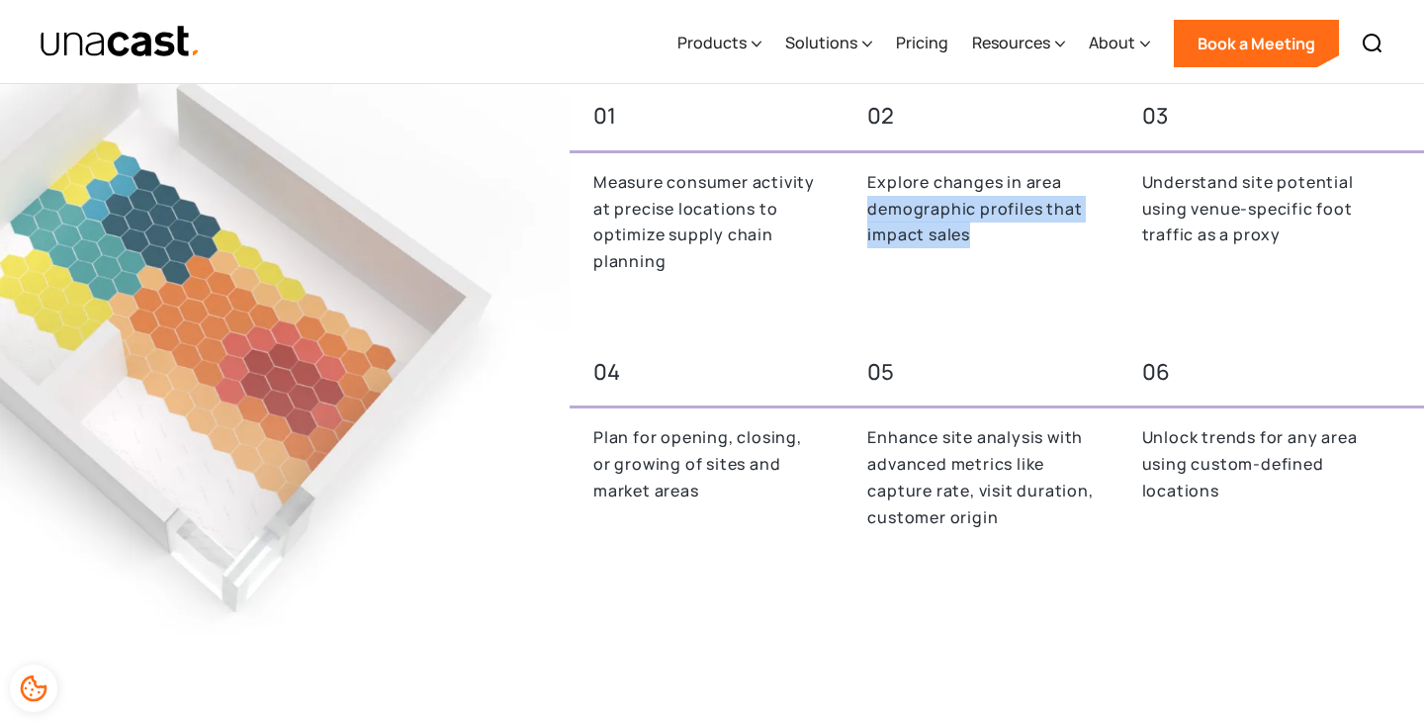
drag, startPoint x: 847, startPoint y: 220, endPoint x: 985, endPoint y: 251, distance: 141.0
click at [985, 251] on div "Explore changes in area demographic profiles that impact sales" at bounding box center [976, 234] width 266 height 130
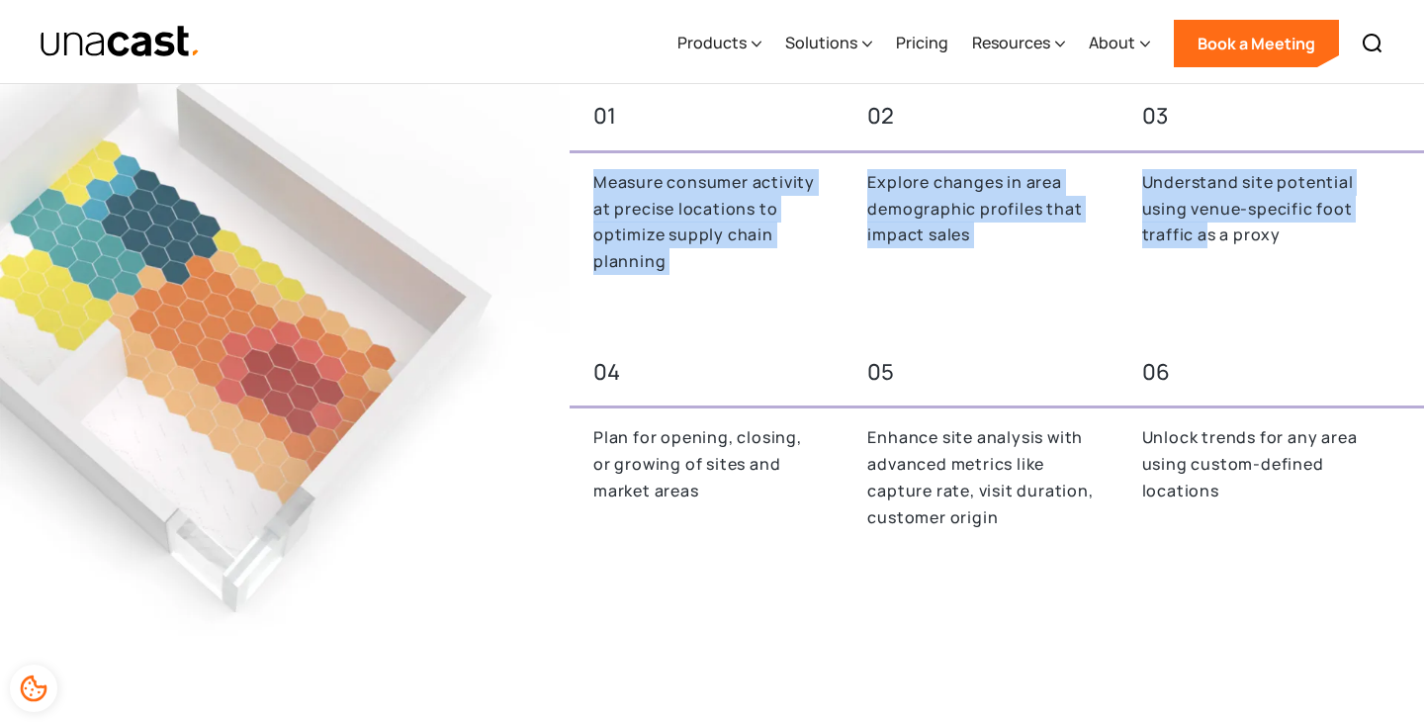
drag, startPoint x: 1088, startPoint y: 159, endPoint x: 1206, endPoint y: 227, distance: 136.9
click at [1206, 227] on div "01 02 03 Measure consumer activity at precise locations to optimize supply chai…" at bounding box center [997, 194] width 854 height 209
click at [1206, 227] on p "Understand site potential using venue-specific foot traffic as a proxy" at bounding box center [1255, 208] width 226 height 79
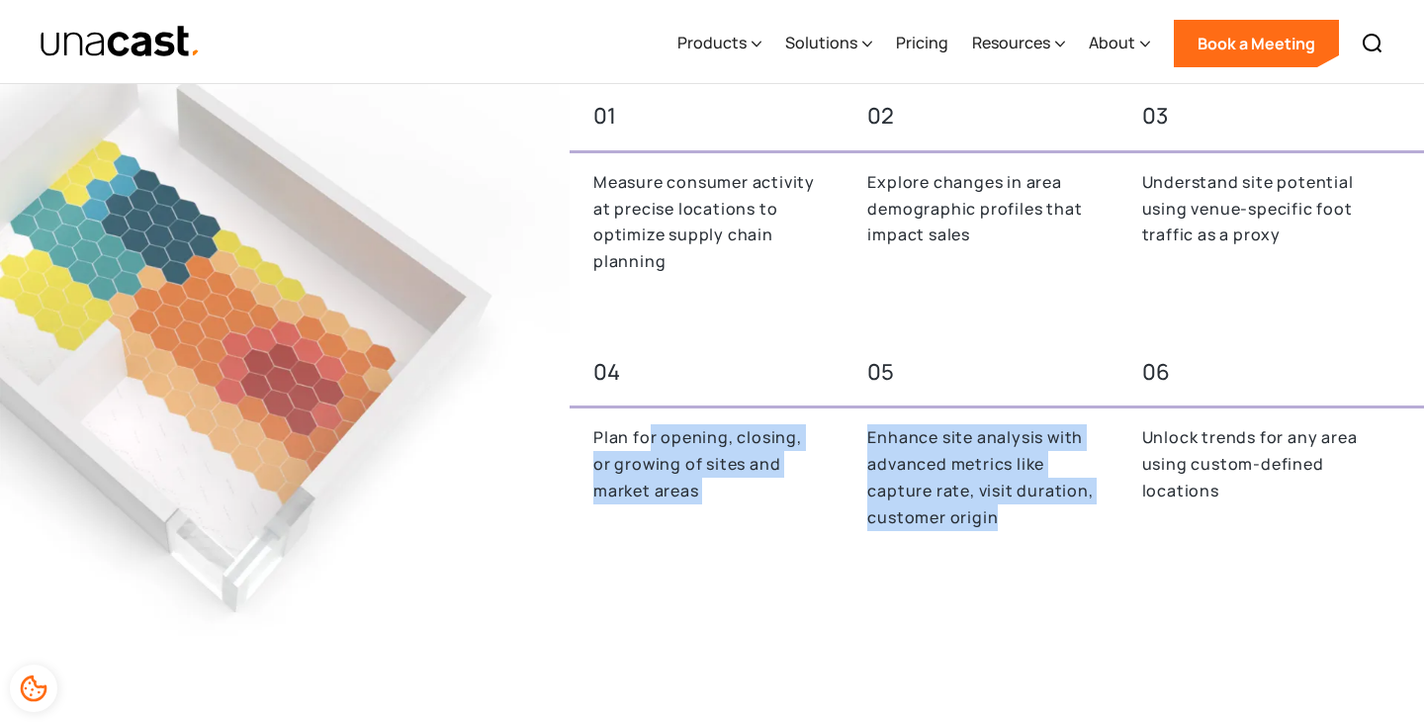
drag, startPoint x: 645, startPoint y: 446, endPoint x: 1013, endPoint y: 519, distance: 375.1
click at [1013, 519] on div "04 05 06 Plan for opening, closing, or growing of sites and market areas Enhanc…" at bounding box center [997, 450] width 854 height 209
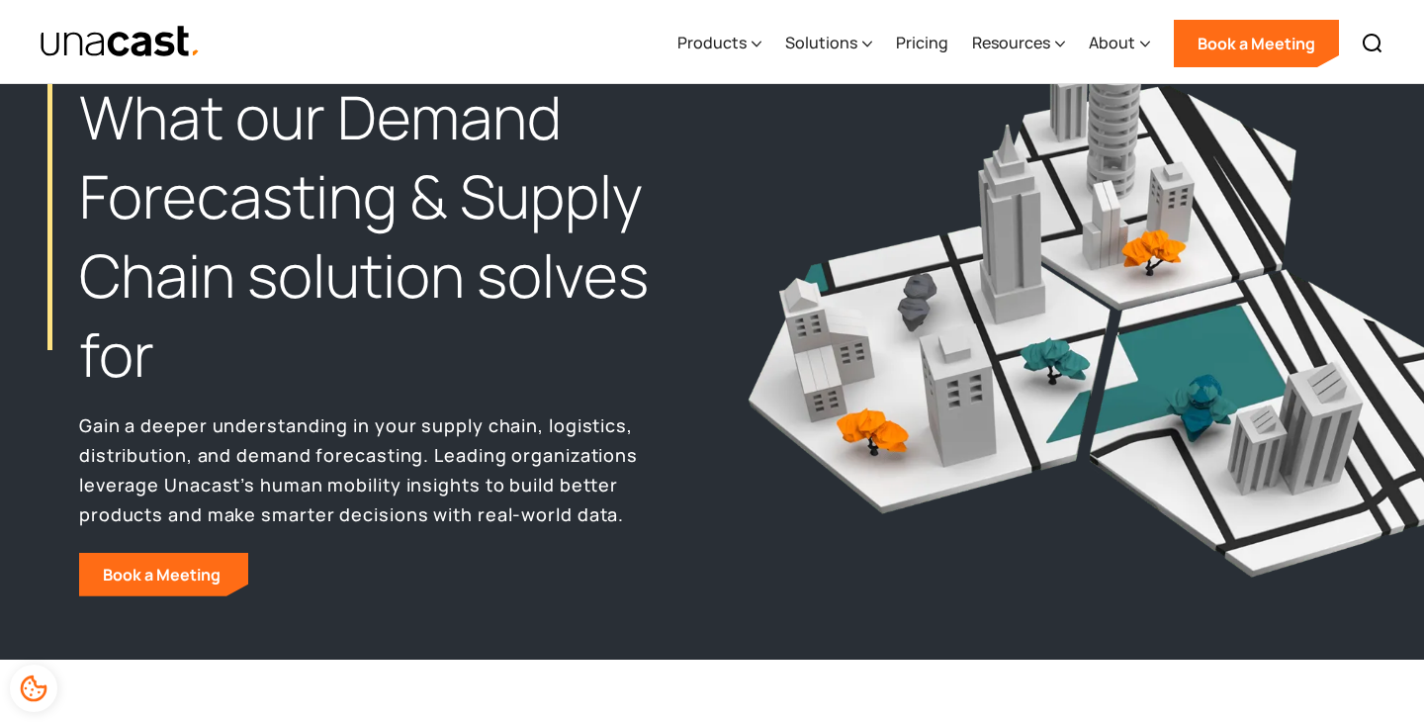
scroll to position [248, 0]
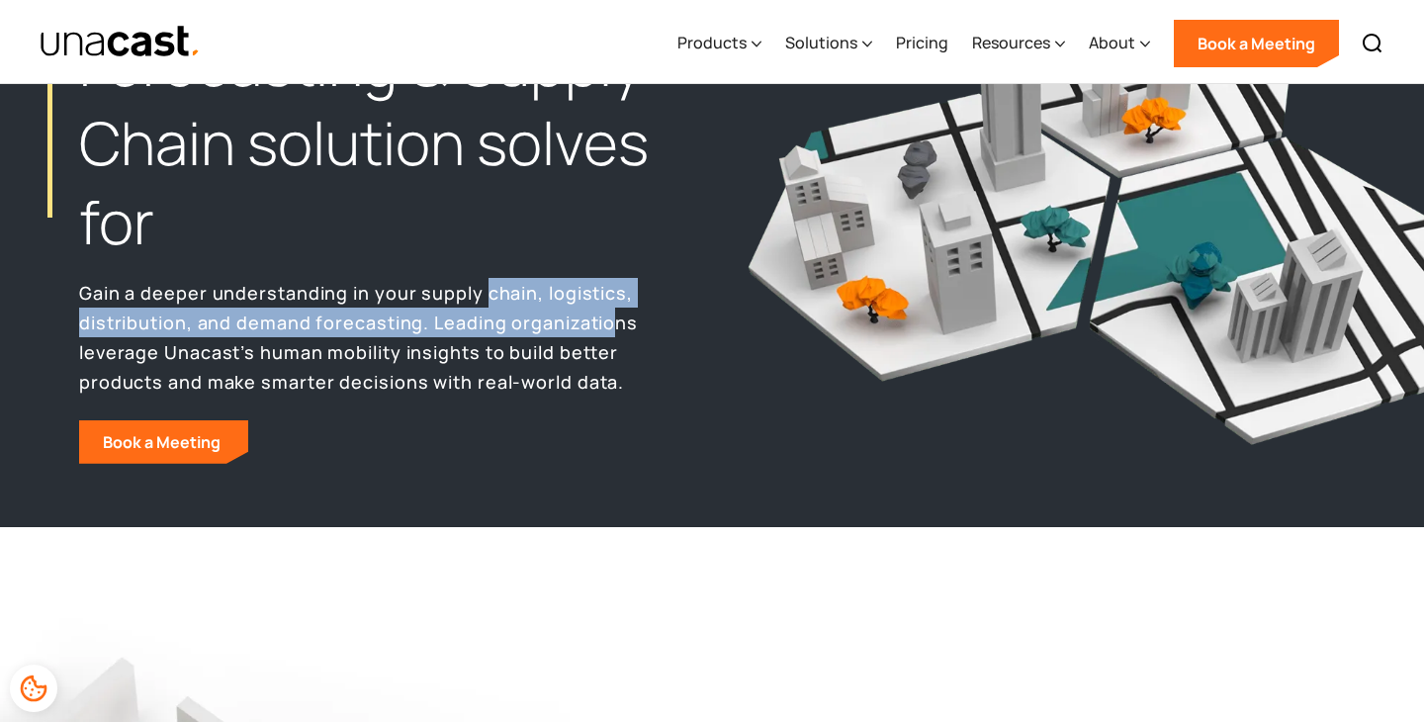
drag, startPoint x: 485, startPoint y: 288, endPoint x: 607, endPoint y: 319, distance: 126.6
click at [607, 319] on p "Gain a deeper understanding in your supply chain, logistics, distribution, and …" at bounding box center [375, 337] width 593 height 119
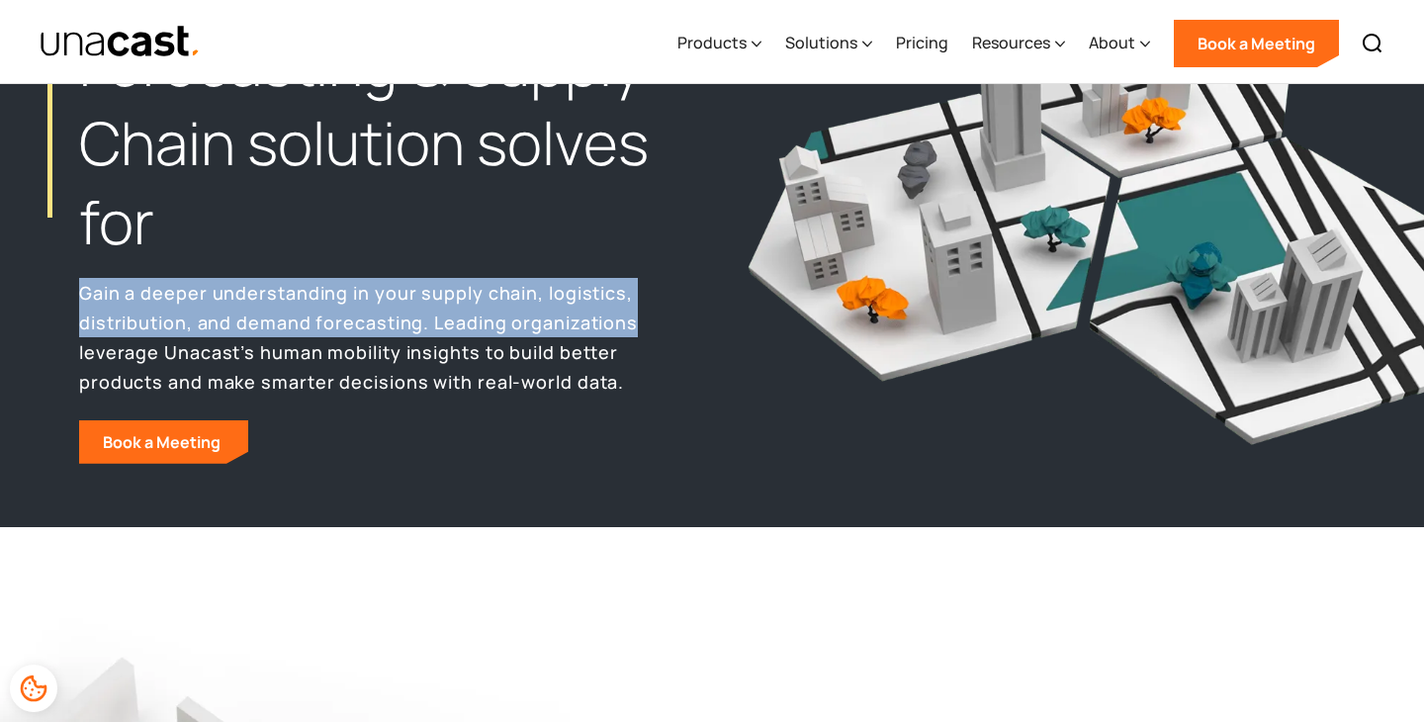
drag, startPoint x: 607, startPoint y: 319, endPoint x: 591, endPoint y: 263, distance: 58.5
click at [591, 263] on div "What our Demand Forecasting & Supply Chain solution solves for Gain a deeper un…" at bounding box center [395, 184] width 633 height 557
drag, startPoint x: 591, startPoint y: 263, endPoint x: 591, endPoint y: 321, distance: 58.3
click at [591, 321] on div "What our Demand Forecasting & Supply Chain solution solves for Gain a deeper un…" at bounding box center [395, 184] width 633 height 557
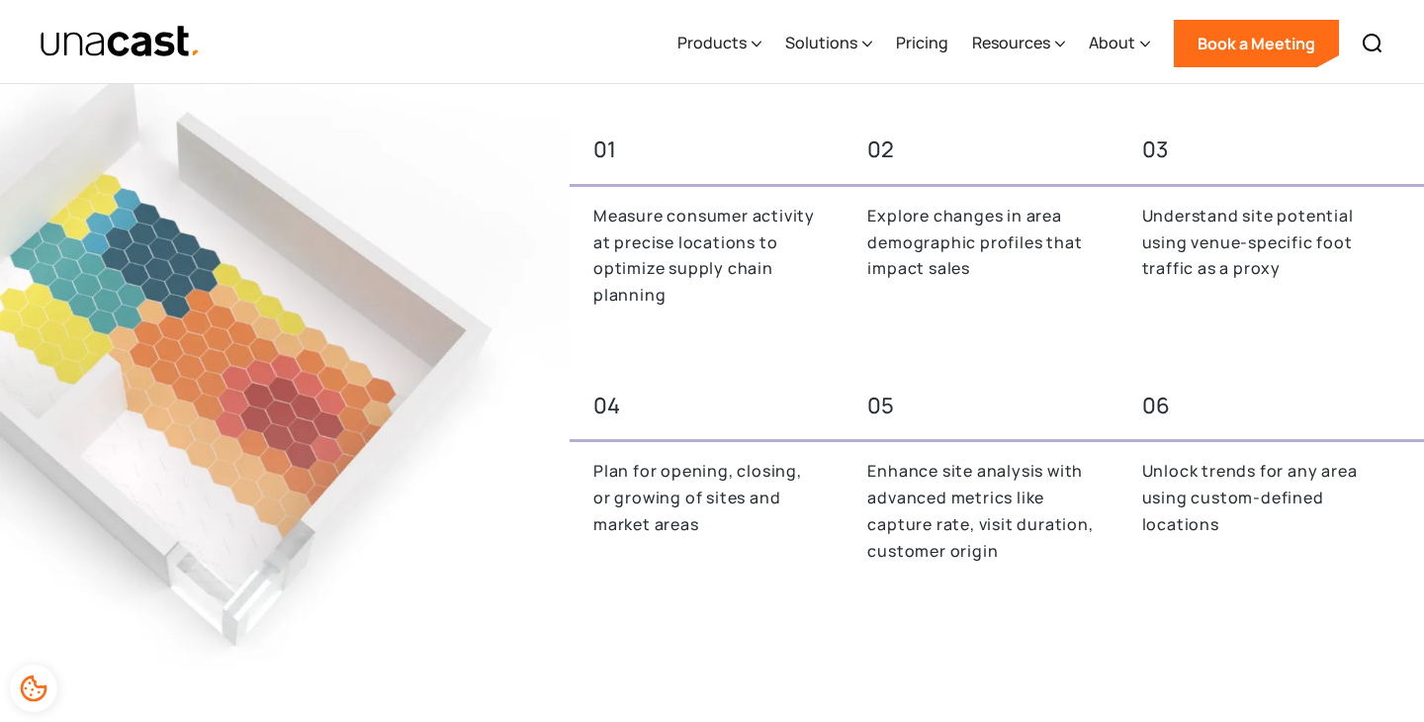
scroll to position [831, 0]
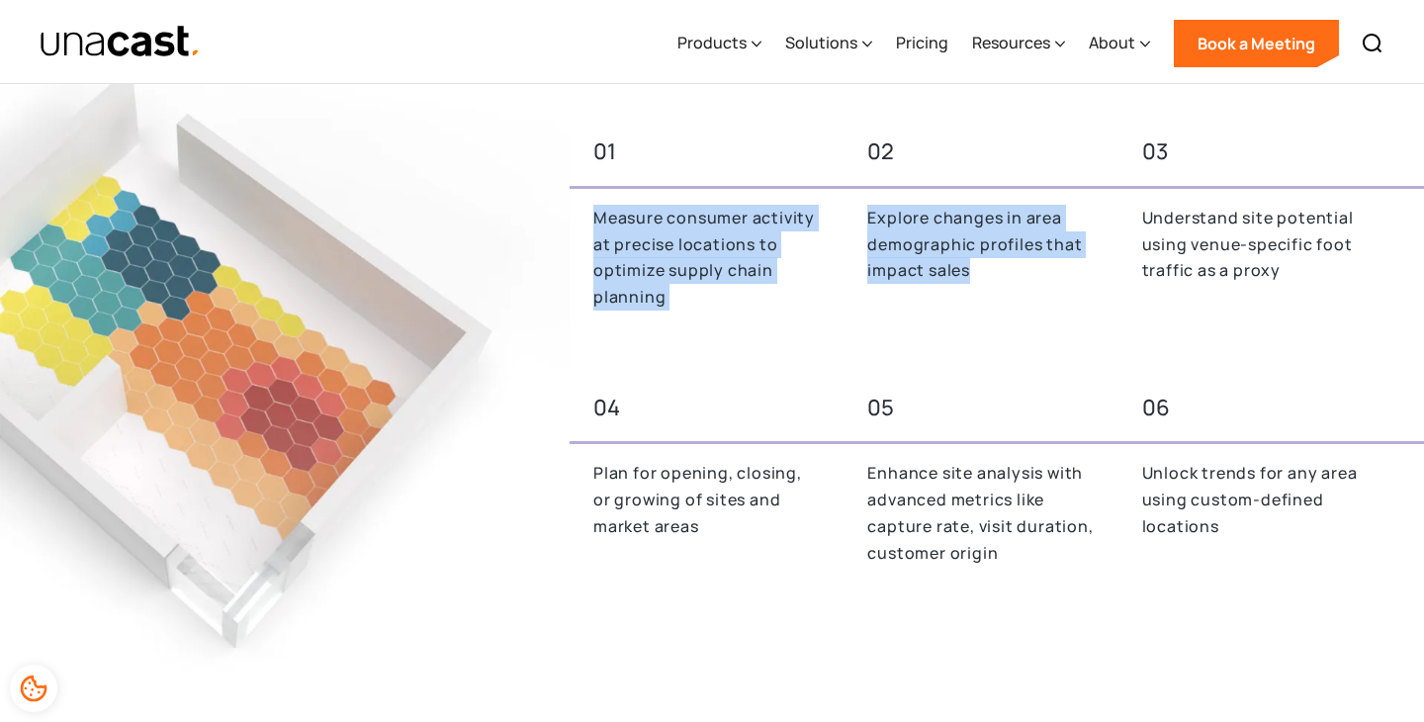
drag, startPoint x: 717, startPoint y: 204, endPoint x: 849, endPoint y: 294, distance: 160.2
click at [849, 294] on div "01 02 03 Measure consumer activity at precise locations to optimize supply chai…" at bounding box center [997, 230] width 854 height 209
click at [849, 294] on div "Explore changes in area demographic profiles that impact sales" at bounding box center [976, 270] width 266 height 130
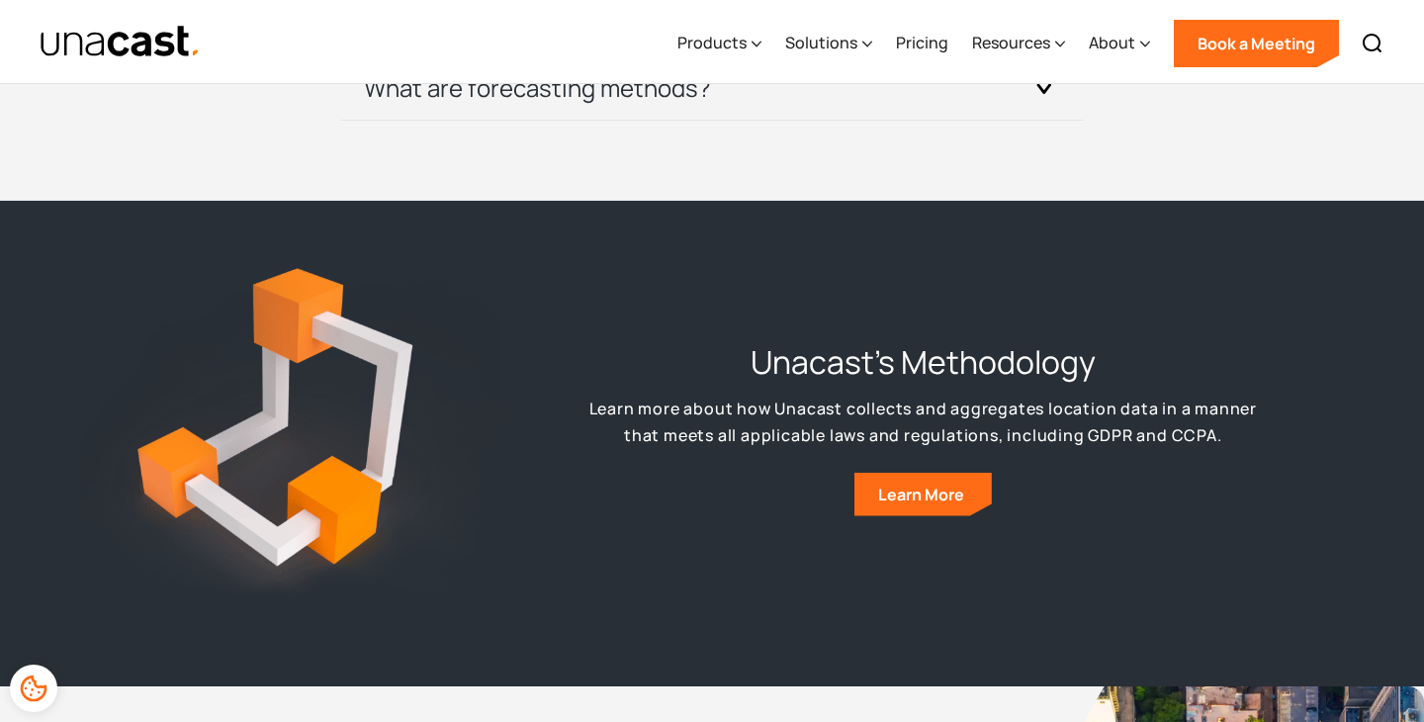
scroll to position [7267, 0]
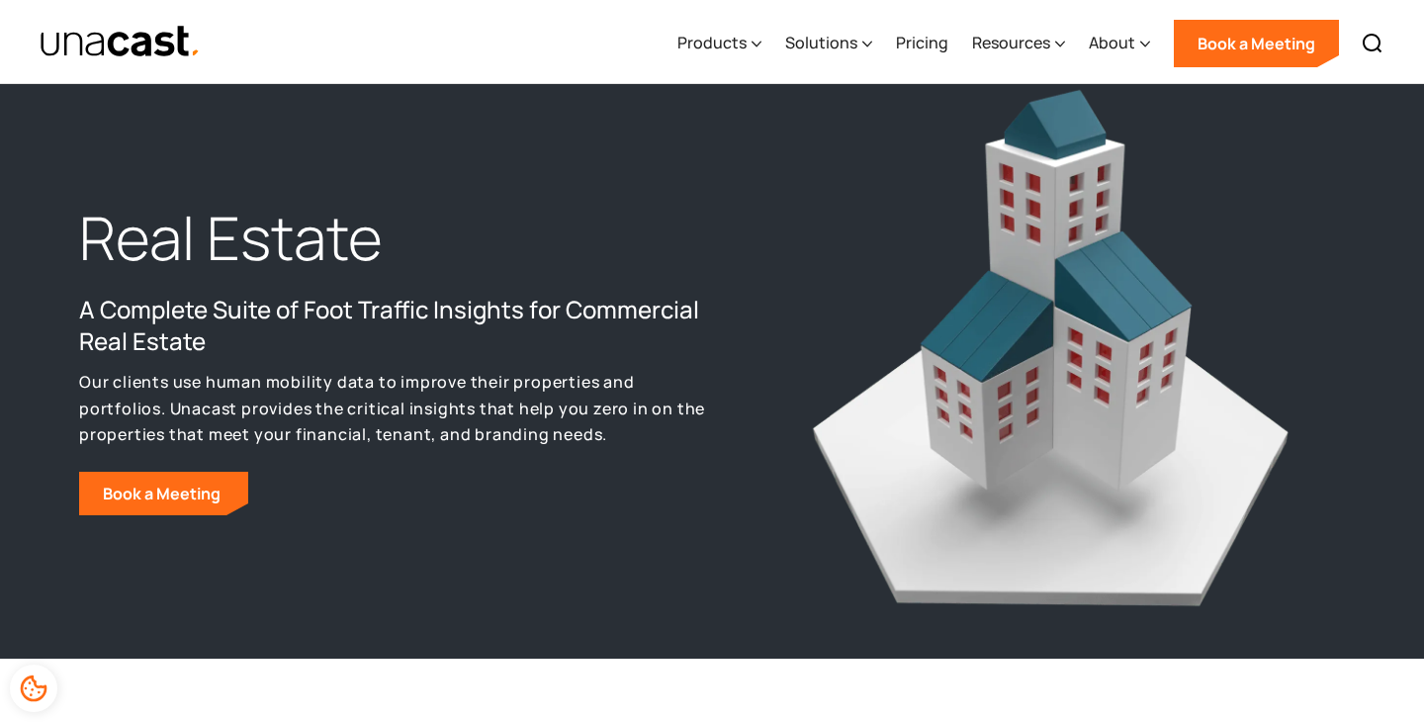
scroll to position [37, 0]
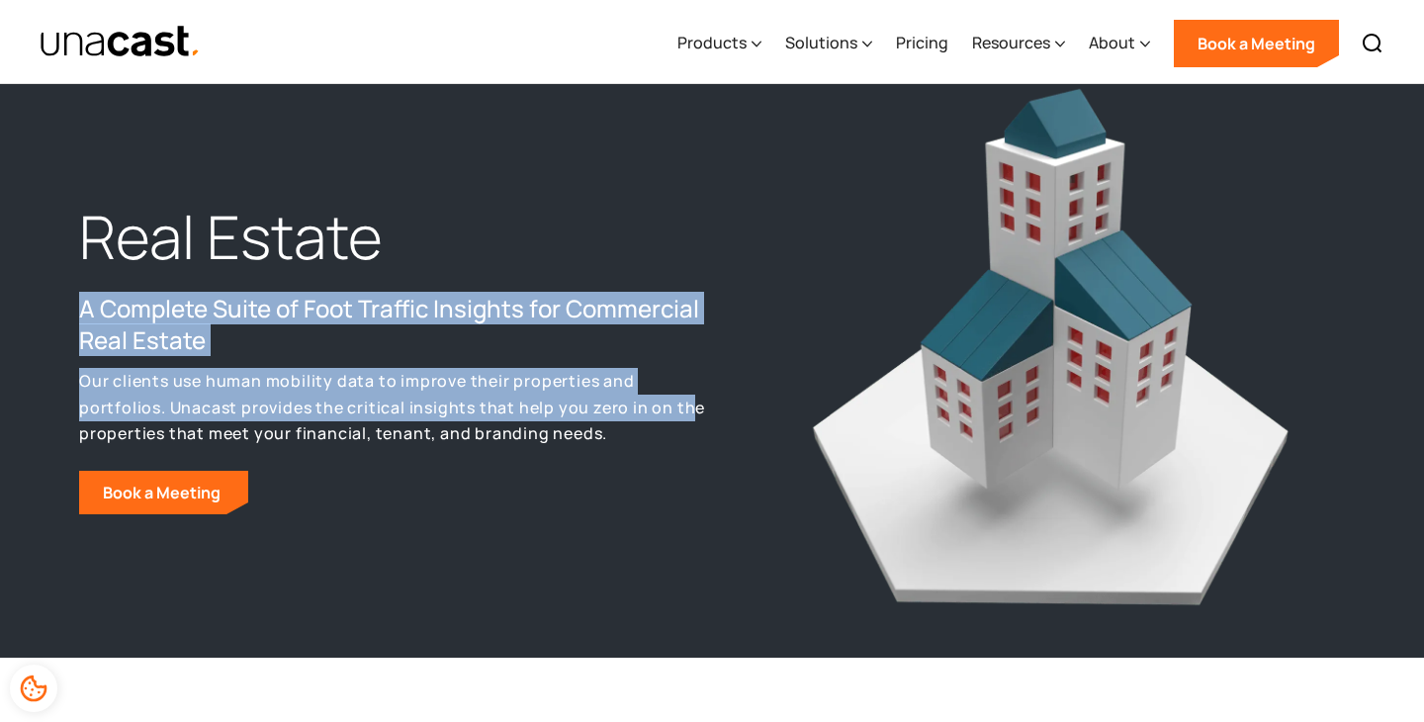
drag, startPoint x: 625, startPoint y: 283, endPoint x: 693, endPoint y: 418, distance: 151.7
click at [693, 418] on div "Real Estate A Complete Suite of Foot Traffic Insights for Commercial Real Estat…" at bounding box center [395, 356] width 633 height 316
click at [693, 418] on p "Our clients use human mobility data to improve their properties and portfolios.…" at bounding box center [395, 407] width 633 height 79
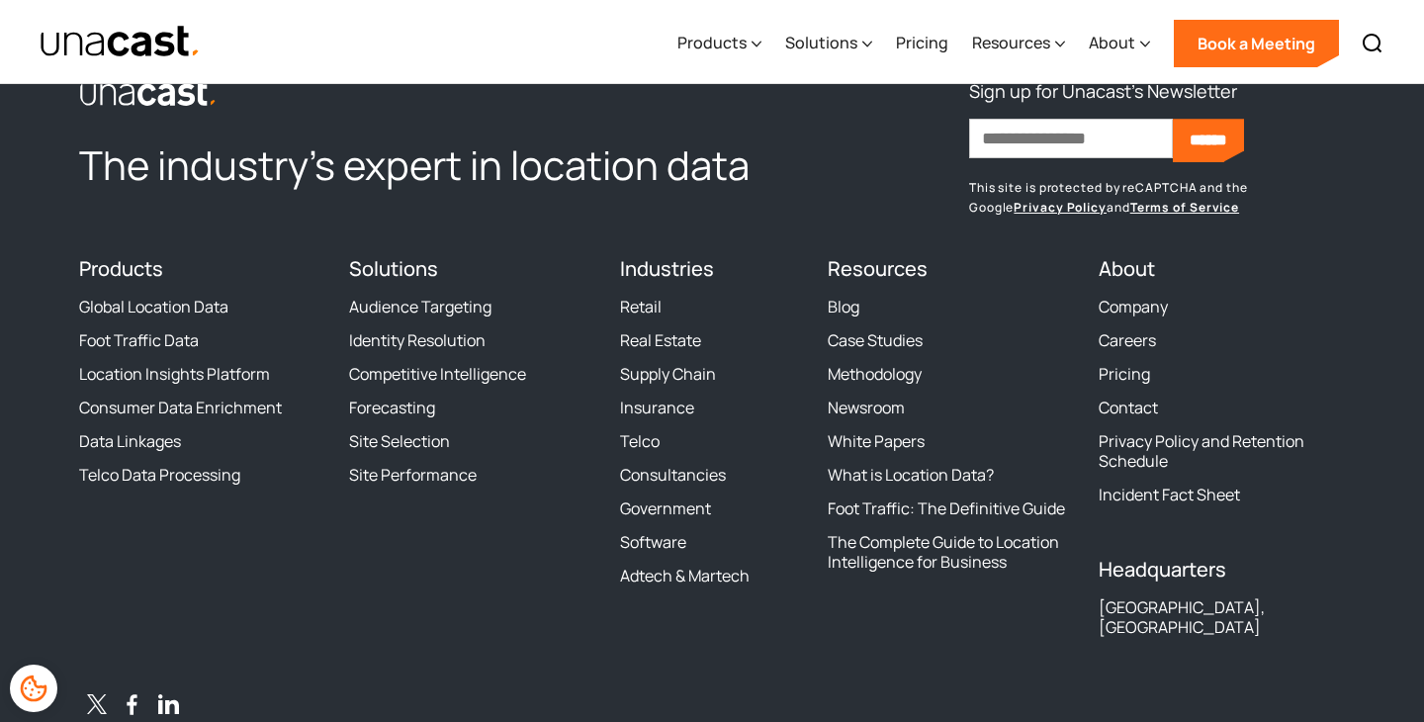
scroll to position [4456, 0]
